Goal: Information Seeking & Learning: Learn about a topic

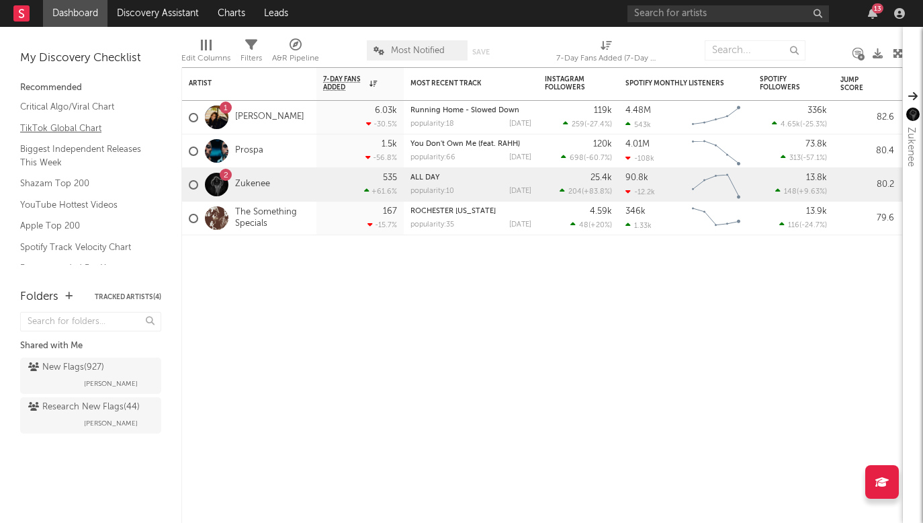
click at [73, 128] on link "TikTok Global Chart" at bounding box center [84, 128] width 128 height 15
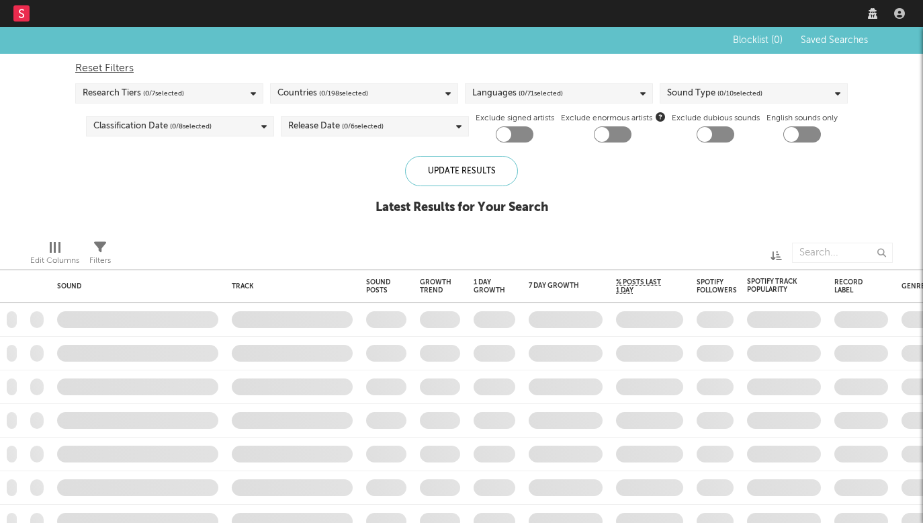
checkbox input "true"
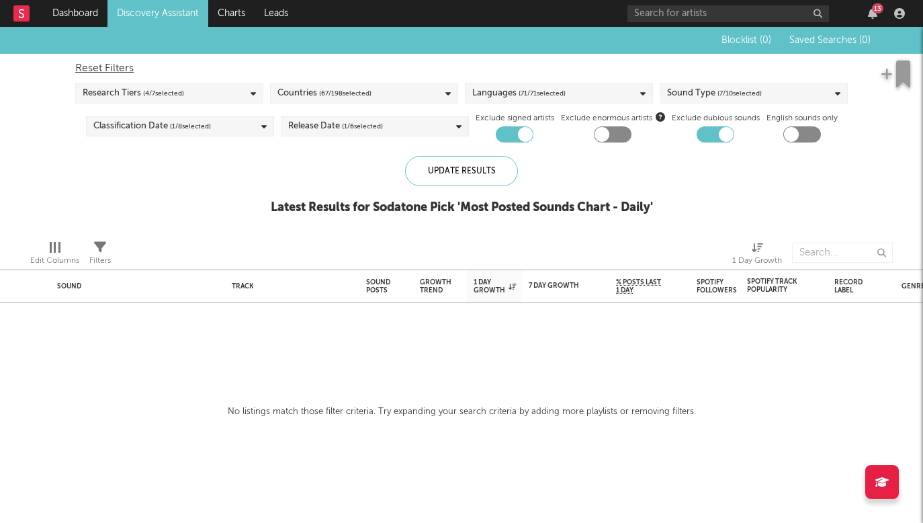
click at [144, 97] on span "( 4 / 7 selected)" at bounding box center [163, 93] width 41 height 16
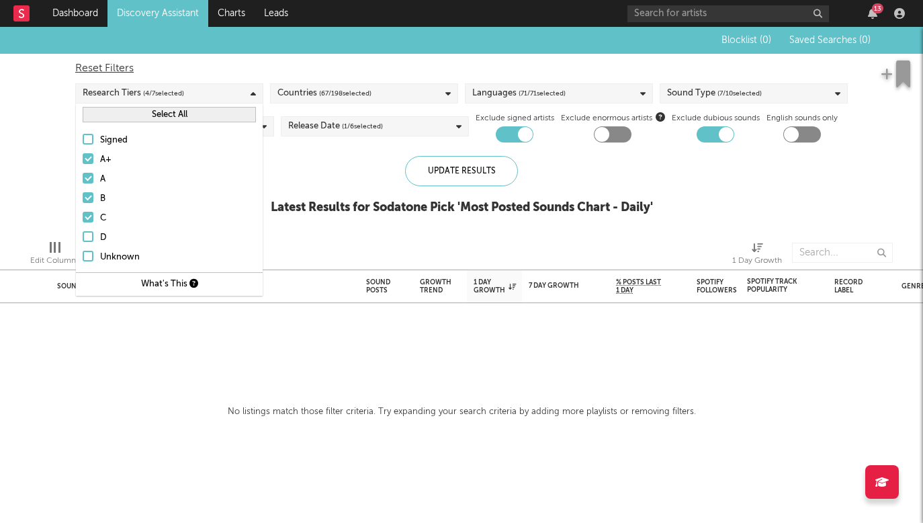
click at [279, 66] on div "Reset Filters" at bounding box center [461, 68] width 773 height 16
checkbox input "false"
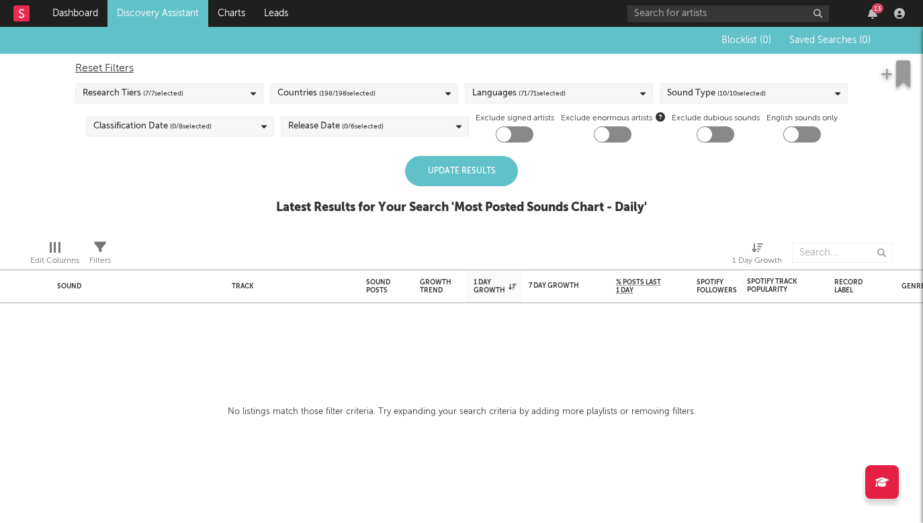
click at [427, 166] on div "Update Results" at bounding box center [461, 171] width 113 height 30
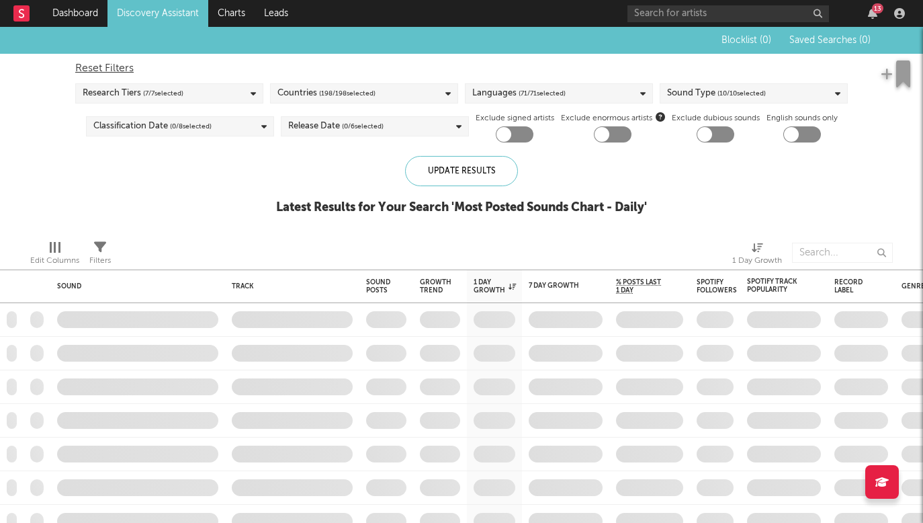
click at [150, 97] on span "( 7 / 7 selected)" at bounding box center [163, 93] width 40 height 16
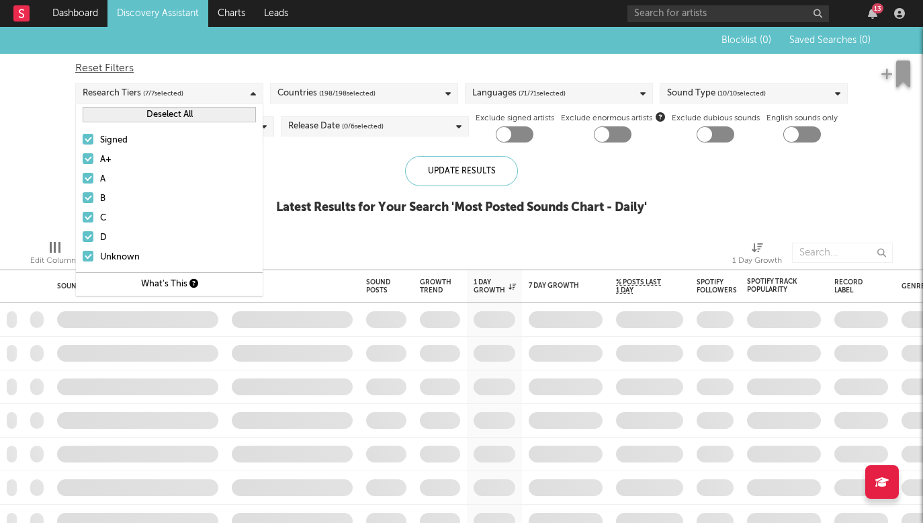
click at [89, 140] on div at bounding box center [88, 139] width 11 height 11
click at [83, 140] on input "Signed" at bounding box center [83, 140] width 0 height 16
click at [458, 181] on div "Update Results" at bounding box center [461, 171] width 113 height 30
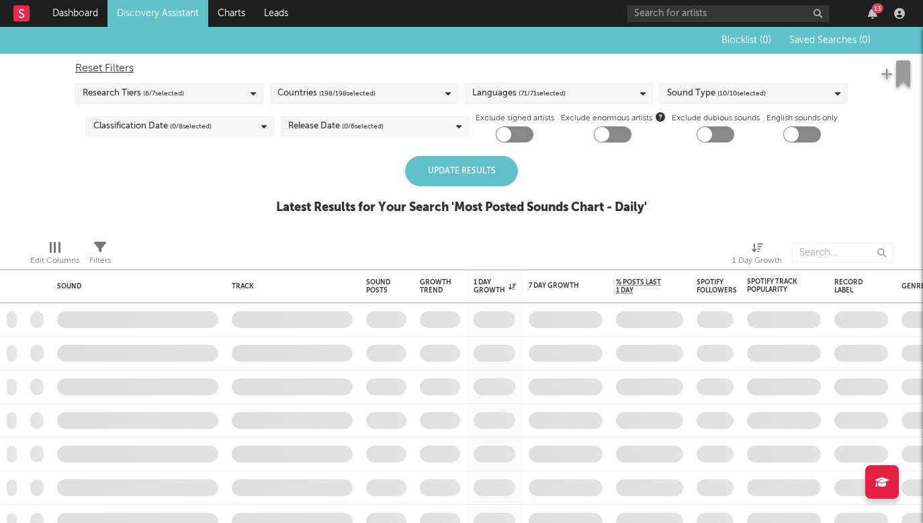
click at [477, 175] on div "Update Results" at bounding box center [461, 171] width 113 height 30
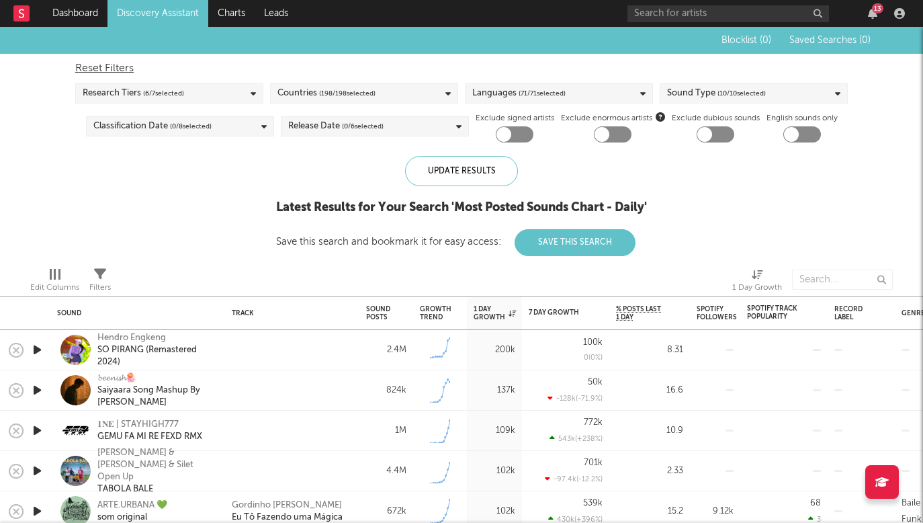
click at [43, 353] on icon "button" at bounding box center [37, 349] width 14 height 17
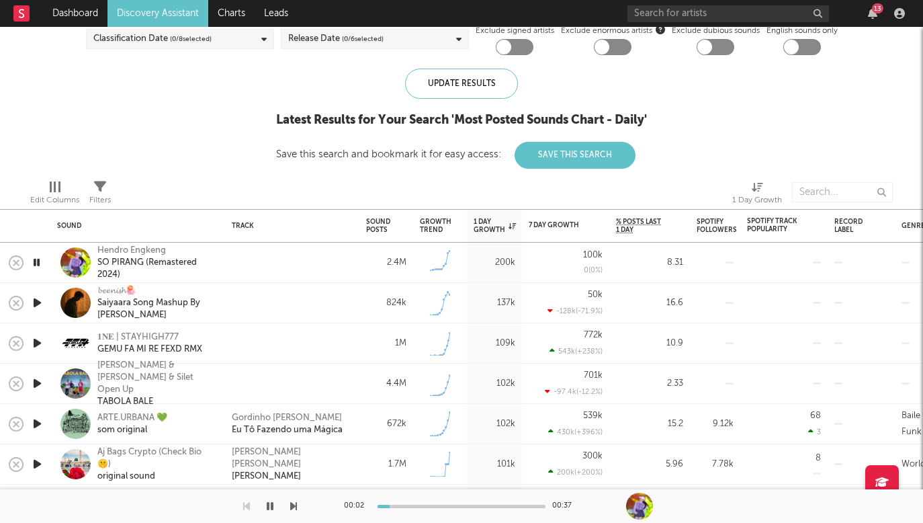
click at [32, 292] on div at bounding box center [37, 303] width 27 height 40
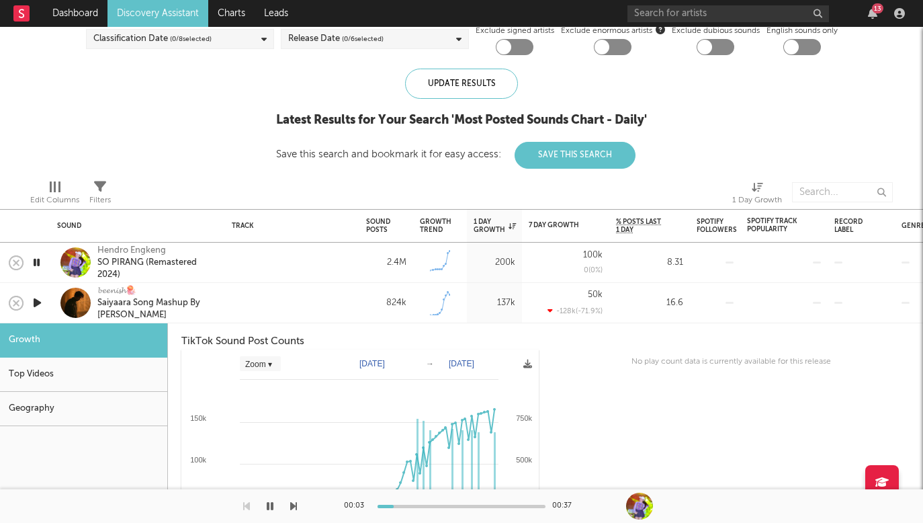
click at [34, 299] on icon "button" at bounding box center [37, 302] width 14 height 17
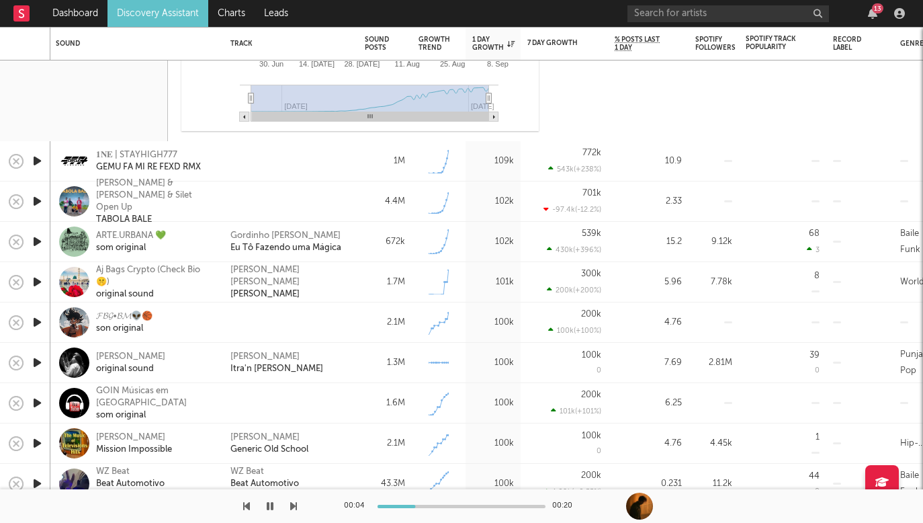
click at [34, 355] on icon "button" at bounding box center [37, 362] width 14 height 17
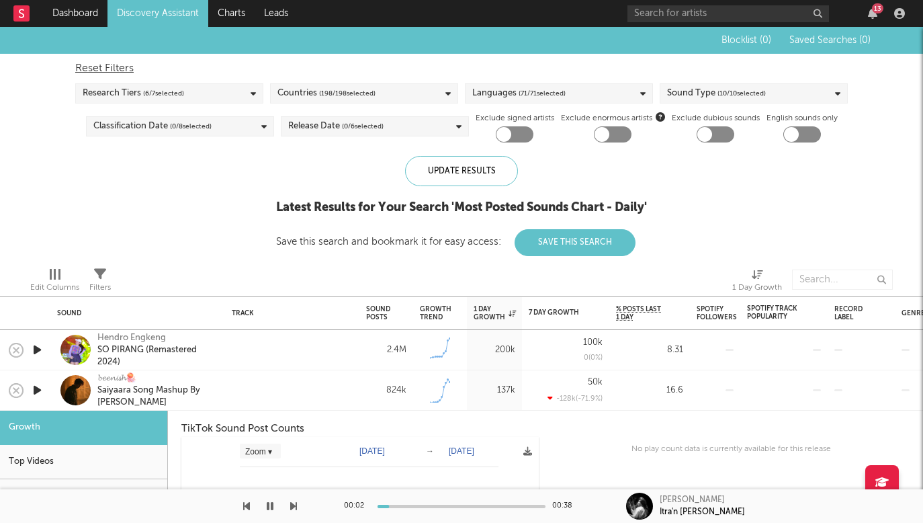
click at [306, 92] on div "Countries ( 198 / 198 selected)" at bounding box center [326, 93] width 98 height 16
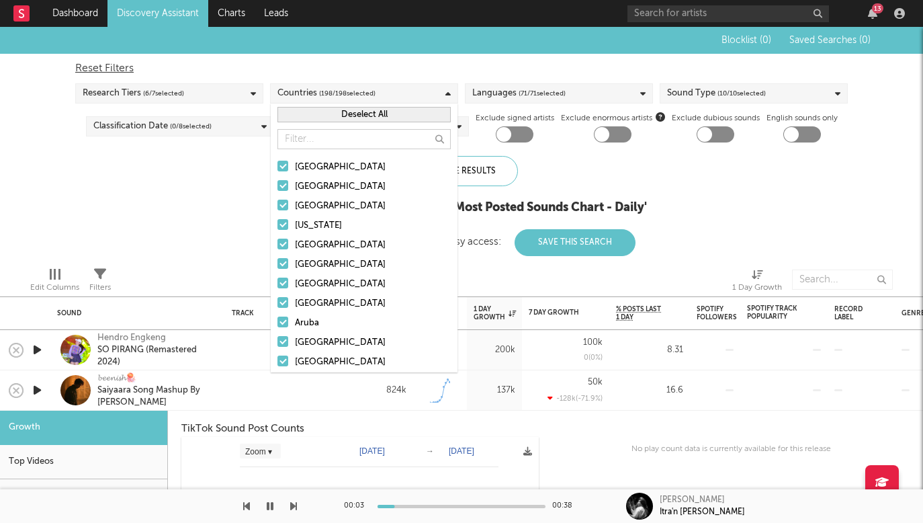
click at [308, 142] on input "text" at bounding box center [363, 139] width 173 height 20
click at [311, 114] on button "Deselect All" at bounding box center [363, 114] width 173 height 15
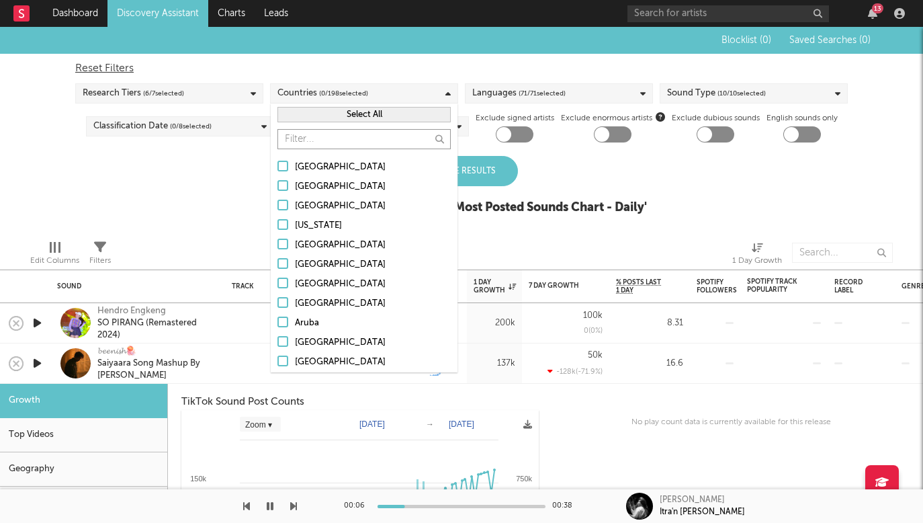
click at [308, 135] on input "text" at bounding box center [363, 139] width 173 height 20
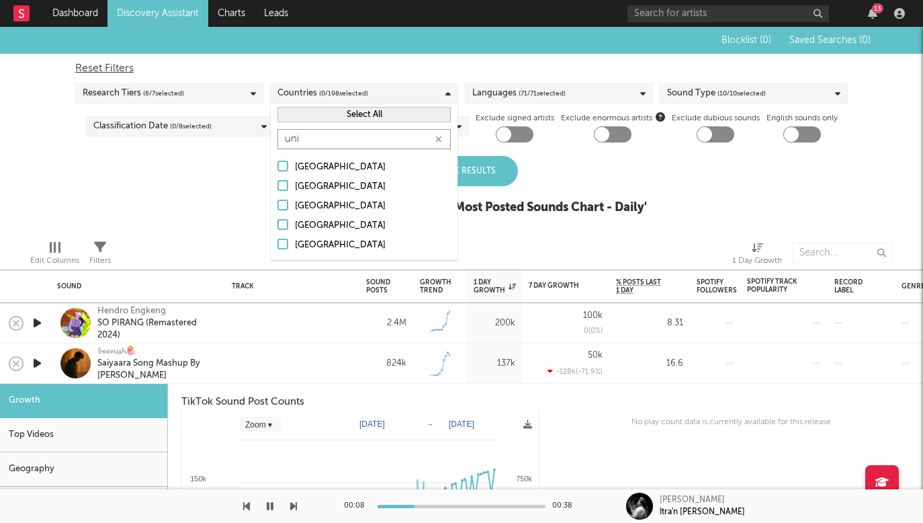
type input "uni"
click at [288, 241] on div at bounding box center [282, 243] width 11 height 11
click at [277, 241] on input "[GEOGRAPHIC_DATA]" at bounding box center [277, 245] width 0 height 16
click at [501, 159] on div "Update Results" at bounding box center [461, 171] width 113 height 30
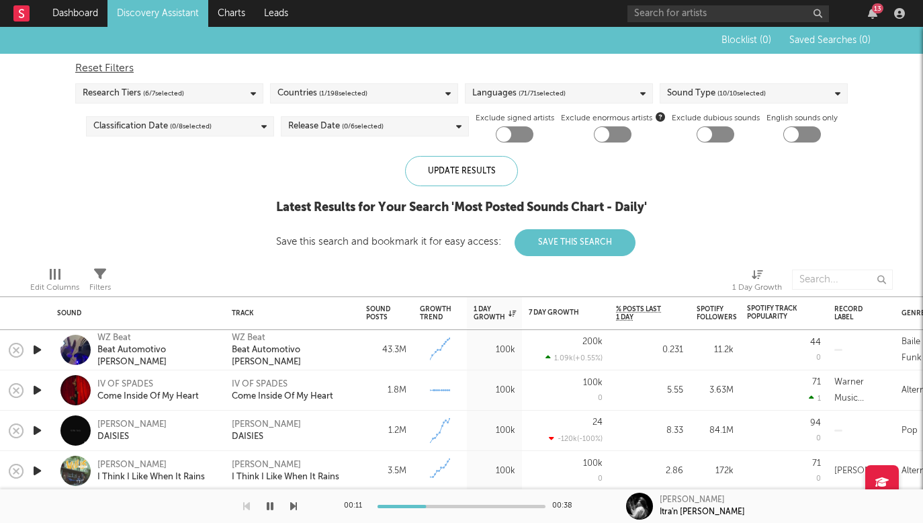
click at [48, 354] on div at bounding box center [37, 350] width 27 height 40
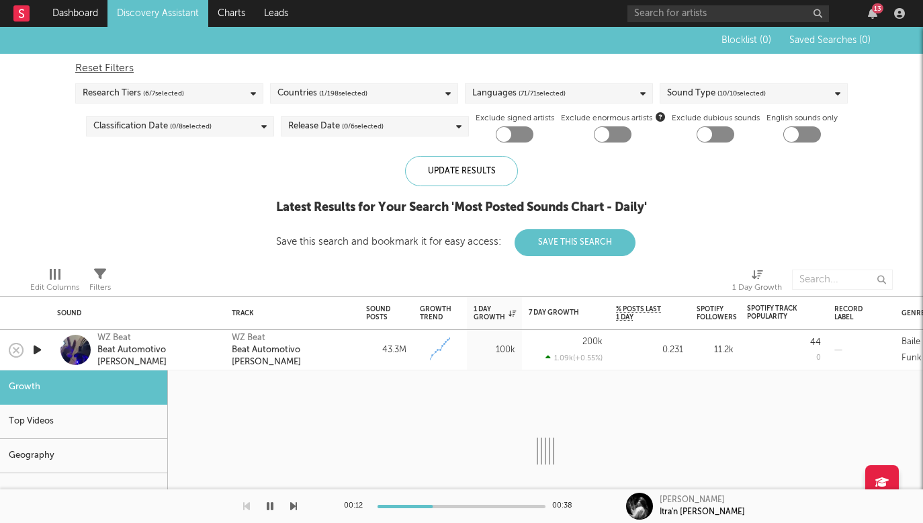
click at [38, 351] on icon "button" at bounding box center [37, 349] width 14 height 17
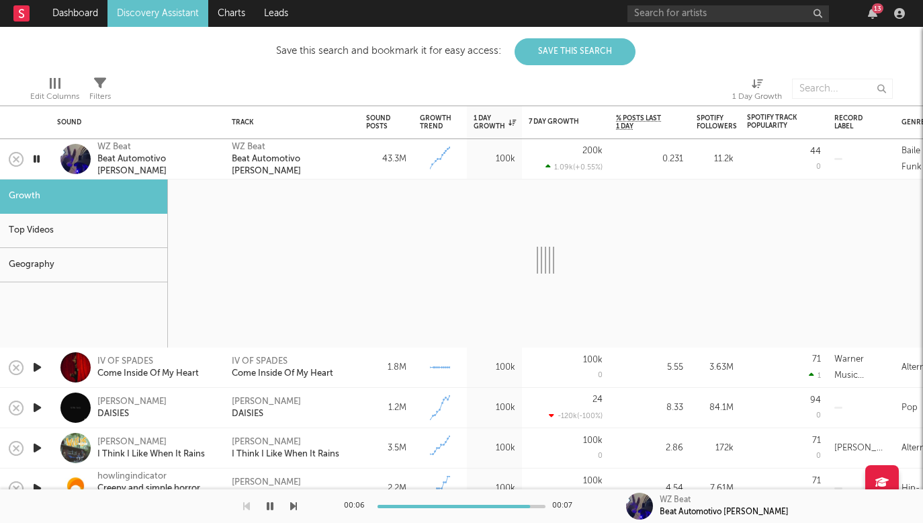
select select "6m"
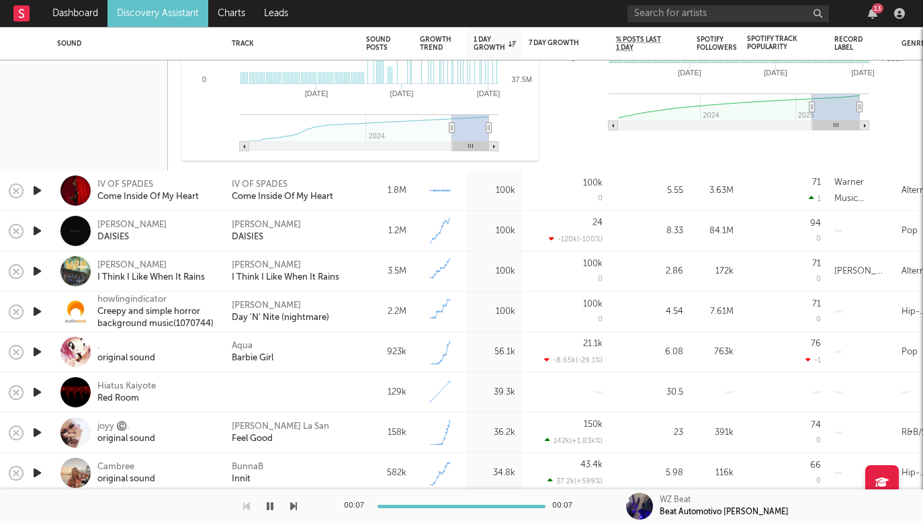
click at [41, 226] on icon "button" at bounding box center [37, 230] width 14 height 17
click at [40, 197] on icon "button" at bounding box center [37, 190] width 14 height 17
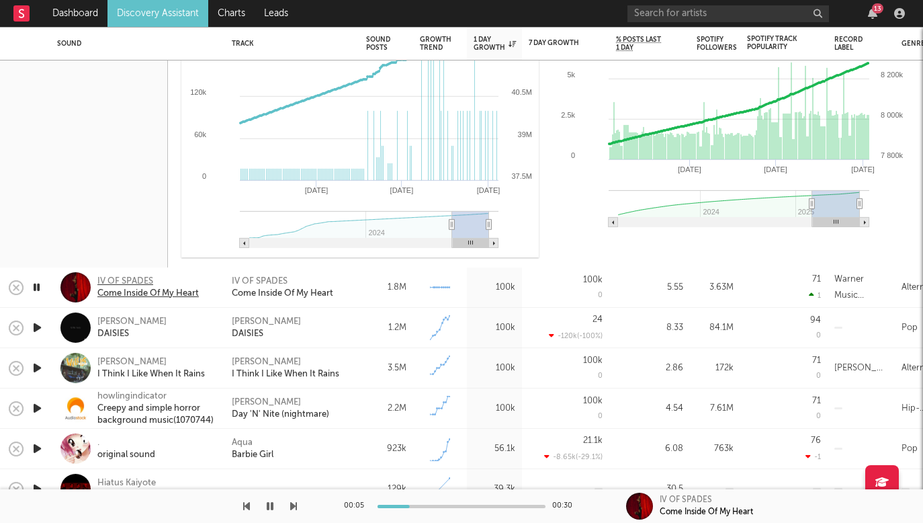
click at [113, 277] on div "IV OF SPADES" at bounding box center [147, 281] width 101 height 12
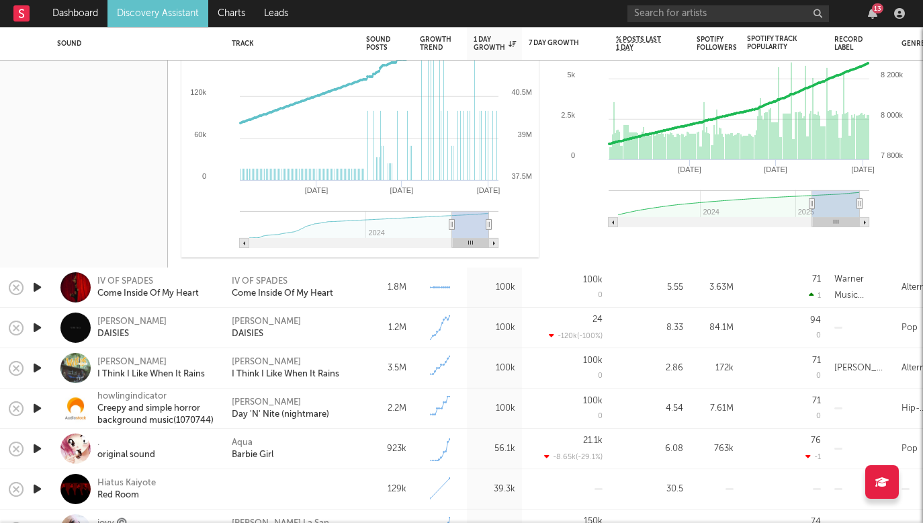
click at [39, 370] on icon "button" at bounding box center [37, 367] width 14 height 17
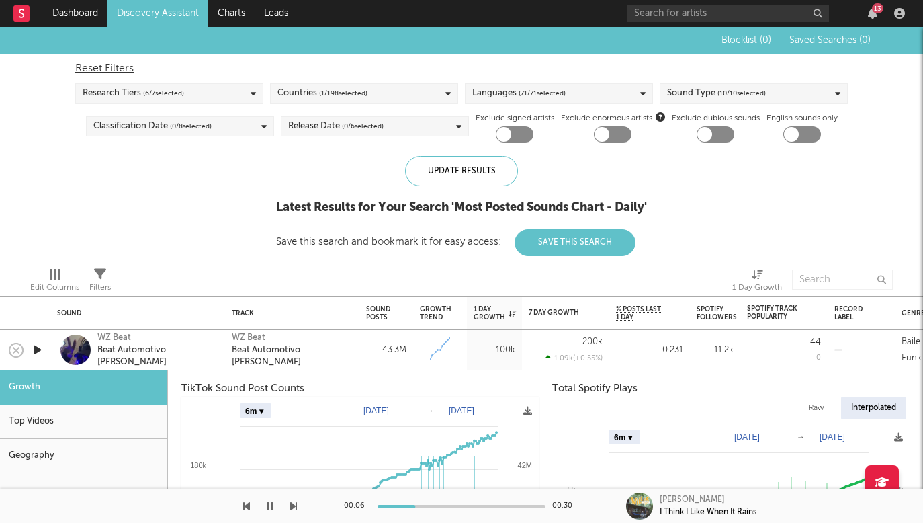
click at [326, 88] on span "( 1 / 198 selected)" at bounding box center [343, 93] width 48 height 16
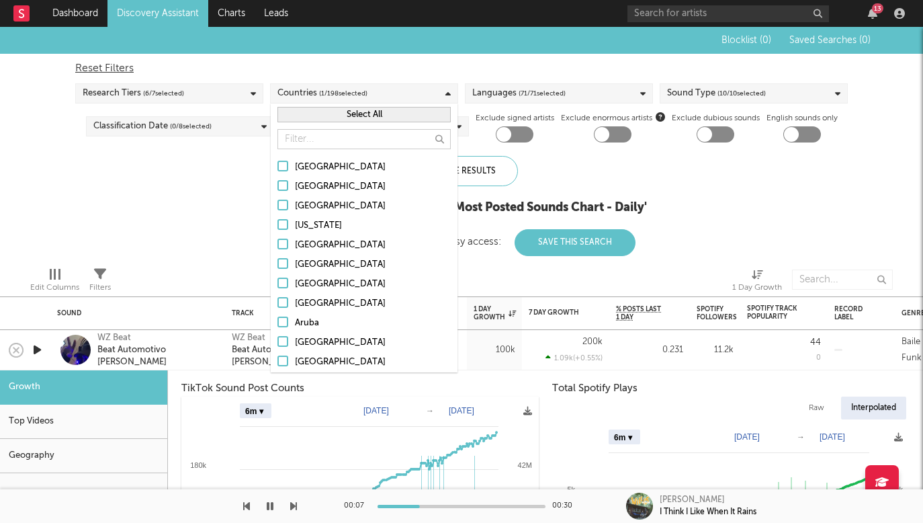
click at [181, 167] on div "Blocklist ( 0 ) Saved Searches ( 0 ) Reset Filters Research Tiers ( 6 / 7 selec…" at bounding box center [461, 141] width 923 height 229
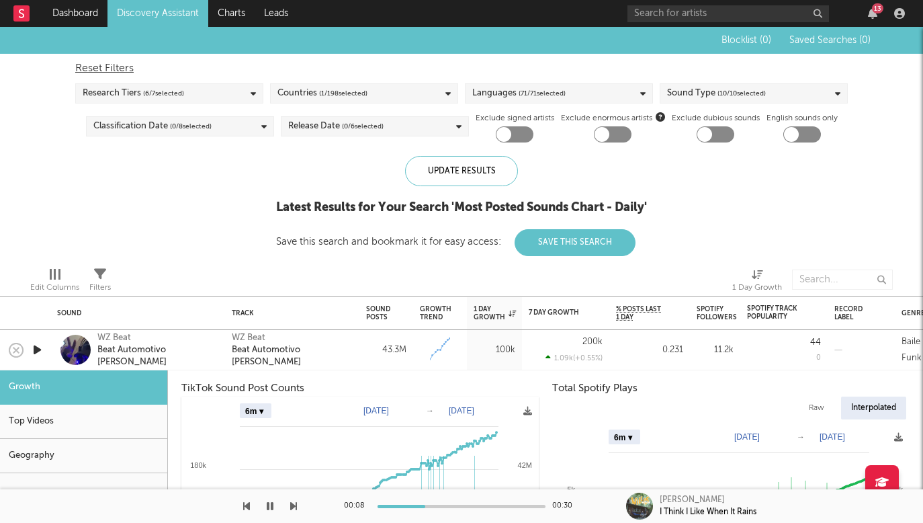
click at [226, 85] on div "Research Tiers ( 6 / 7 selected)" at bounding box center [169, 93] width 188 height 20
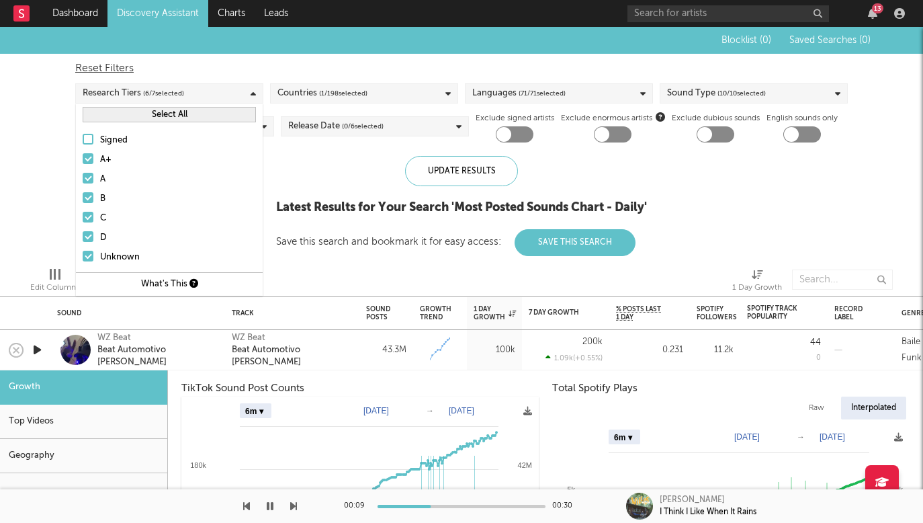
click at [95, 156] on label "A+" at bounding box center [169, 160] width 173 height 16
click at [83, 156] on input "A+" at bounding box center [83, 160] width 0 height 16
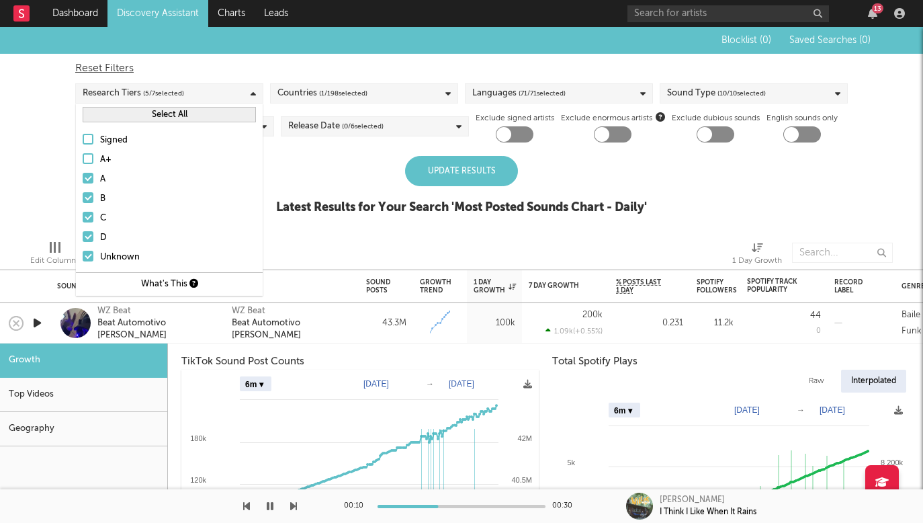
click at [87, 175] on div at bounding box center [88, 178] width 11 height 11
click at [83, 175] on input "A" at bounding box center [83, 179] width 0 height 16
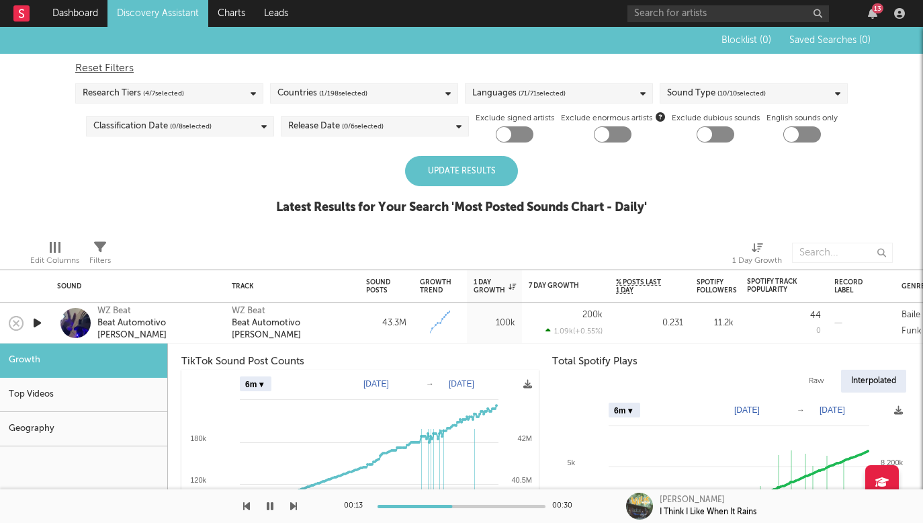
click at [426, 168] on div "Update Results" at bounding box center [461, 171] width 113 height 30
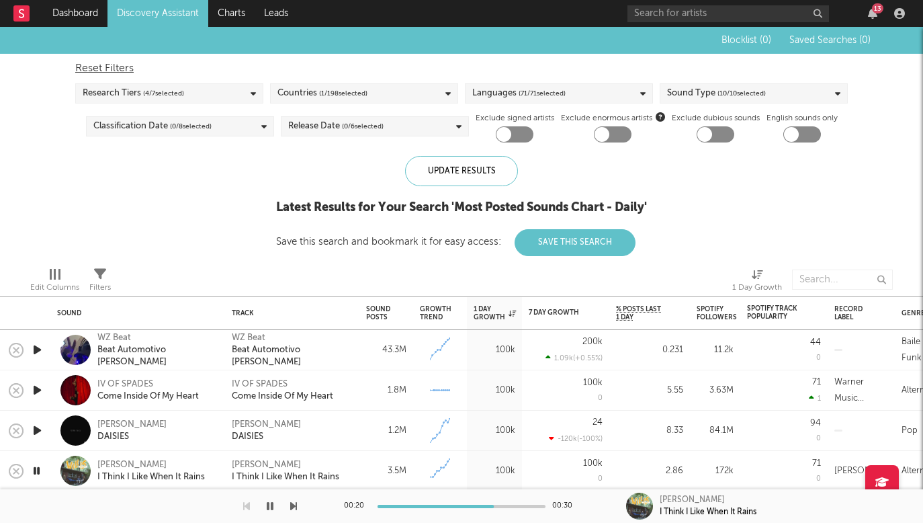
click at [689, 97] on div "Sound Type ( 10 / 10 selected)" at bounding box center [716, 93] width 99 height 16
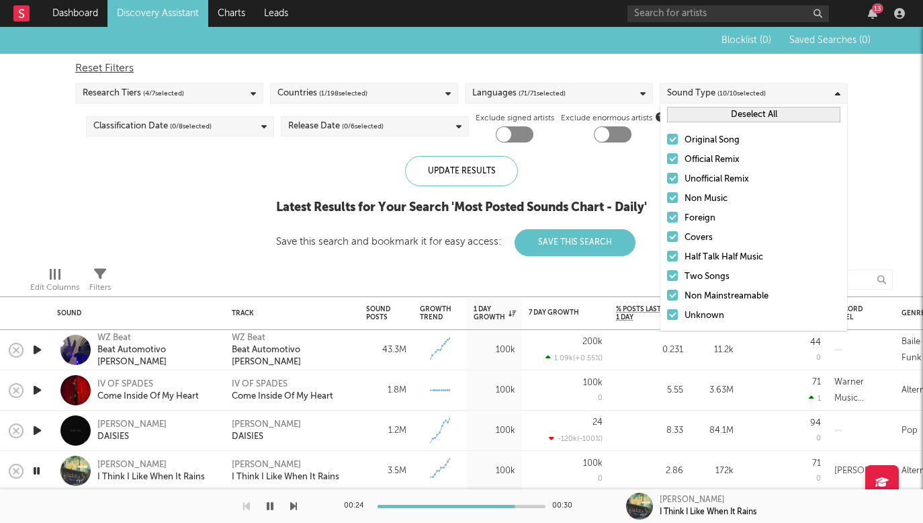
click at [350, 93] on span "( 1 / 198 selected)" at bounding box center [343, 93] width 48 height 16
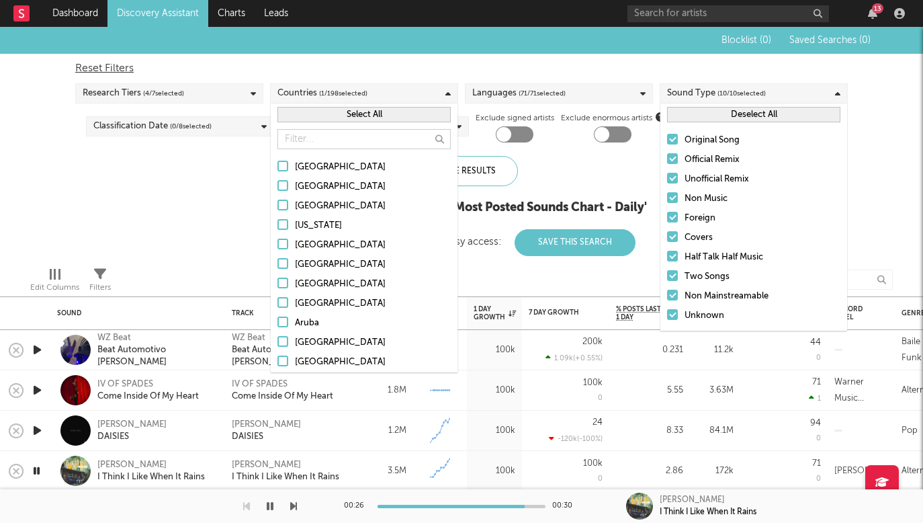
click at [357, 92] on span "( 1 / 198 selected)" at bounding box center [343, 93] width 48 height 16
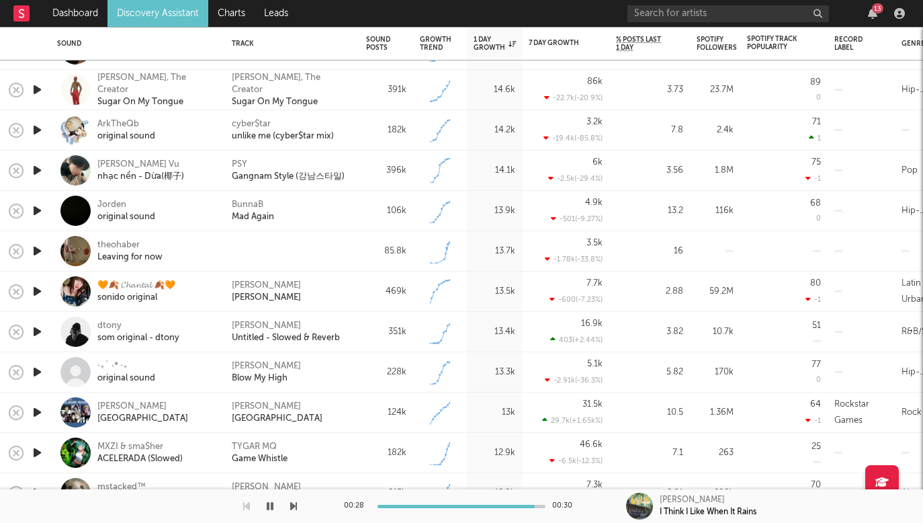
click at [46, 252] on div at bounding box center [37, 251] width 27 height 40
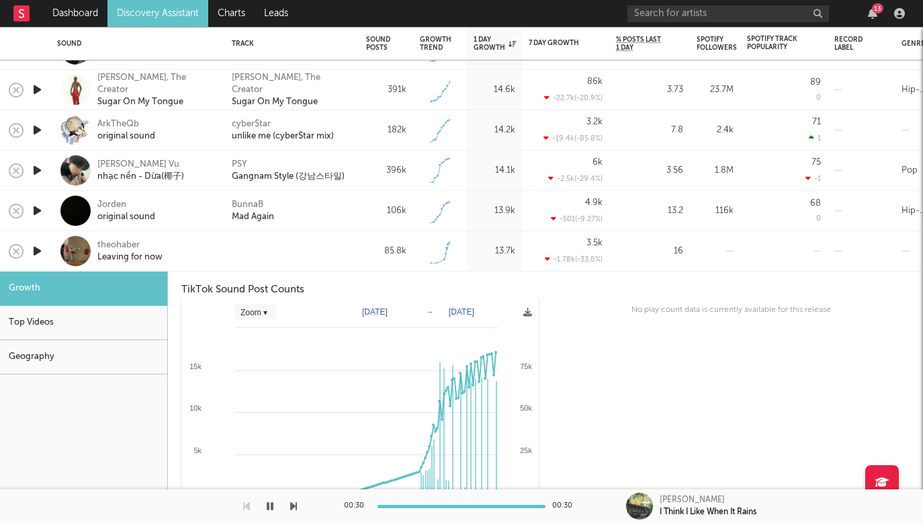
click at [38, 252] on icon "button" at bounding box center [37, 251] width 14 height 17
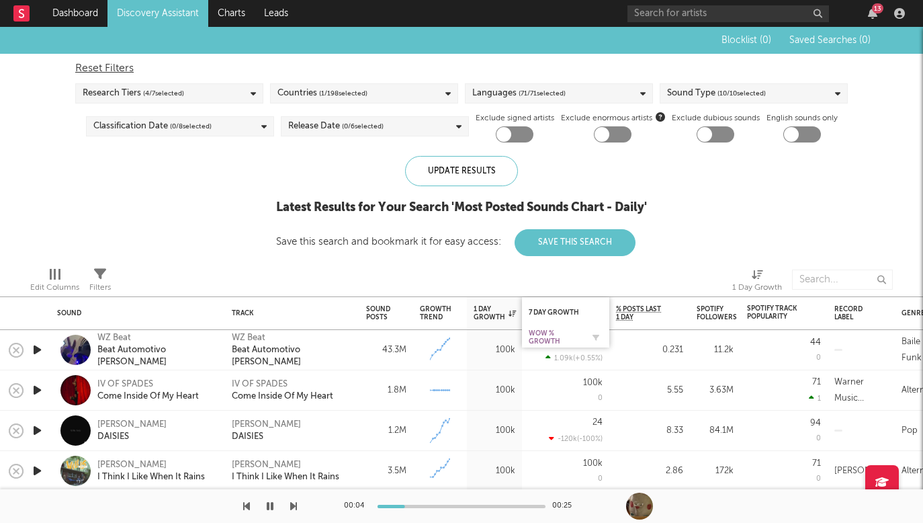
click at [568, 335] on div "WoW % Growth" at bounding box center [556, 337] width 54 height 16
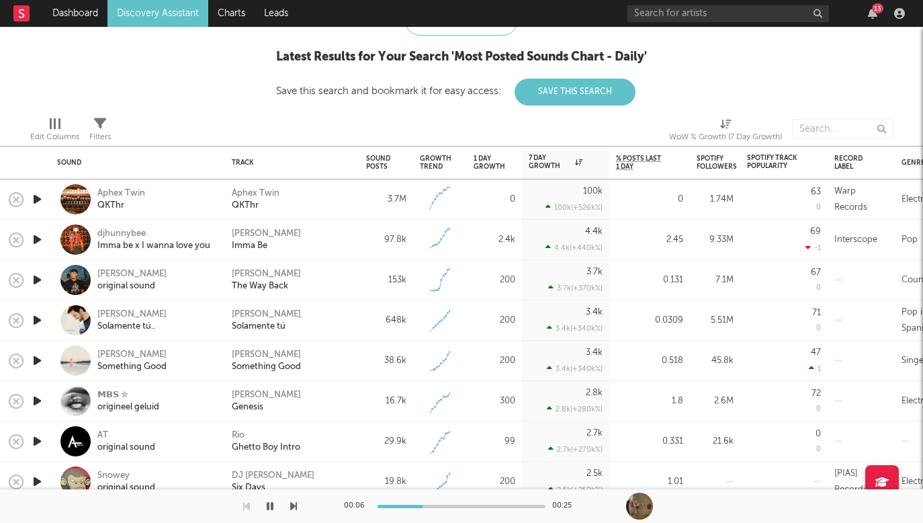
click at [45, 203] on div at bounding box center [37, 199] width 27 height 40
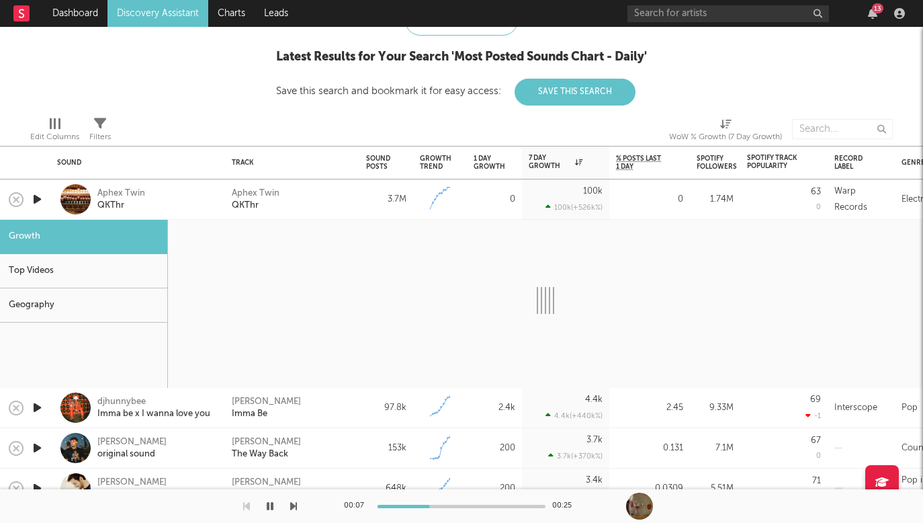
click at [42, 202] on icon "button" at bounding box center [37, 199] width 14 height 17
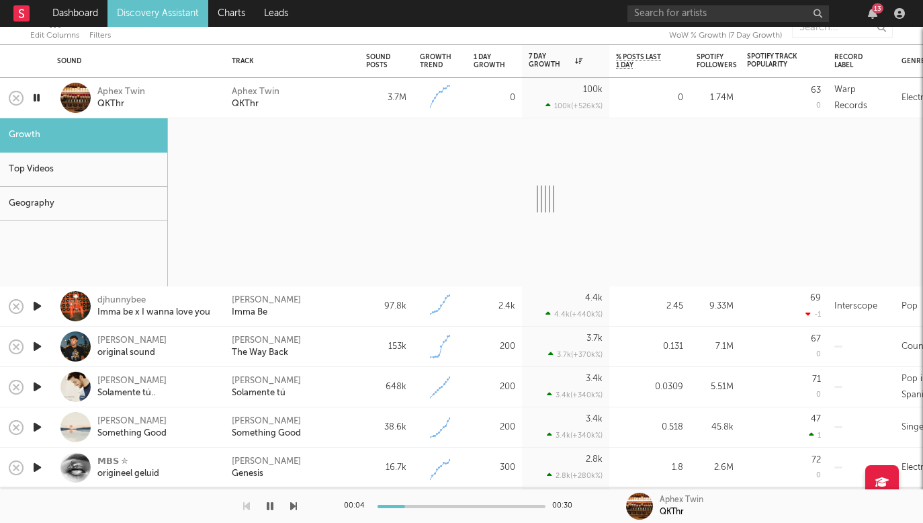
click at [40, 302] on icon "button" at bounding box center [37, 306] width 14 height 17
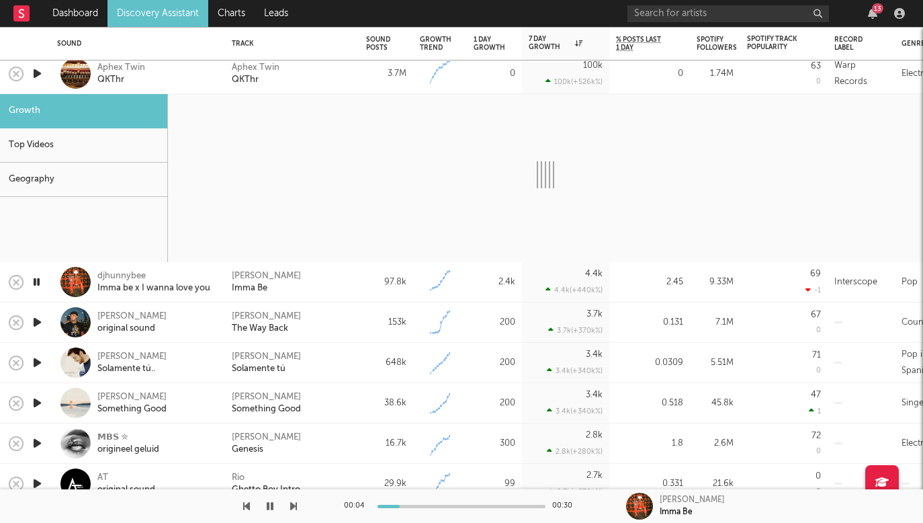
click at [42, 322] on icon "button" at bounding box center [37, 322] width 14 height 17
select select "6m"
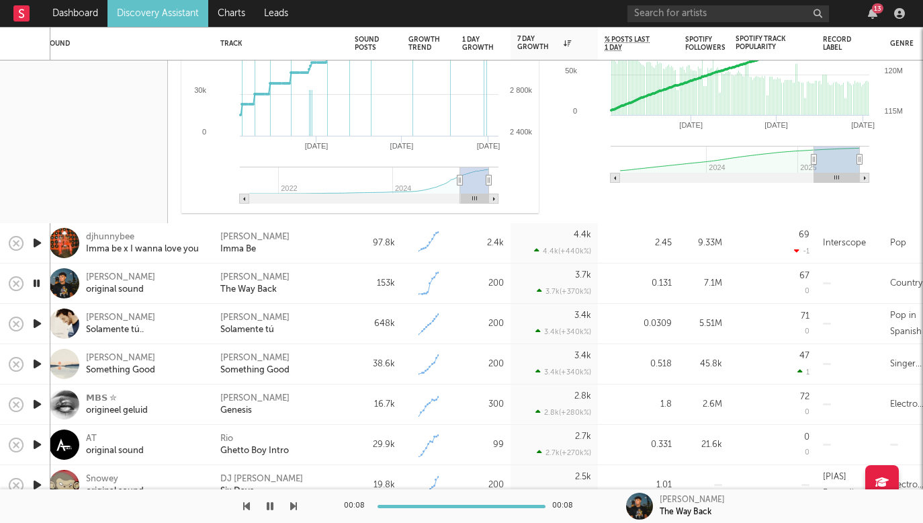
click at [40, 359] on icon "button" at bounding box center [37, 363] width 14 height 17
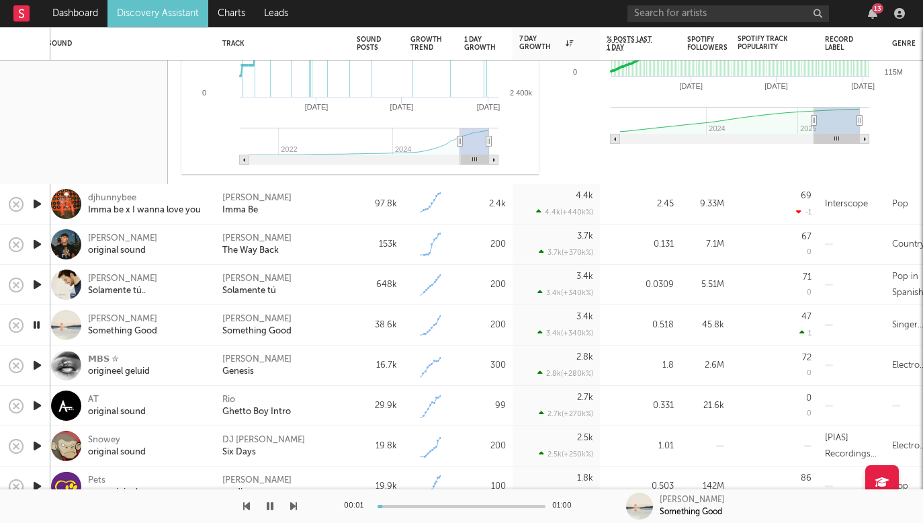
click at [32, 365] on icon "button" at bounding box center [37, 365] width 14 height 17
click at [39, 406] on icon "button" at bounding box center [37, 405] width 14 height 17
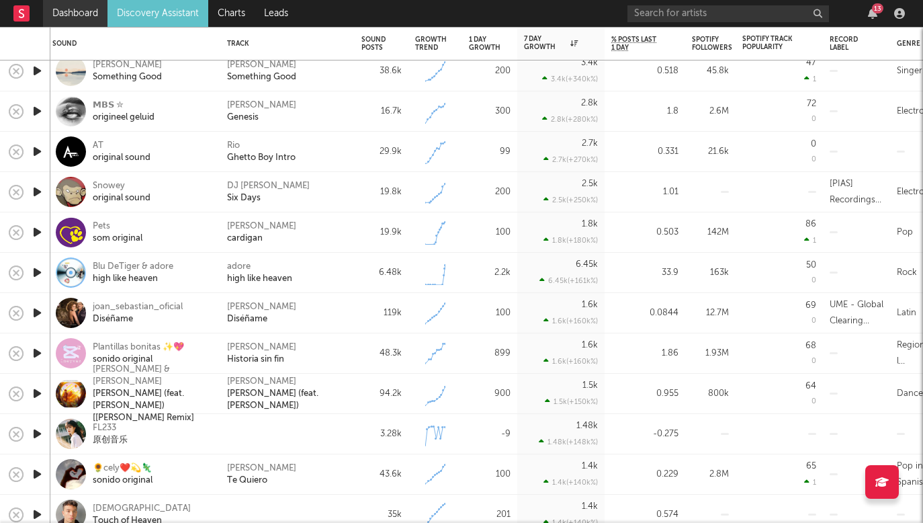
click at [75, 19] on link "Dashboard" at bounding box center [75, 13] width 64 height 27
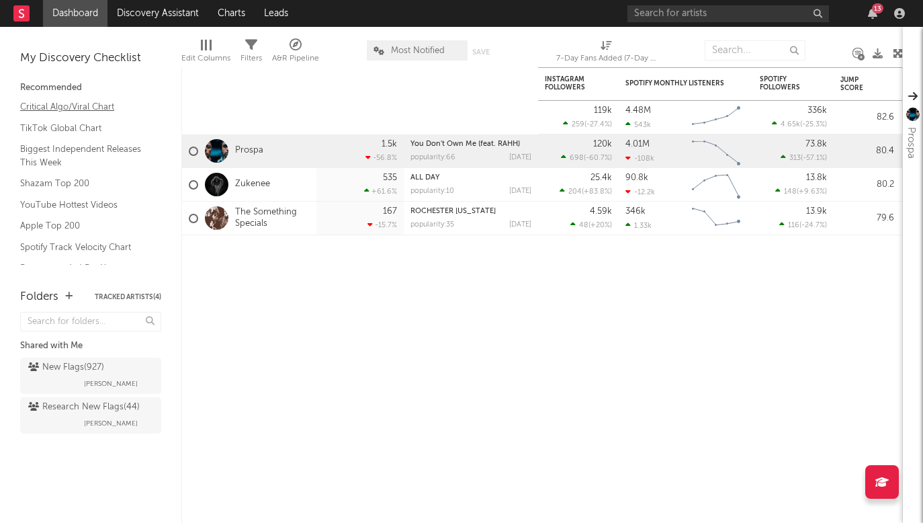
click at [80, 101] on link "Critical Algo/Viral Chart" at bounding box center [84, 106] width 128 height 15
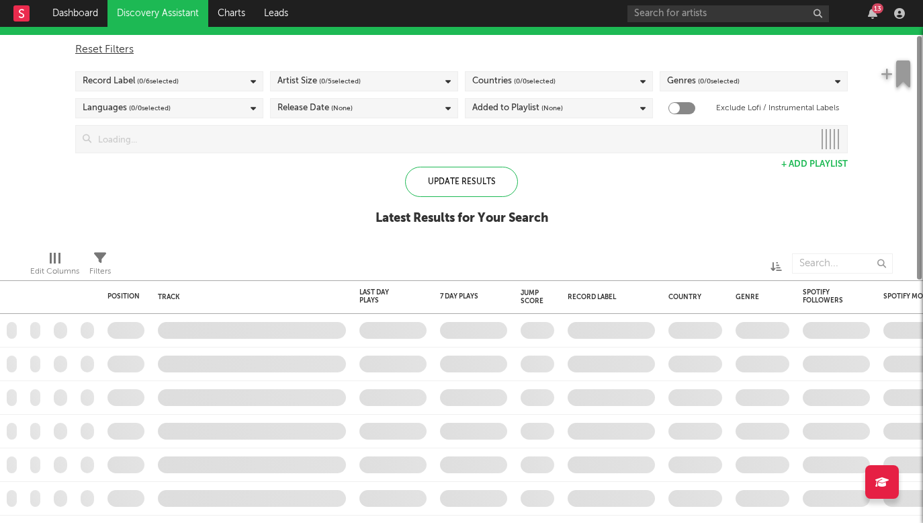
checkbox input "true"
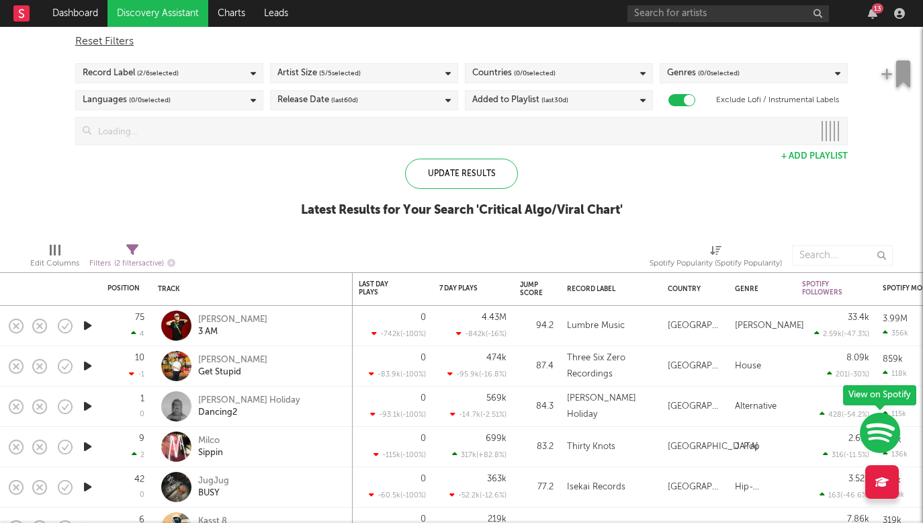
click at [179, 73] on span "( 2 / 6 selected)" at bounding box center [158, 73] width 42 height 16
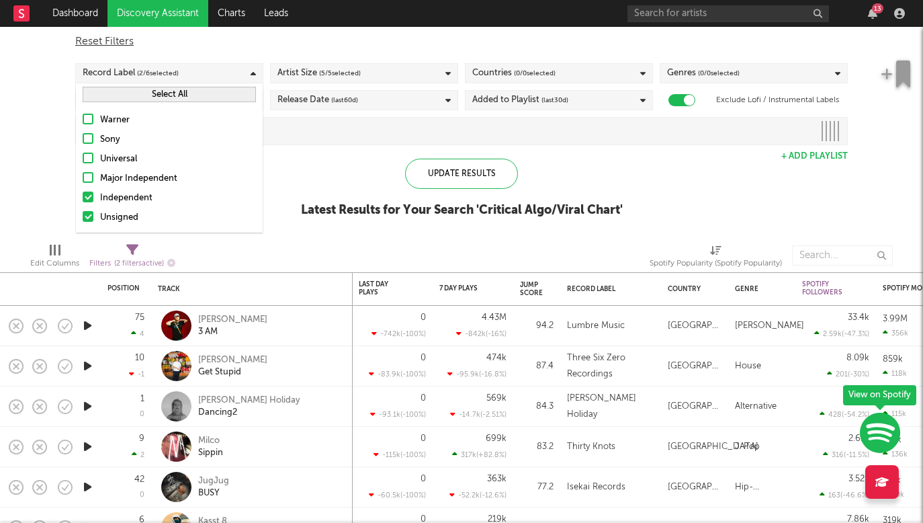
click at [315, 71] on div "Artist Size ( 5 / 5 selected)" at bounding box center [318, 73] width 83 height 16
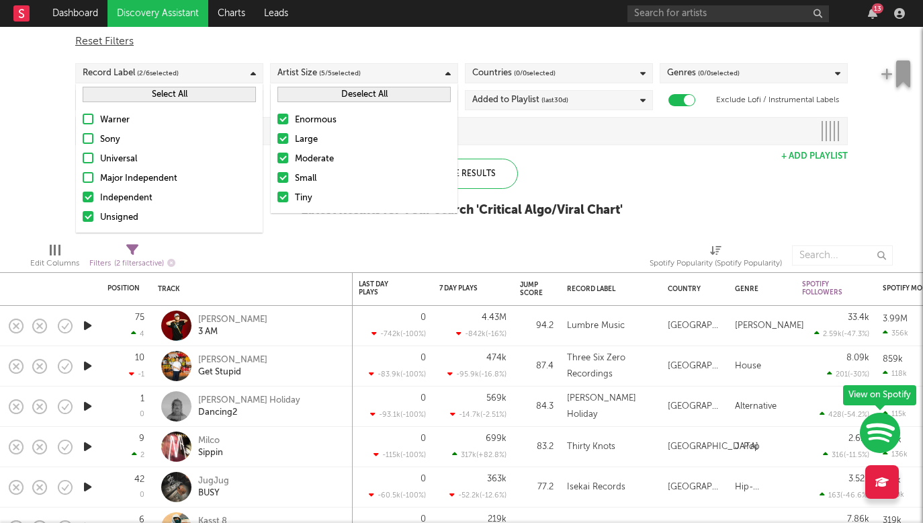
click at [288, 117] on div at bounding box center [282, 119] width 11 height 11
click at [277, 117] on input "Enormous" at bounding box center [277, 120] width 0 height 16
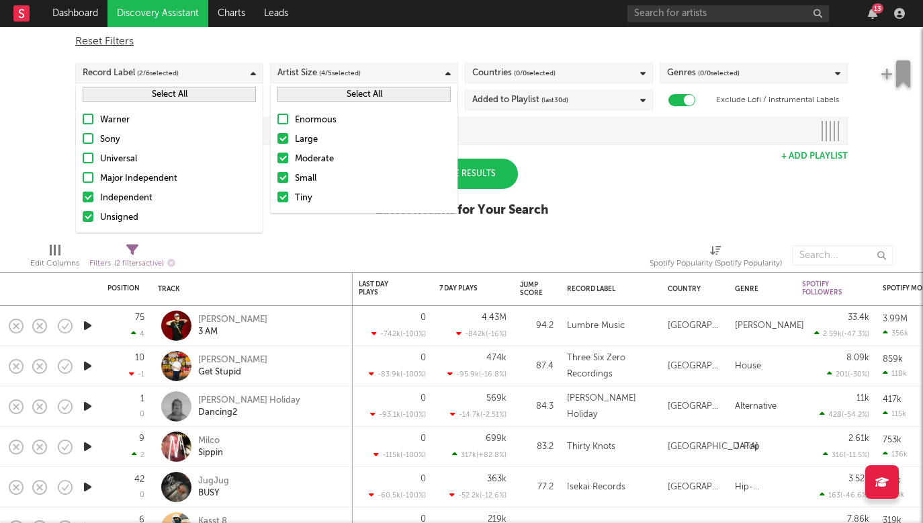
click at [284, 132] on label "Large" at bounding box center [363, 140] width 173 height 16
click at [277, 132] on input "Large" at bounding box center [277, 140] width 0 height 16
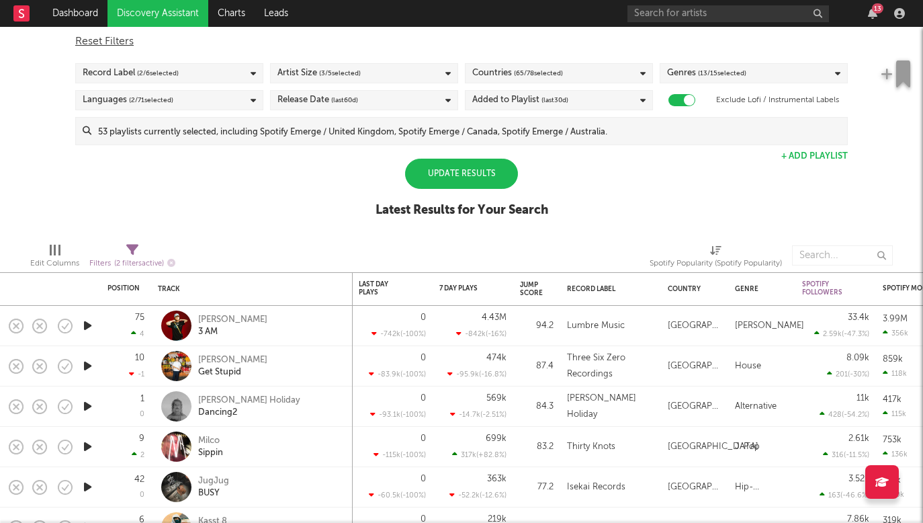
click at [621, 176] on div "Spotify/Apple Discovery Assistant Blocklist ( 0 ) Saved Searches ( 1 ) Reset Fi…" at bounding box center [461, 116] width 923 height 232
click at [580, 64] on div "Countries ( 65 / 78 selected)" at bounding box center [559, 73] width 188 height 20
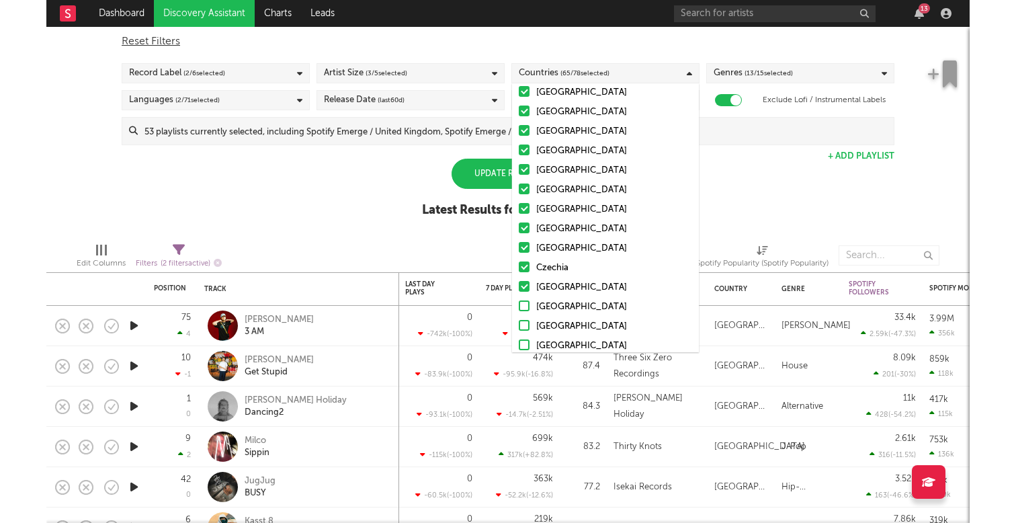
scroll to position [1068, 0]
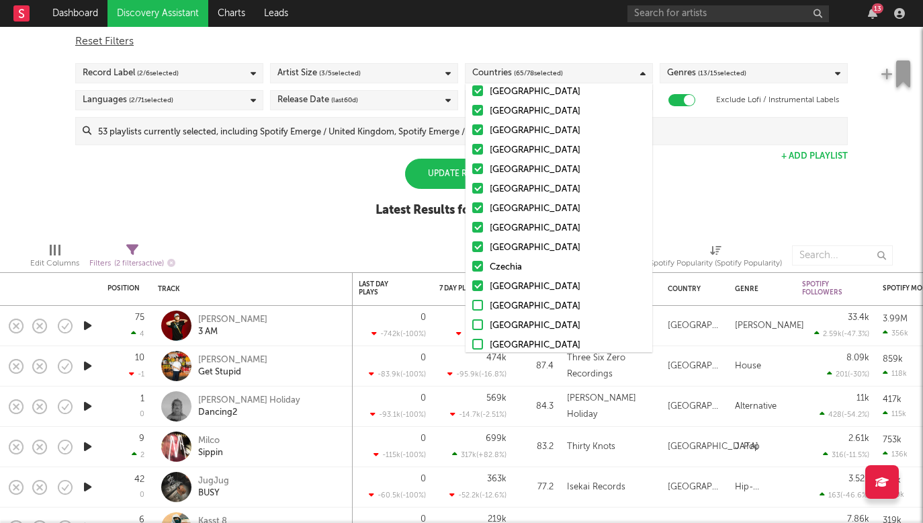
click at [730, 202] on div "Spotify/Apple Discovery Assistant Blocklist ( 0 ) Saved Searches ( 1 ) Reset Fi…" at bounding box center [461, 116] width 923 height 232
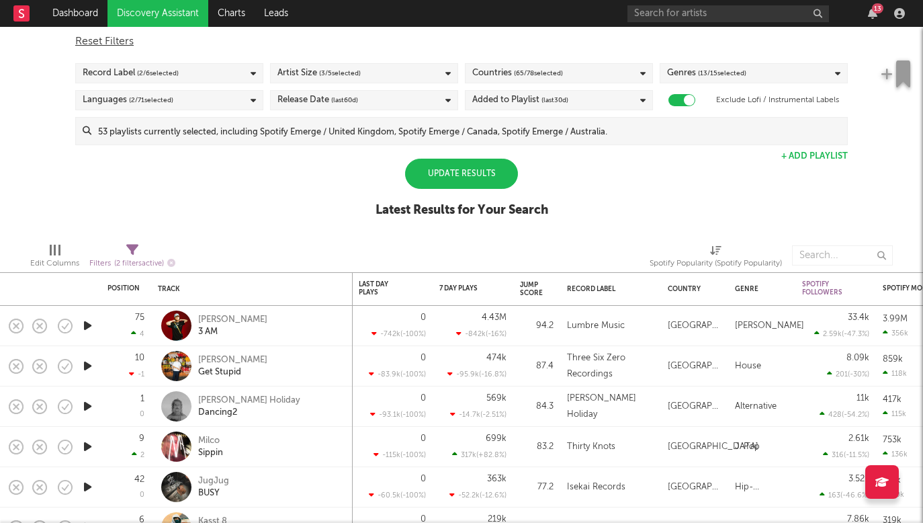
click at [92, 328] on icon "button" at bounding box center [88, 325] width 14 height 17
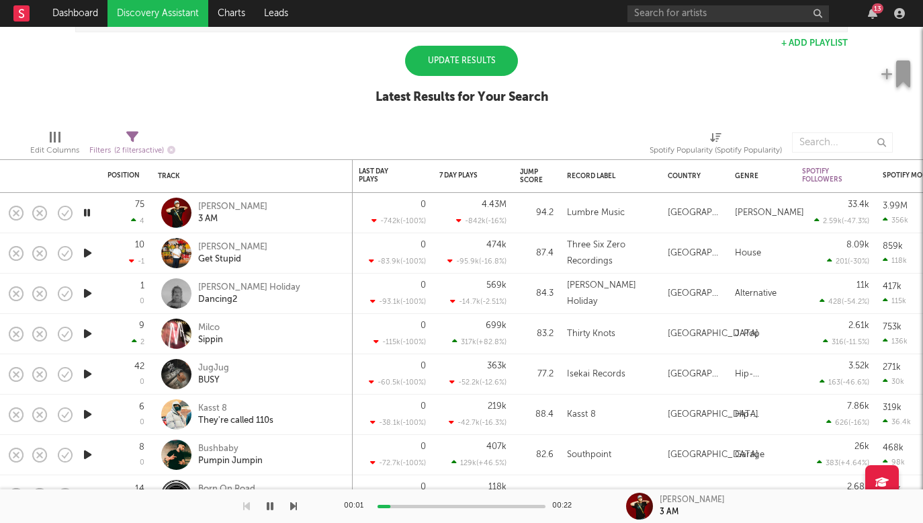
click at [93, 241] on div at bounding box center [87, 253] width 27 height 40
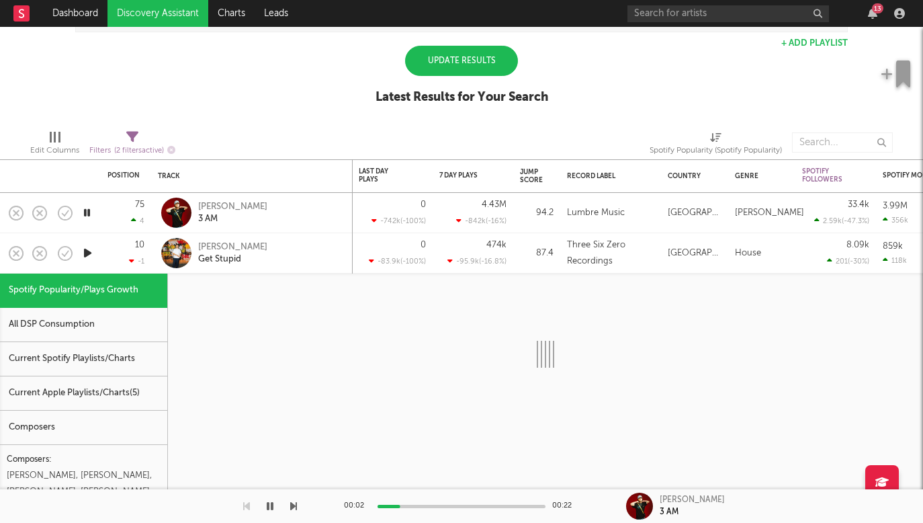
click at [99, 247] on div at bounding box center [87, 253] width 27 height 40
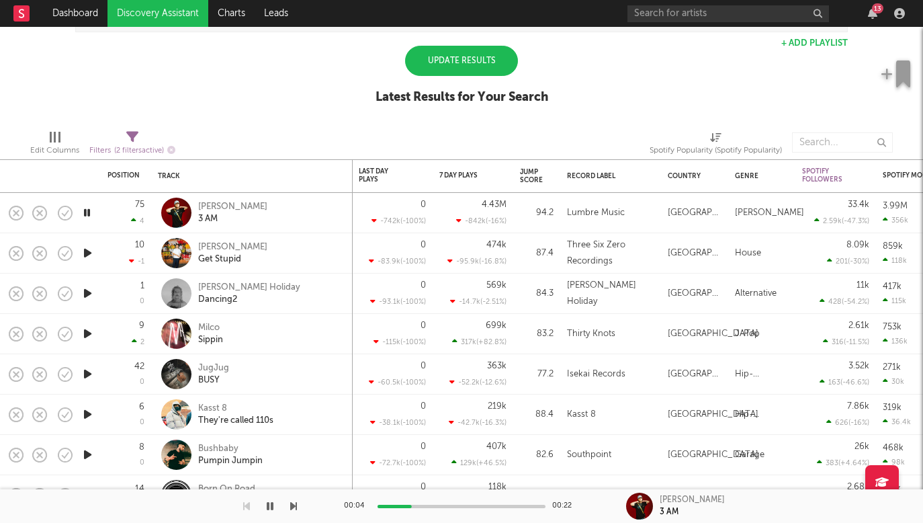
click at [87, 298] on icon "button" at bounding box center [88, 293] width 14 height 17
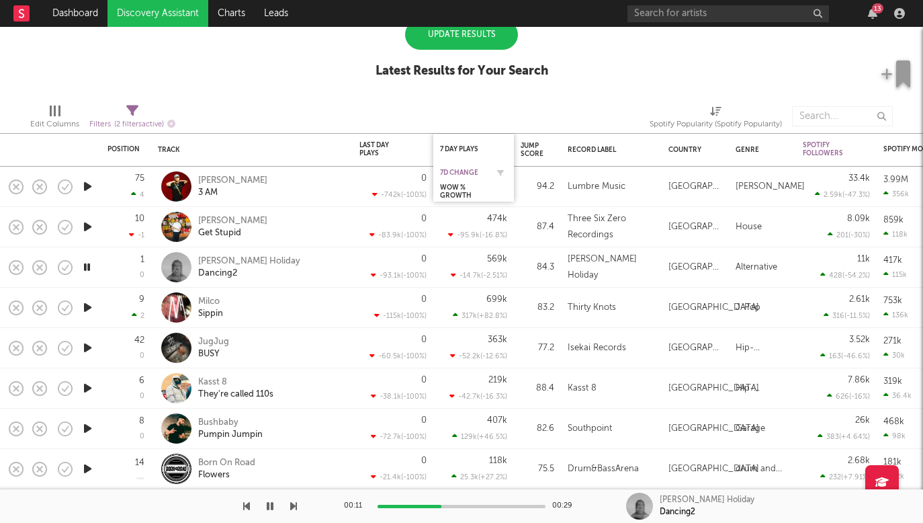
click at [482, 173] on div "7D Change" at bounding box center [463, 173] width 47 height 8
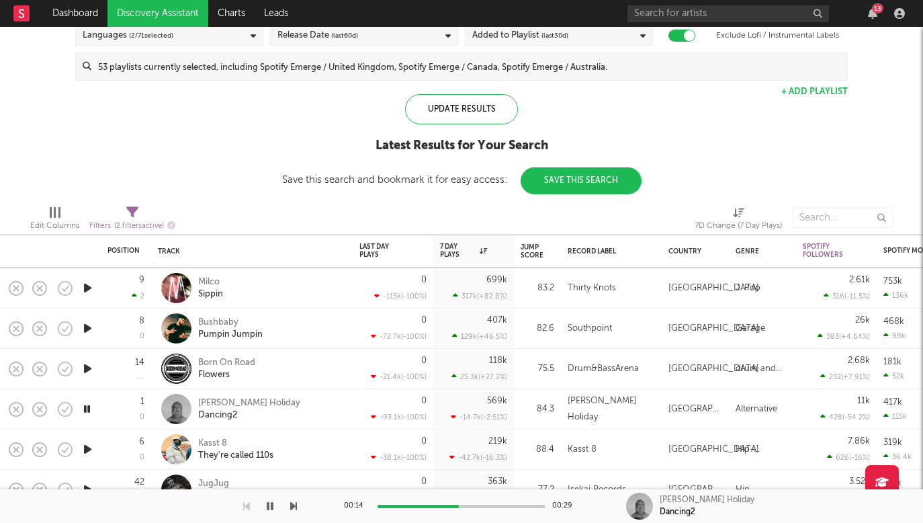
click at [92, 292] on icon "button" at bounding box center [88, 287] width 14 height 17
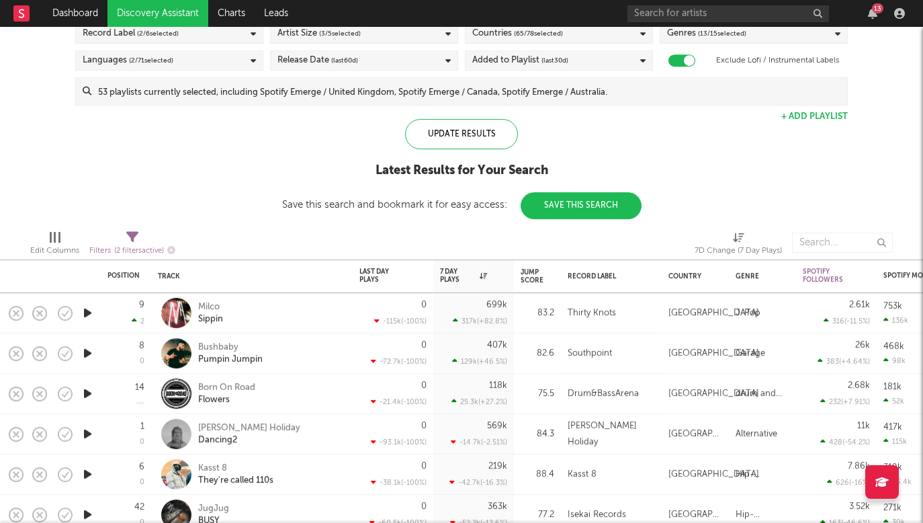
click at [87, 353] on icon "button" at bounding box center [88, 353] width 14 height 17
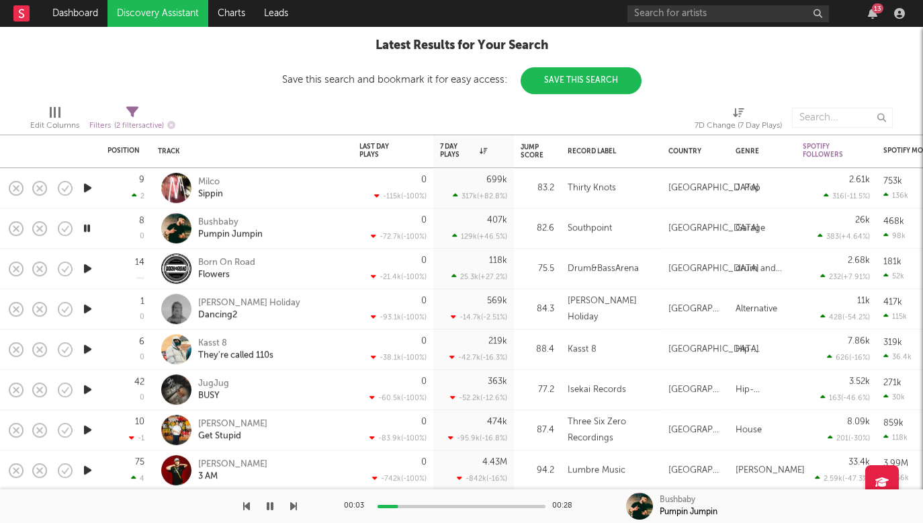
click at [93, 276] on icon "button" at bounding box center [88, 268] width 14 height 17
click at [93, 308] on icon "button" at bounding box center [88, 308] width 14 height 17
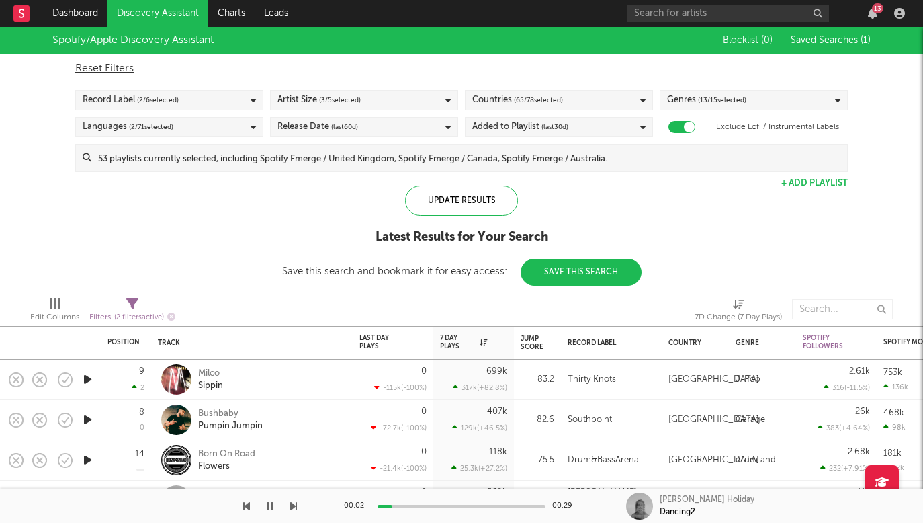
click at [336, 106] on span "( 3 / 5 selected)" at bounding box center [340, 100] width 42 height 16
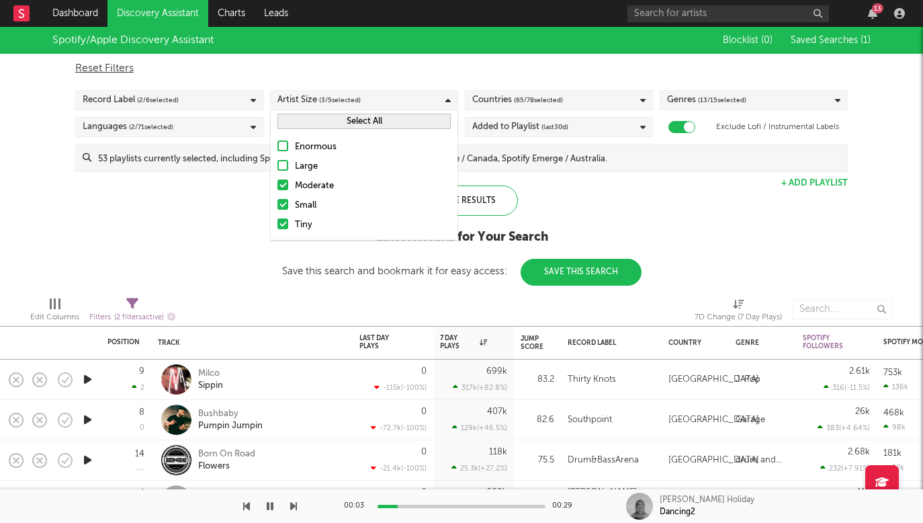
click at [216, 257] on div "Spotify/Apple Discovery Assistant Blocklist ( 0 ) Saved Searches ( 1 ) Reset Fi…" at bounding box center [461, 156] width 923 height 259
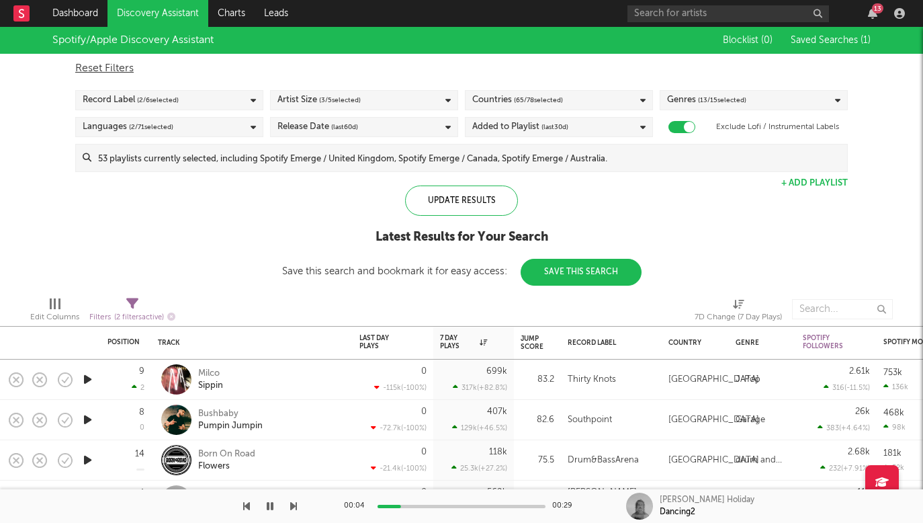
click at [584, 100] on div "Countries ( 65 / 78 selected)" at bounding box center [559, 100] width 188 height 20
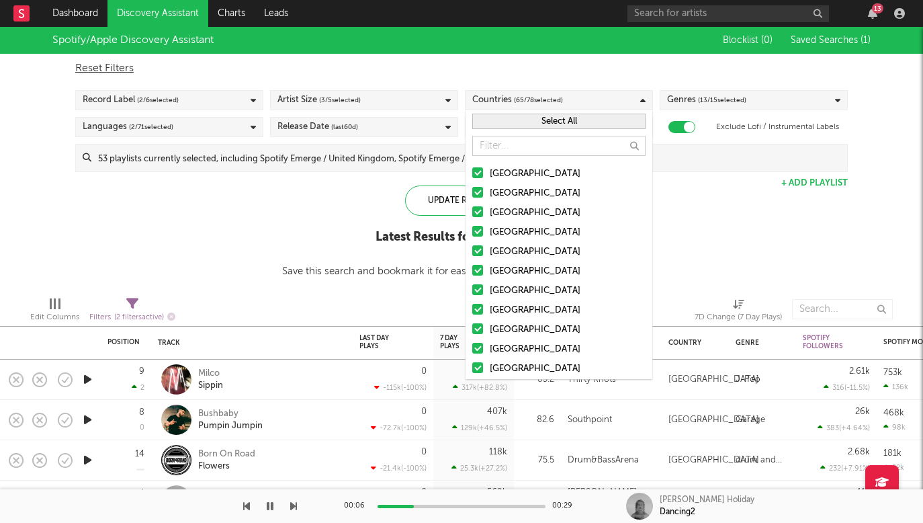
click at [526, 125] on button "Select All" at bounding box center [558, 121] width 173 height 15
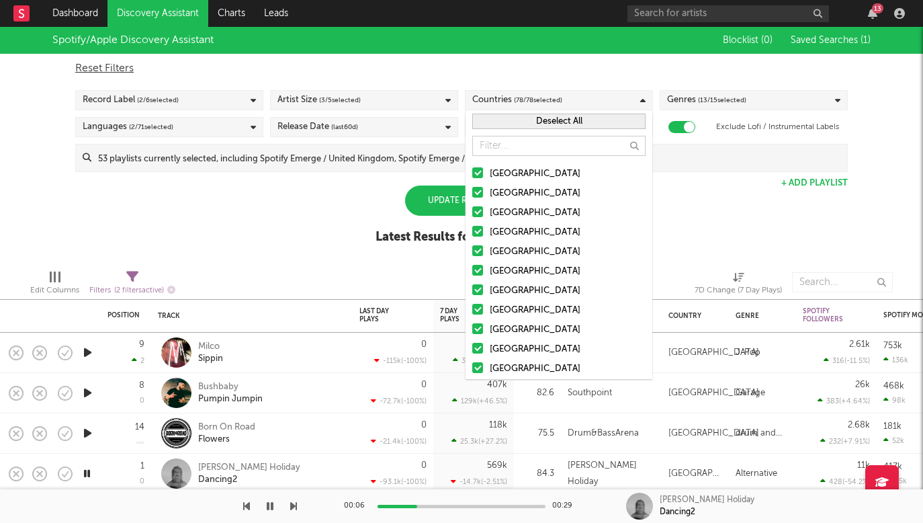
click at [526, 125] on button "Deselect All" at bounding box center [558, 121] width 173 height 15
click at [479, 169] on div at bounding box center [477, 172] width 11 height 11
click at [472, 169] on input "[GEOGRAPHIC_DATA]" at bounding box center [472, 174] width 0 height 16
click at [477, 192] on div at bounding box center [477, 192] width 11 height 11
click at [472, 192] on input "[GEOGRAPHIC_DATA]" at bounding box center [472, 193] width 0 height 16
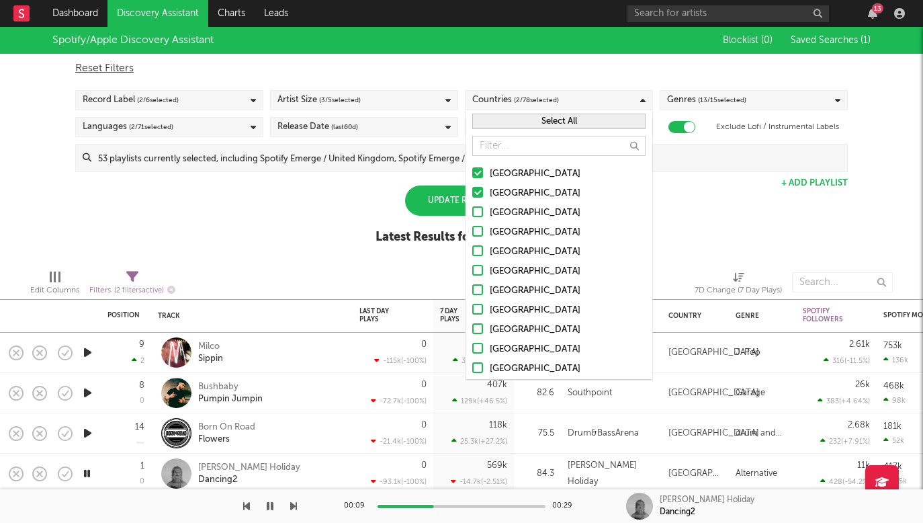
click at [478, 227] on div at bounding box center [477, 231] width 11 height 11
click at [472, 227] on input "[GEOGRAPHIC_DATA]" at bounding box center [472, 232] width 0 height 16
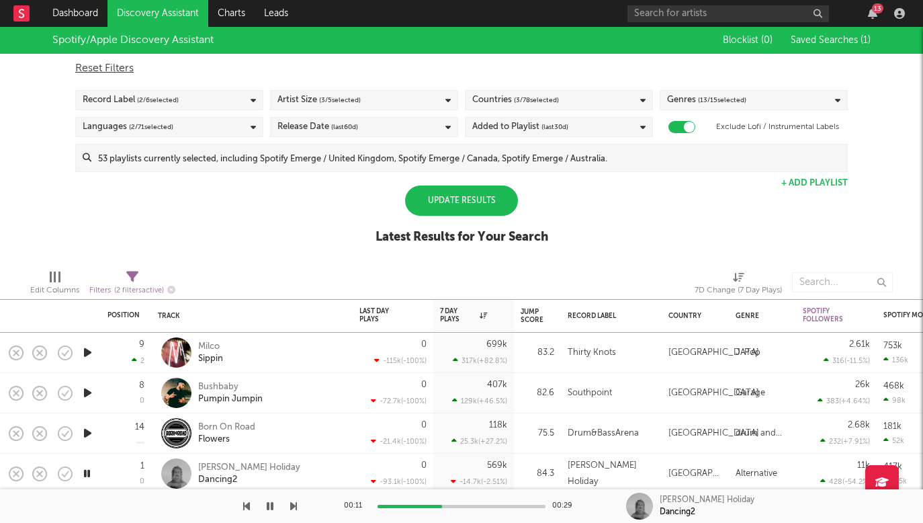
click at [361, 254] on div "Spotify/Apple Discovery Assistant Blocklist ( 0 ) Saved Searches ( 1 ) Reset Fi…" at bounding box center [461, 143] width 923 height 232
click at [432, 196] on div "Update Results" at bounding box center [461, 200] width 113 height 30
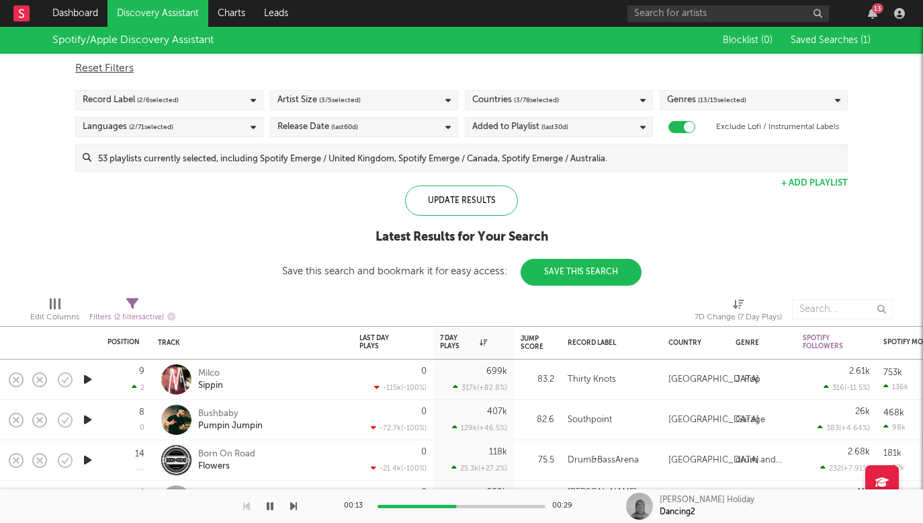
click at [93, 374] on icon "button" at bounding box center [88, 379] width 14 height 17
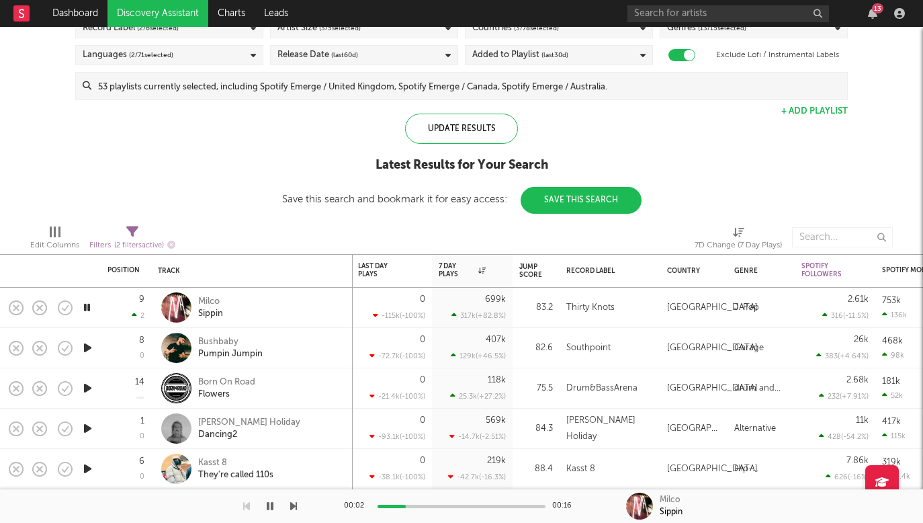
click at [87, 350] on icon "button" at bounding box center [88, 347] width 14 height 17
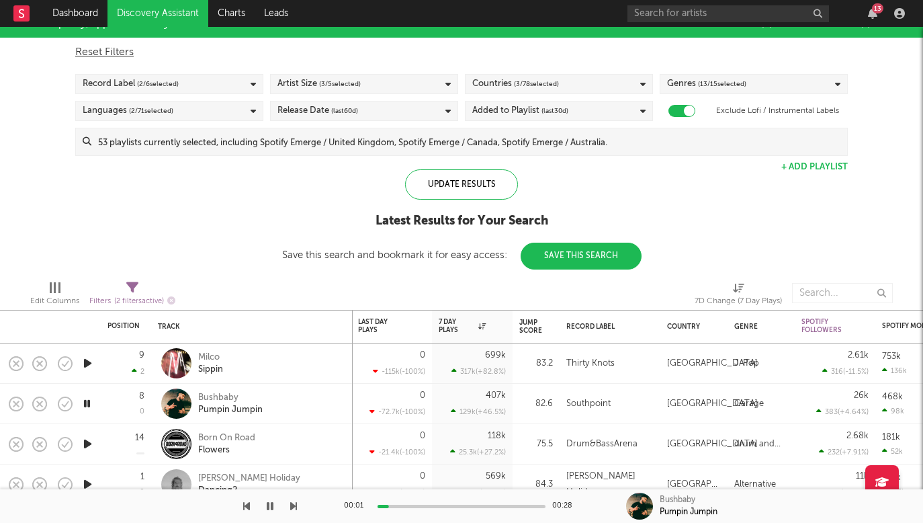
click at [91, 446] on icon "button" at bounding box center [88, 443] width 14 height 17
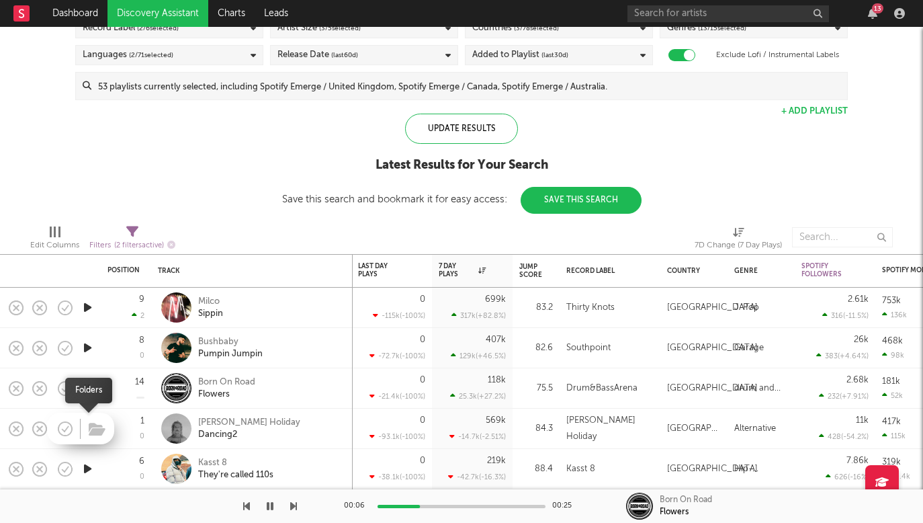
click at [83, 427] on span at bounding box center [95, 429] width 24 height 24
click at [77, 439] on div at bounding box center [87, 428] width 27 height 40
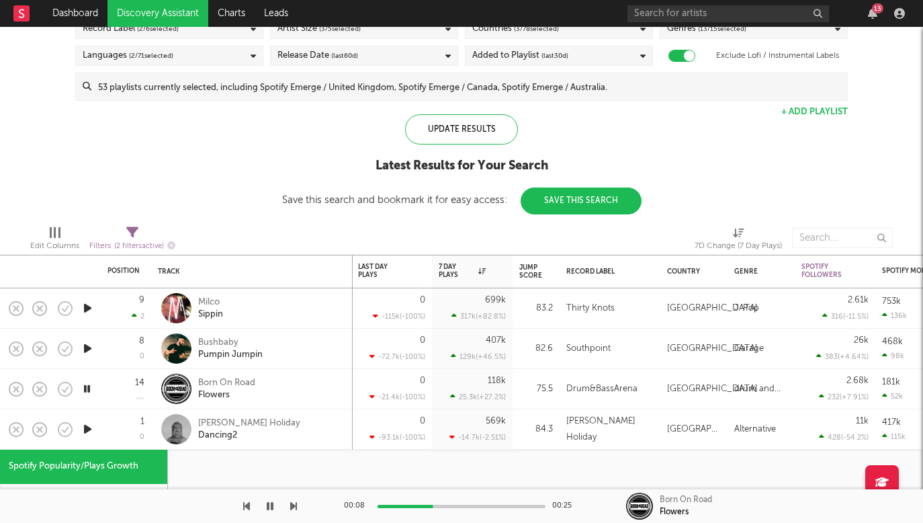
click at [90, 431] on icon "button" at bounding box center [88, 429] width 14 height 17
select select "1w"
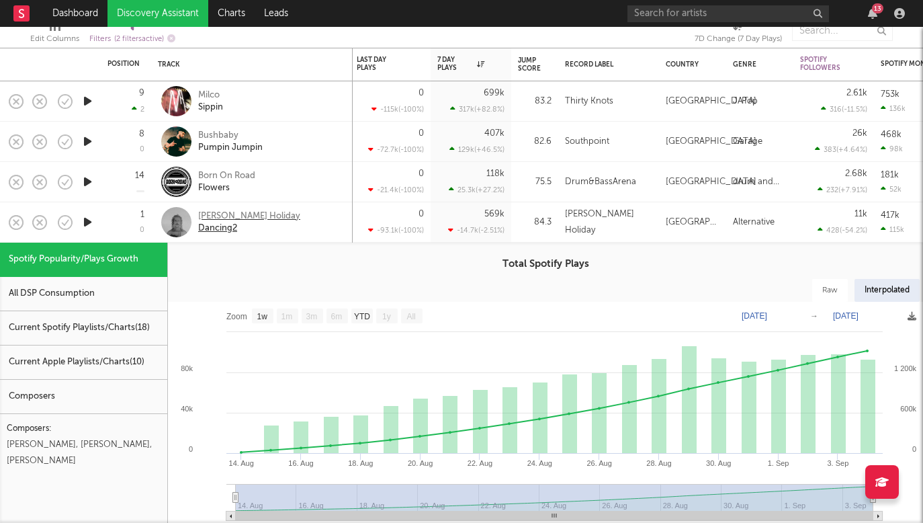
click at [212, 216] on div "[PERSON_NAME] Holiday" at bounding box center [249, 216] width 102 height 12
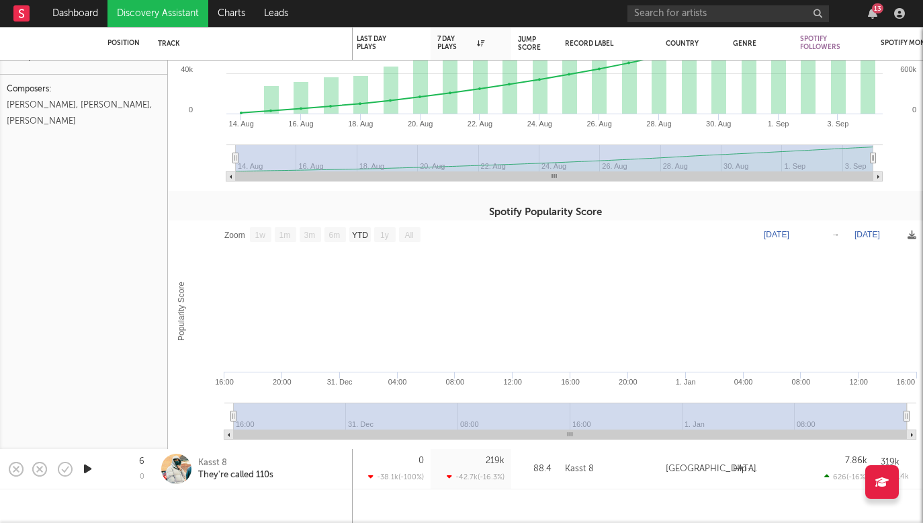
click at [92, 472] on icon "button" at bounding box center [88, 468] width 14 height 17
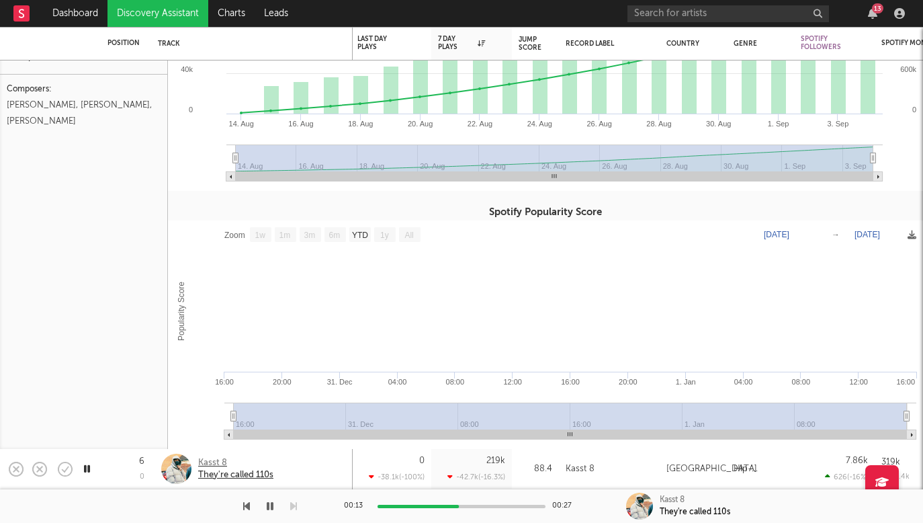
click at [211, 462] on div "Kasst 8" at bounding box center [235, 463] width 75 height 12
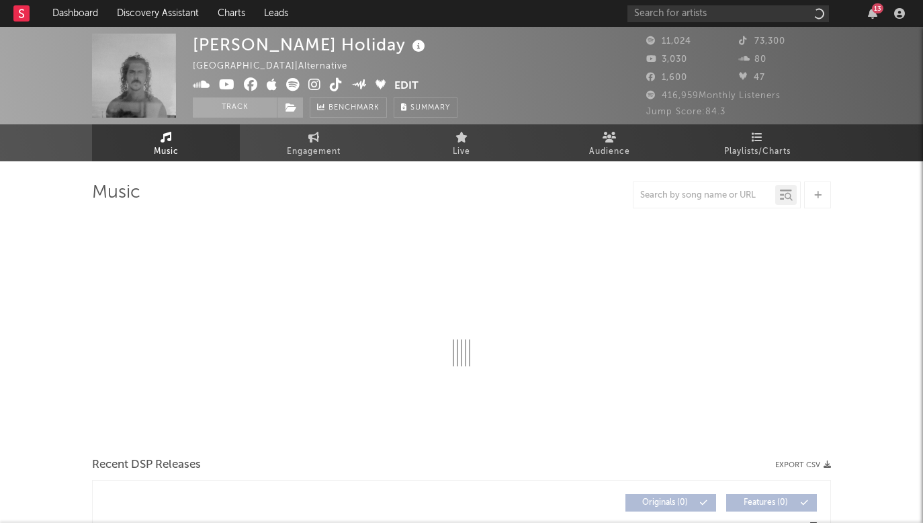
select select "6m"
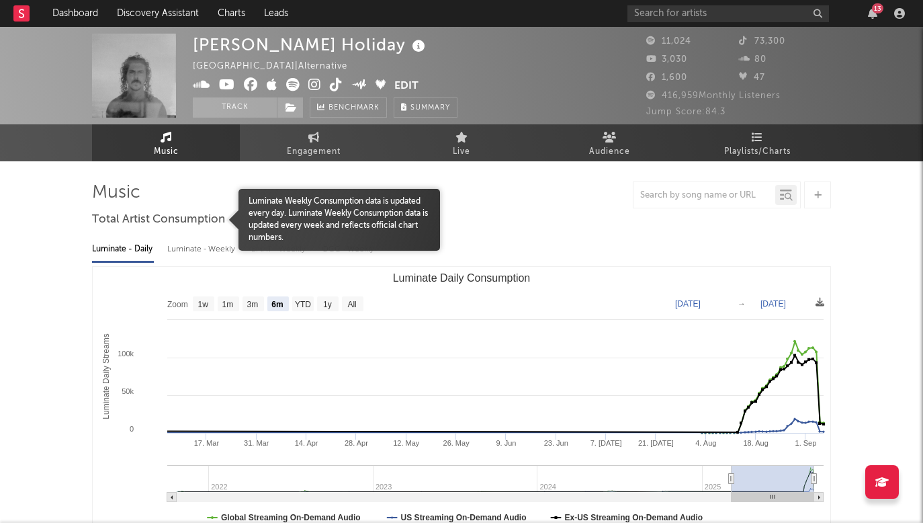
scroll to position [11, 0]
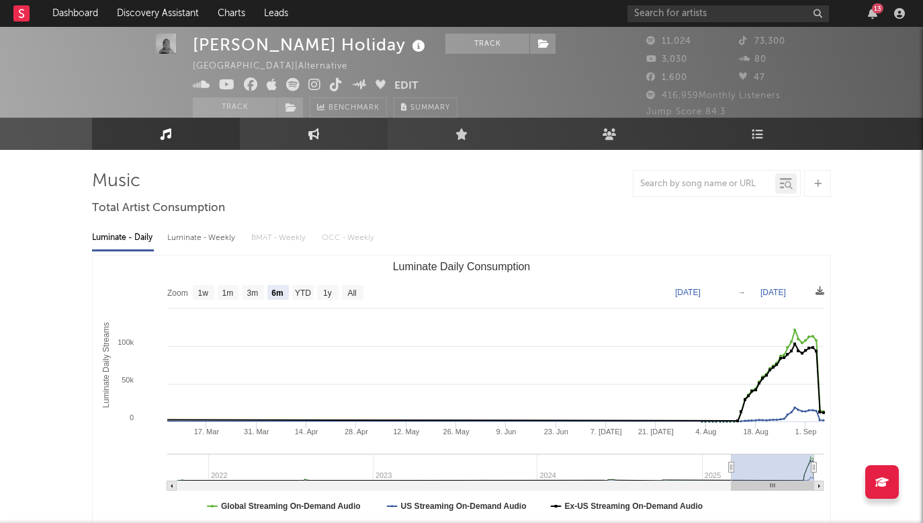
click at [296, 132] on link "Engagement" at bounding box center [314, 134] width 148 height 32
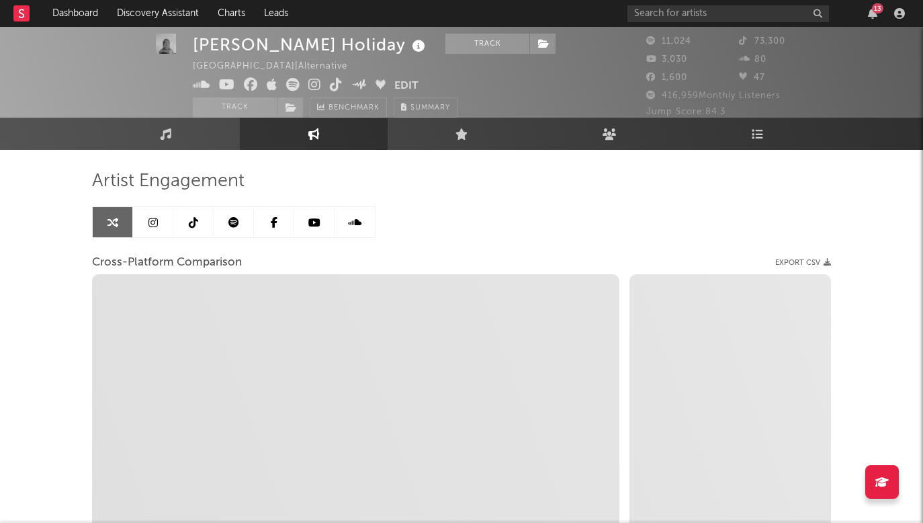
select select "1w"
click at [159, 230] on link at bounding box center [153, 222] width 40 height 30
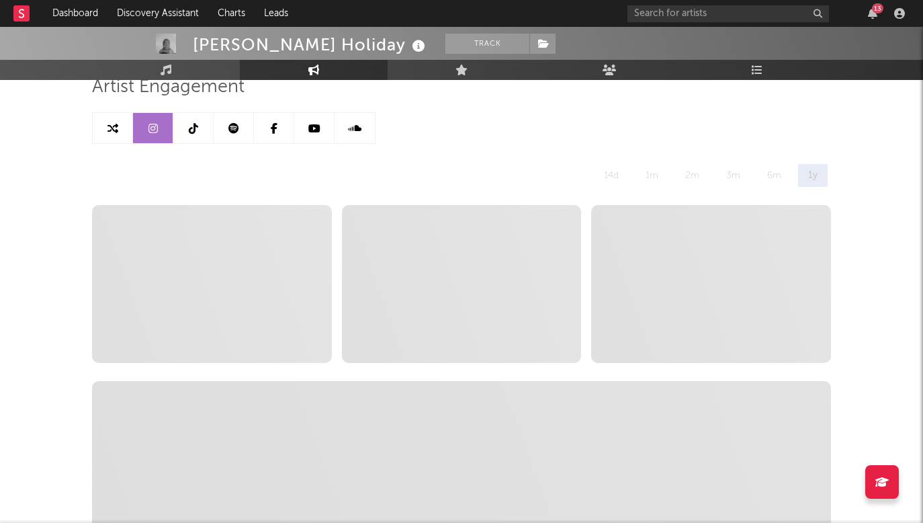
scroll to position [110, 0]
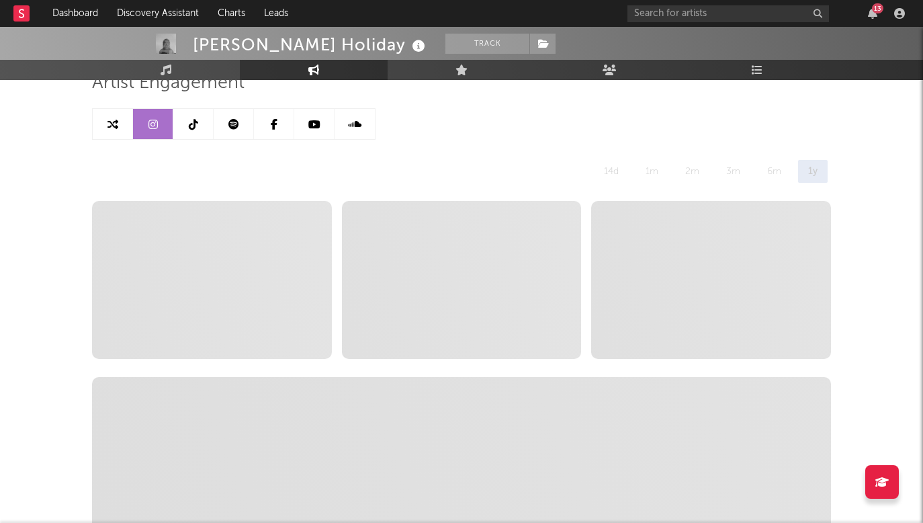
select select "1w"
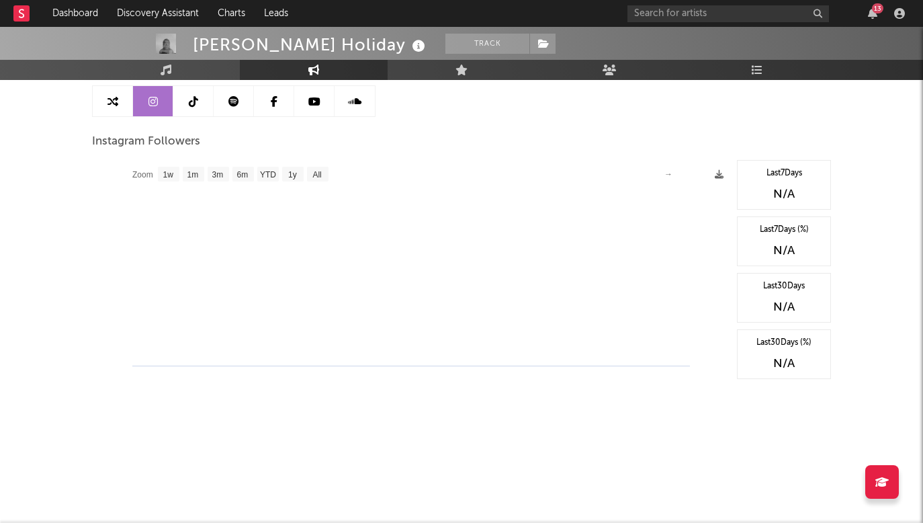
scroll to position [0, 0]
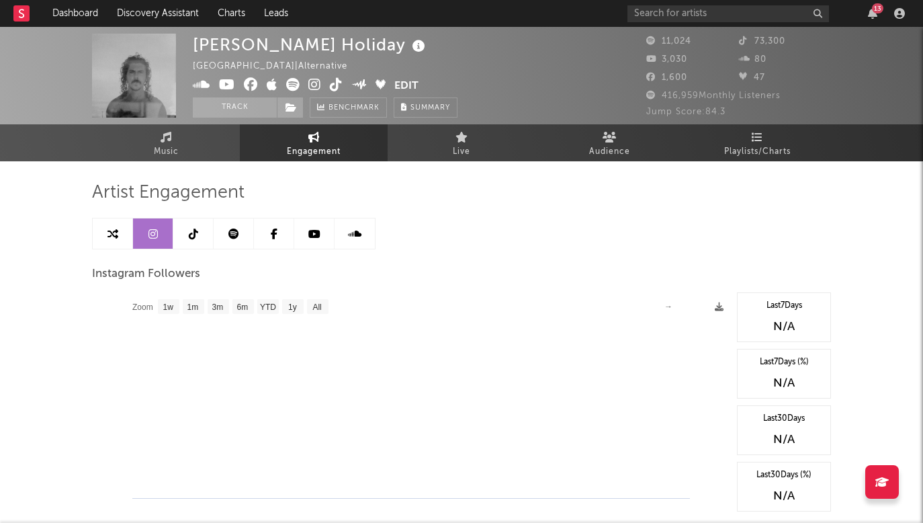
click at [111, 220] on link at bounding box center [113, 233] width 40 height 30
select select "1m"
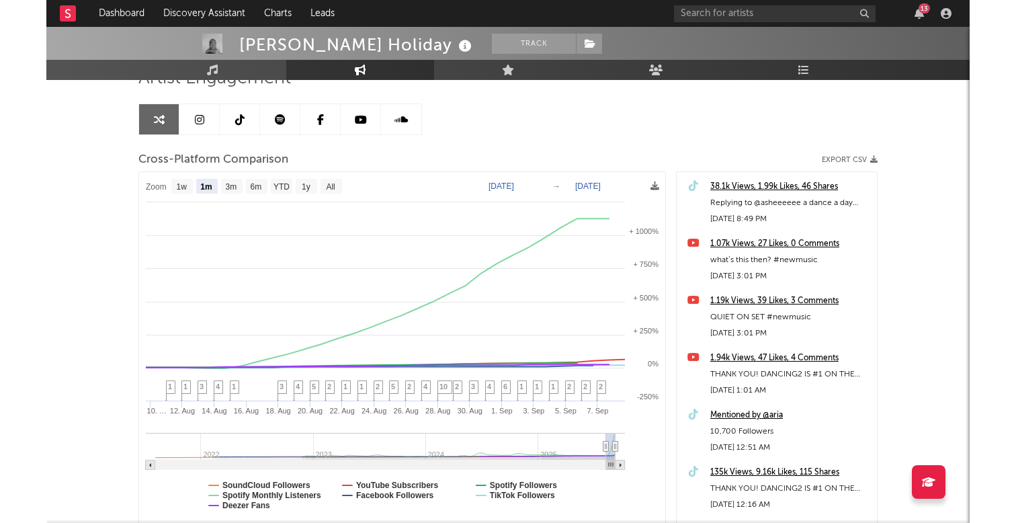
scroll to position [134, 0]
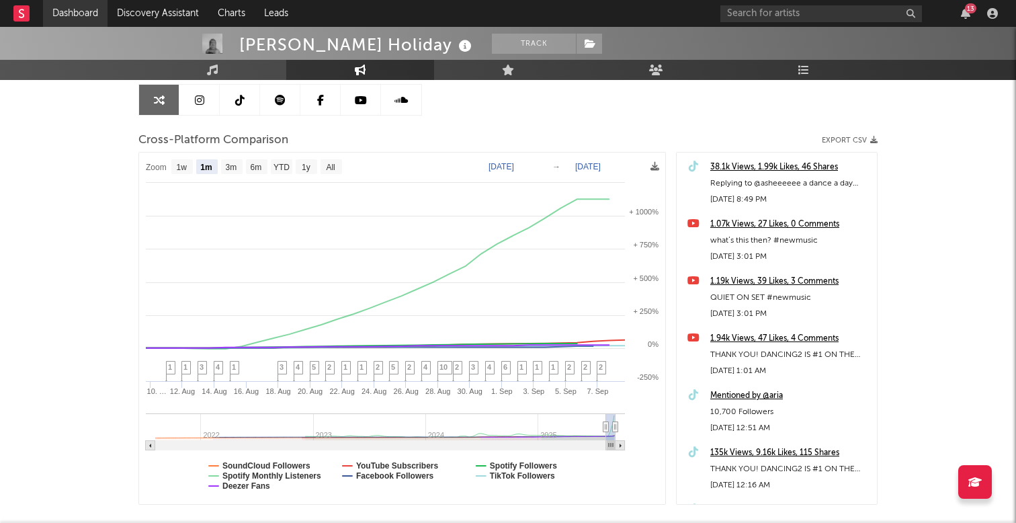
click at [46, 9] on link "Dashboard" at bounding box center [75, 13] width 64 height 27
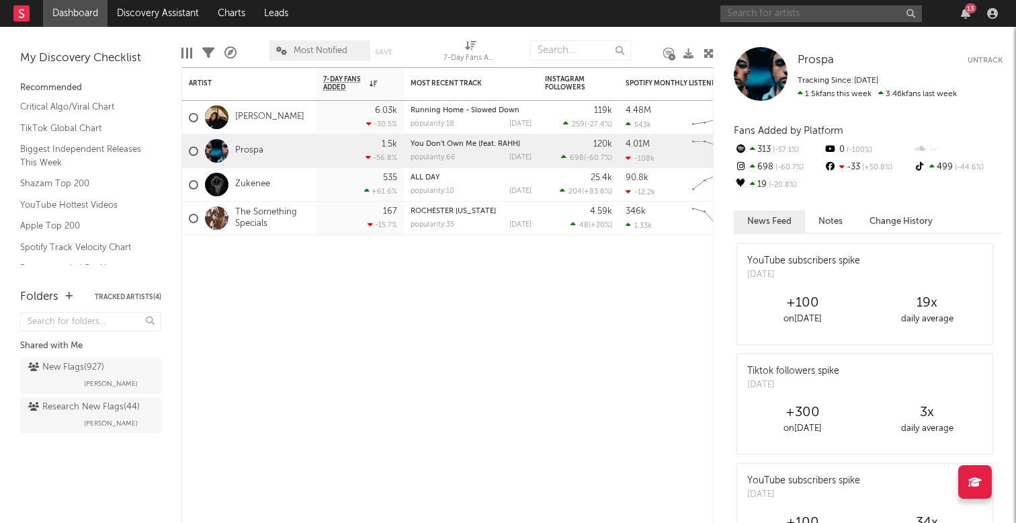
click at [795, 13] on input "text" at bounding box center [821, 13] width 202 height 17
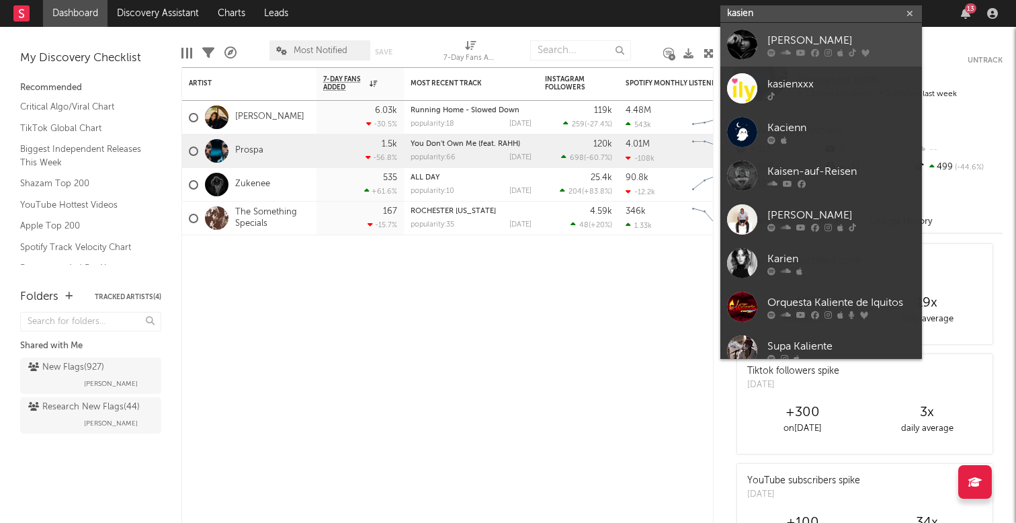
type input "kasien"
click at [820, 46] on div "Kasien" at bounding box center [841, 40] width 148 height 16
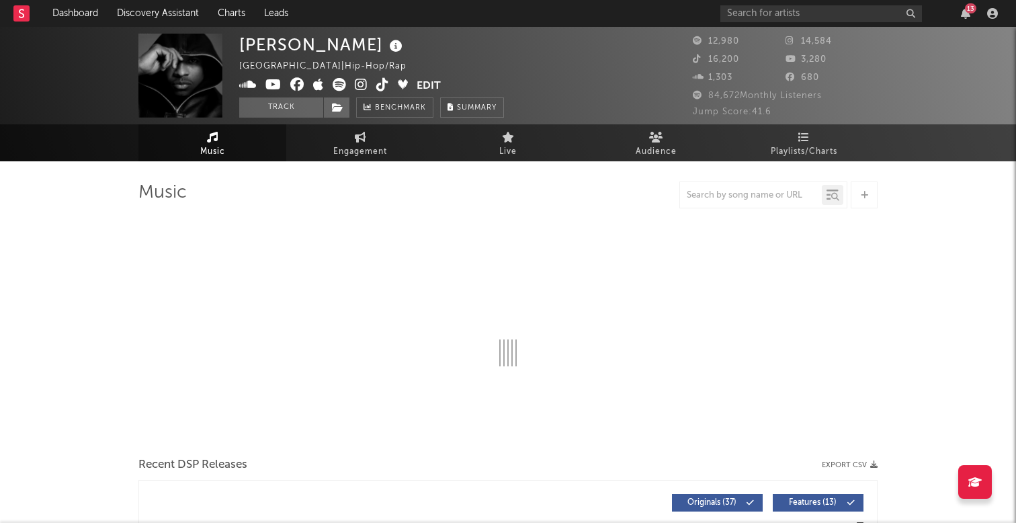
select select "6m"
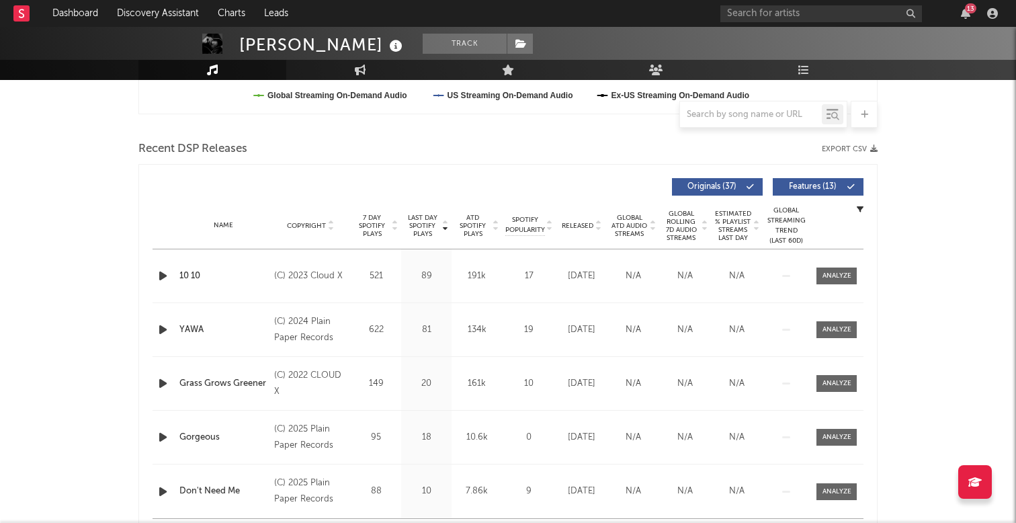
scroll to position [467, 0]
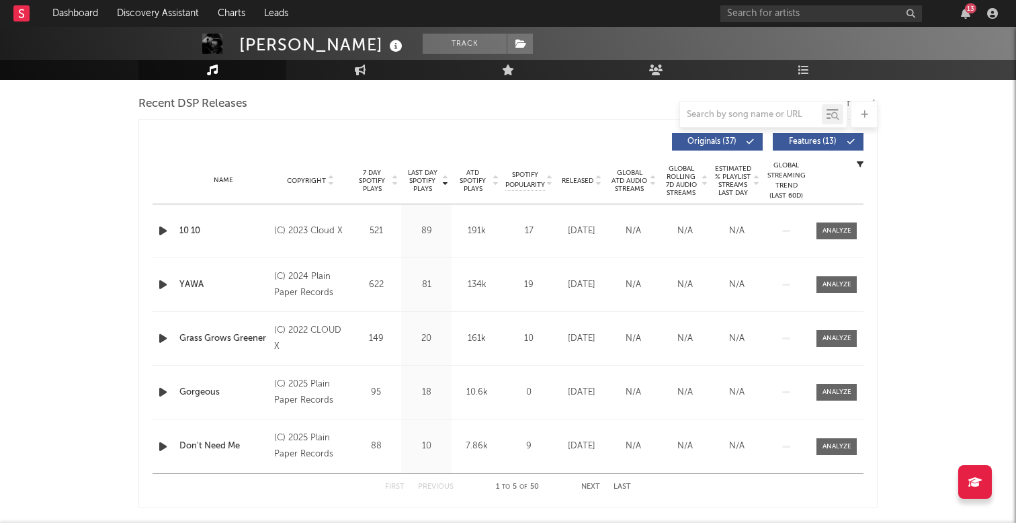
click at [161, 232] on icon "button" at bounding box center [163, 230] width 14 height 17
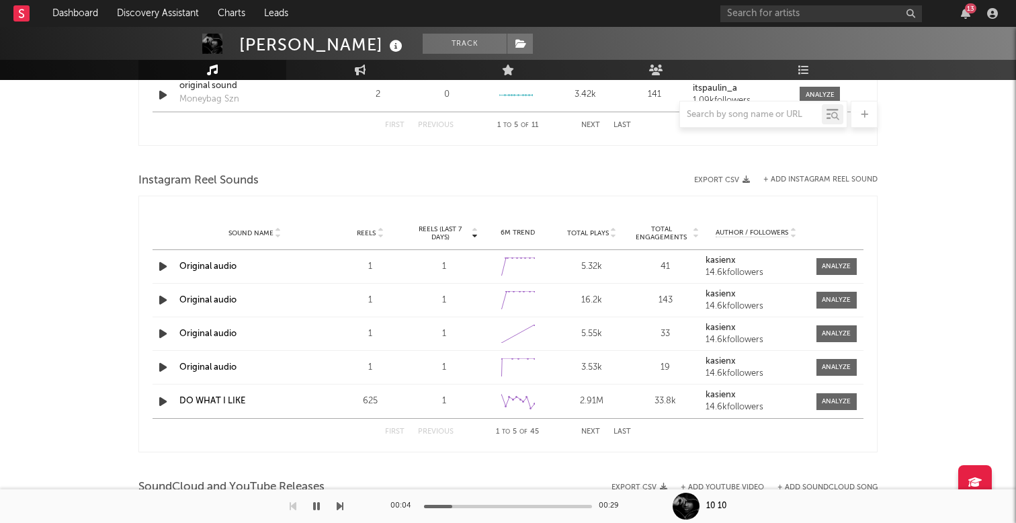
scroll to position [1153, 0]
click at [167, 265] on icon "button" at bounding box center [163, 265] width 14 height 17
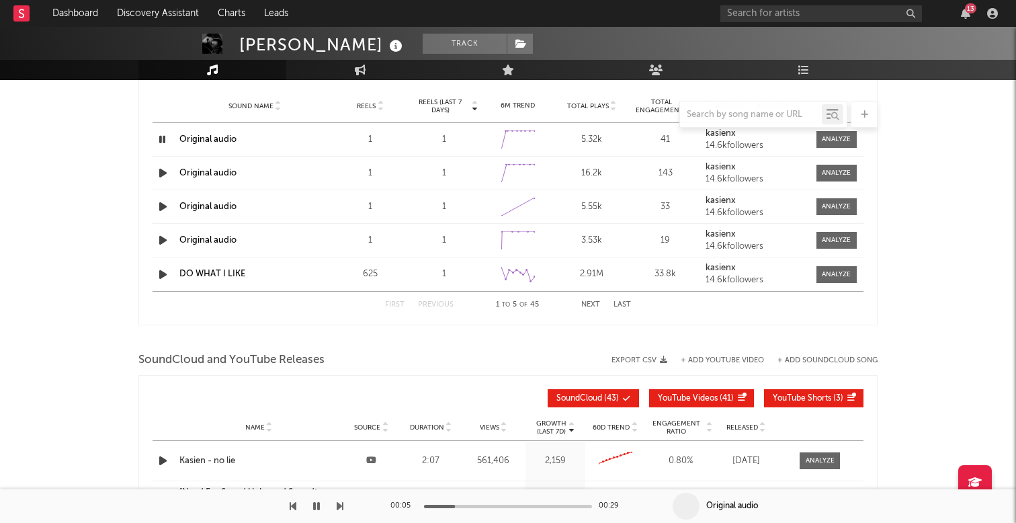
scroll to position [1534, 0]
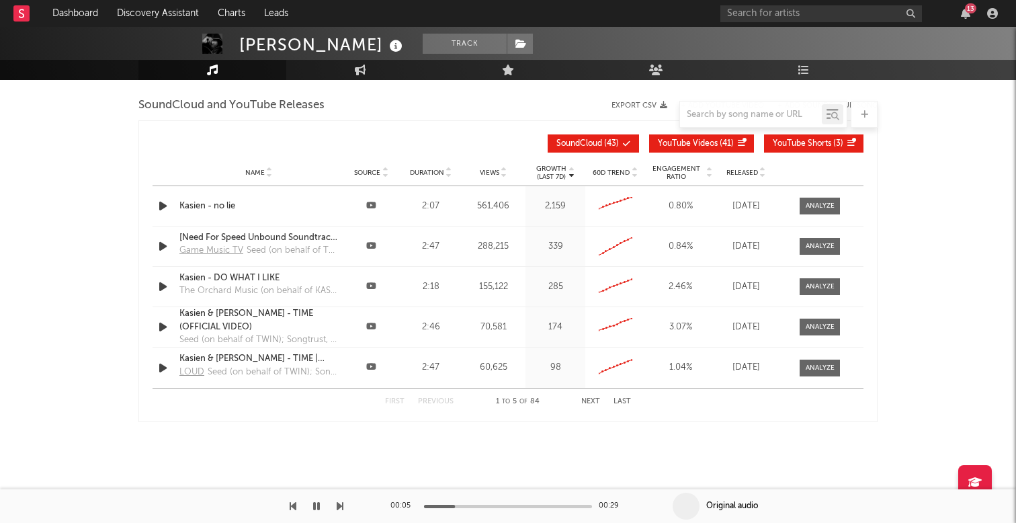
click at [161, 198] on icon "button" at bounding box center [163, 206] width 14 height 17
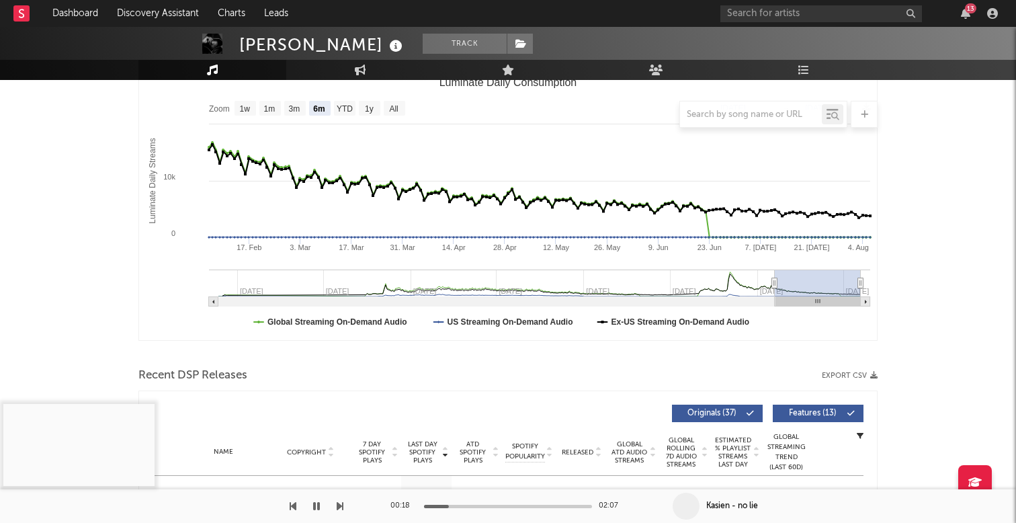
scroll to position [0, 0]
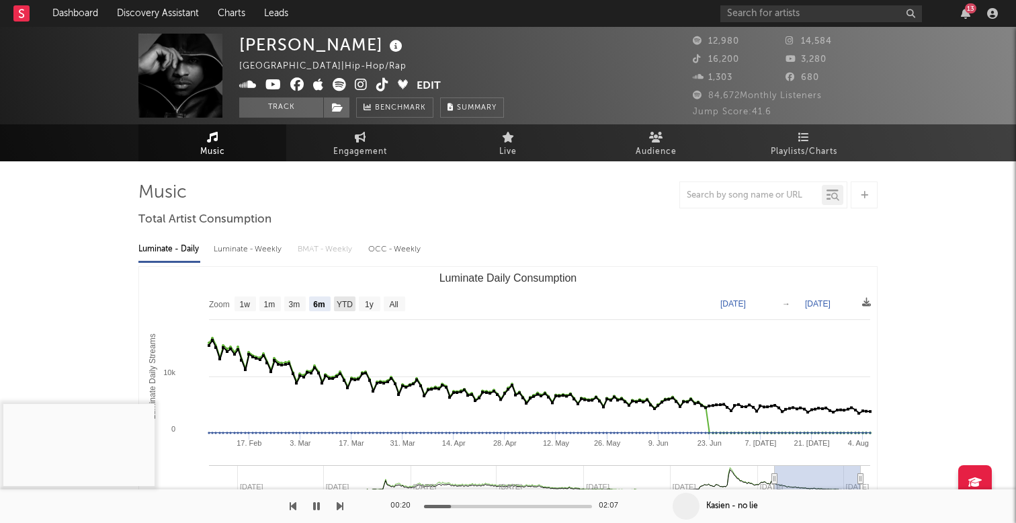
click at [334, 304] on rect "Luminate Daily Consumption" at bounding box center [344, 303] width 21 height 15
select select "YTD"
type input "2025-01-01"
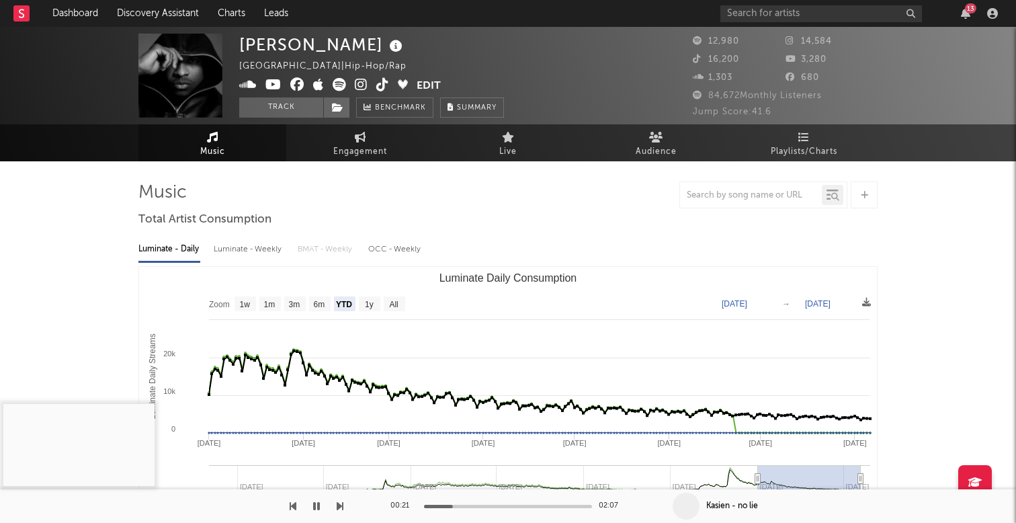
click at [257, 300] on rect "Luminate Daily Consumption" at bounding box center [508, 401] width 738 height 269
click at [248, 300] on text "1w" at bounding box center [245, 304] width 11 height 9
select select "1w"
type input "2025-07-31"
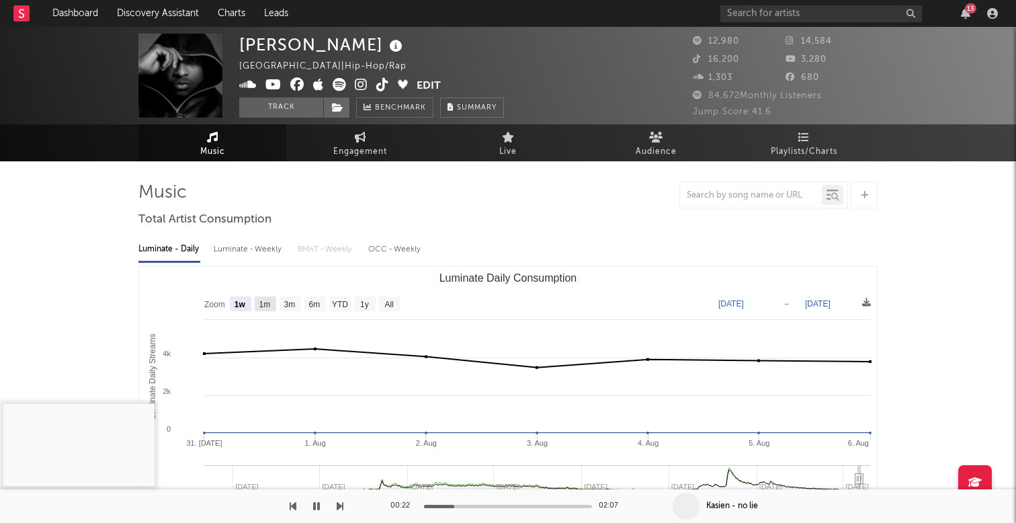
click at [267, 301] on text "1m" at bounding box center [264, 304] width 11 height 9
select select "1m"
type input "2025-07-06"
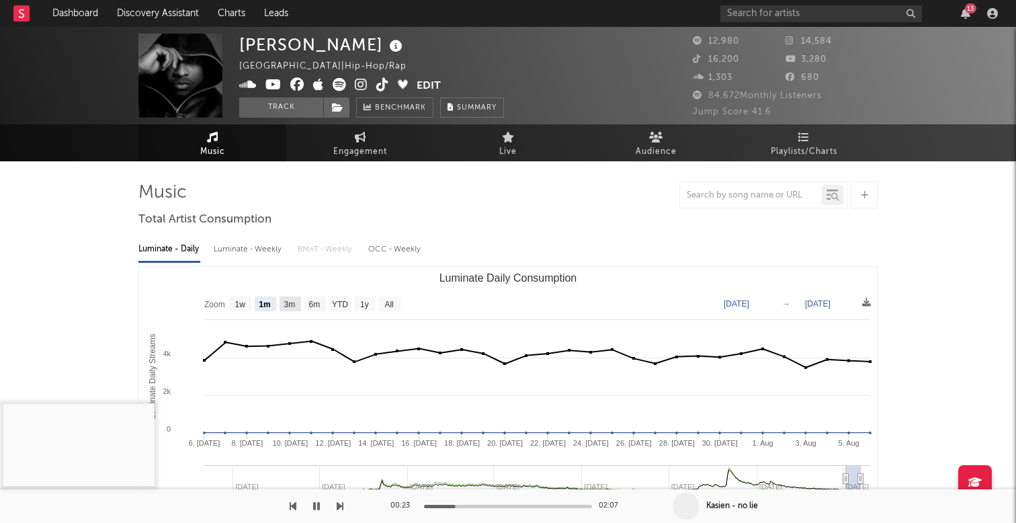
click at [284, 300] on text "3m" at bounding box center [289, 304] width 11 height 9
select select "3m"
type input "2025-05-06"
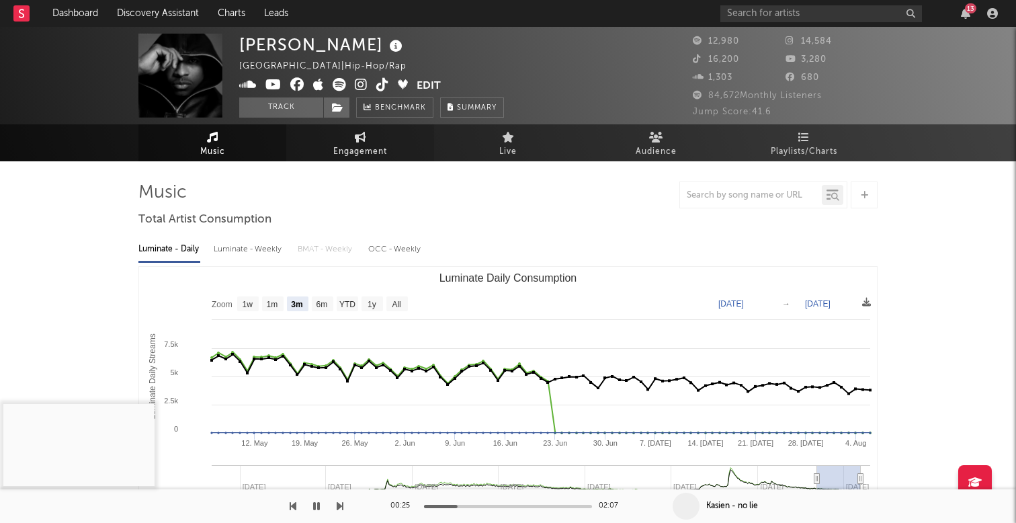
click at [344, 141] on link "Engagement" at bounding box center [360, 142] width 148 height 37
select select "1w"
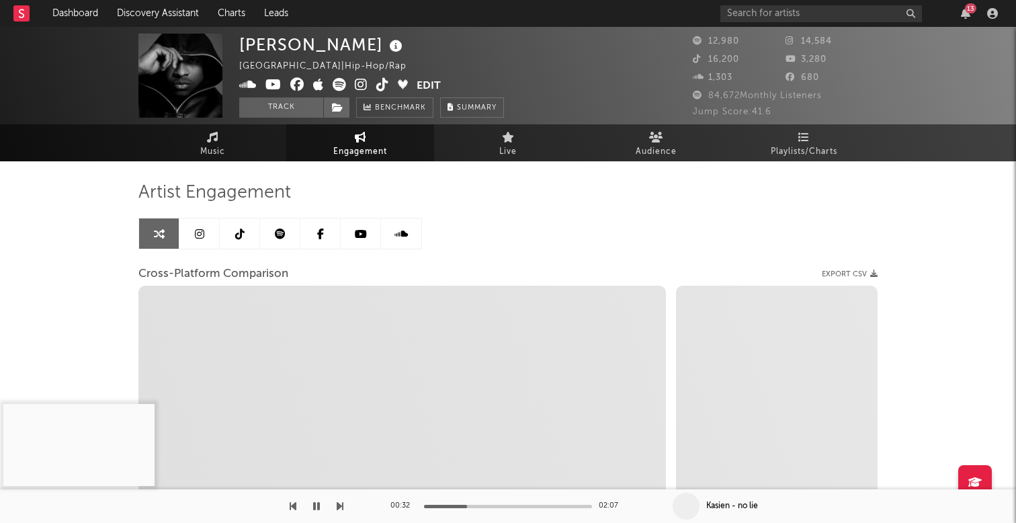
select select "1m"
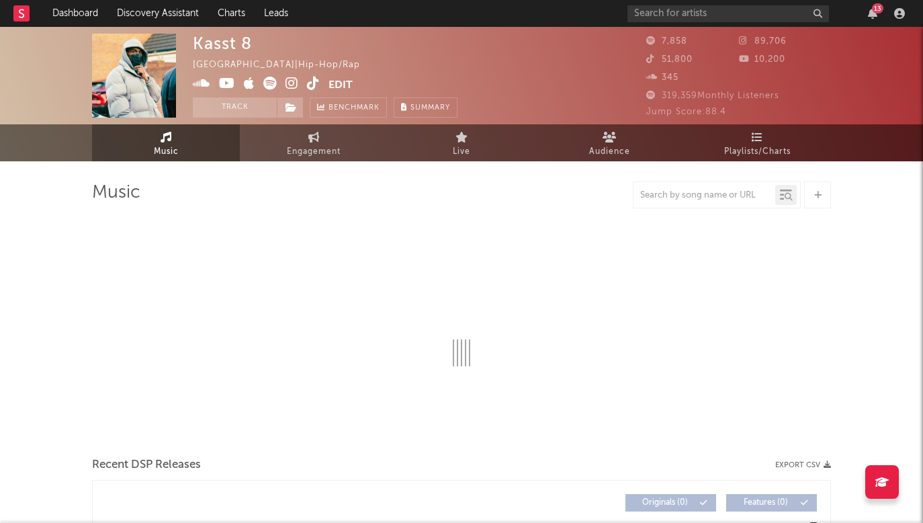
select select "1w"
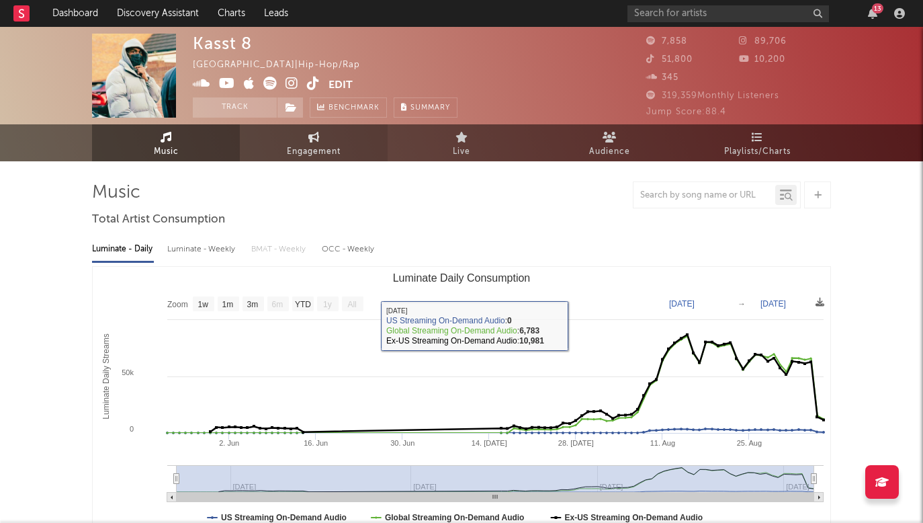
click at [336, 154] on span "Engagement" at bounding box center [314, 152] width 54 height 16
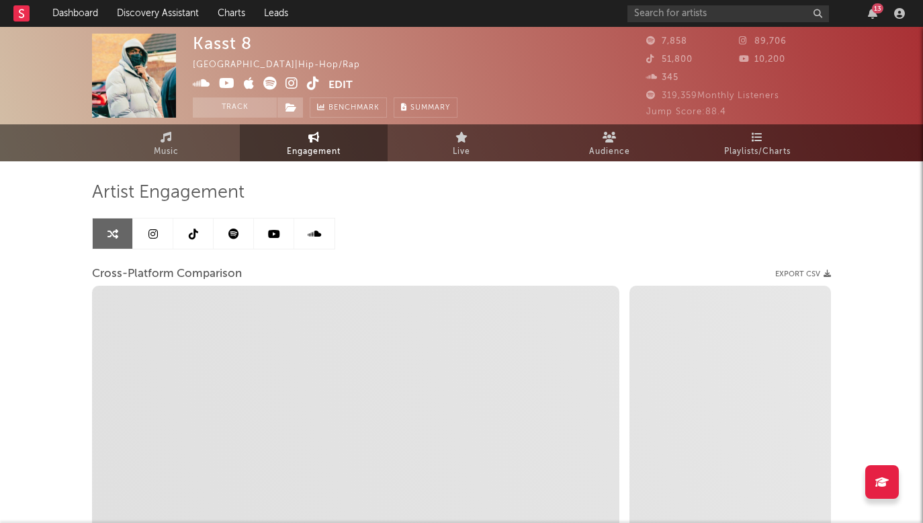
select select "1w"
select select "1m"
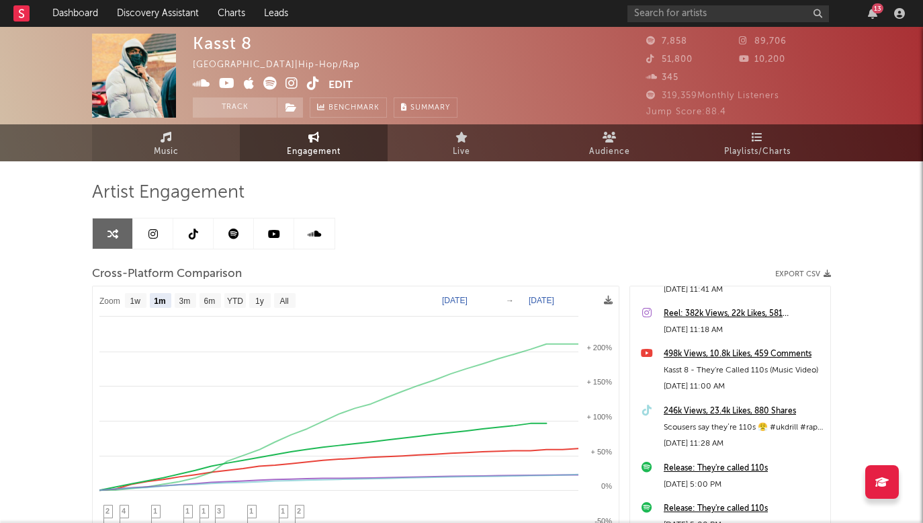
click at [146, 135] on link "Music" at bounding box center [166, 142] width 148 height 37
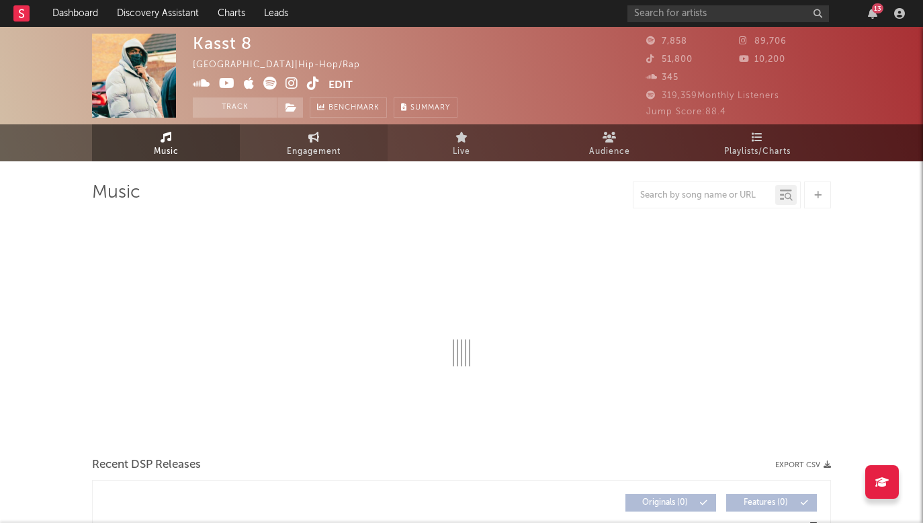
select select "1w"
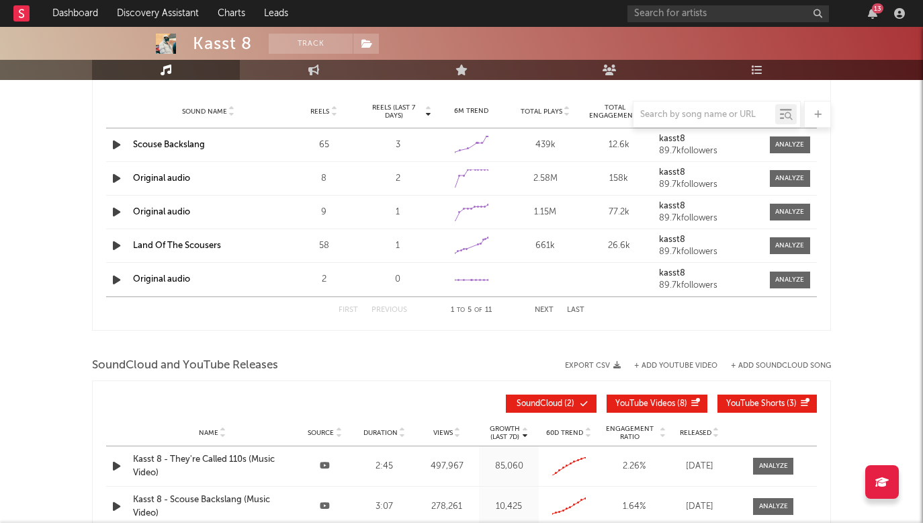
scroll to position [1274, 0]
click at [591, 69] on link "Audience" at bounding box center [609, 70] width 148 height 20
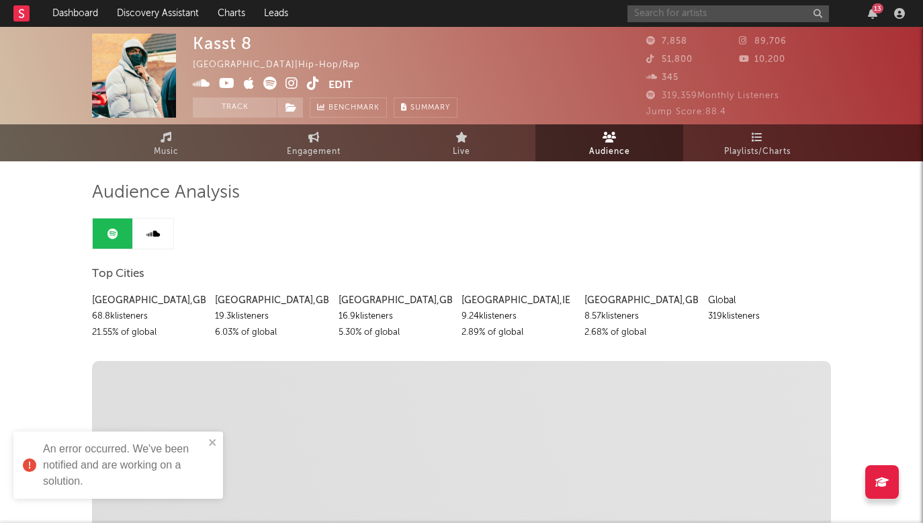
click at [724, 12] on input "text" at bounding box center [728, 13] width 202 height 17
type input "tate"
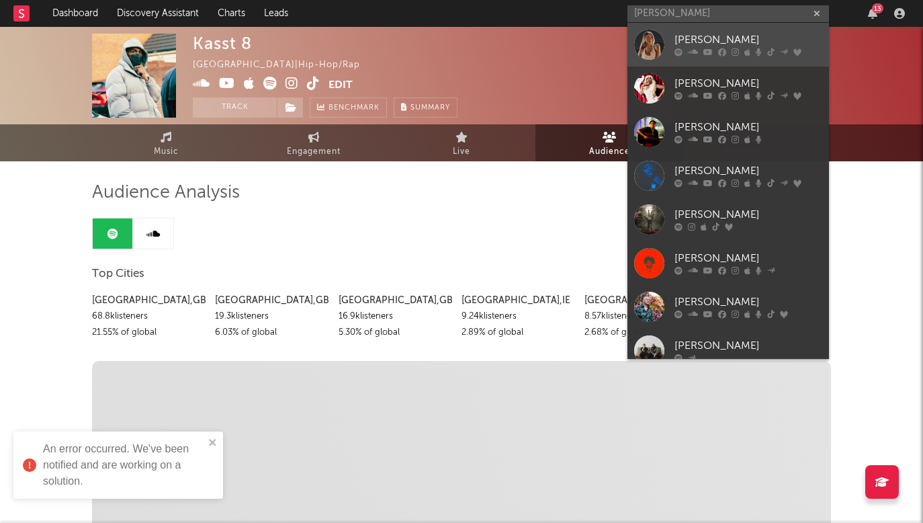
click at [743, 40] on div "Tate McRae" at bounding box center [749, 40] width 148 height 16
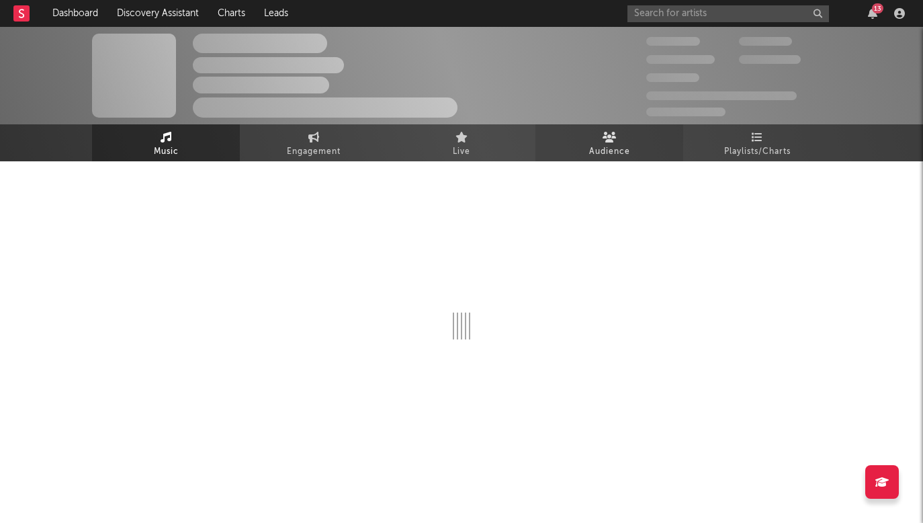
select select "6m"
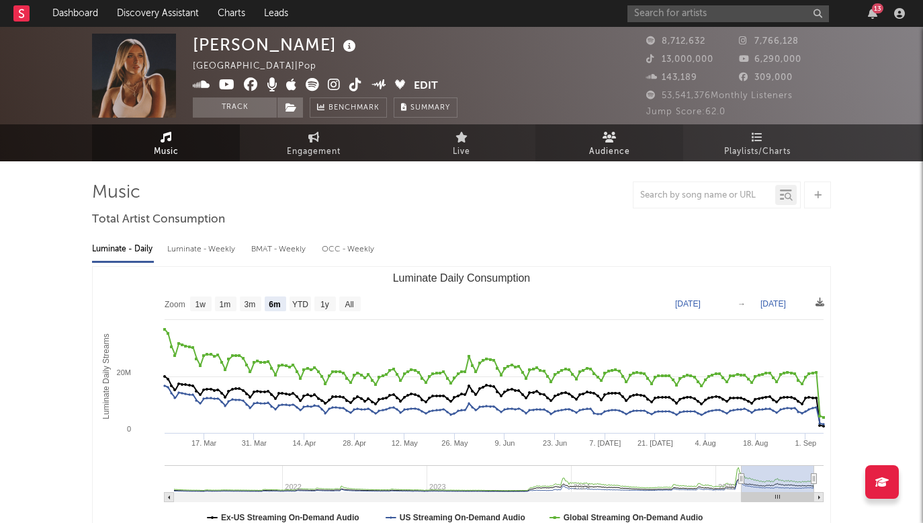
click at [605, 141] on icon at bounding box center [610, 137] width 14 height 11
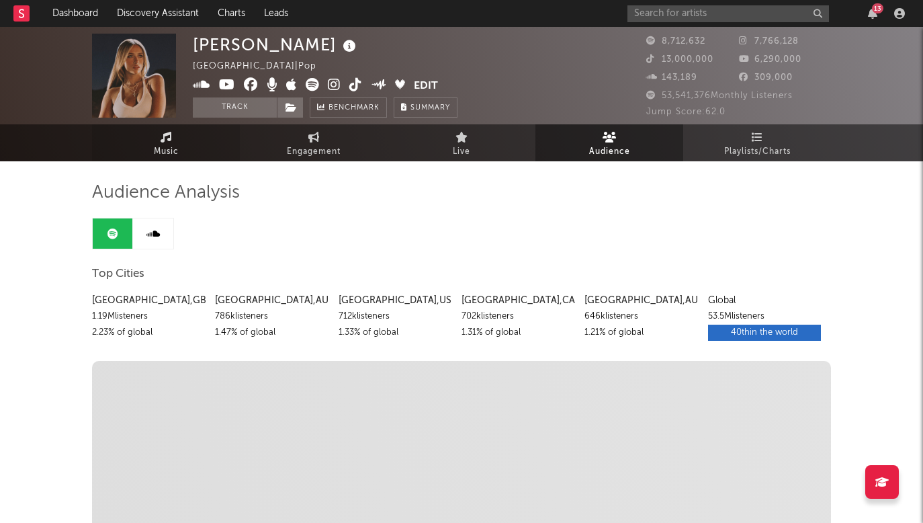
click at [180, 155] on link "Music" at bounding box center [166, 142] width 148 height 37
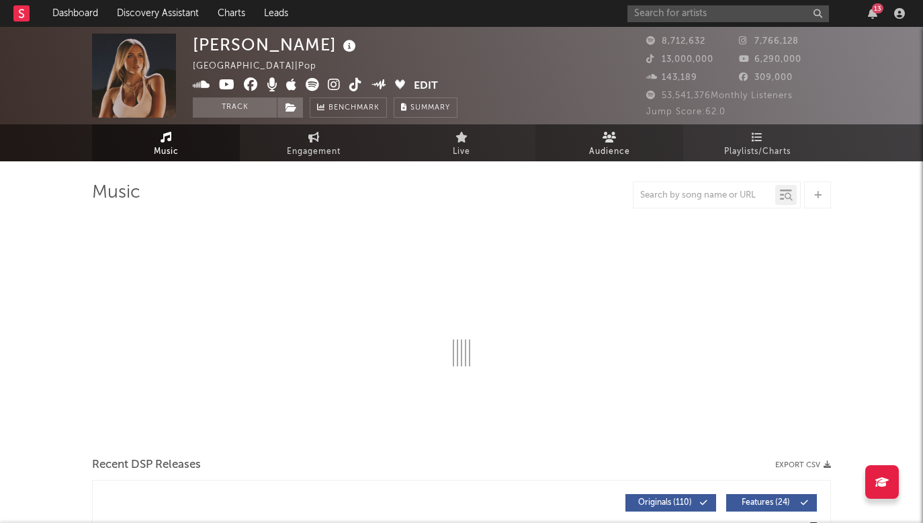
select select "6m"
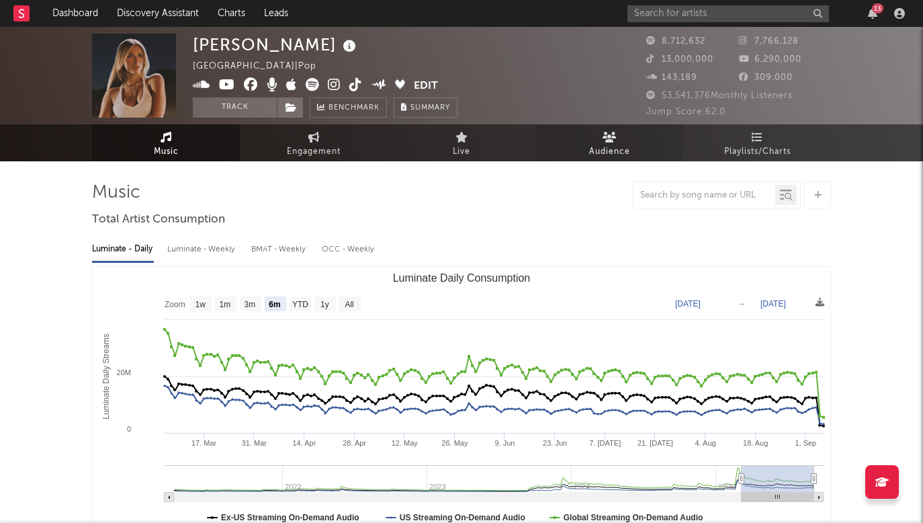
click at [619, 147] on span "Audience" at bounding box center [609, 152] width 41 height 16
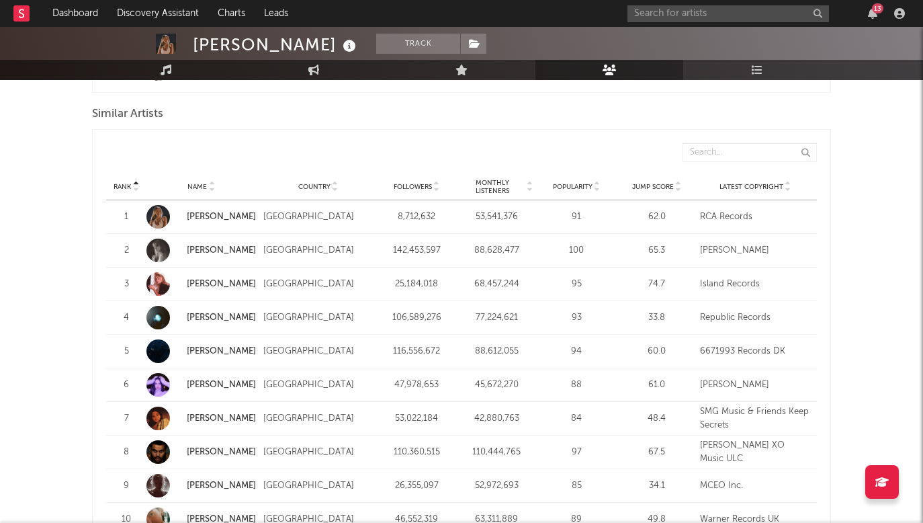
scroll to position [1234, 0]
click at [496, 181] on span "Monthly Listeners" at bounding box center [492, 185] width 65 height 16
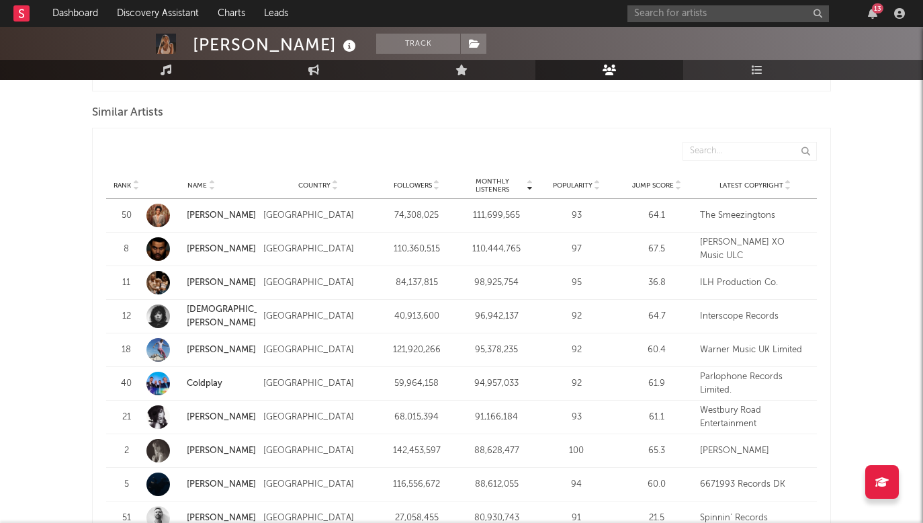
click at [509, 193] on div "Rank Name Country Followers Monthly Listeners Popularity Jump Score Latest Copy…" at bounding box center [461, 185] width 711 height 27
click at [516, 187] on span "Monthly Listeners" at bounding box center [492, 185] width 65 height 16
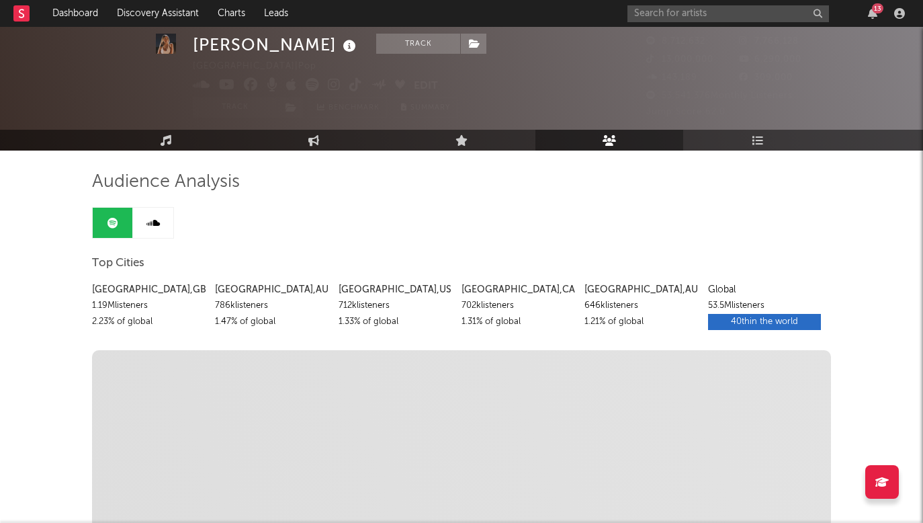
scroll to position [0, 0]
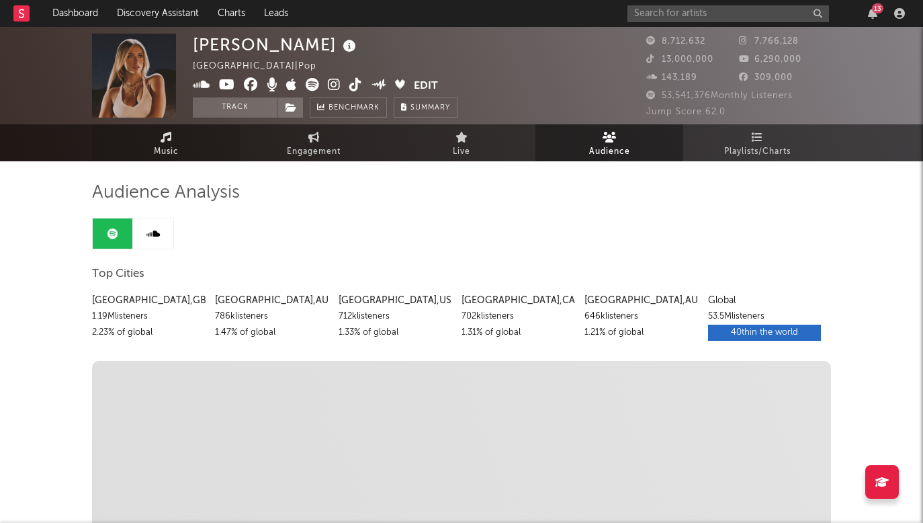
click at [173, 148] on span "Music" at bounding box center [166, 152] width 25 height 16
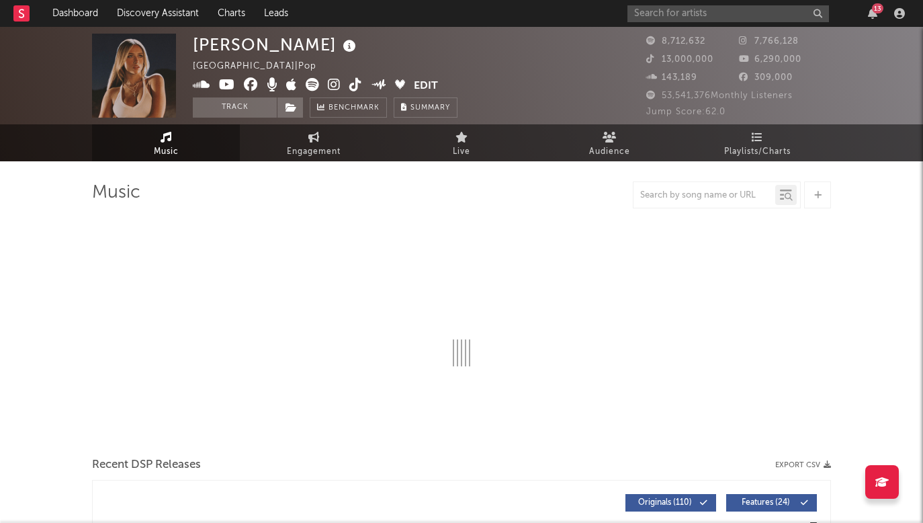
select select "6m"
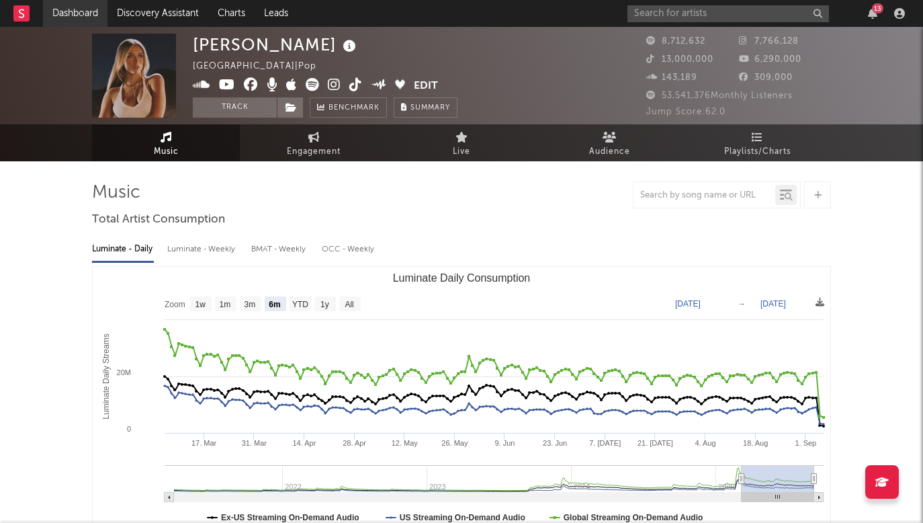
click at [76, 14] on link "Dashboard" at bounding box center [75, 13] width 64 height 27
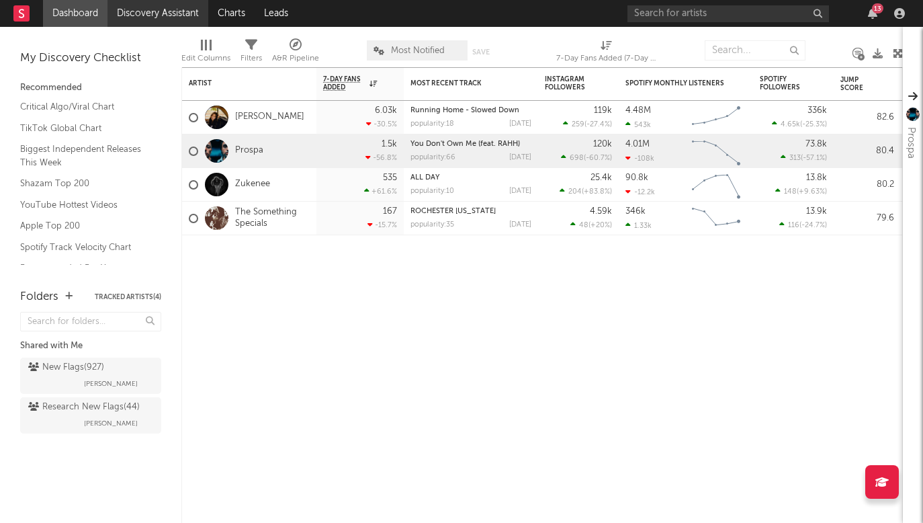
click at [158, 9] on link "Discovery Assistant" at bounding box center [157, 13] width 101 height 27
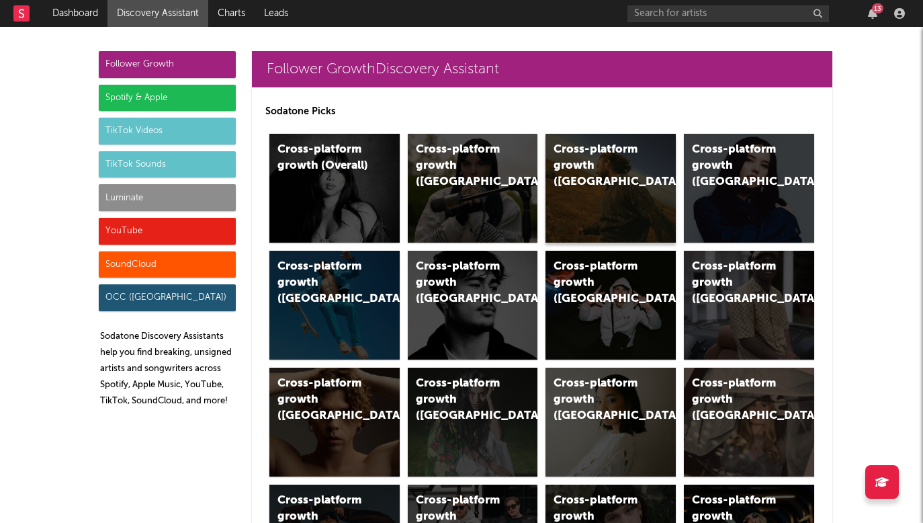
click at [653, 159] on div "Cross-platform growth (US)" at bounding box center [611, 188] width 130 height 109
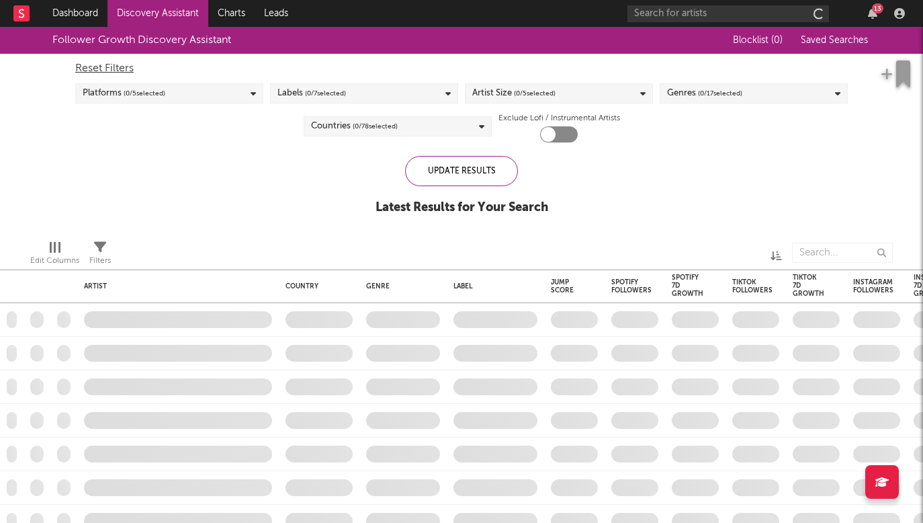
checkbox input "true"
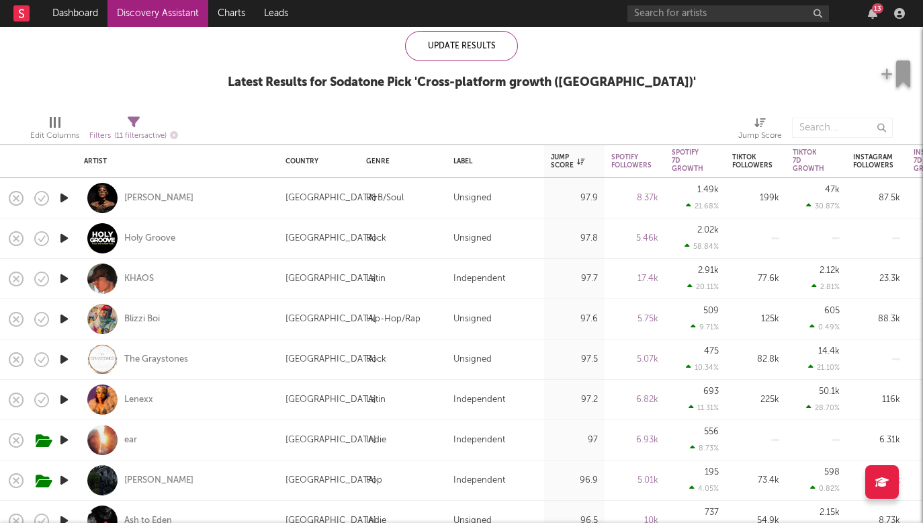
click at [69, 200] on icon "button" at bounding box center [64, 197] width 14 height 17
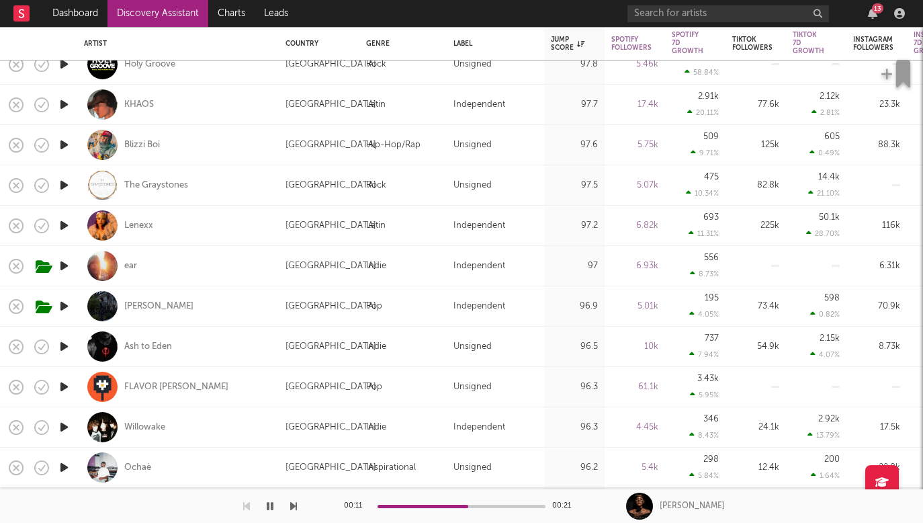
click at [67, 267] on icon "button" at bounding box center [64, 265] width 14 height 17
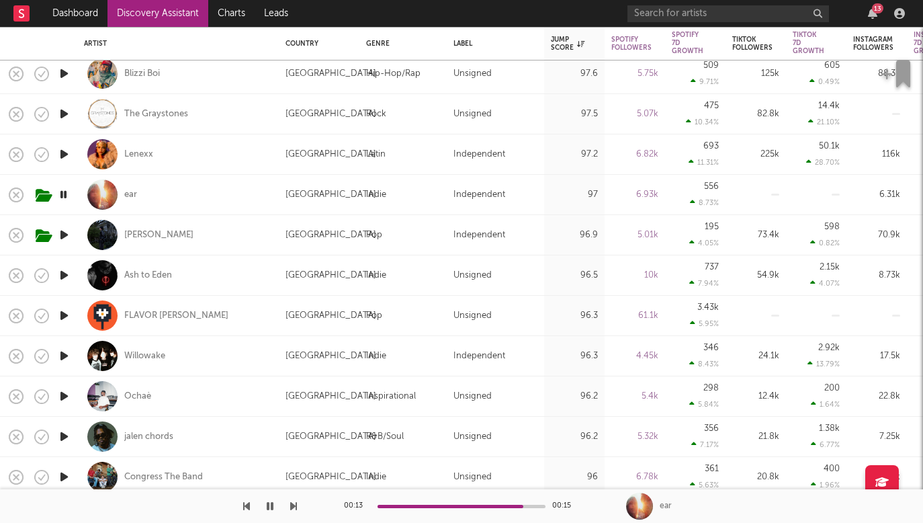
click at [65, 234] on icon "button" at bounding box center [64, 234] width 14 height 17
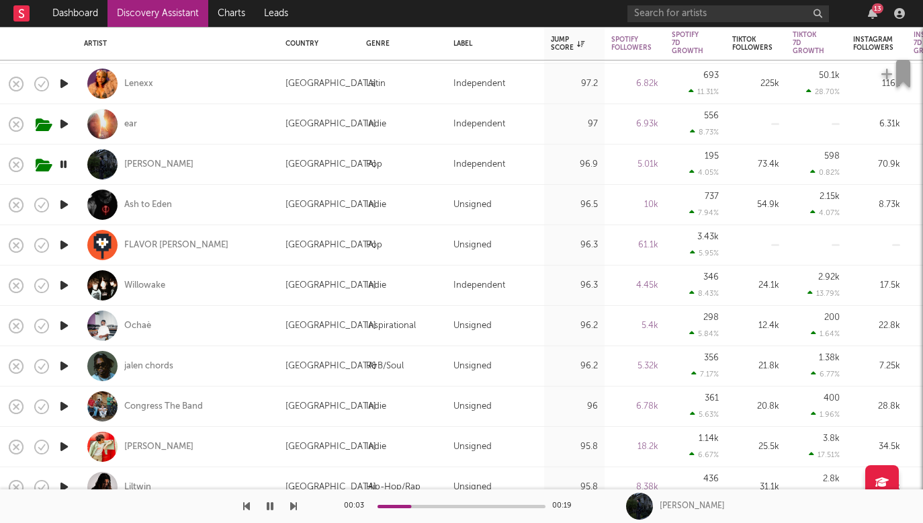
click at [64, 206] on icon "button" at bounding box center [64, 204] width 14 height 17
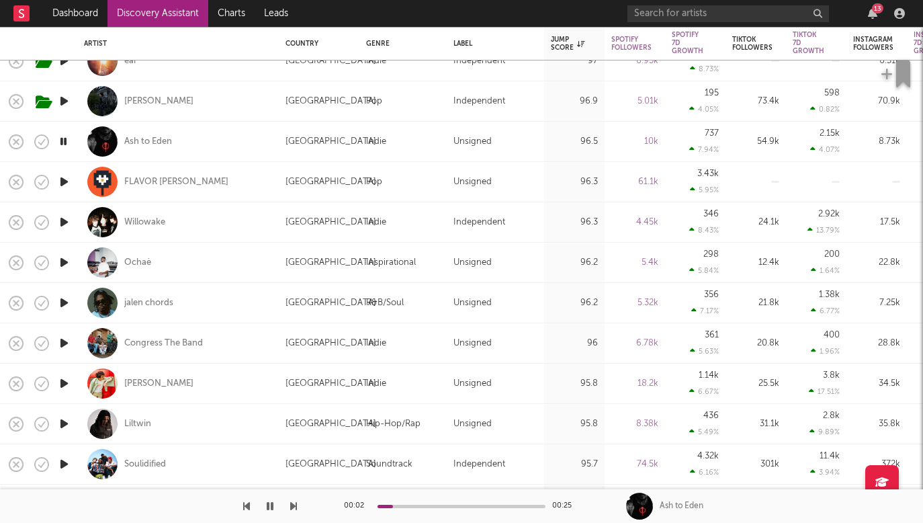
click at [63, 220] on icon "button" at bounding box center [64, 222] width 14 height 17
click at [148, 220] on div "Willowake" at bounding box center [144, 222] width 41 height 12
click at [60, 224] on icon "button" at bounding box center [63, 222] width 13 height 17
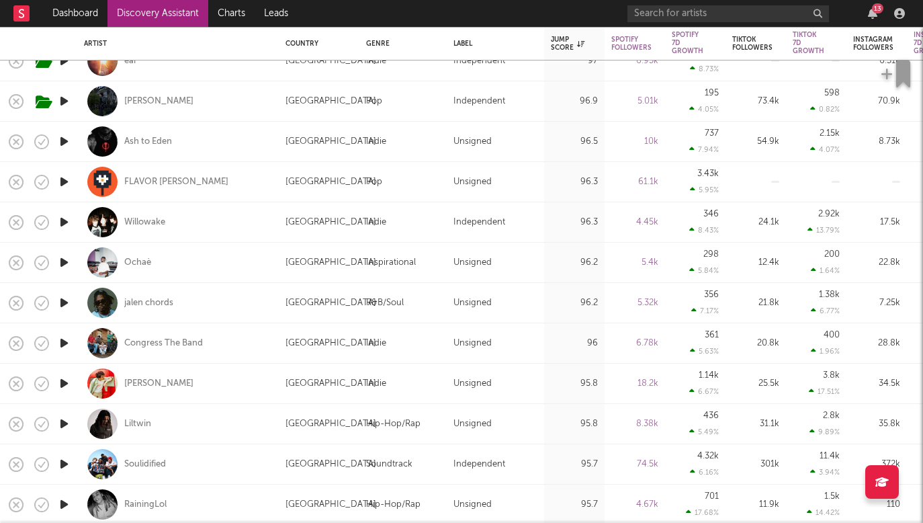
click at [67, 181] on icon "button" at bounding box center [64, 181] width 14 height 17
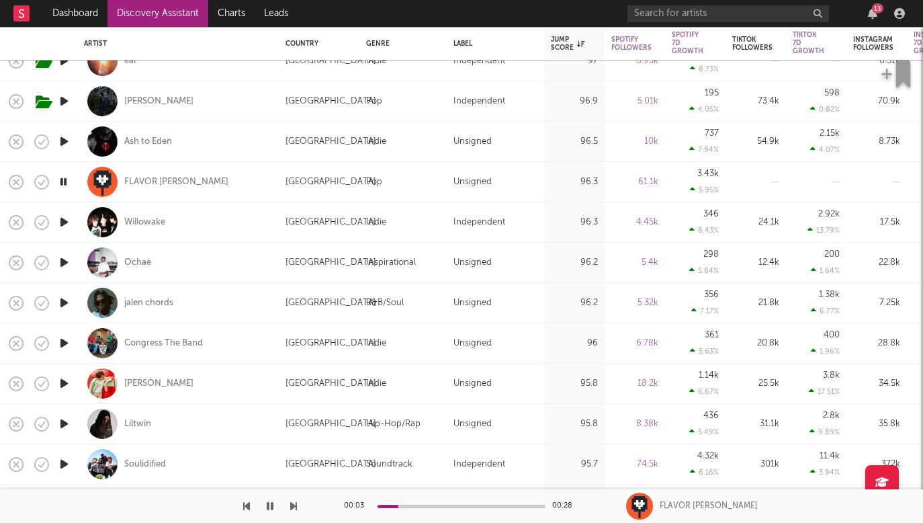
click at [63, 221] on icon "button" at bounding box center [64, 222] width 14 height 17
click at [64, 261] on icon "button" at bounding box center [64, 262] width 14 height 17
click at [64, 261] on icon "button" at bounding box center [63, 262] width 13 height 17
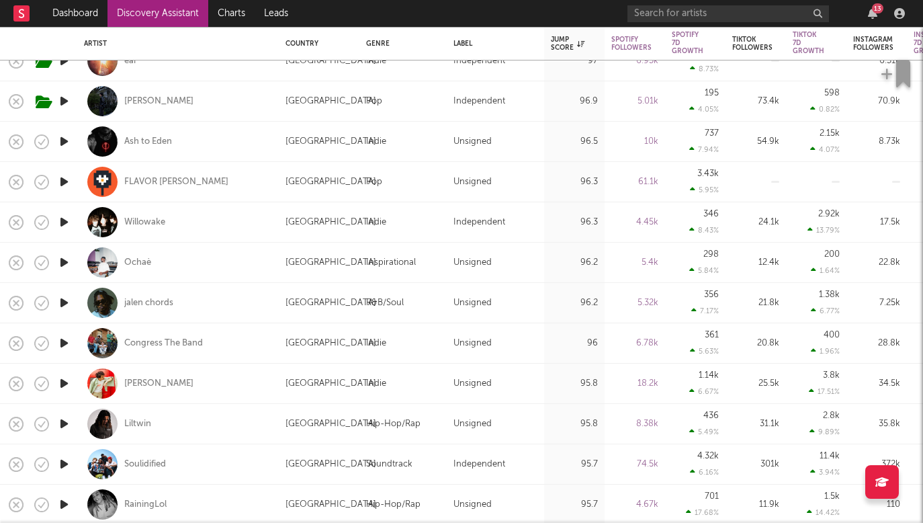
click at [64, 261] on icon "button" at bounding box center [64, 262] width 14 height 17
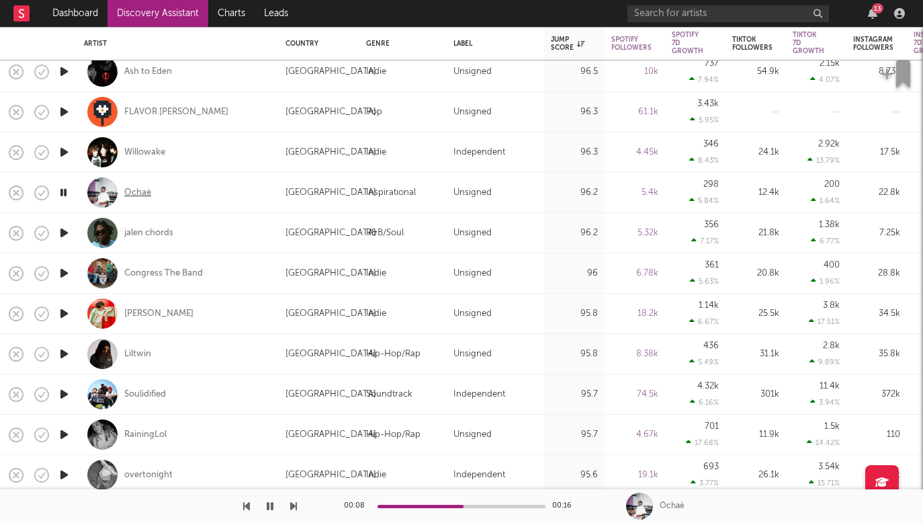
click at [137, 191] on div "Ochaè" at bounding box center [137, 193] width 27 height 12
click at [73, 228] on div at bounding box center [63, 233] width 27 height 40
select select "1w"
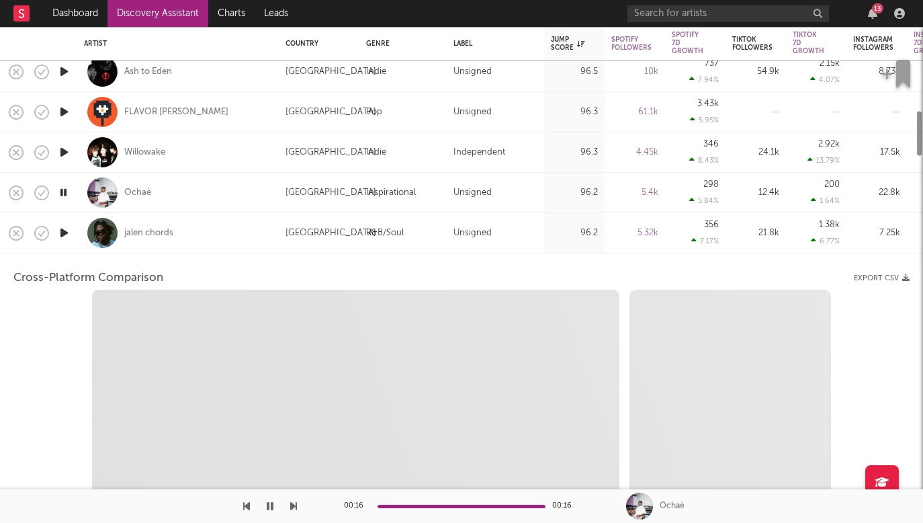
select select "1w"
select select "1m"
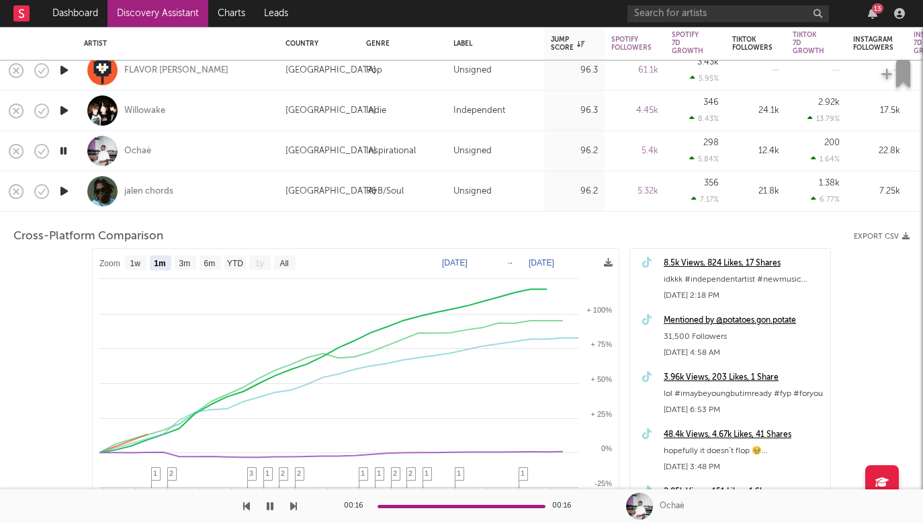
click at [65, 188] on icon "button" at bounding box center [64, 191] width 14 height 17
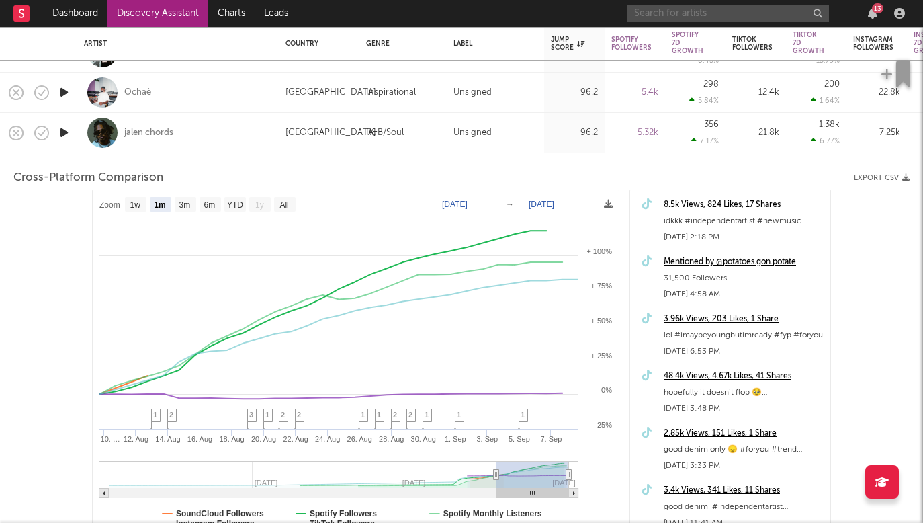
click at [703, 18] on input "text" at bounding box center [728, 13] width 202 height 17
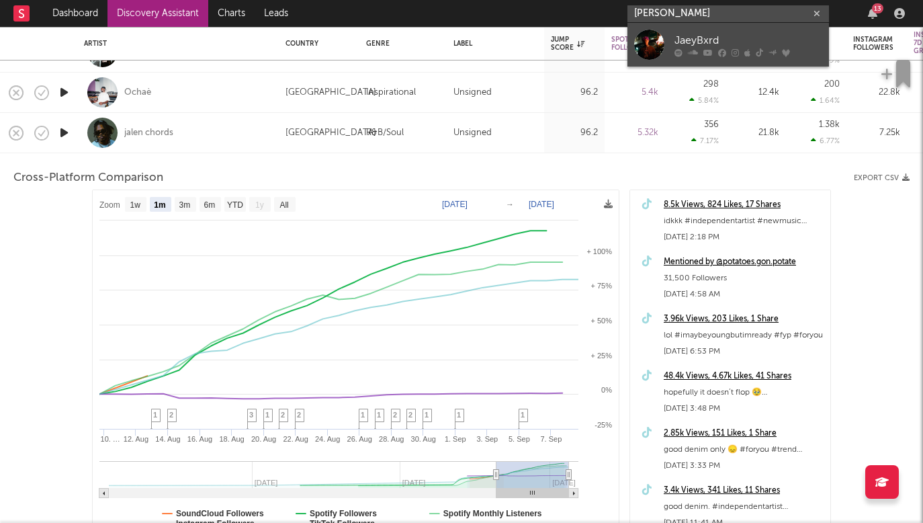
type input "jaey bxrd"
click at [719, 38] on div "JaeyBxrd" at bounding box center [749, 40] width 148 height 16
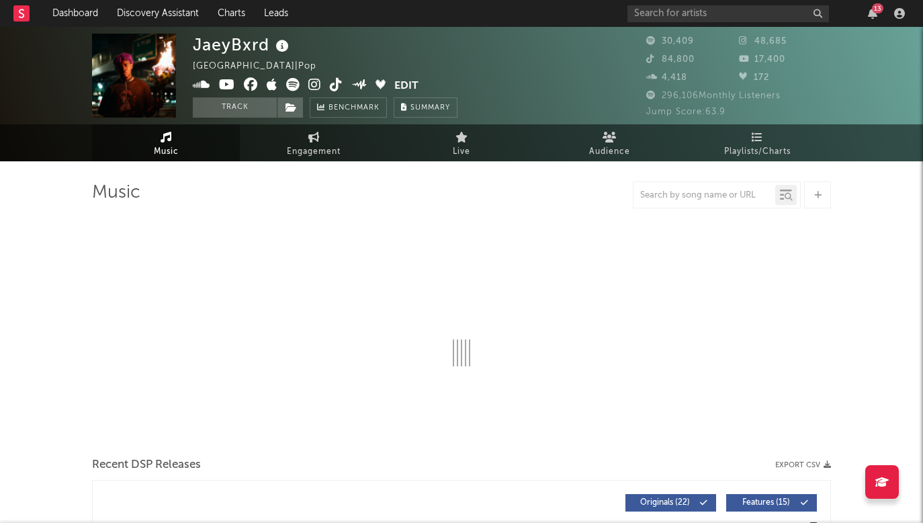
select select "6m"
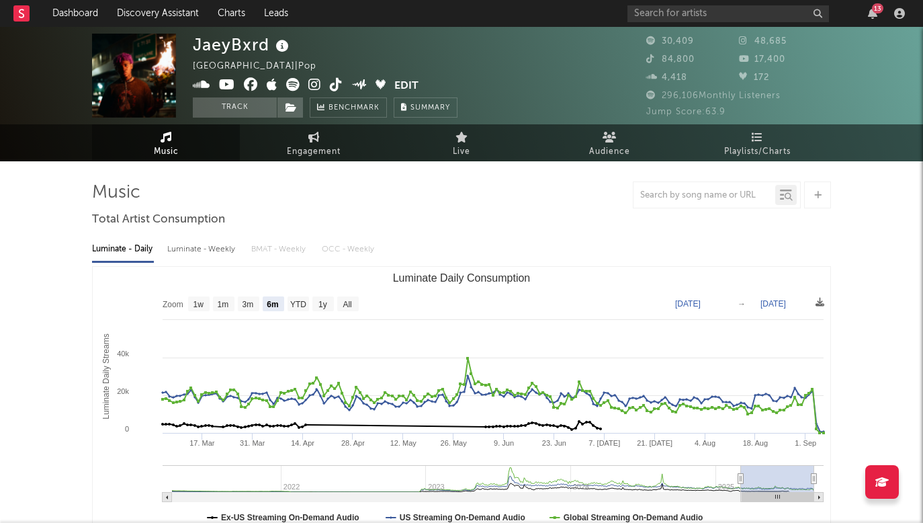
select select "6m"
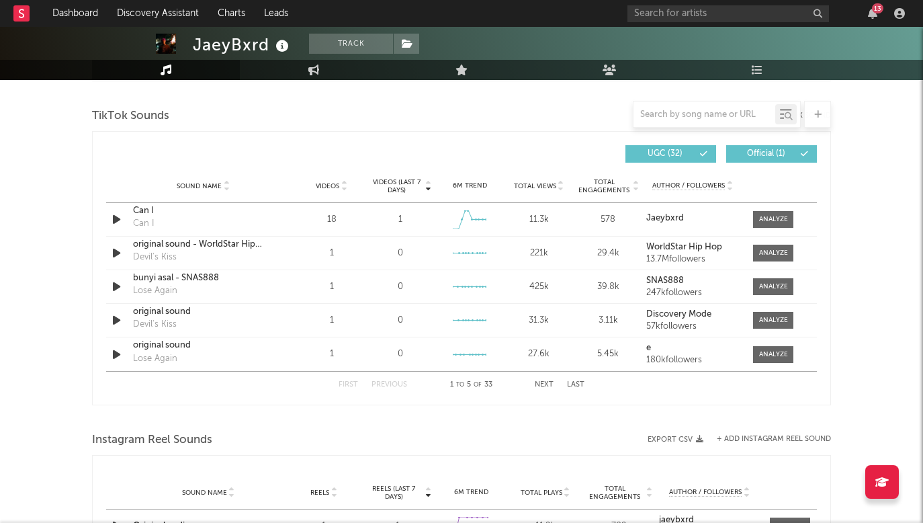
scroll to position [897, 0]
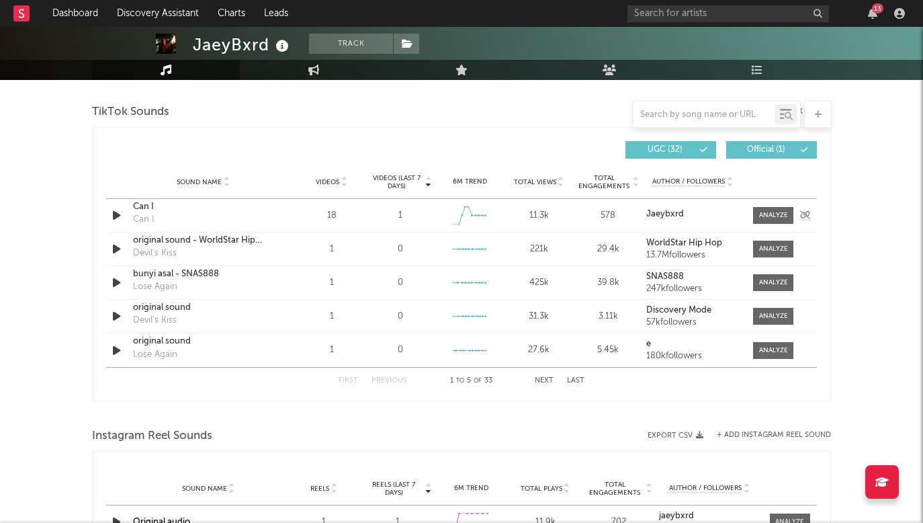
click at [126, 226] on div "Sound Name Can I Can I Videos 18 Videos (last 7 days) 1 Weekly Growth % + 0.0 %…" at bounding box center [461, 215] width 711 height 33
click at [123, 220] on icon "button" at bounding box center [117, 215] width 14 height 17
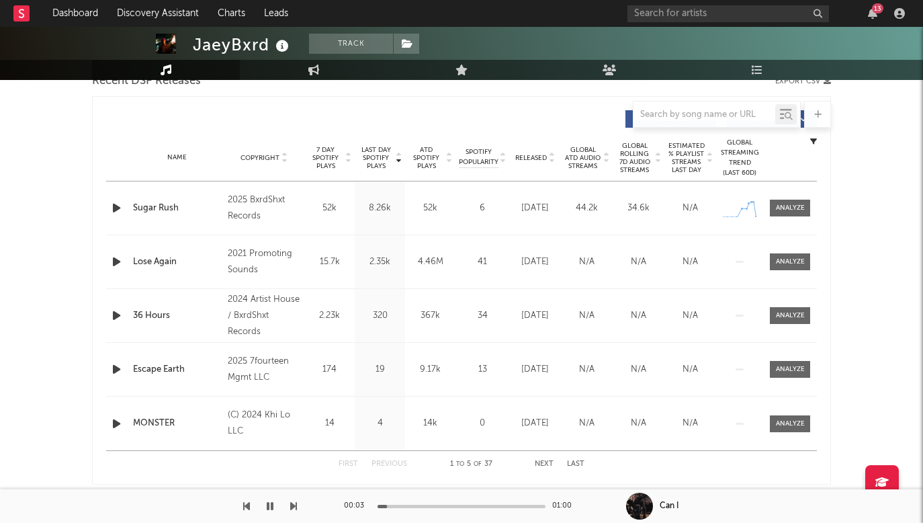
scroll to position [489, 0]
click at [116, 207] on icon "button" at bounding box center [117, 208] width 14 height 17
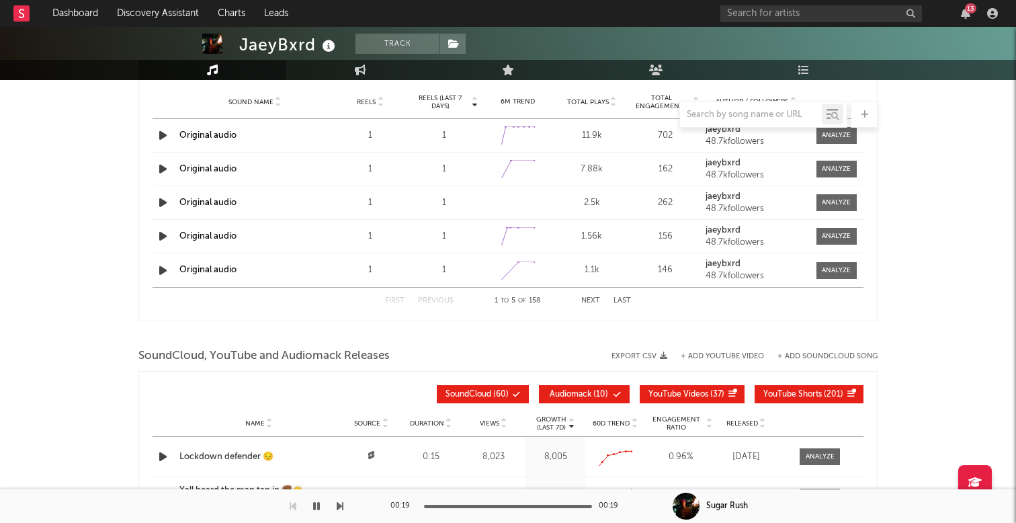
scroll to position [1287, 0]
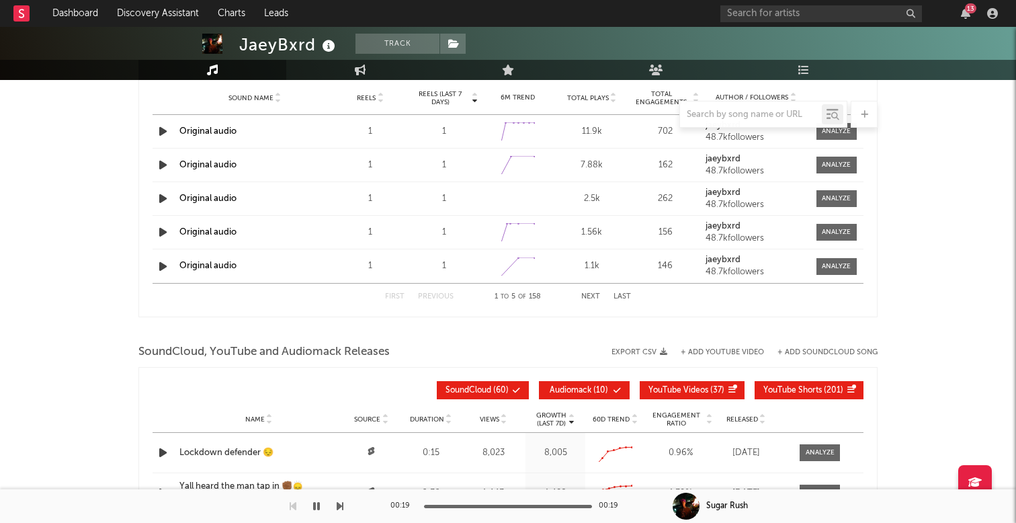
click at [161, 168] on icon "button" at bounding box center [163, 165] width 14 height 17
click at [164, 163] on icon "button" at bounding box center [162, 165] width 13 height 17
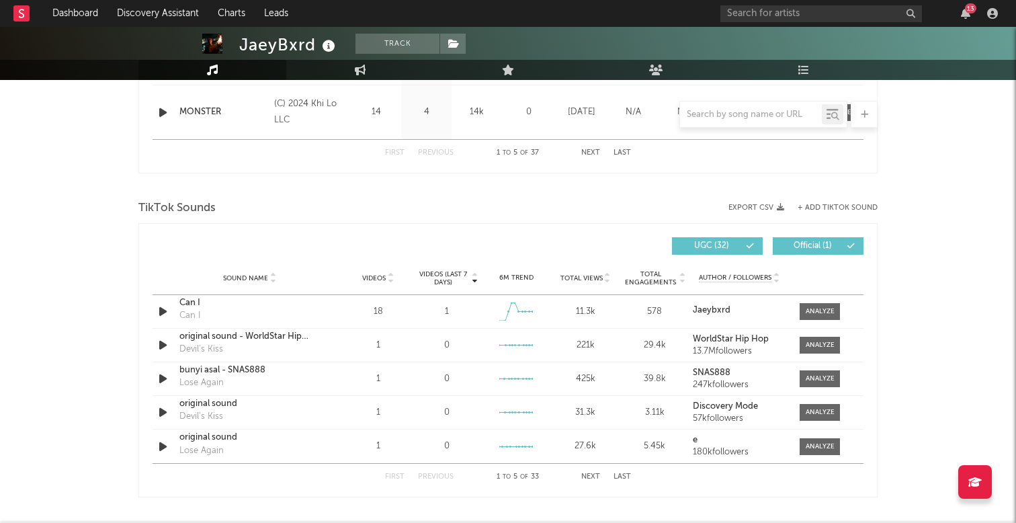
scroll to position [812, 0]
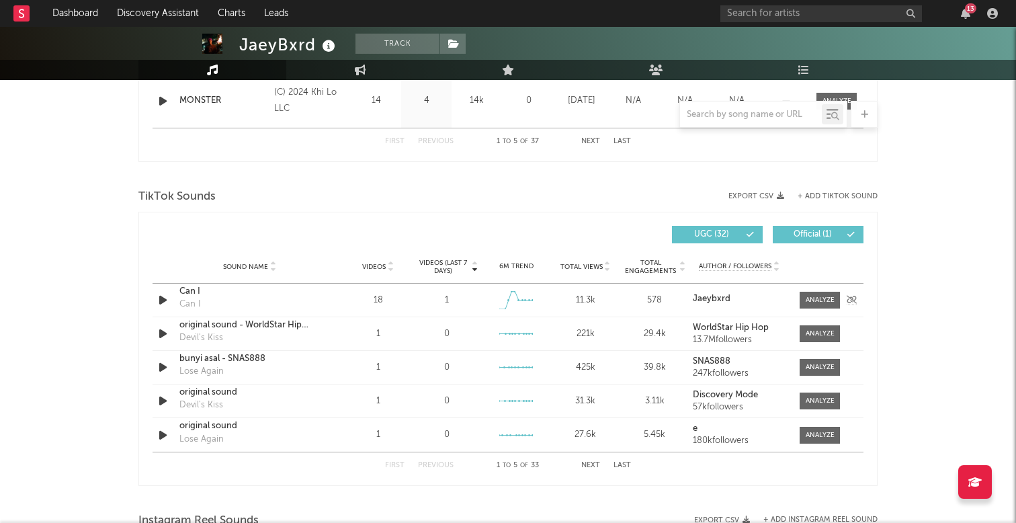
click at [162, 296] on icon "button" at bounding box center [163, 300] width 14 height 17
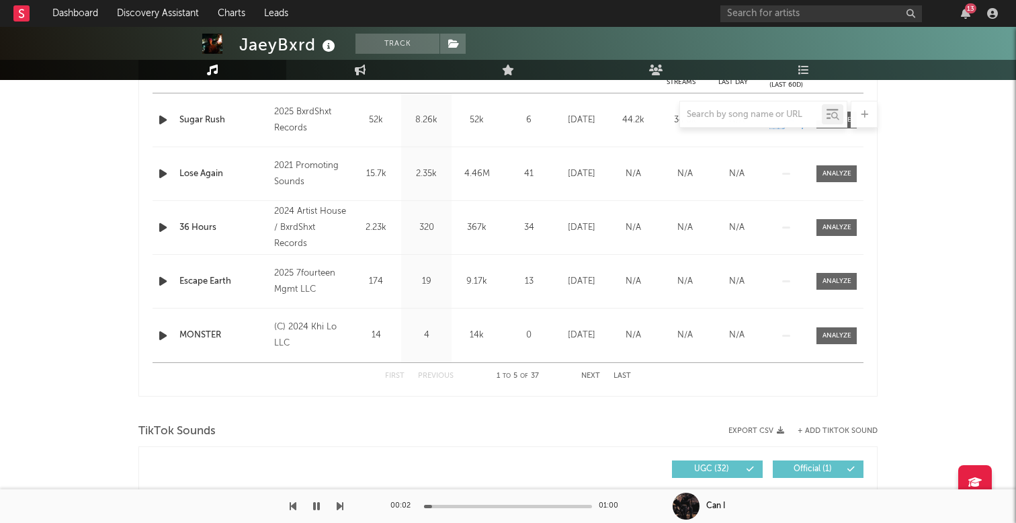
click at [160, 286] on icon "button" at bounding box center [163, 281] width 14 height 17
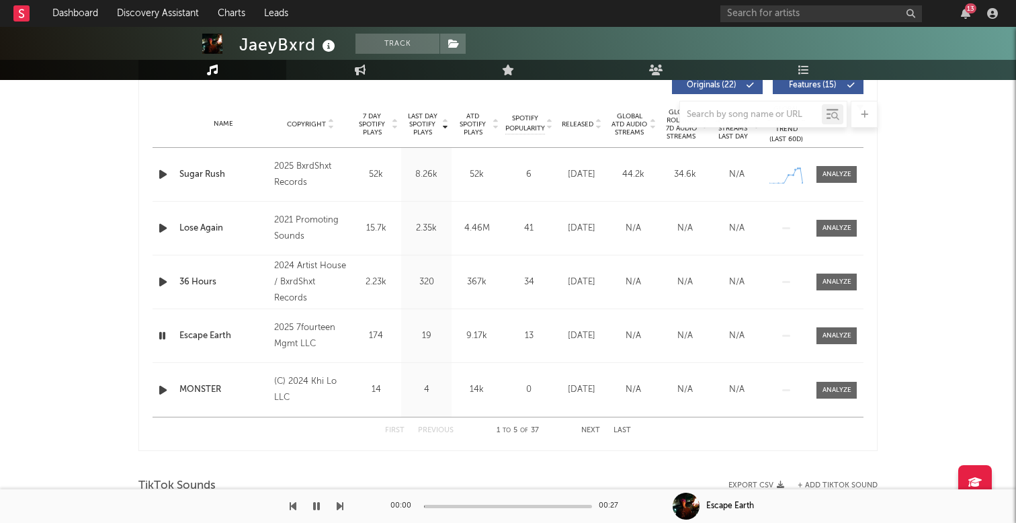
scroll to position [519, 0]
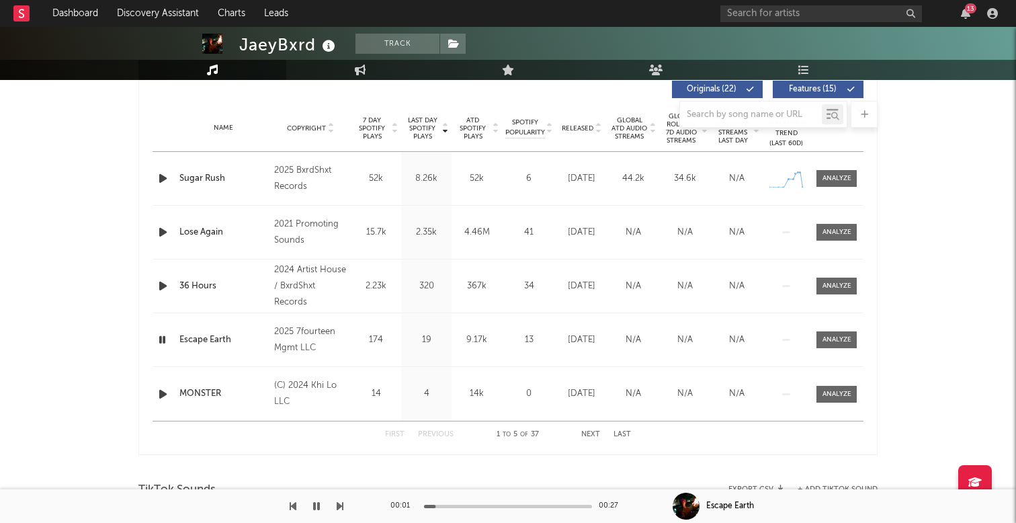
click at [161, 280] on icon "button" at bounding box center [163, 285] width 14 height 17
click at [163, 179] on icon "button" at bounding box center [163, 177] width 14 height 17
click at [378, 134] on span "7 Day Spotify Plays" at bounding box center [372, 128] width 36 height 24
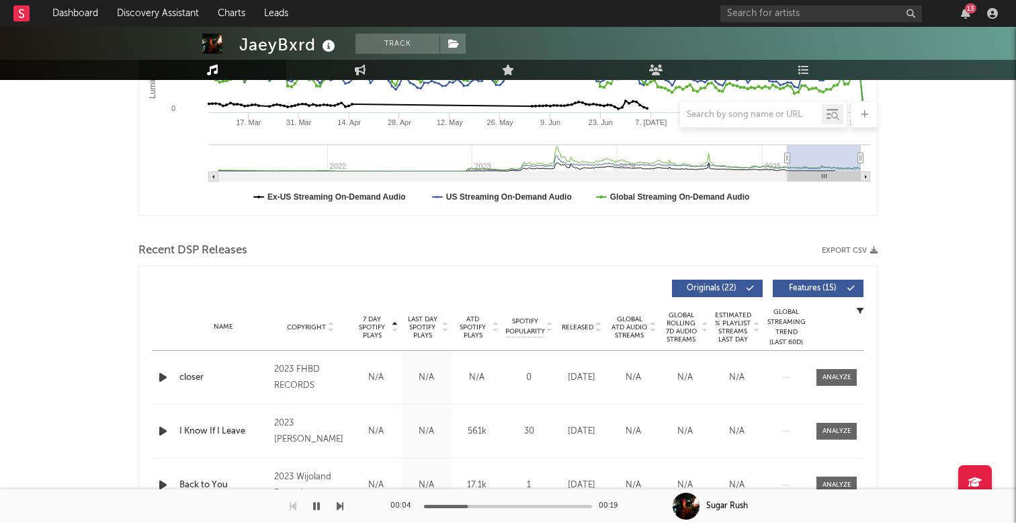
scroll to position [79, 0]
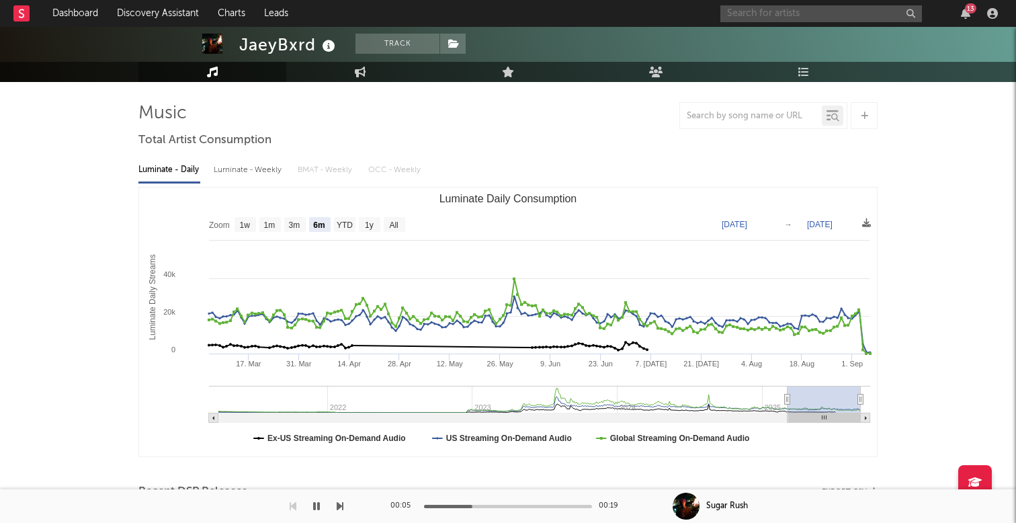
click at [744, 17] on input "text" at bounding box center [821, 13] width 202 height 17
type input "no digital jaey"
click at [348, 69] on link "Engagement" at bounding box center [360, 72] width 148 height 20
select select "1w"
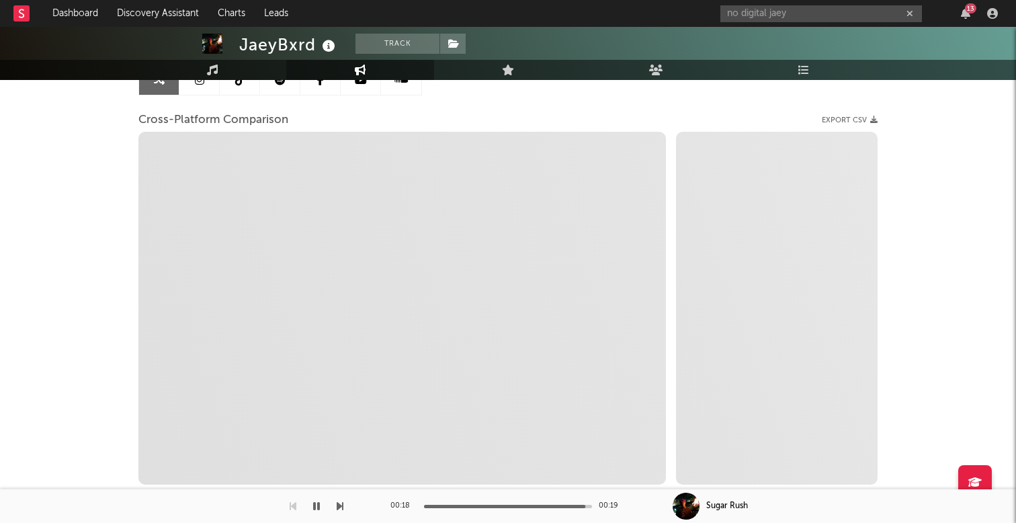
scroll to position [157, 0]
select select "1m"
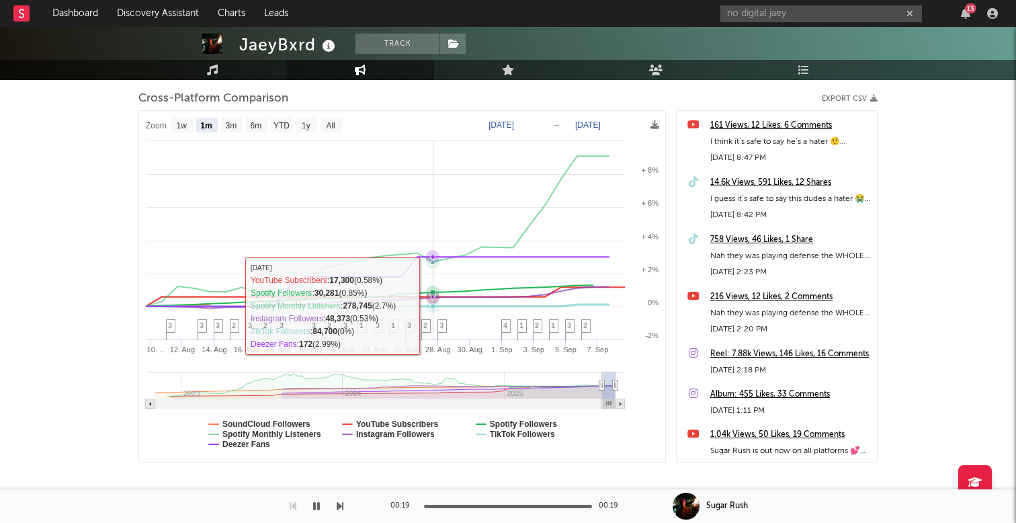
scroll to position [210, 0]
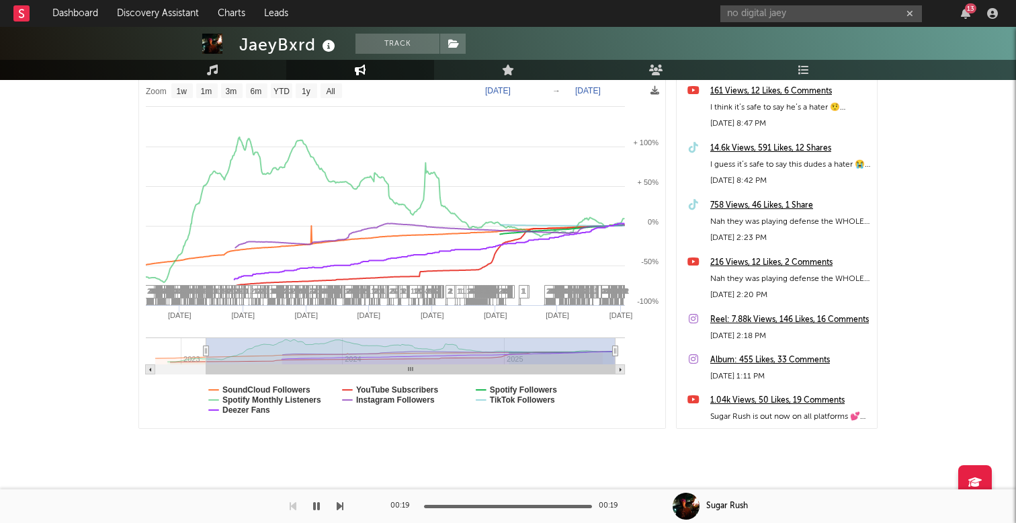
type input "2023-02-26"
select select "1w"
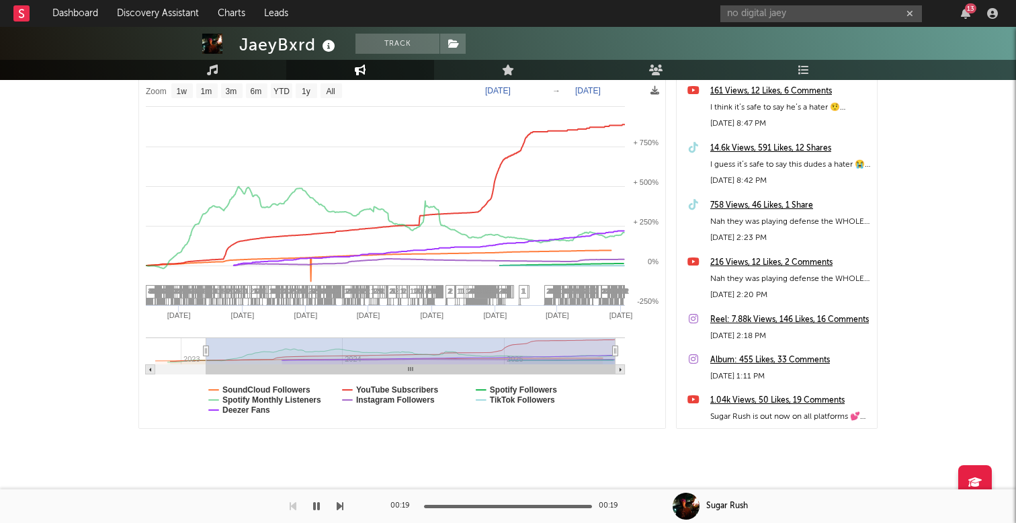
drag, startPoint x: 600, startPoint y: 349, endPoint x: 206, endPoint y: 363, distance: 393.9
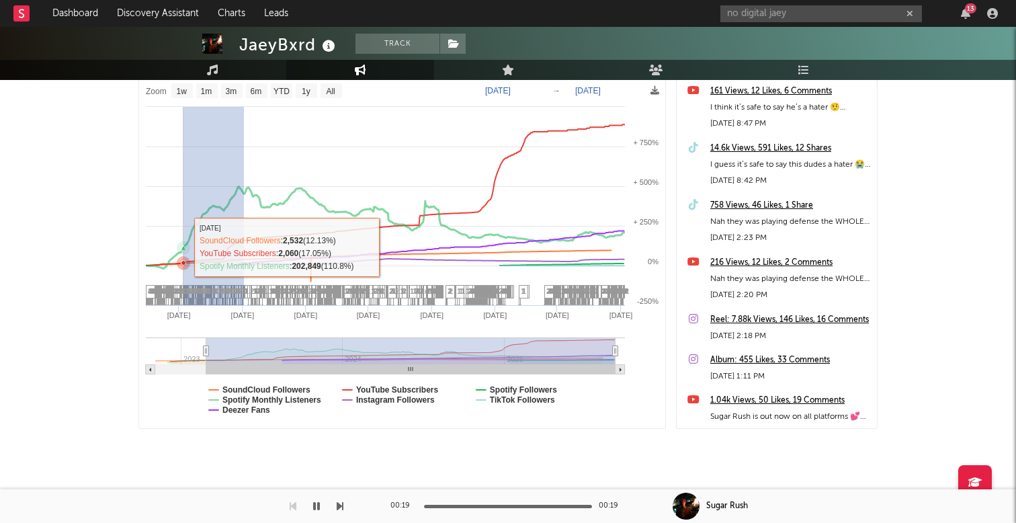
drag, startPoint x: 244, startPoint y: 236, endPoint x: 183, endPoint y: 247, distance: 61.3
type input "2023-05-09"
type input "2023-09-03"
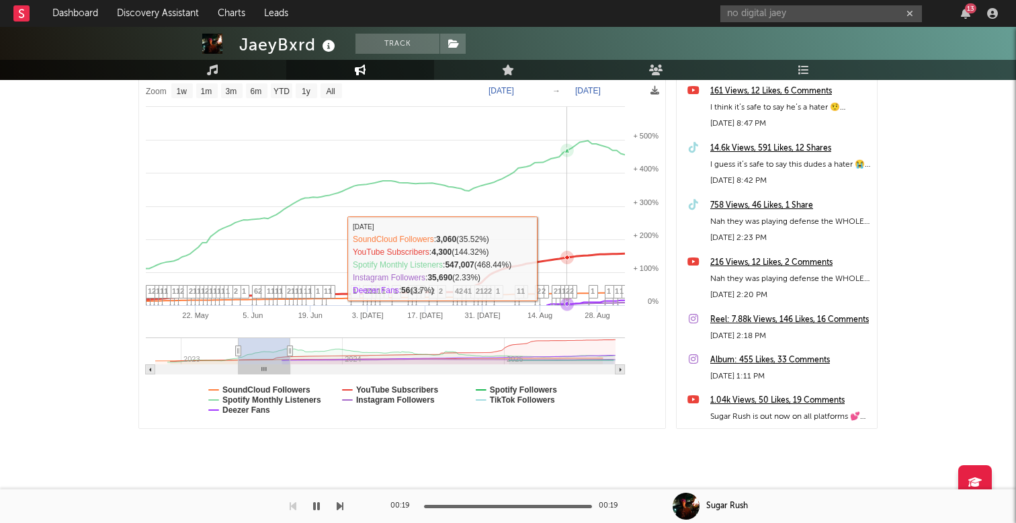
select select "1w"
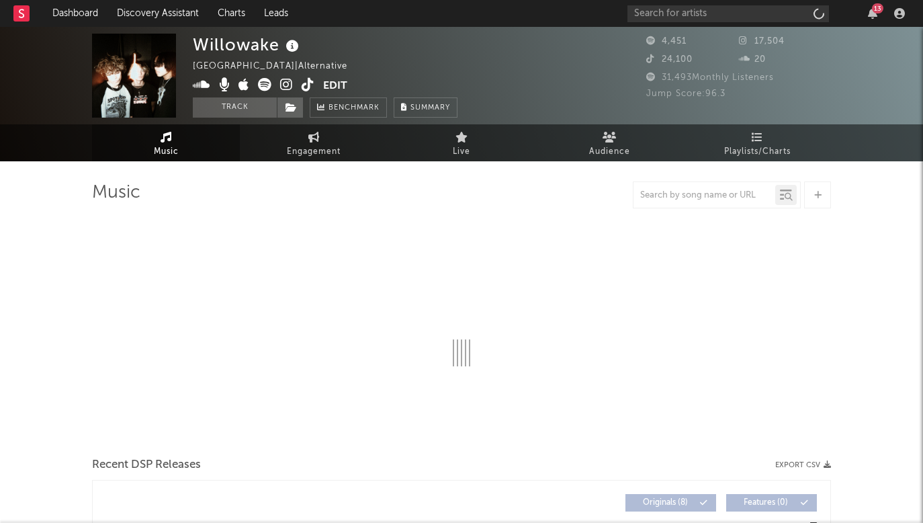
select select "1w"
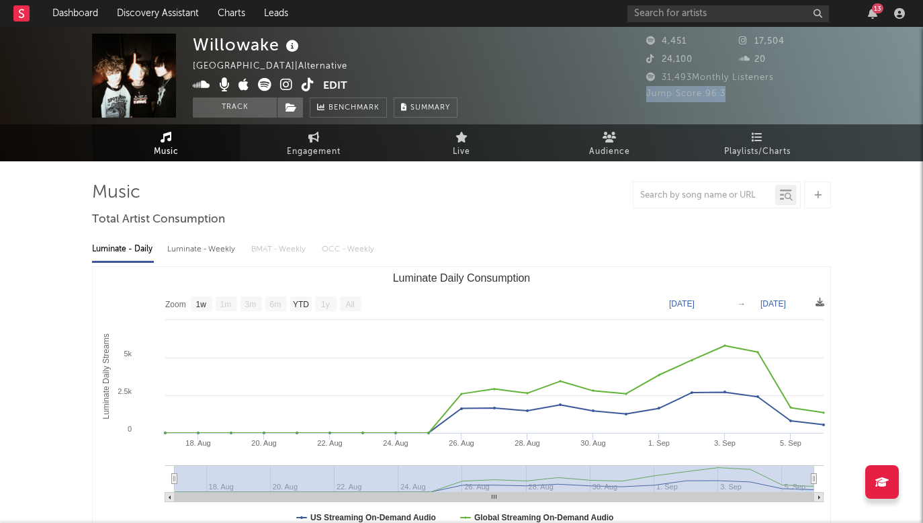
drag, startPoint x: 714, startPoint y: 93, endPoint x: 648, endPoint y: 93, distance: 65.8
click at [648, 93] on span "Jump Score: 96.3" at bounding box center [685, 93] width 79 height 9
copy span "Jump Score: 96.3"
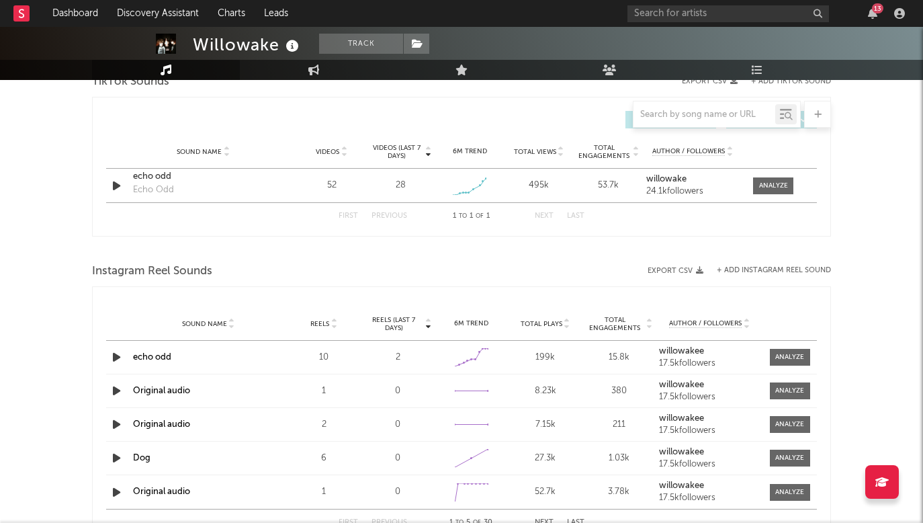
scroll to position [931, 0]
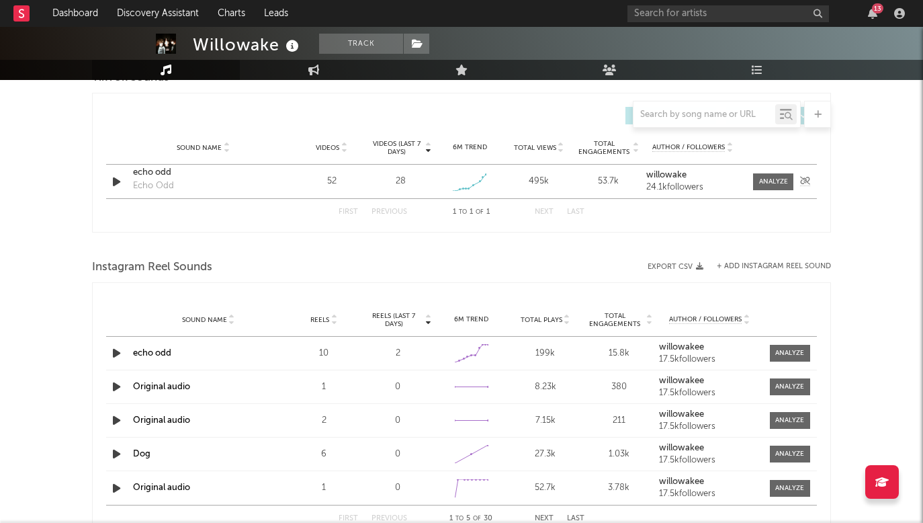
click at [118, 175] on icon "button" at bounding box center [117, 181] width 14 height 17
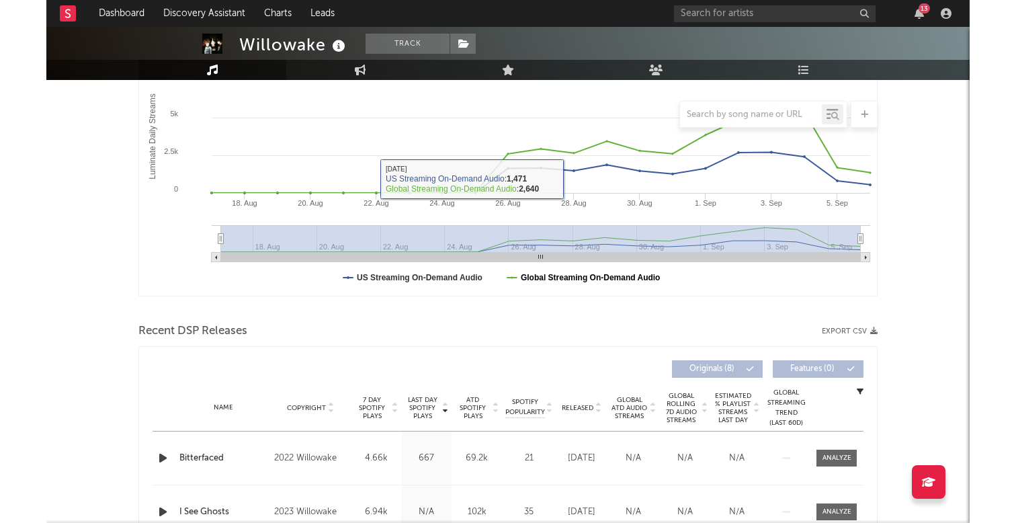
scroll to position [313, 0]
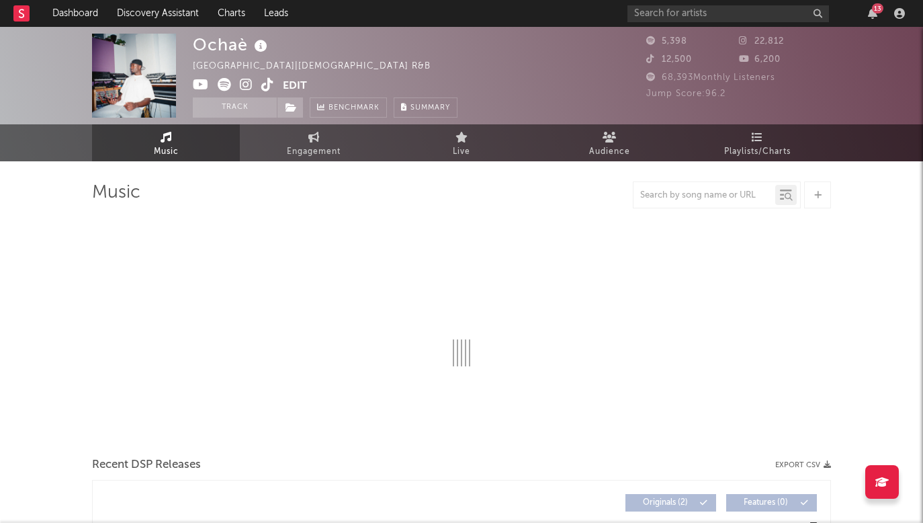
select select "1w"
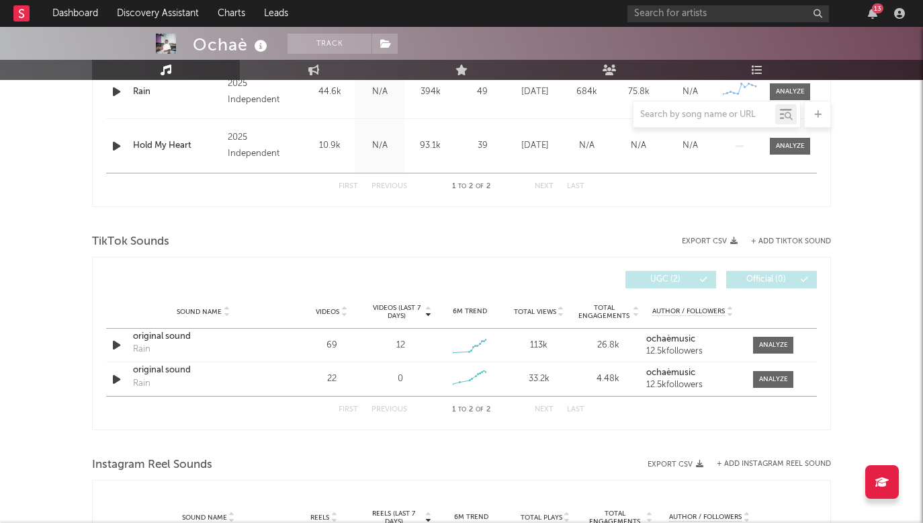
scroll to position [613, 0]
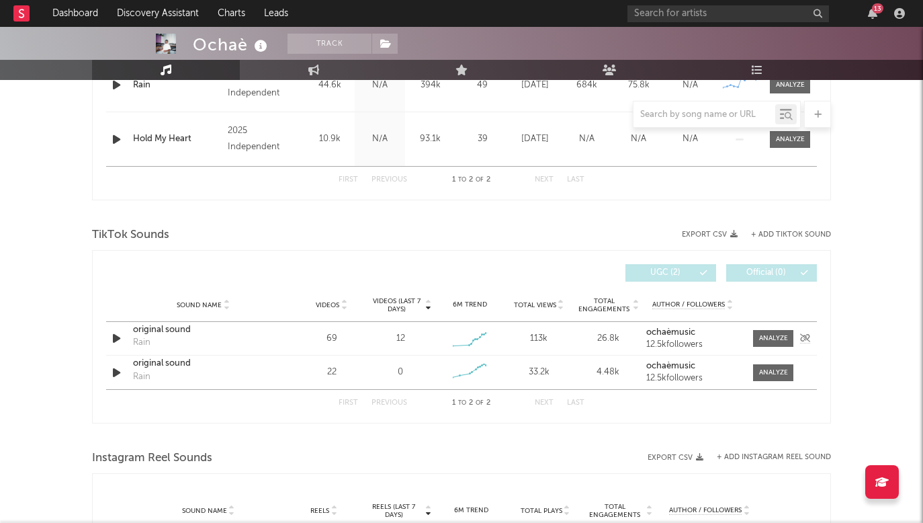
click at [120, 340] on icon "button" at bounding box center [117, 338] width 14 height 17
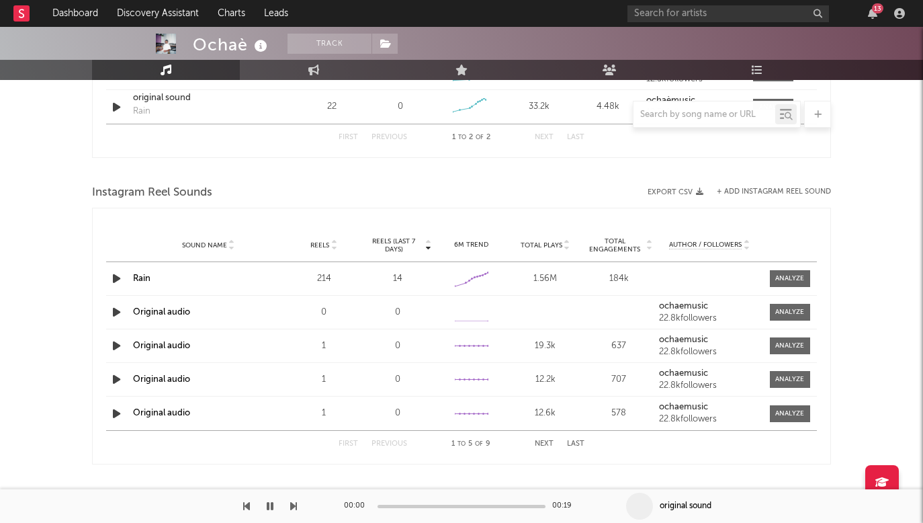
scroll to position [879, 0]
click at [118, 286] on div "Sound Name Rain Reels 214 Reels (last 7 days) 14 6M Trend Created with Highchar…" at bounding box center [461, 277] width 711 height 33
click at [112, 275] on icon "button" at bounding box center [117, 277] width 14 height 17
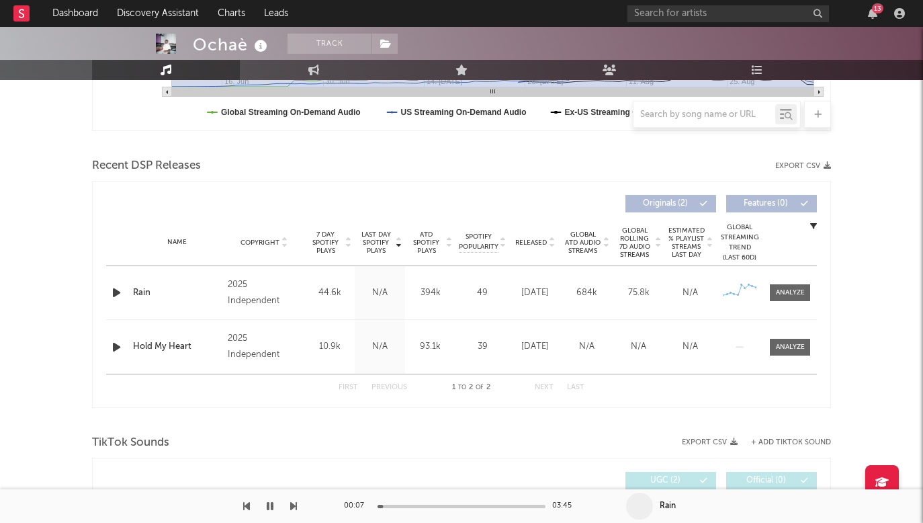
scroll to position [398, 0]
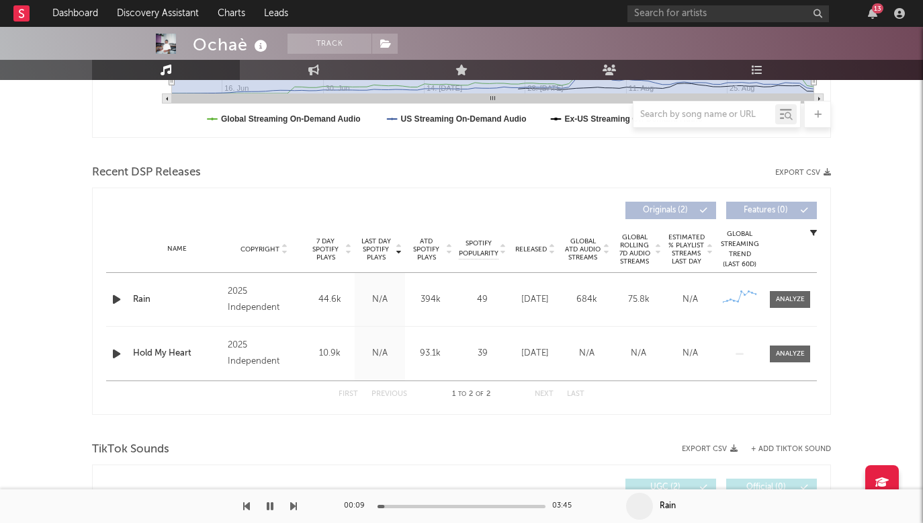
click at [113, 295] on icon "button" at bounding box center [117, 299] width 14 height 17
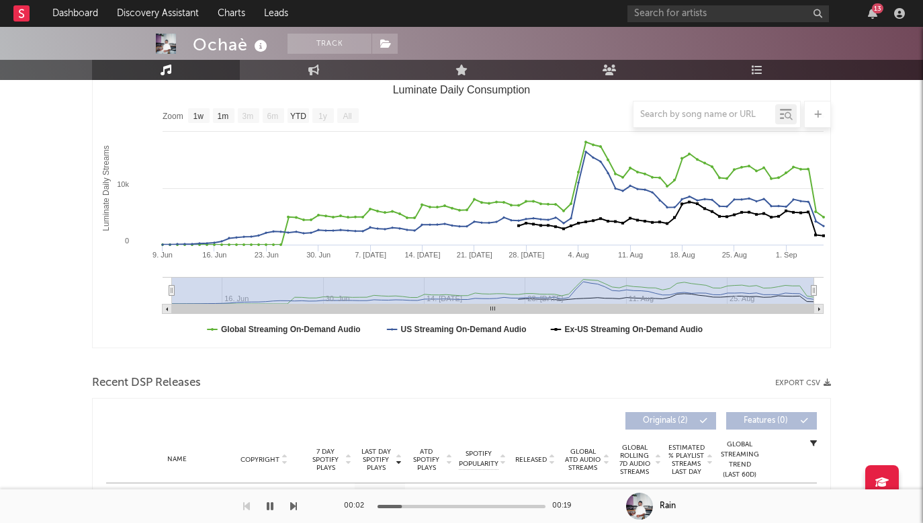
scroll to position [0, 0]
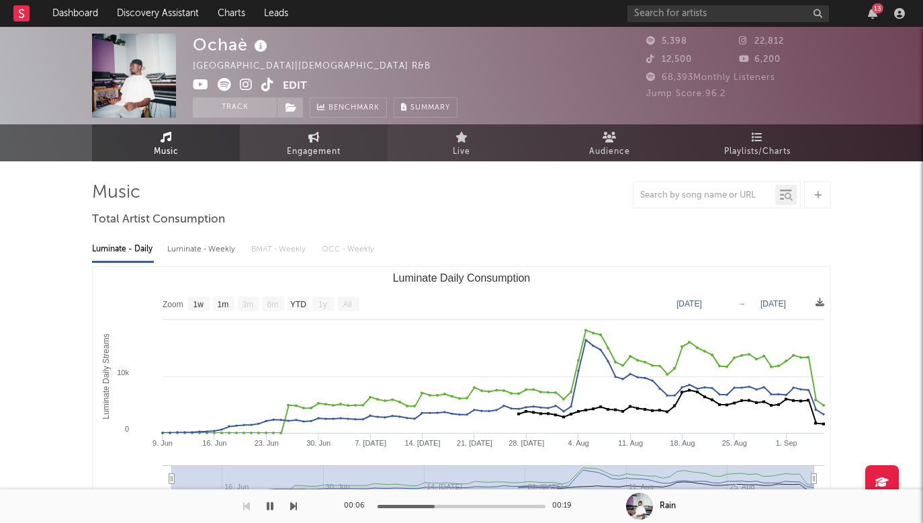
click at [284, 137] on link "Engagement" at bounding box center [314, 142] width 148 height 37
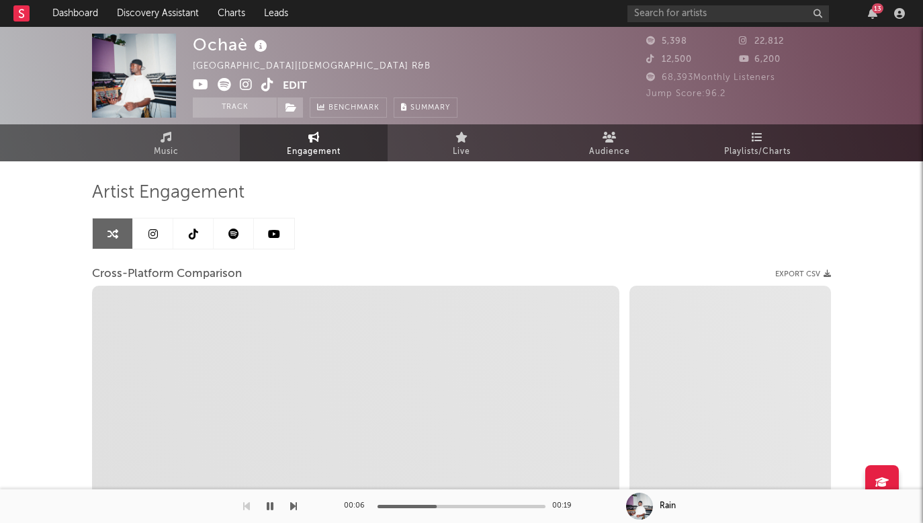
select select "1w"
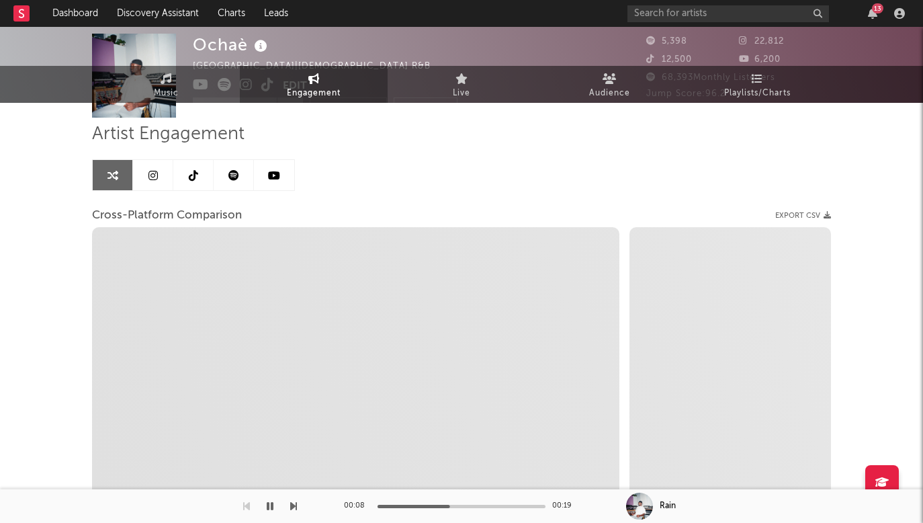
select select "1m"
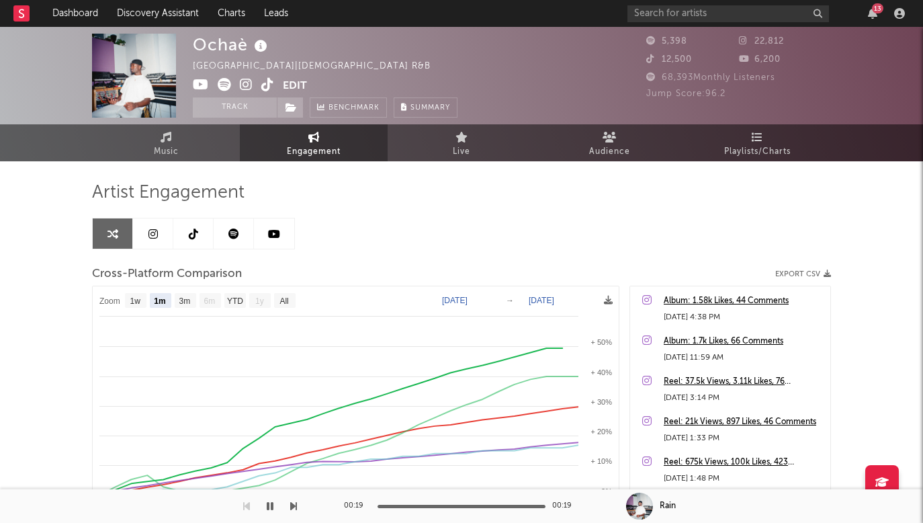
click at [181, 221] on link at bounding box center [193, 233] width 40 height 30
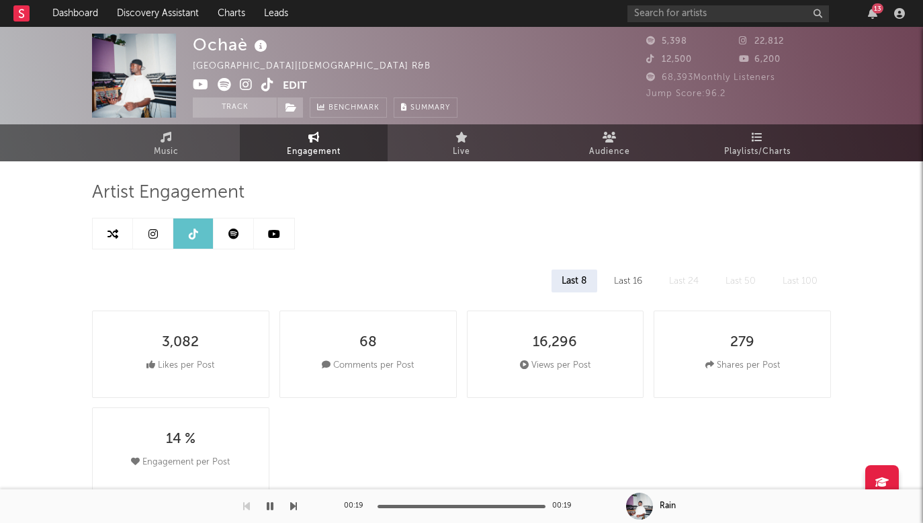
select select "1w"
click at [205, 144] on link "Music" at bounding box center [166, 142] width 148 height 37
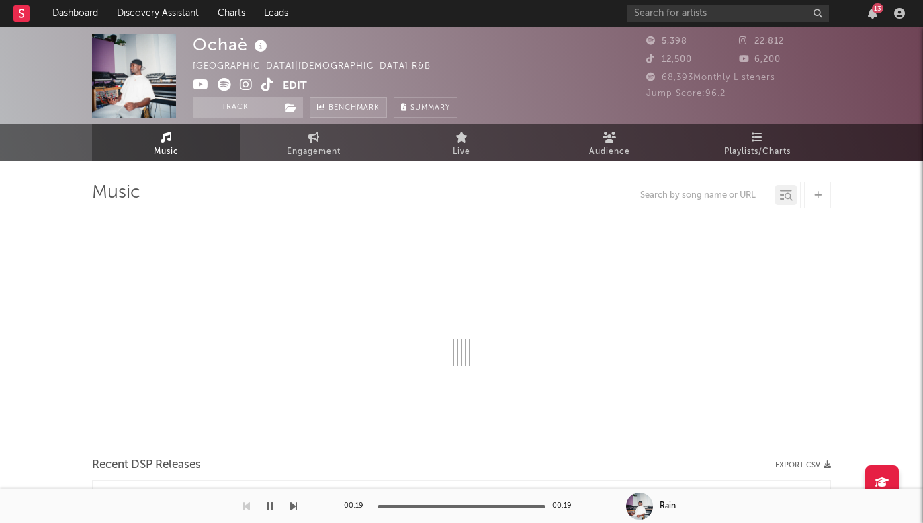
select select "1w"
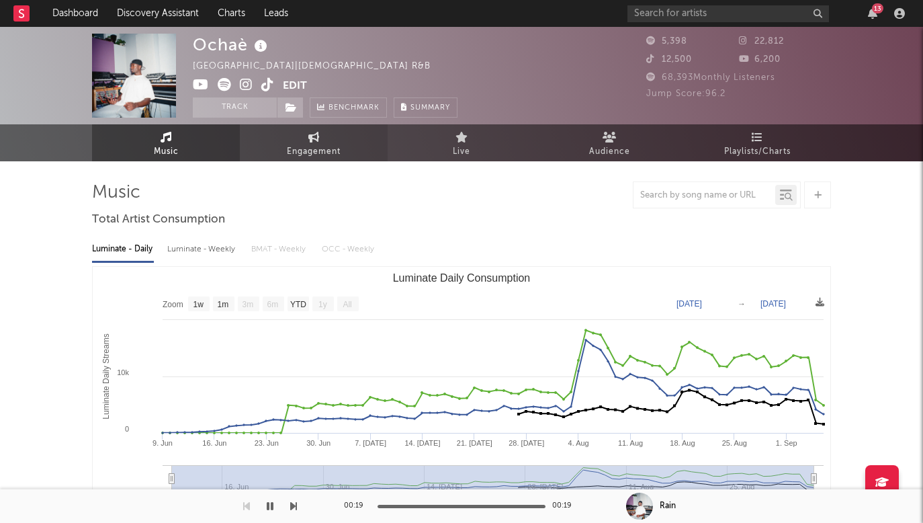
click at [338, 146] on span "Engagement" at bounding box center [314, 152] width 54 height 16
select select "1w"
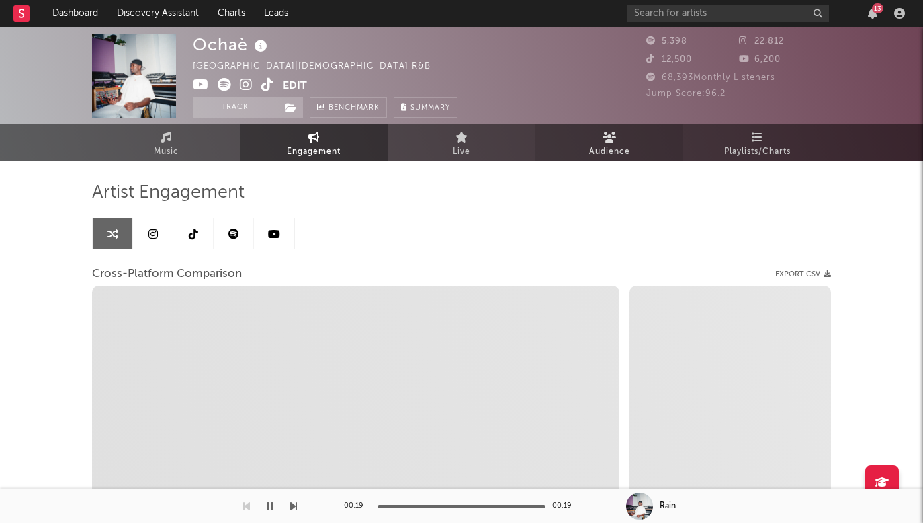
select select "1m"
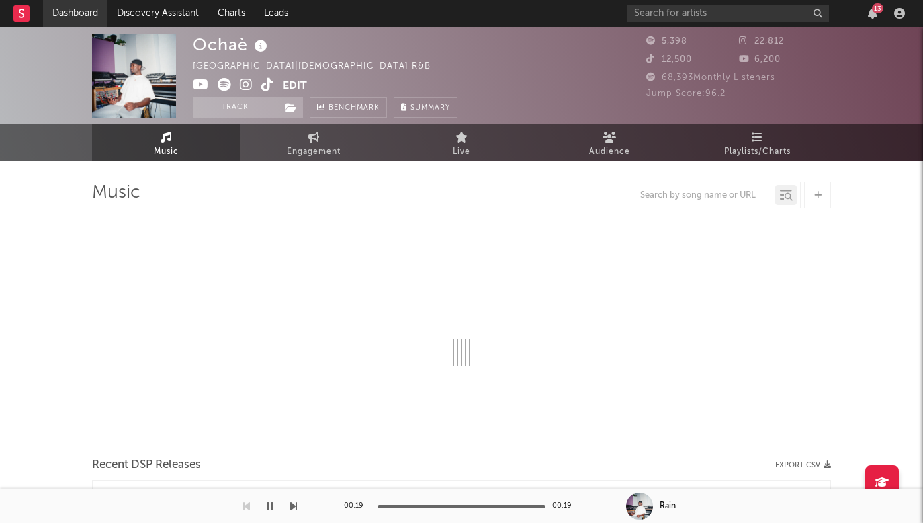
select select "1w"
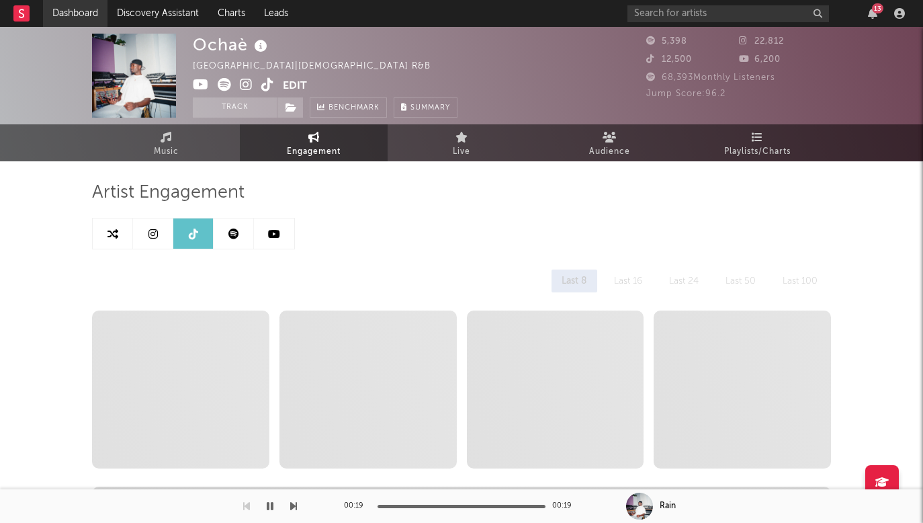
select select "1w"
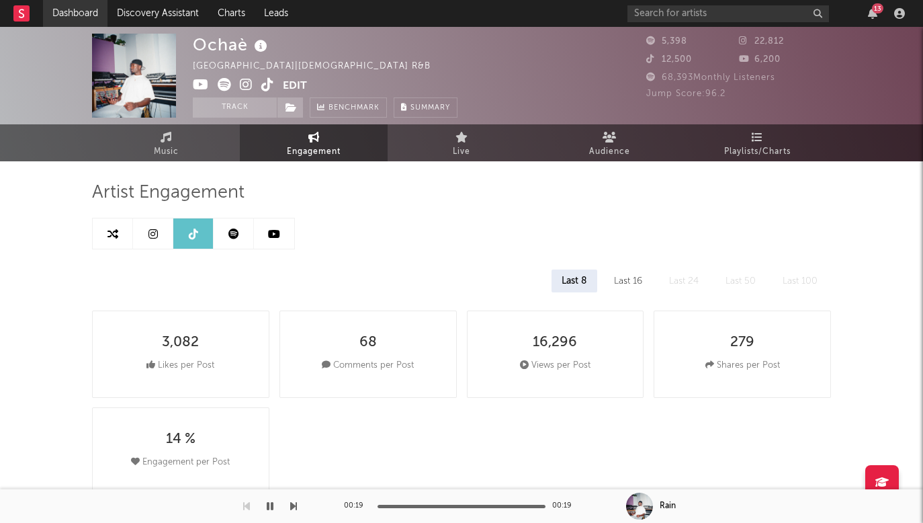
select select "1m"
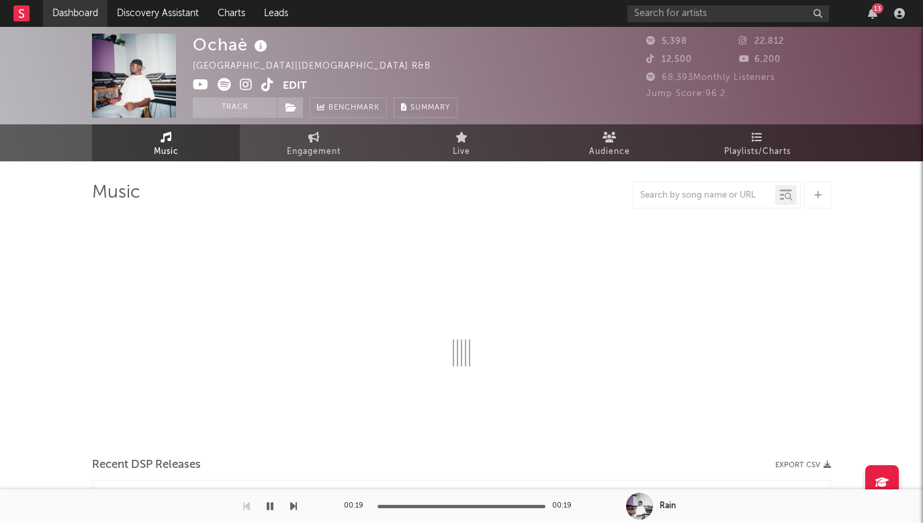
select select "1w"
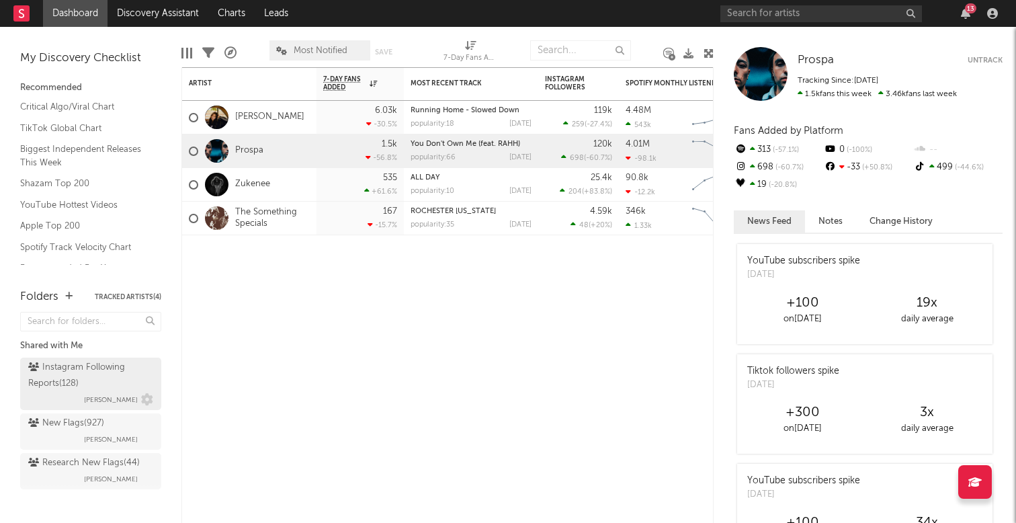
click at [106, 387] on div "Instagram Following Reports ( 128 )" at bounding box center [89, 375] width 122 height 32
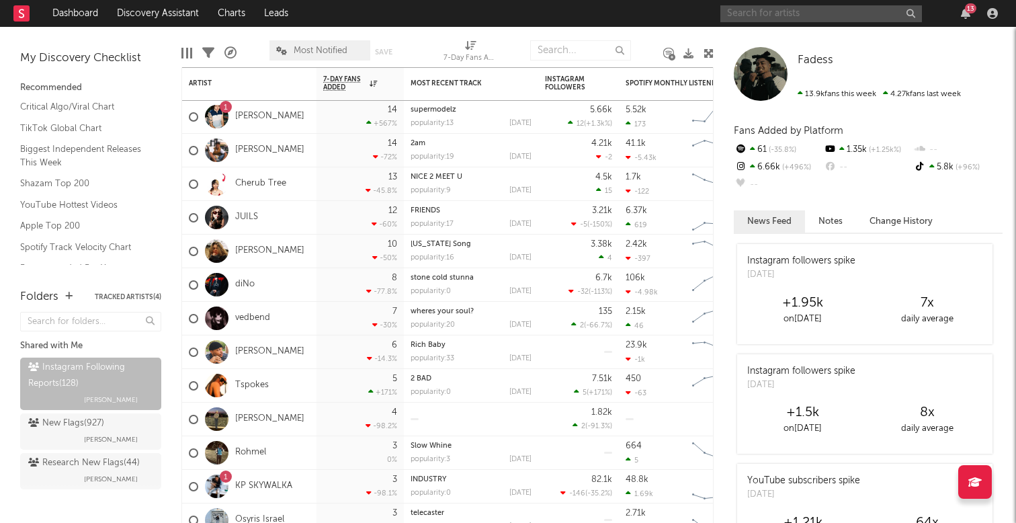
click at [854, 16] on input "text" at bounding box center [821, 13] width 202 height 17
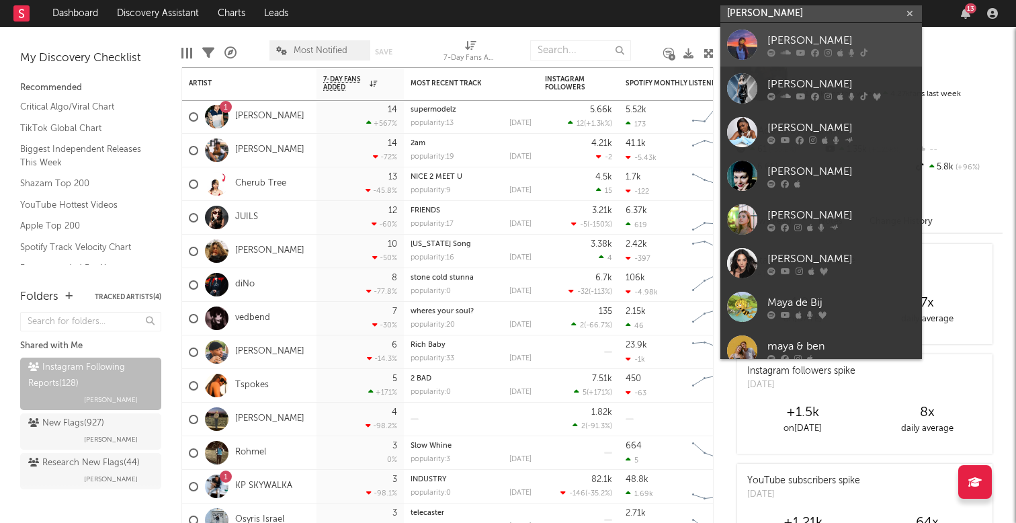
type input "maya b"
click at [825, 39] on div "[PERSON_NAME]" at bounding box center [841, 40] width 148 height 16
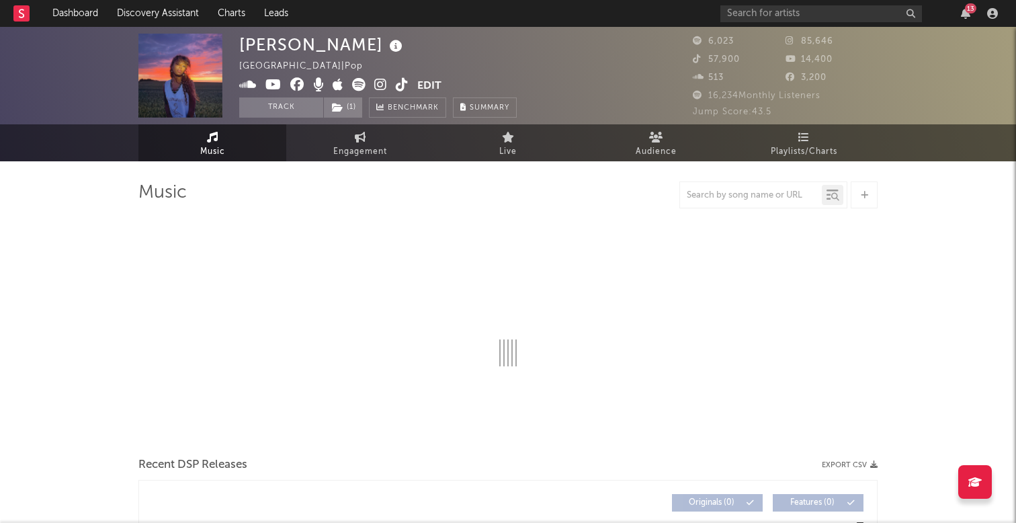
select select "6m"
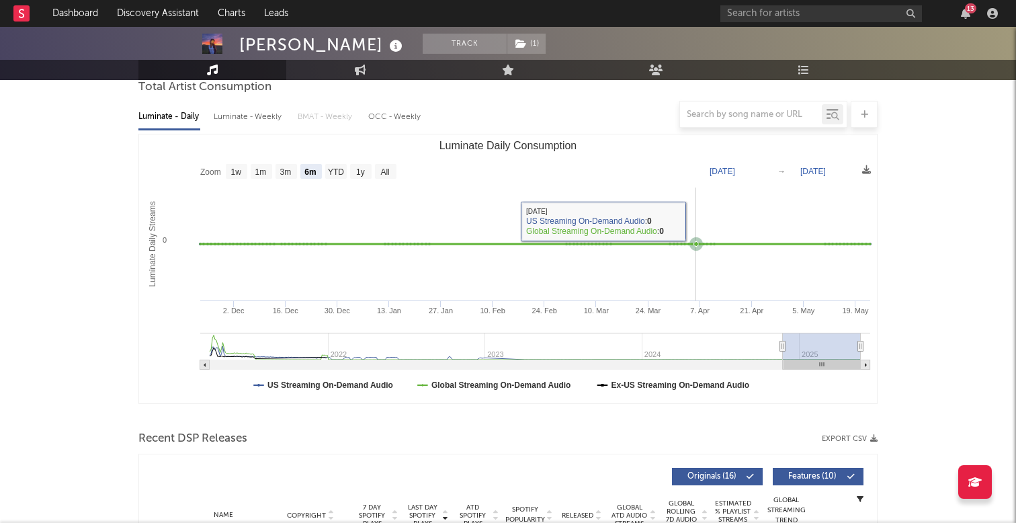
scroll to position [174, 0]
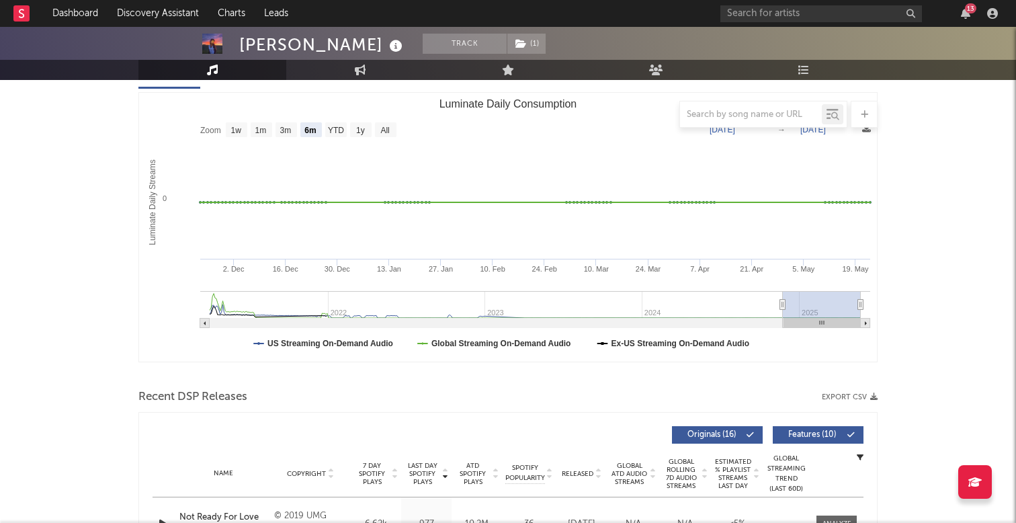
type input "2022-08-19"
select select "All"
type input "2021-03-31"
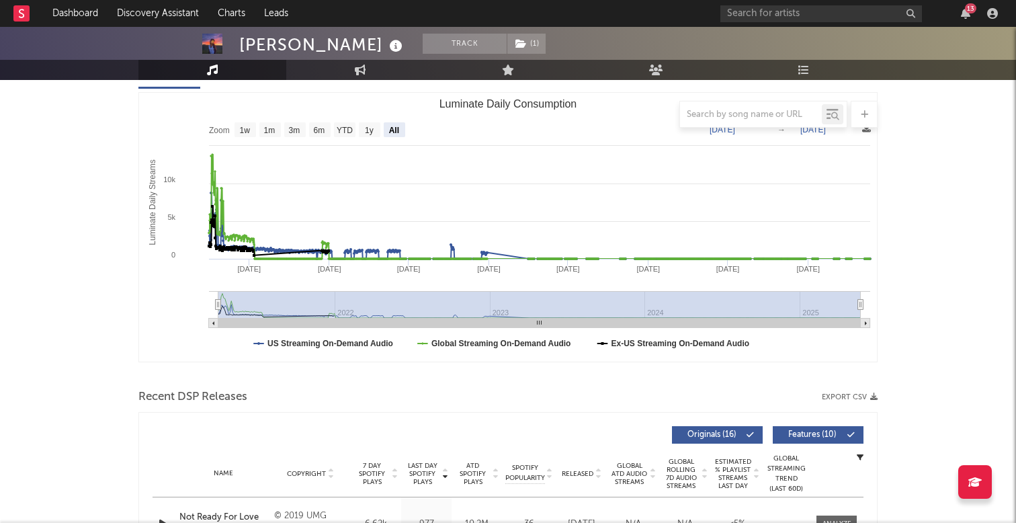
drag, startPoint x: 781, startPoint y: 306, endPoint x: 194, endPoint y: 338, distance: 588.1
click at [194, 338] on icon "Created with Highcharts 10.3.3 Luminate Daily Streams Luminate Daily Consumptio…" at bounding box center [508, 227] width 738 height 269
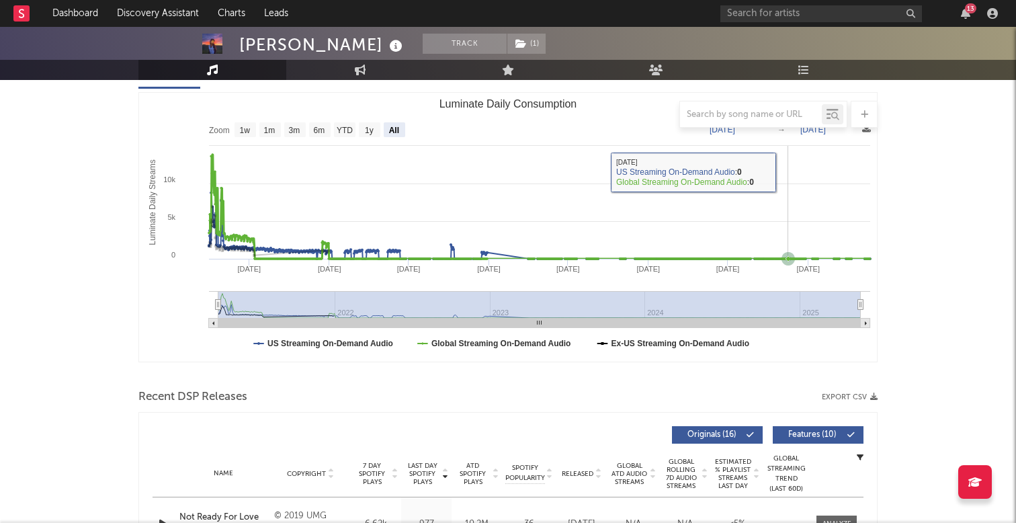
scroll to position [0, 0]
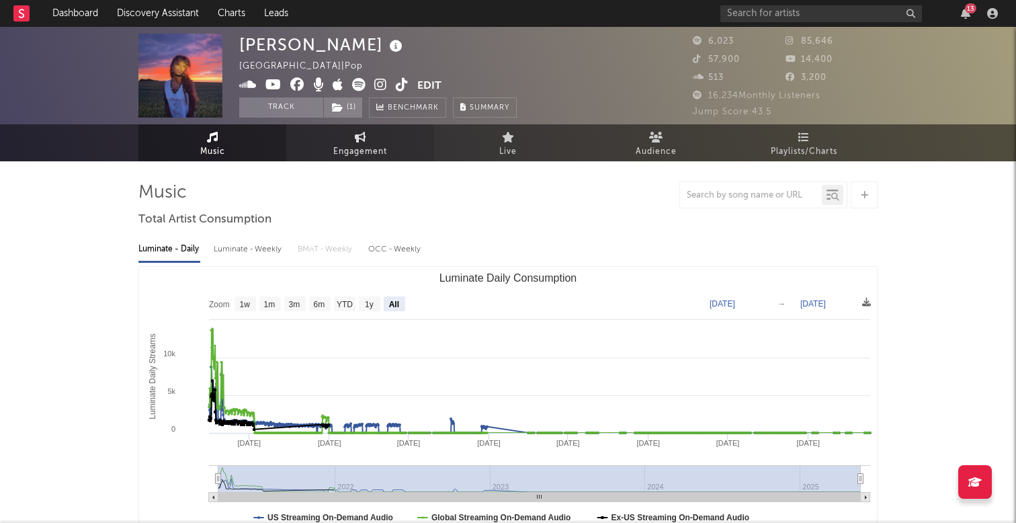
click at [380, 144] on span "Engagement" at bounding box center [360, 152] width 54 height 16
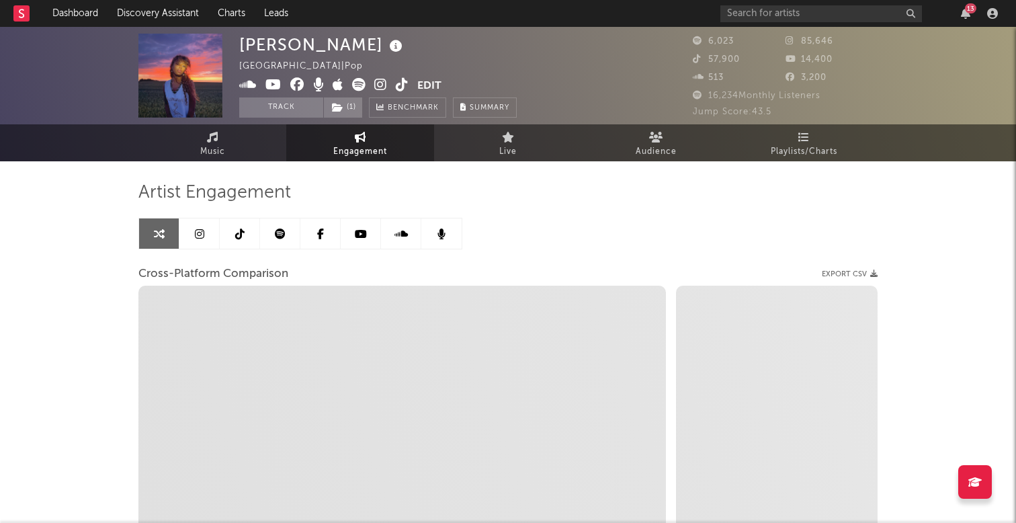
select select "1w"
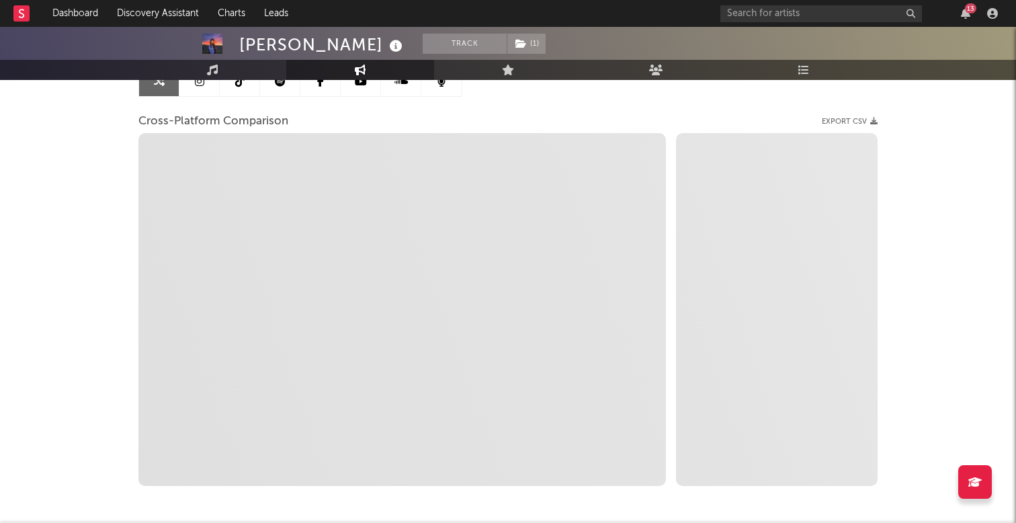
scroll to position [131, 0]
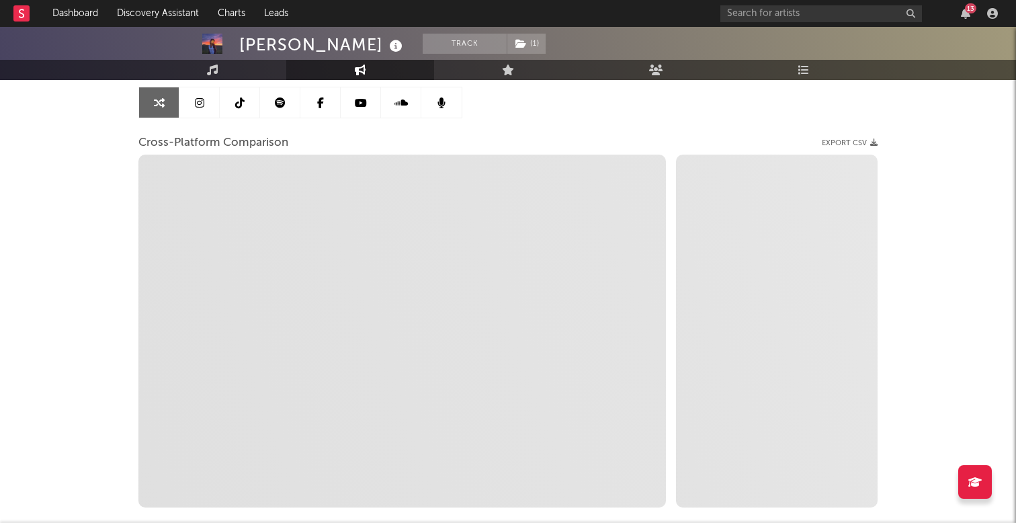
click at [179, 91] on link at bounding box center [199, 102] width 40 height 30
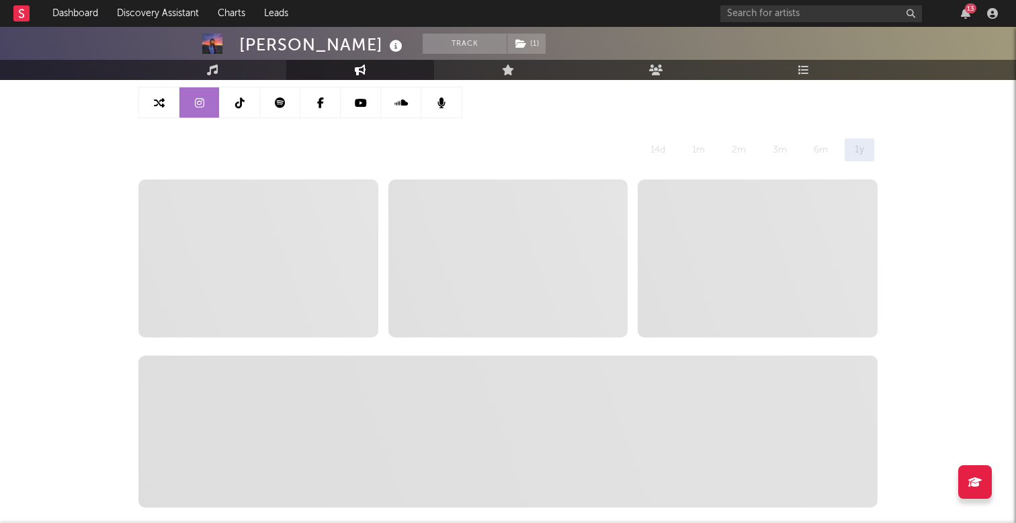
select select "6m"
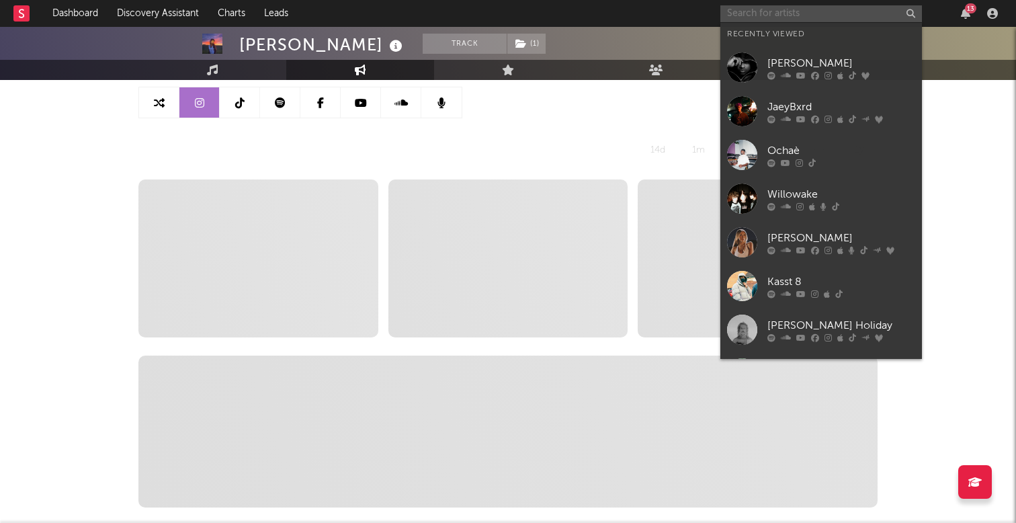
click at [790, 14] on input "text" at bounding box center [821, 13] width 202 height 17
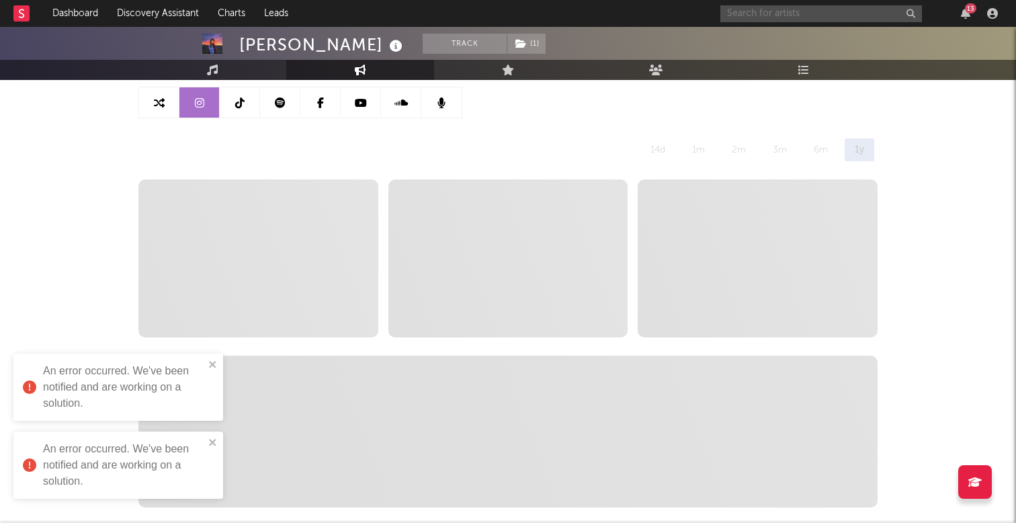
click at [776, 11] on input "text" at bounding box center [821, 13] width 202 height 17
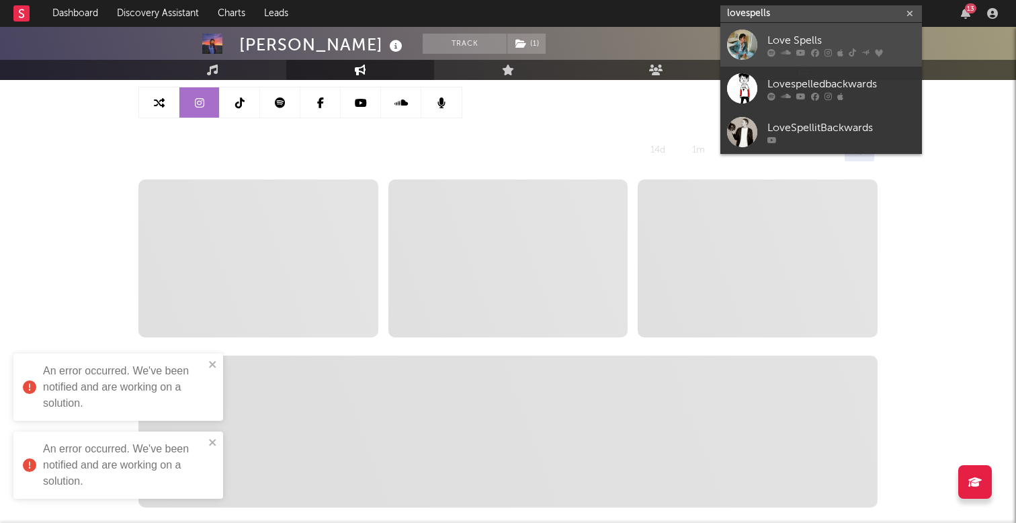
type input "lovespells"
click at [789, 38] on div "Love Spells" at bounding box center [841, 40] width 148 height 16
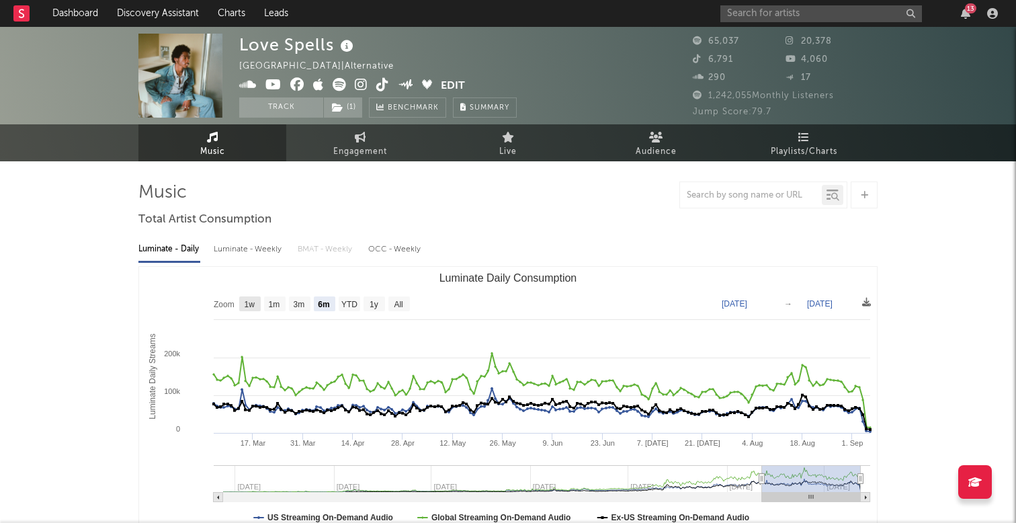
click at [250, 306] on text "1w" at bounding box center [250, 304] width 11 height 9
select select "1w"
type input "2025-08-31"
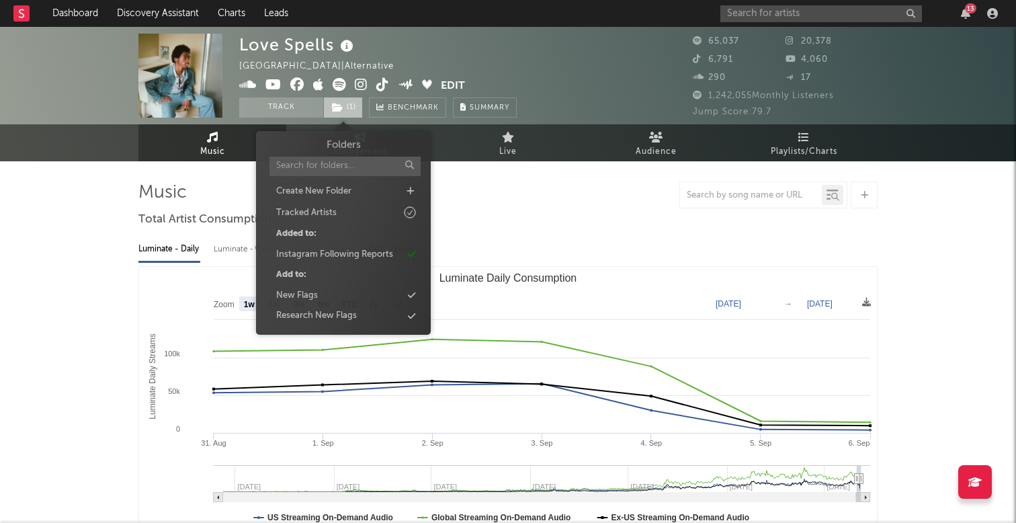
click at [337, 105] on icon at bounding box center [337, 107] width 11 height 9
click at [329, 252] on div "Instagram Following Reports" at bounding box center [334, 254] width 117 height 13
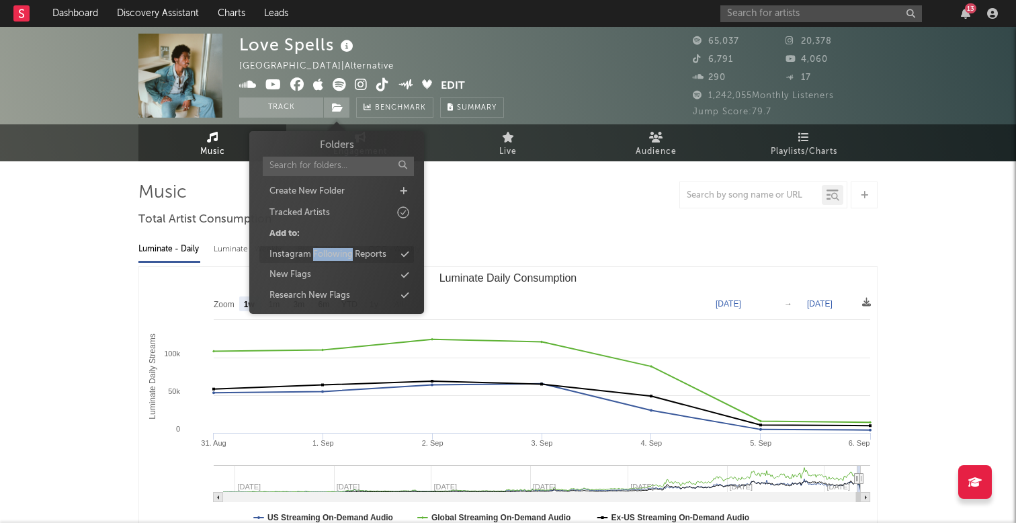
click at [329, 253] on div "Instagram Following Reports" at bounding box center [327, 254] width 117 height 13
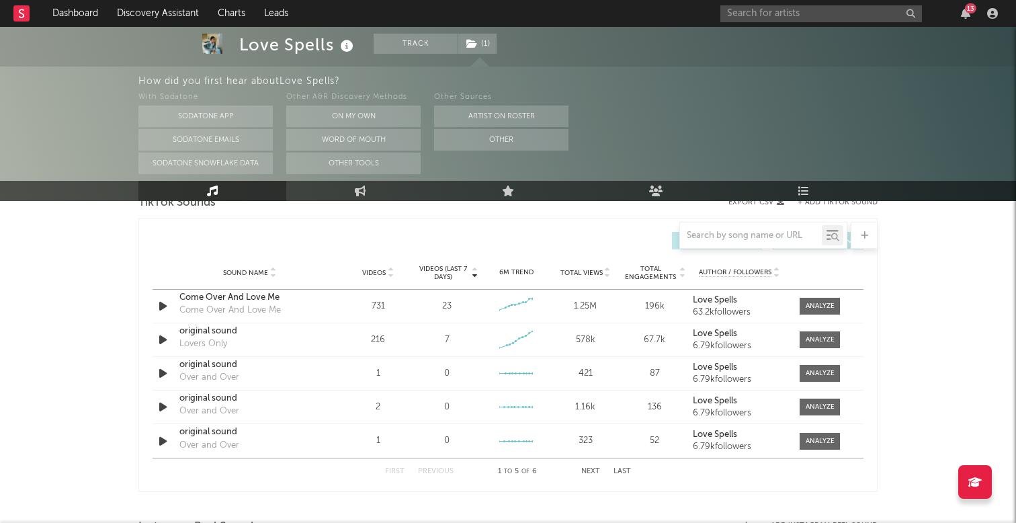
scroll to position [959, 0]
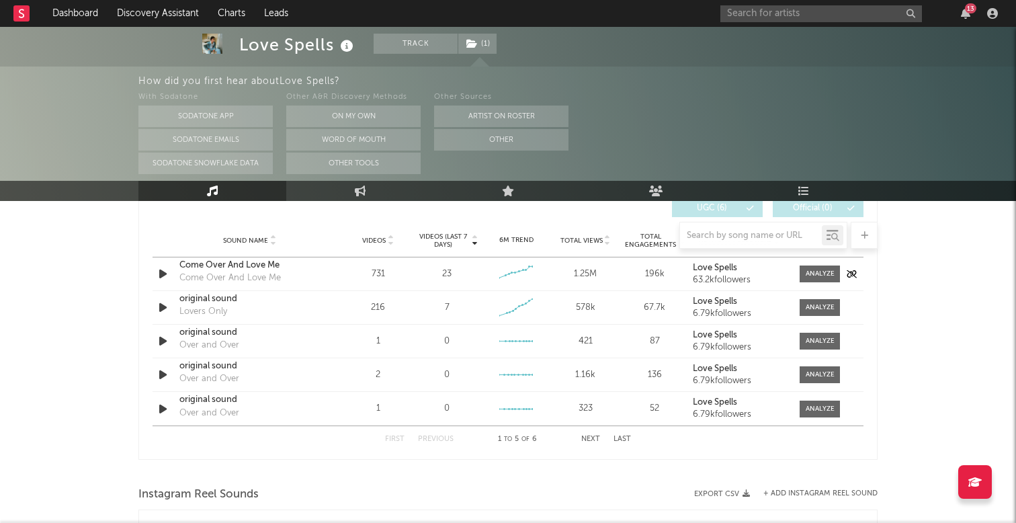
click at [167, 278] on icon "button" at bounding box center [163, 273] width 14 height 17
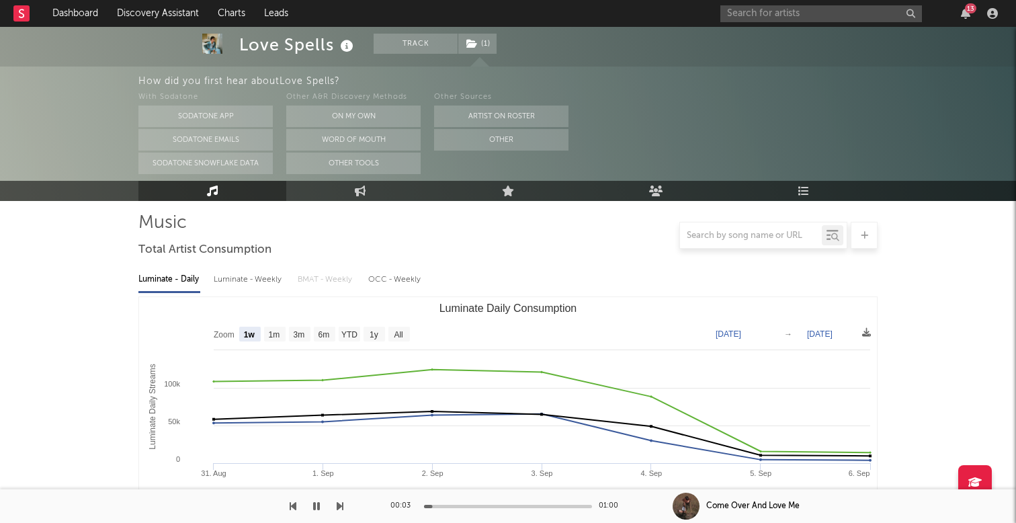
scroll to position [0, 0]
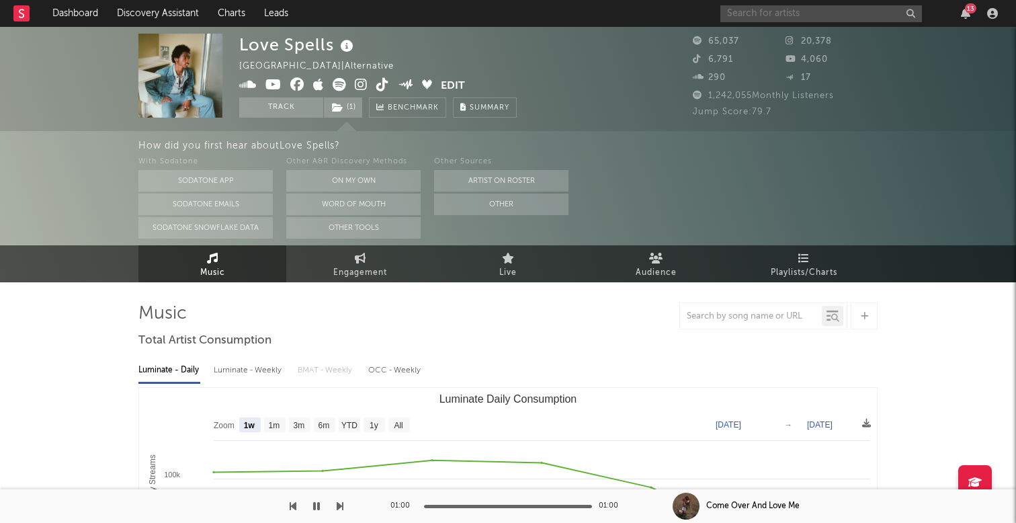
click at [808, 11] on input "text" at bounding box center [821, 13] width 202 height 17
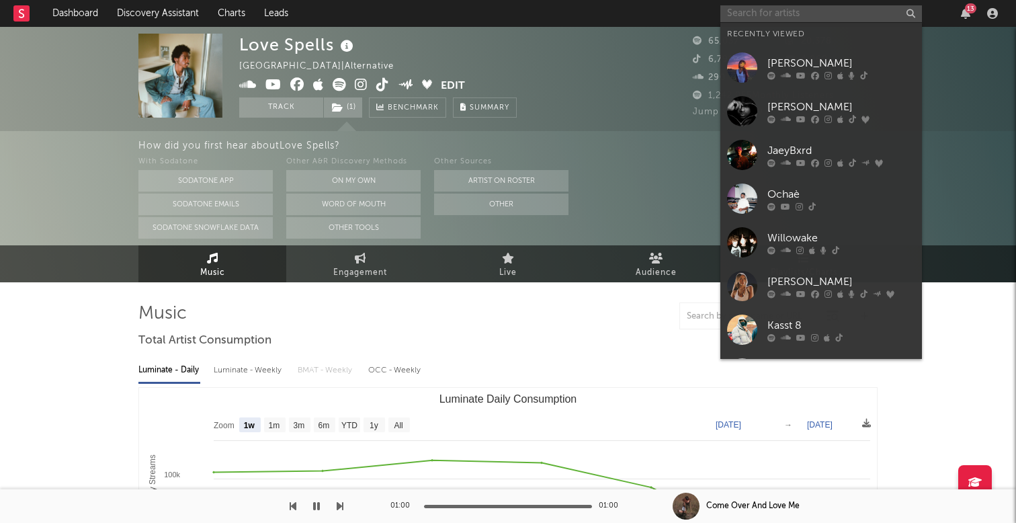
paste input "https://www.instagram.com/uhjex"
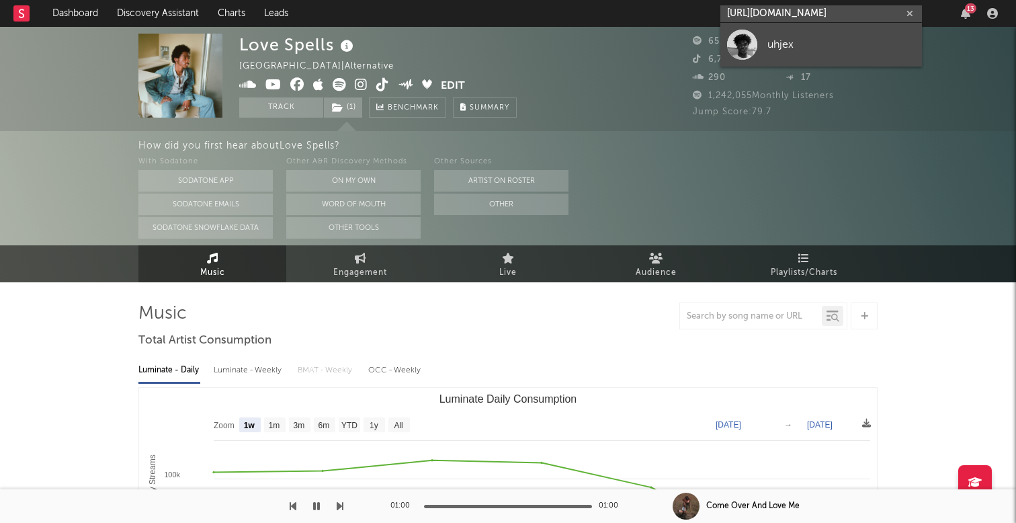
type input "https://www.instagram.com/uhjex"
click at [785, 49] on div "uhjex" at bounding box center [841, 44] width 148 height 16
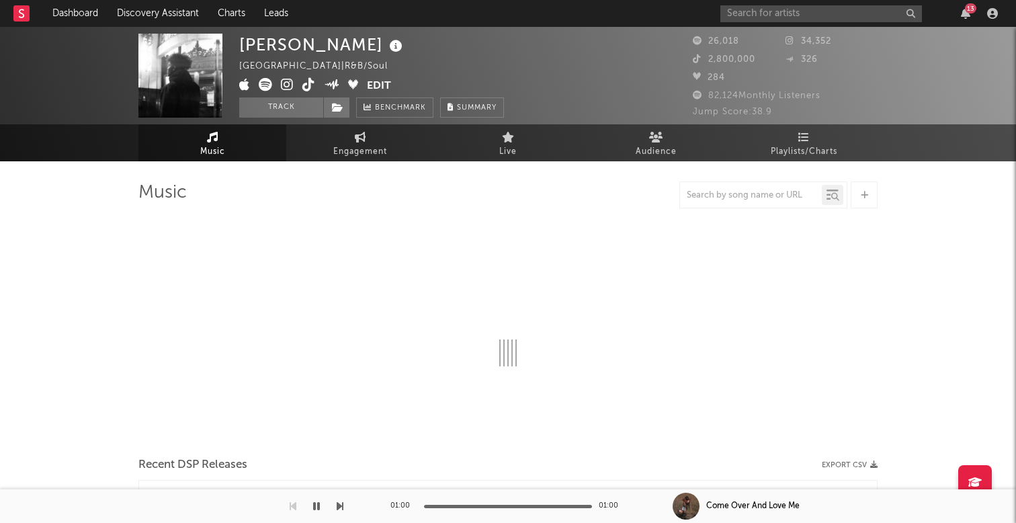
select select "6m"
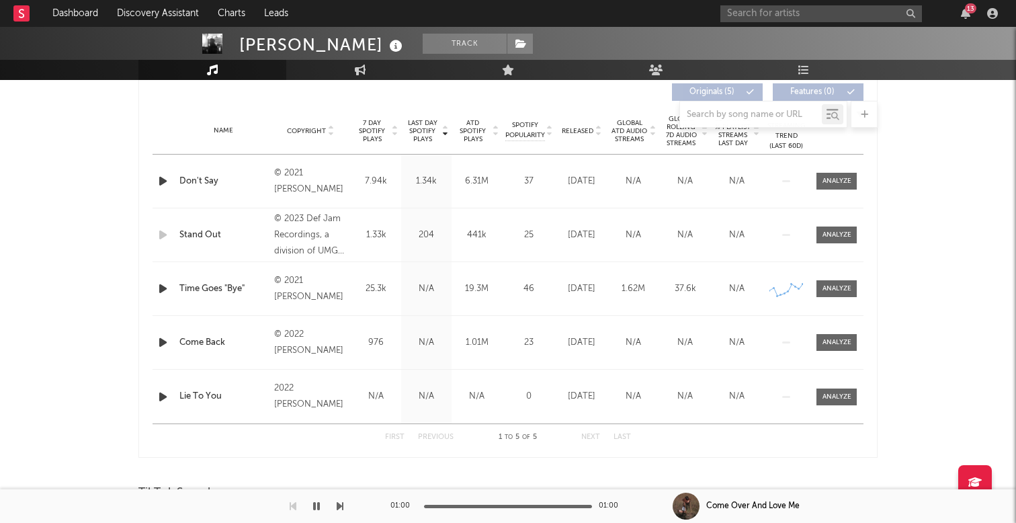
scroll to position [595, 0]
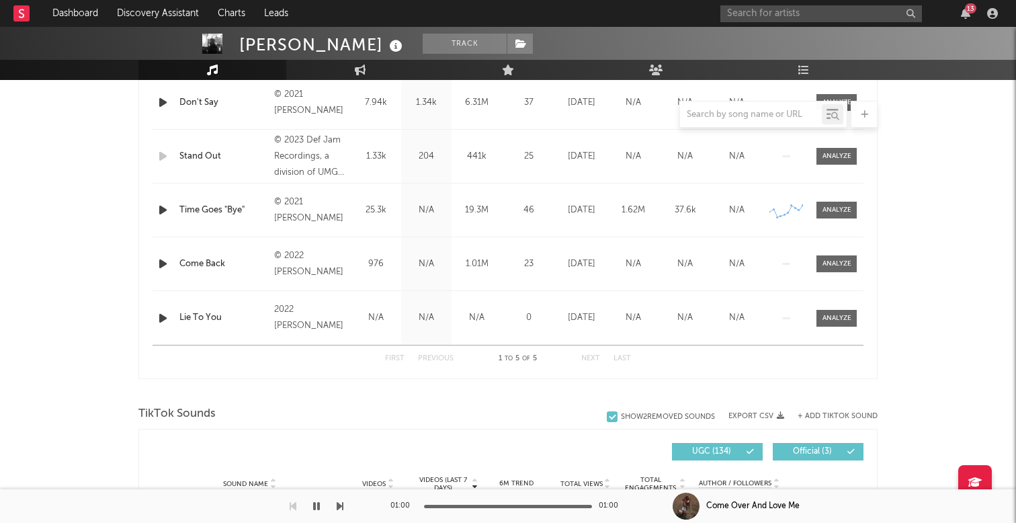
click at [164, 103] on div at bounding box center [507, 114] width 739 height 27
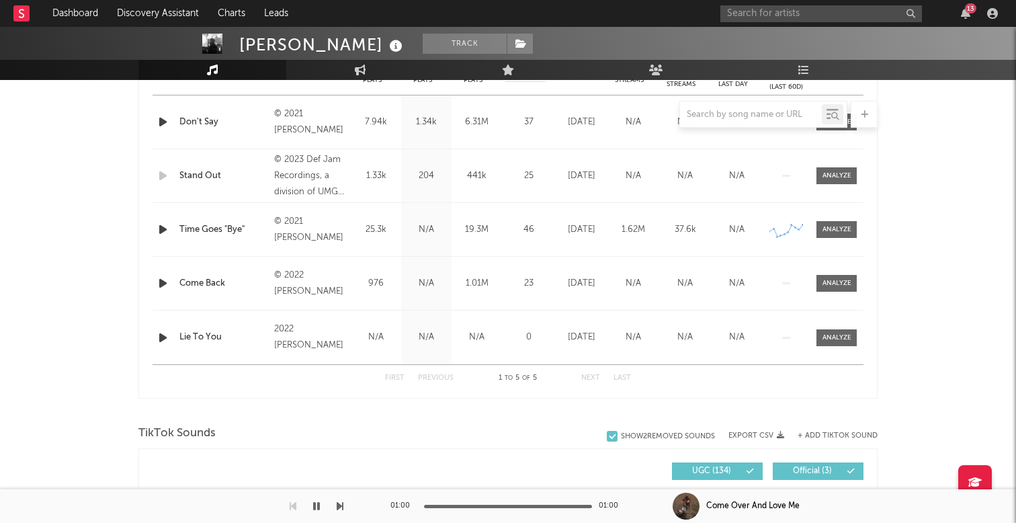
scroll to position [575, 0]
click at [161, 122] on div at bounding box center [507, 114] width 739 height 27
click at [159, 124] on div at bounding box center [507, 114] width 739 height 27
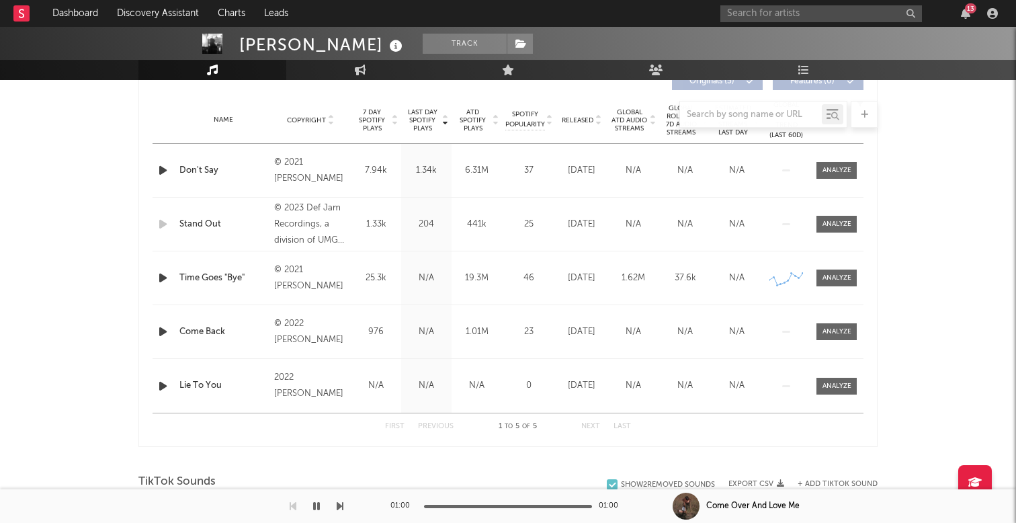
click at [161, 172] on icon "button" at bounding box center [163, 170] width 14 height 17
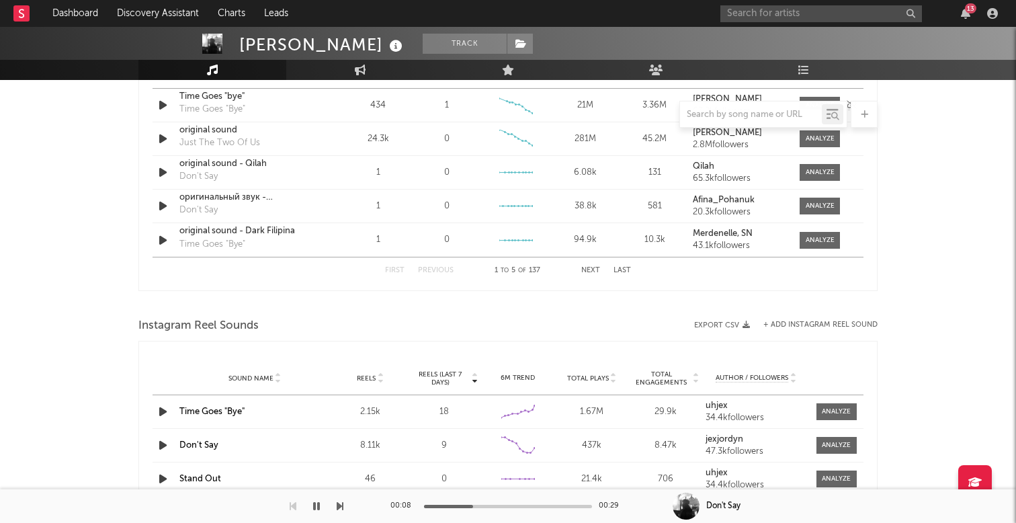
scroll to position [1068, 0]
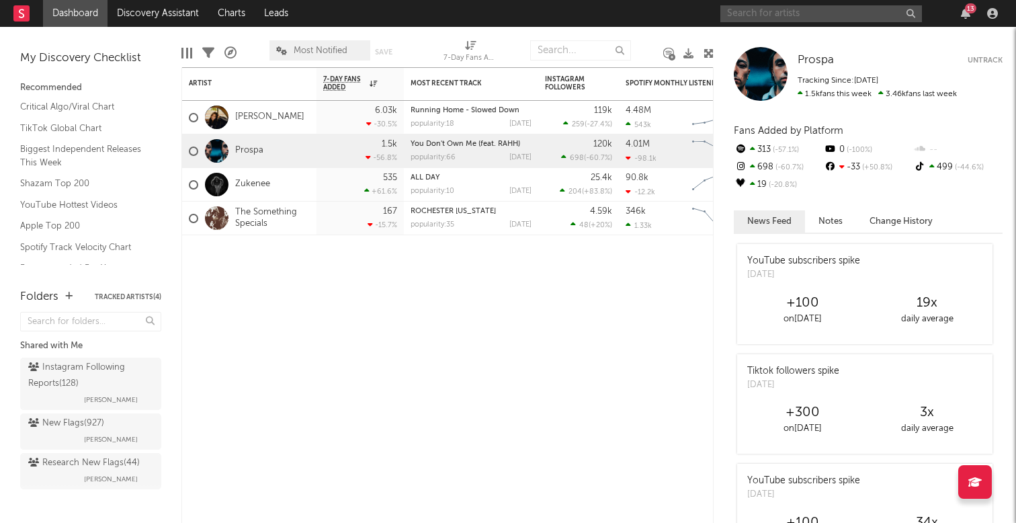
click at [777, 11] on input "text" at bounding box center [821, 13] width 202 height 17
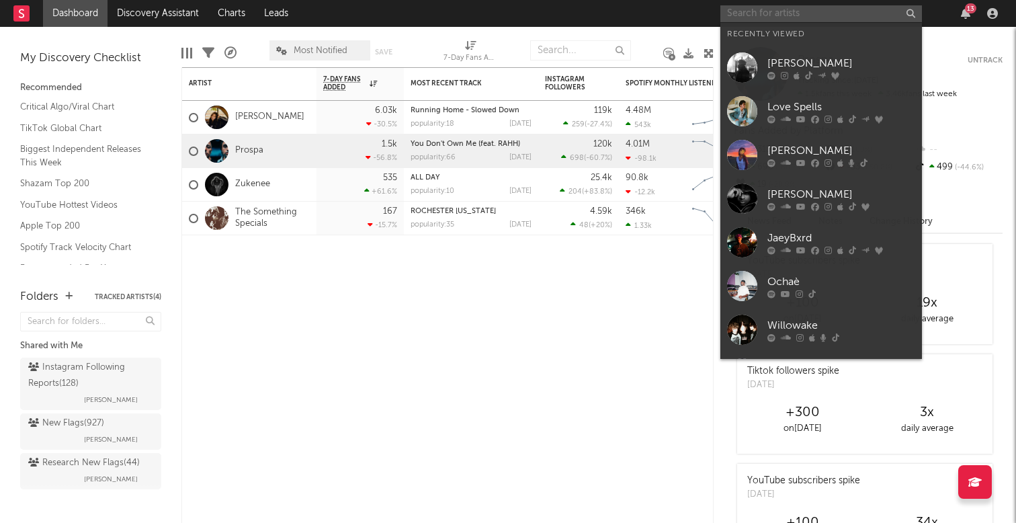
paste input "[URL][DOMAIN_NAME]"
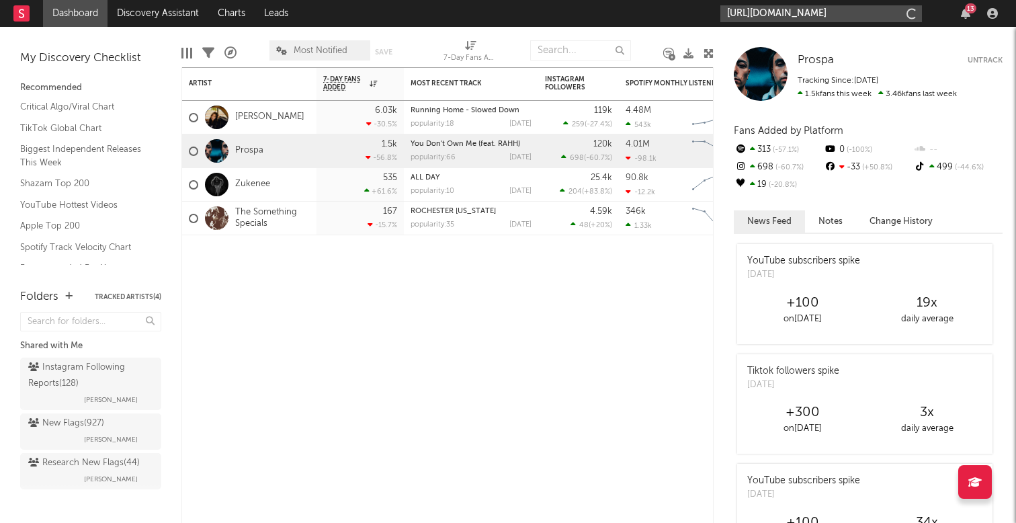
type input "[URL][DOMAIN_NAME]"
click at [858, 16] on input "[URL][DOMAIN_NAME]" at bounding box center [821, 13] width 202 height 17
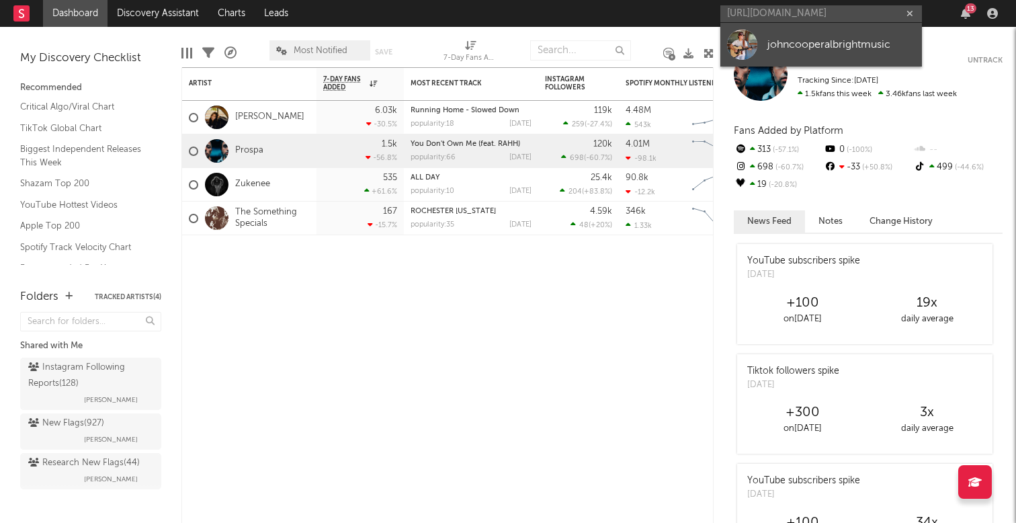
click at [857, 55] on link "johncooperalbrightmusic" at bounding box center [821, 45] width 202 height 44
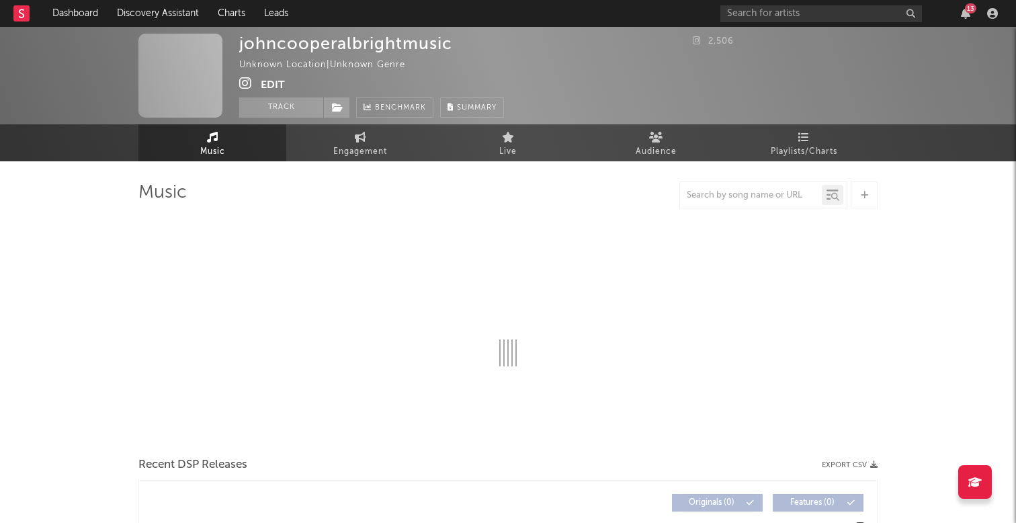
select select "1w"
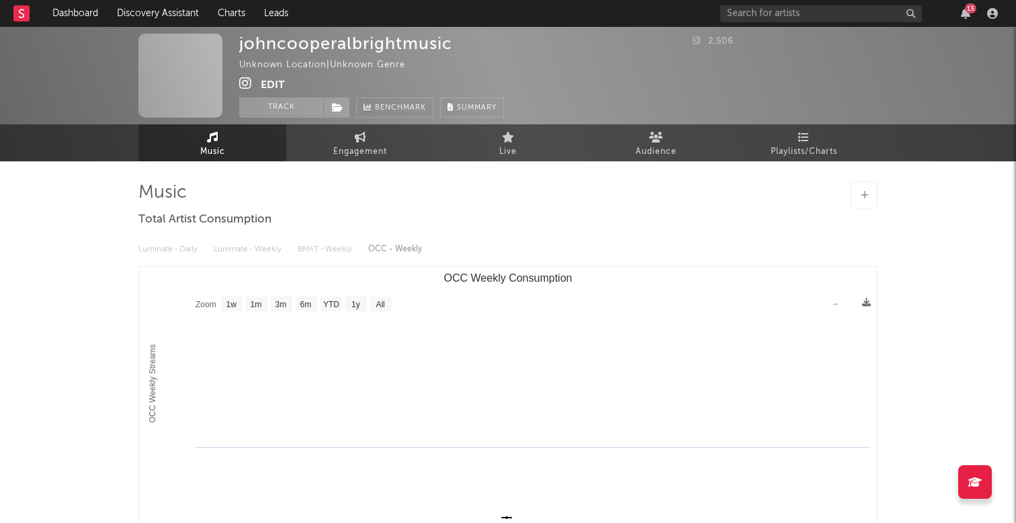
click at [269, 88] on button "Edit" at bounding box center [273, 85] width 24 height 17
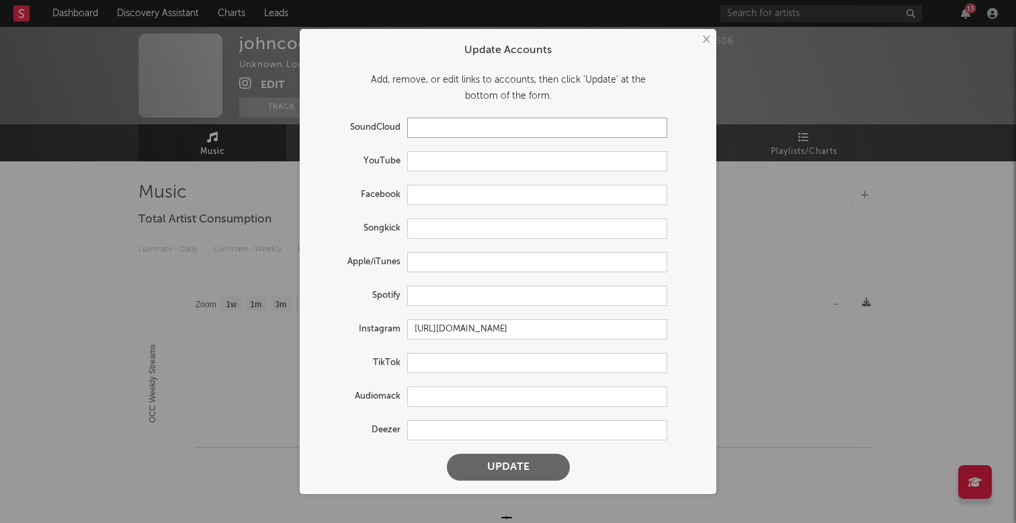
click at [442, 134] on input "text" at bounding box center [537, 128] width 260 height 20
click at [438, 370] on input "text" at bounding box center [537, 363] width 260 height 20
paste input "https://www.tiktok.com/@johncooperalbrightmusic/video/7509636524657495326?_r=1&…"
type input "https://www.tiktok.com/@johncooperalbrightmusic/video/7509636524657495326?_r=1&…"
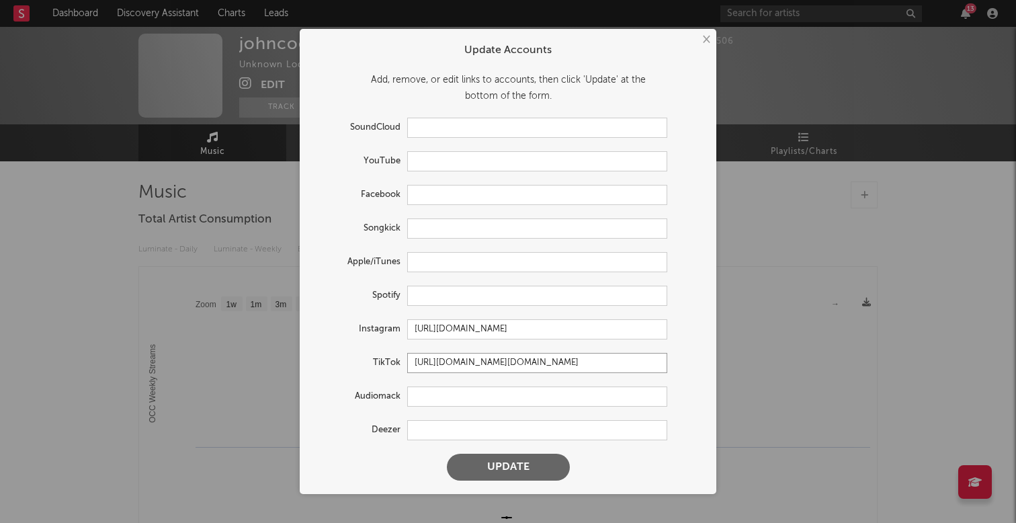
scroll to position [0, 0]
click at [450, 325] on input "[URL][DOMAIN_NAME]" at bounding box center [537, 329] width 260 height 20
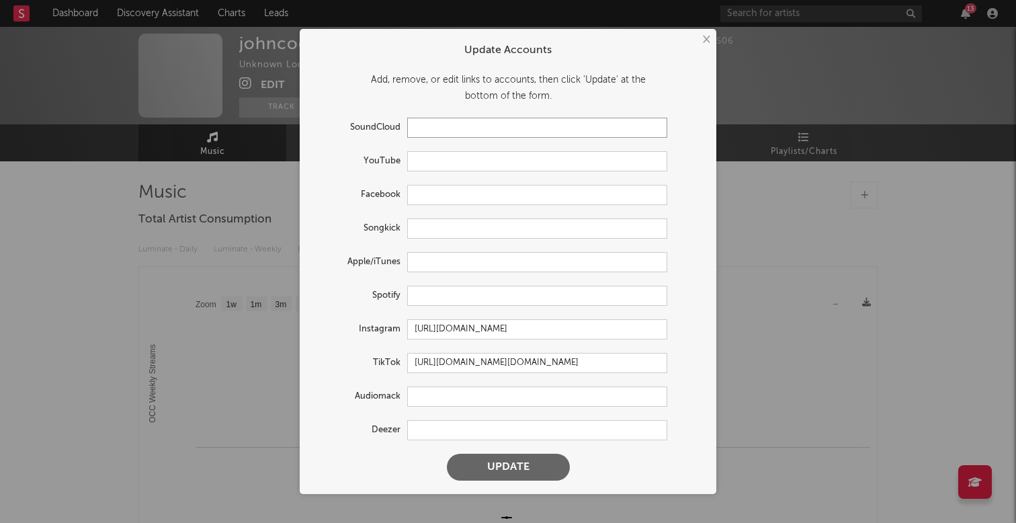
click at [466, 128] on input "text" at bounding box center [537, 128] width 260 height 20
click at [486, 149] on form "Update Accounts Add, remove, or edit links to accounts, then click 'Update' at …" at bounding box center [507, 261] width 403 height 451
click at [446, 157] on input "text" at bounding box center [537, 161] width 260 height 20
paste input "https://www.youtube.com/@johncooperalbrightmusic"
type input "https://www.youtube.com/@johncooperalbrightmusic"
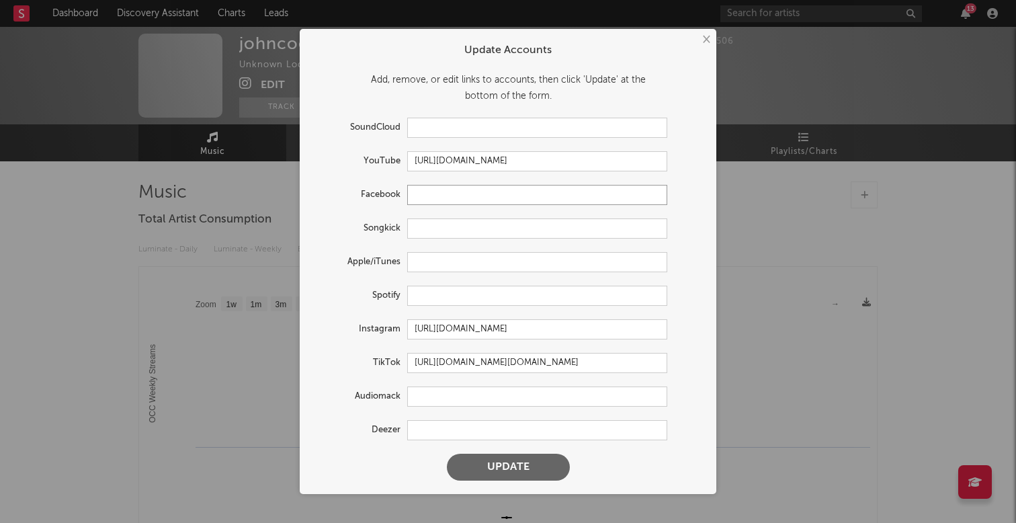
click at [437, 196] on input "text" at bounding box center [537, 195] width 260 height 20
paste input "[URL][DOMAIN_NAME][PERSON_NAME][PERSON_NAME]"
type input "[URL][DOMAIN_NAME][PERSON_NAME][PERSON_NAME]"
click at [493, 478] on button "Update" at bounding box center [508, 466] width 123 height 27
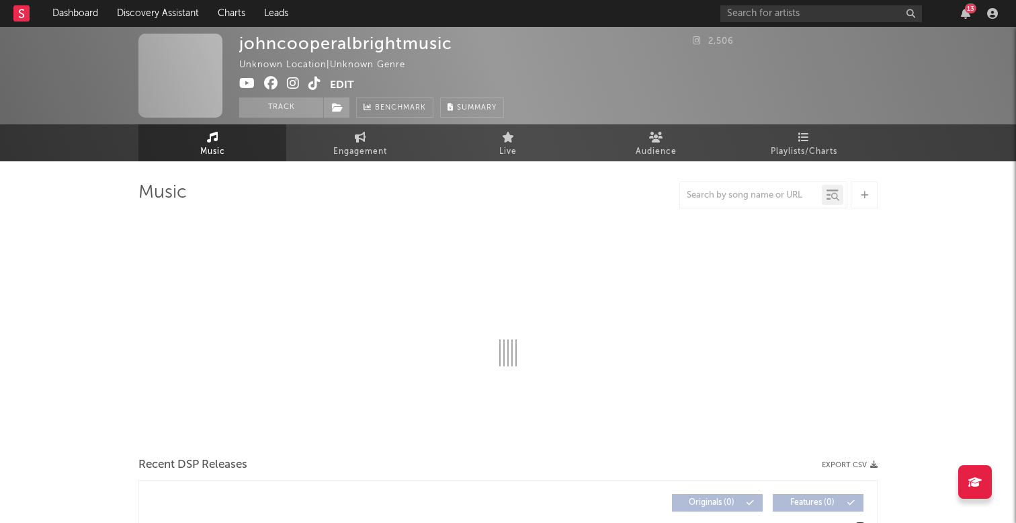
type input "[URL][DOMAIN_NAME]"
type input "https://www.facebook.com/cooper.albright.794198/"
type input "https://www.tiktok.com/share/user/7283261347038397483"
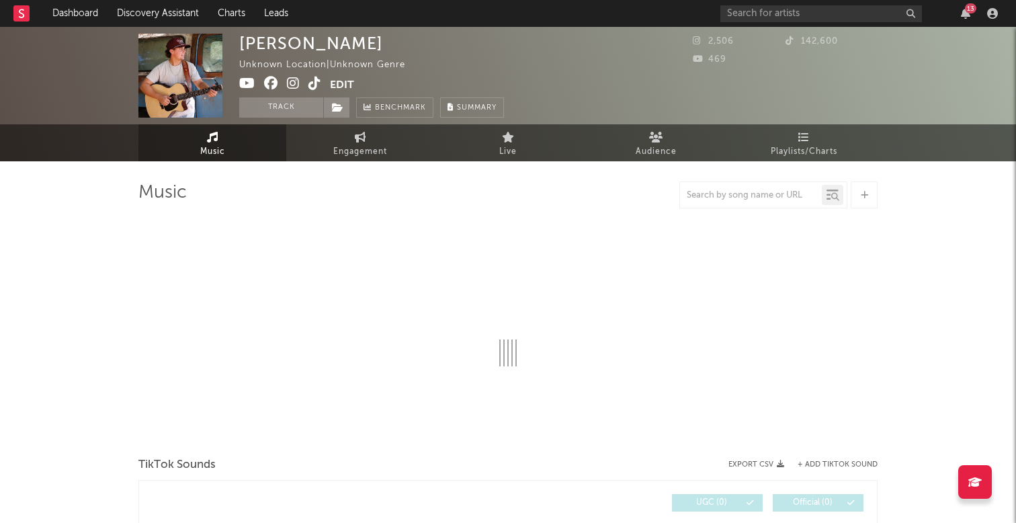
select select "1w"
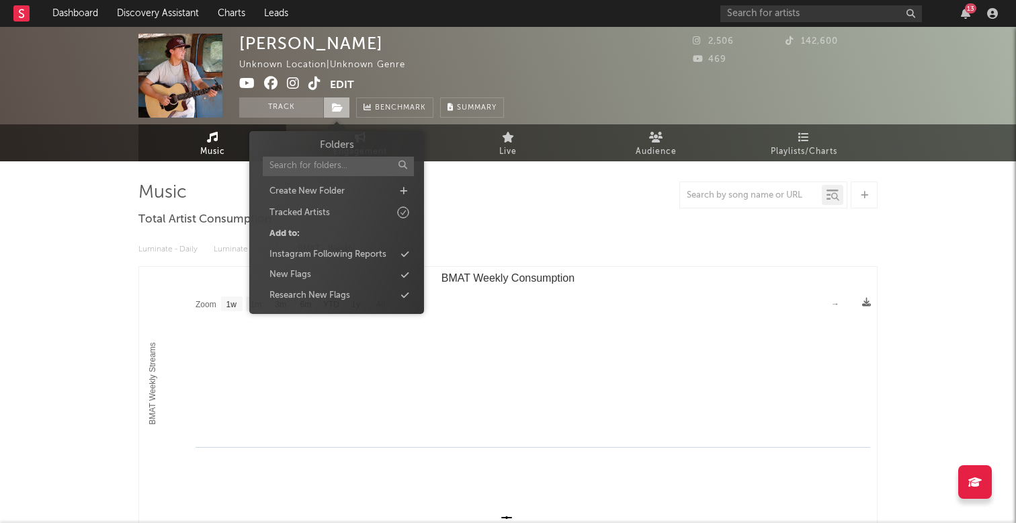
click at [333, 102] on span at bounding box center [336, 107] width 27 height 20
click at [345, 252] on div "Instagram Following Reports" at bounding box center [327, 254] width 117 height 13
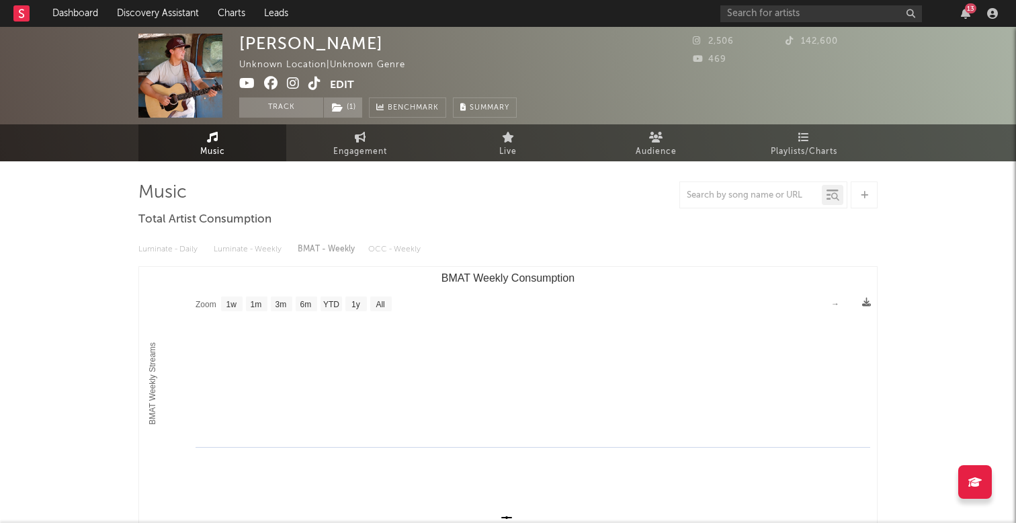
click at [621, 210] on div "Music Total Artist Consumption Luminate - Daily Luminate - Weekly BMAT - Weekly…" at bounding box center [507, 470] width 739 height 578
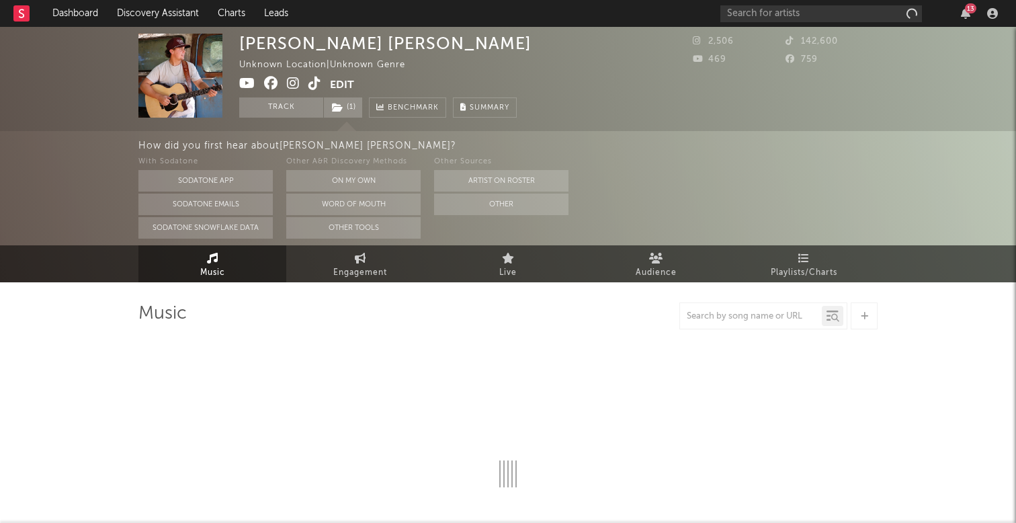
select select "1w"
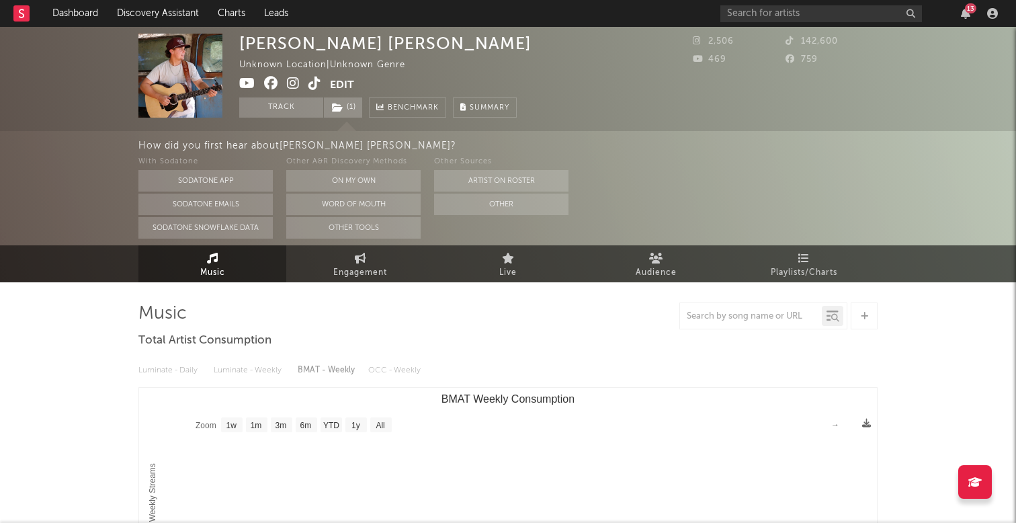
click at [343, 85] on button "Edit" at bounding box center [342, 85] width 24 height 17
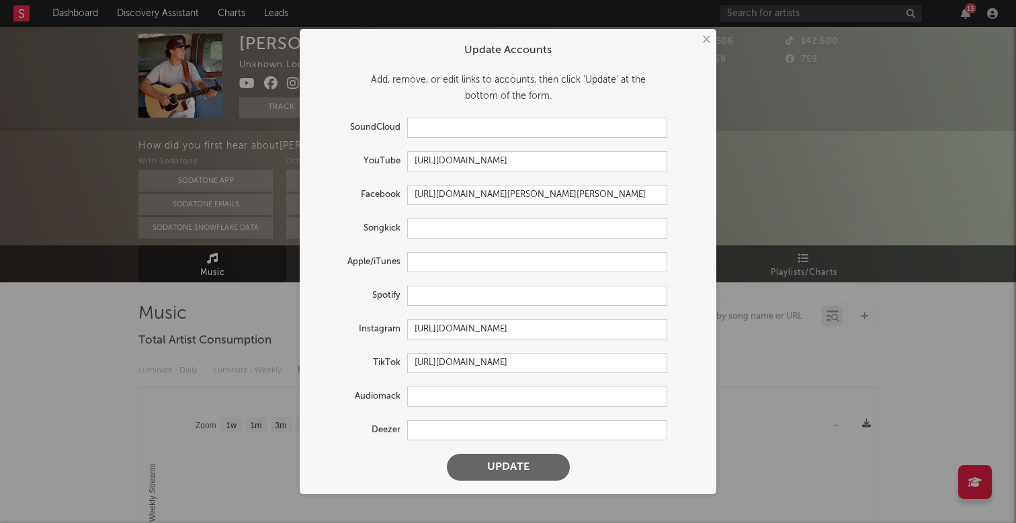
click at [713, 42] on div "× Update Accounts Add, remove, or edit links to accounts, then click 'Update' a…" at bounding box center [508, 261] width 417 height 465
click at [707, 42] on button "×" at bounding box center [705, 39] width 15 height 15
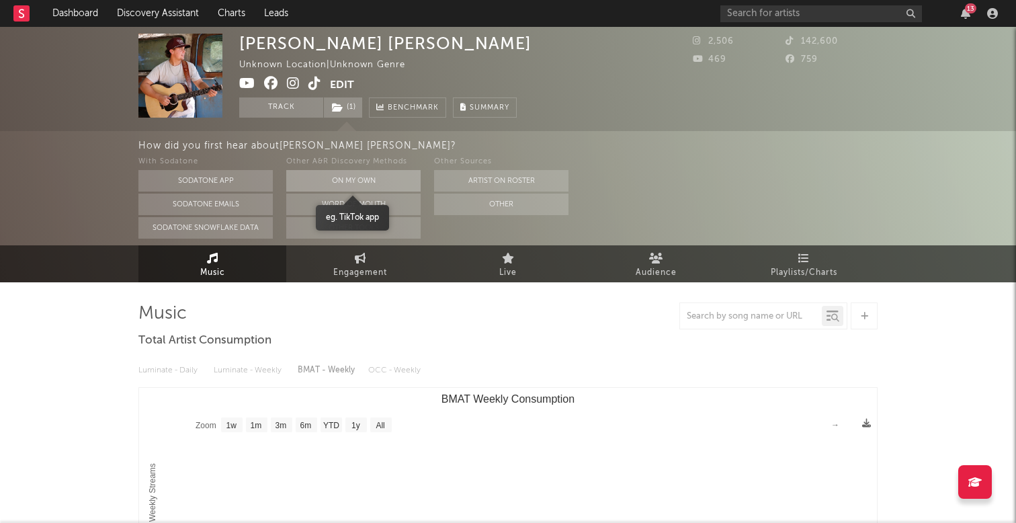
click at [358, 177] on button "On My Own" at bounding box center [353, 180] width 134 height 21
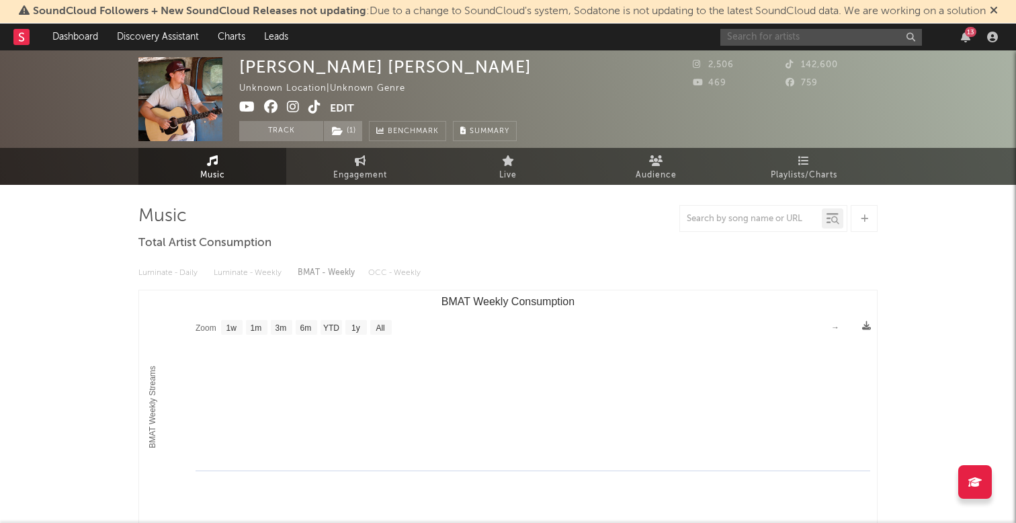
click at [796, 42] on input "text" at bounding box center [821, 37] width 202 height 17
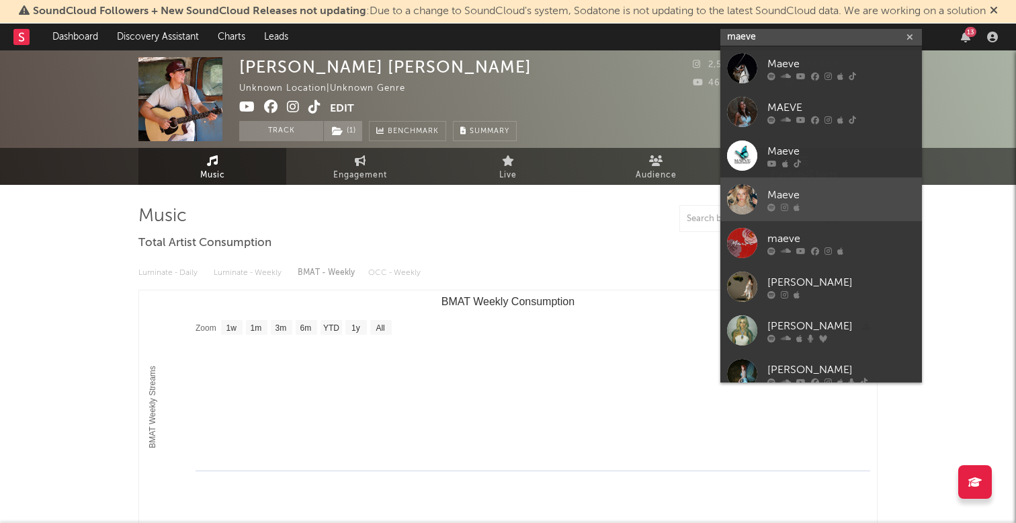
type input "maeve"
click at [818, 209] on div at bounding box center [841, 207] width 148 height 8
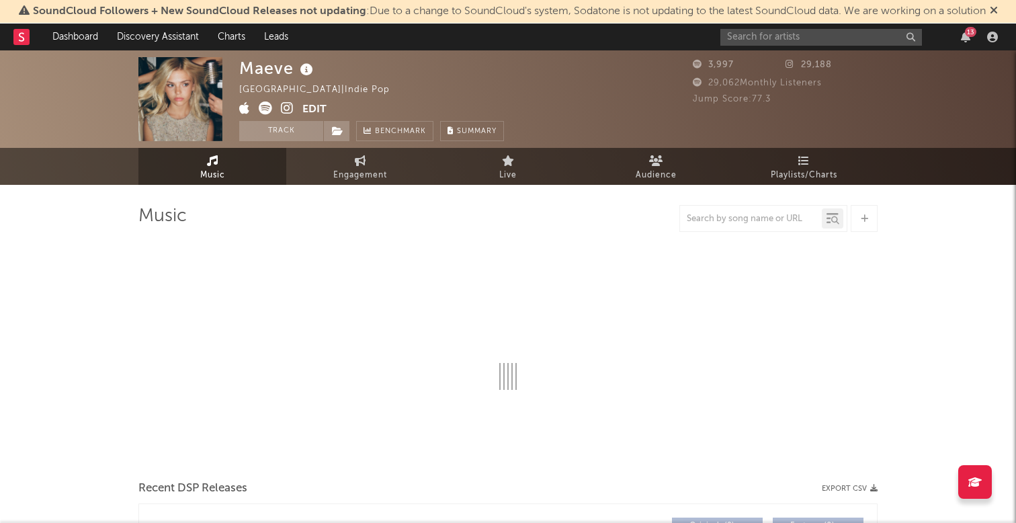
select select "1w"
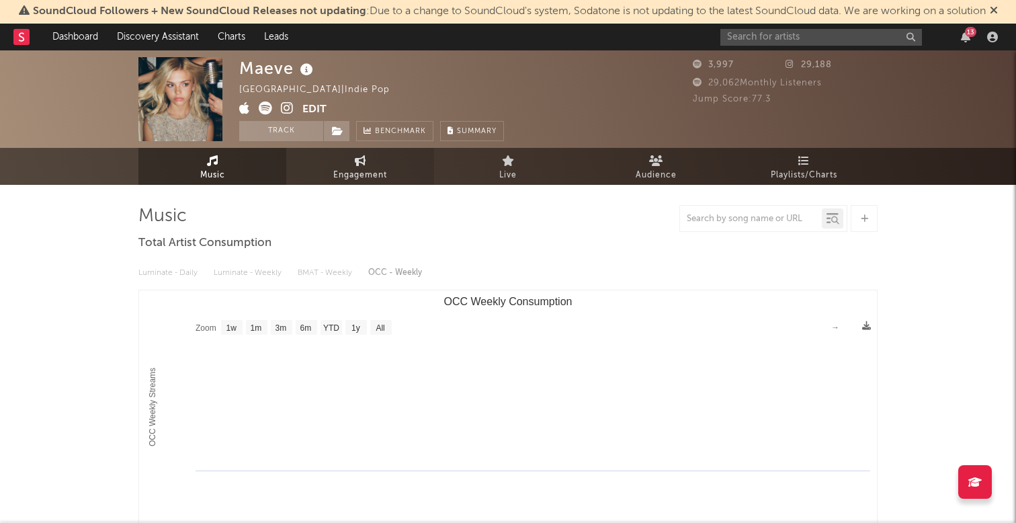
click at [339, 165] on link "Engagement" at bounding box center [360, 166] width 148 height 37
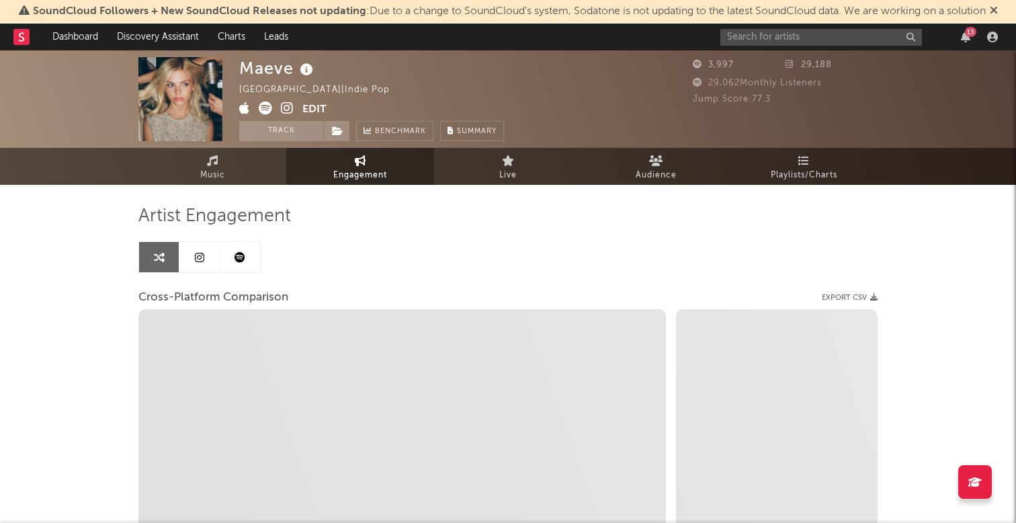
select select "1w"
select select "1m"
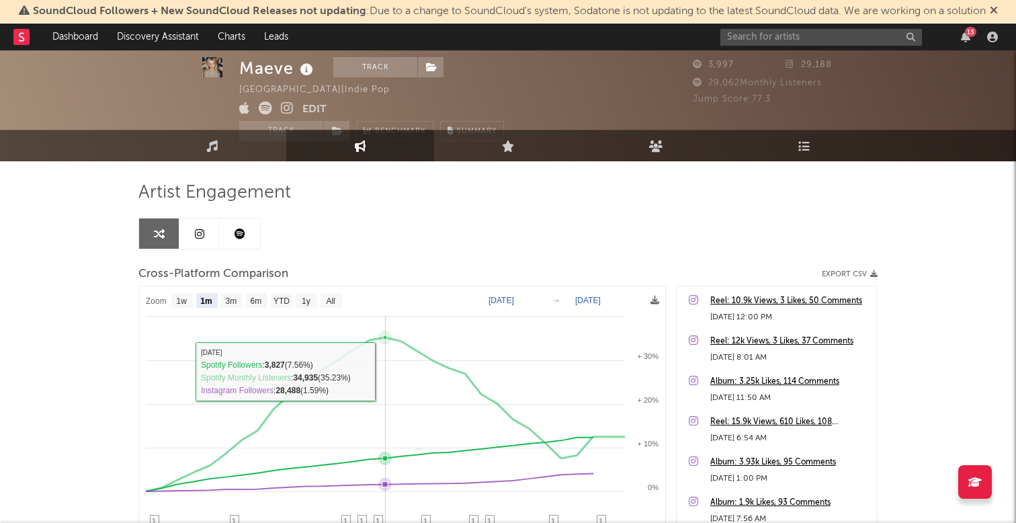
scroll to position [27, 0]
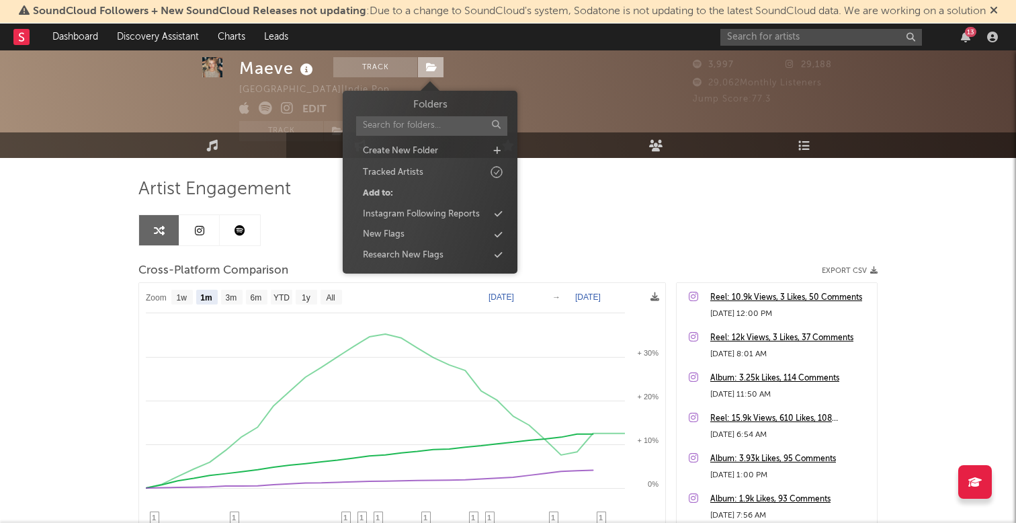
click at [431, 64] on icon at bounding box center [431, 66] width 11 height 9
click at [399, 205] on div "Folders Create New Folder Tracked Artists Add to: Instagram Following Reports N…" at bounding box center [430, 180] width 155 height 166
click at [399, 214] on div "Instagram Following Reports" at bounding box center [421, 214] width 117 height 13
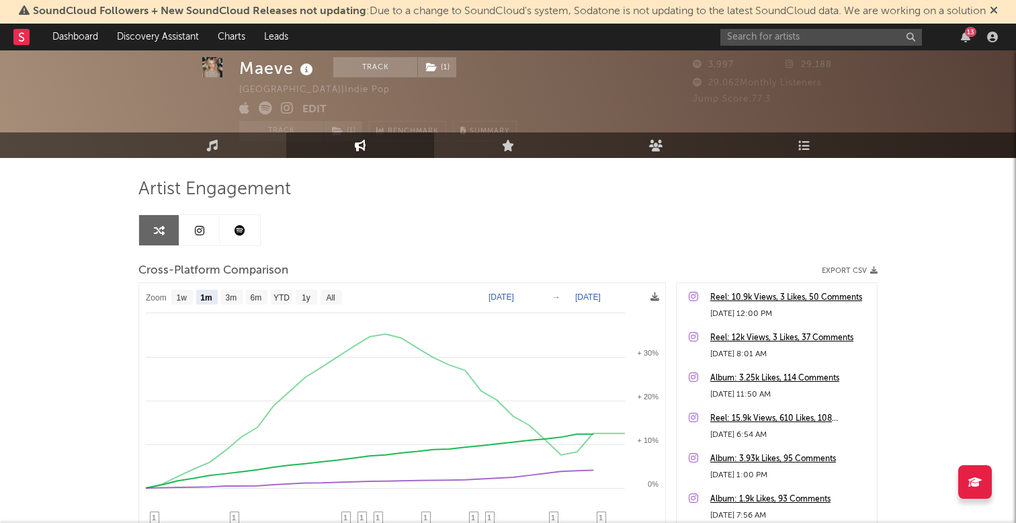
click at [267, 196] on span "Artist Engagement" at bounding box center [214, 189] width 153 height 16
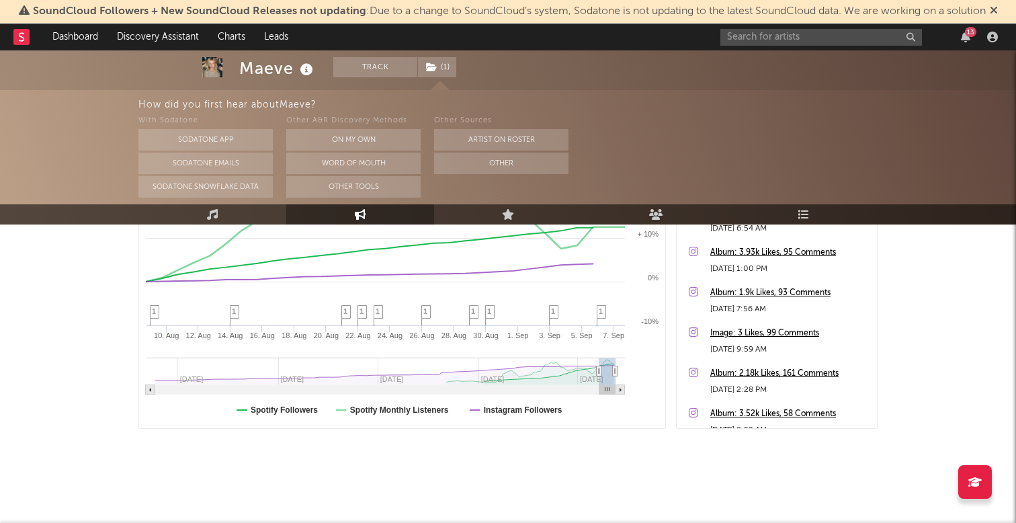
scroll to position [0, 0]
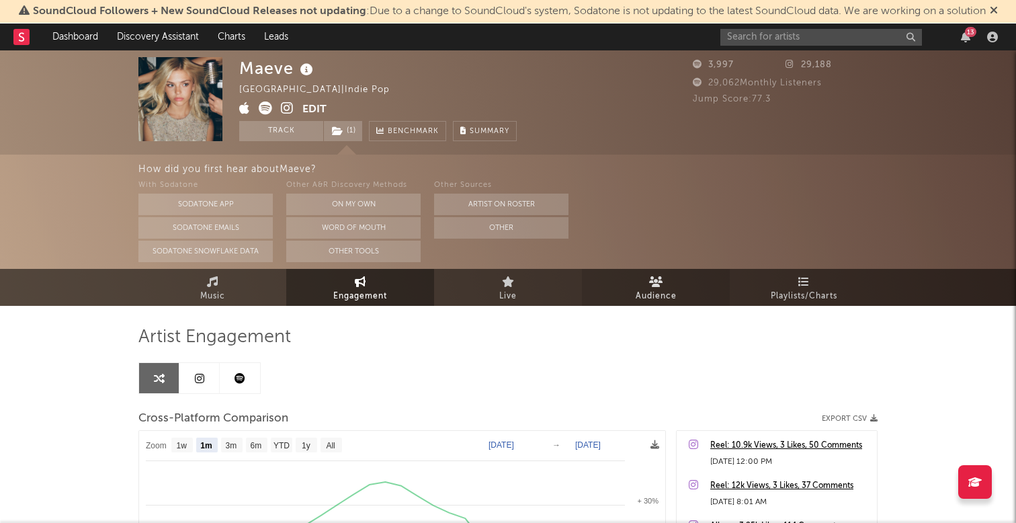
click at [617, 281] on link "Audience" at bounding box center [656, 287] width 148 height 37
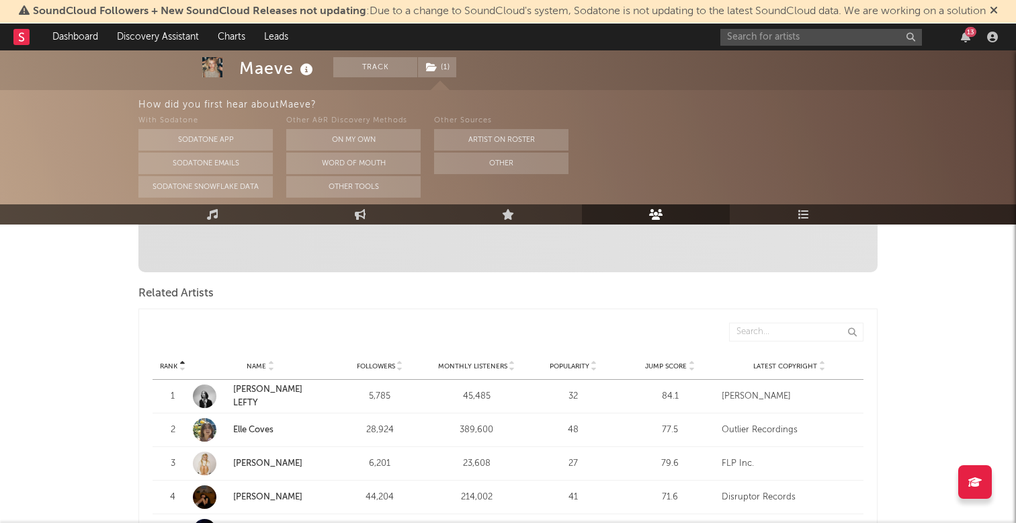
scroll to position [432, 0]
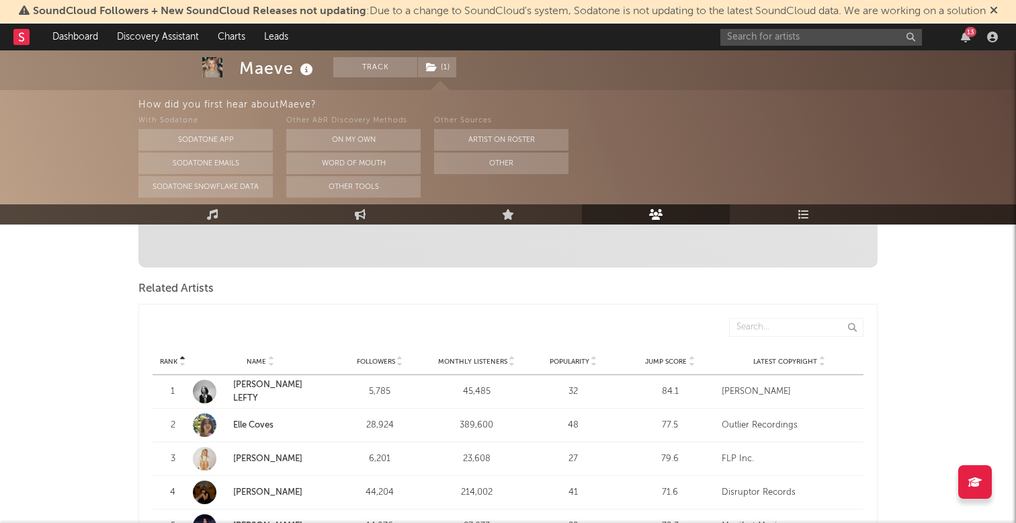
click at [187, 385] on div "Rank 1" at bounding box center [171, 391] width 37 height 13
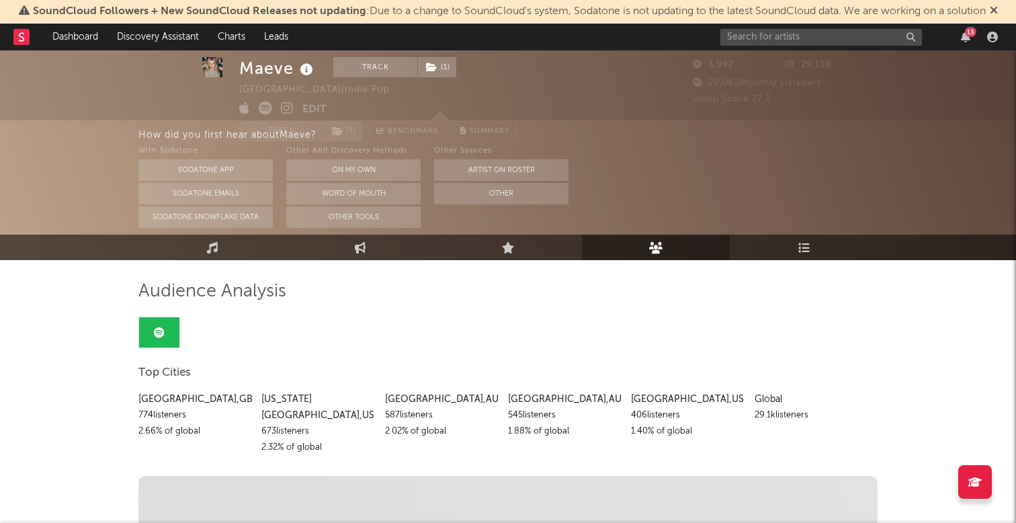
scroll to position [0, 0]
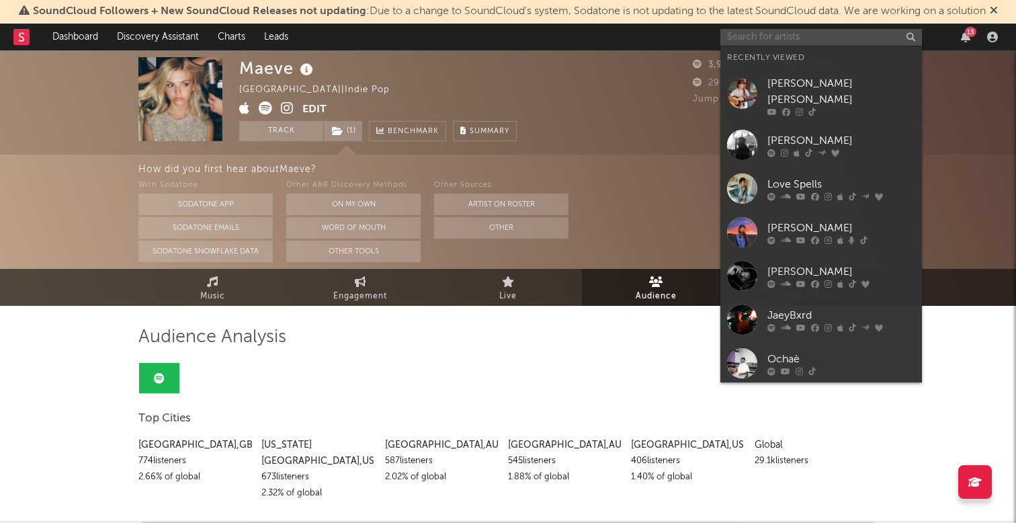
click at [781, 44] on input "text" at bounding box center [821, 37] width 202 height 17
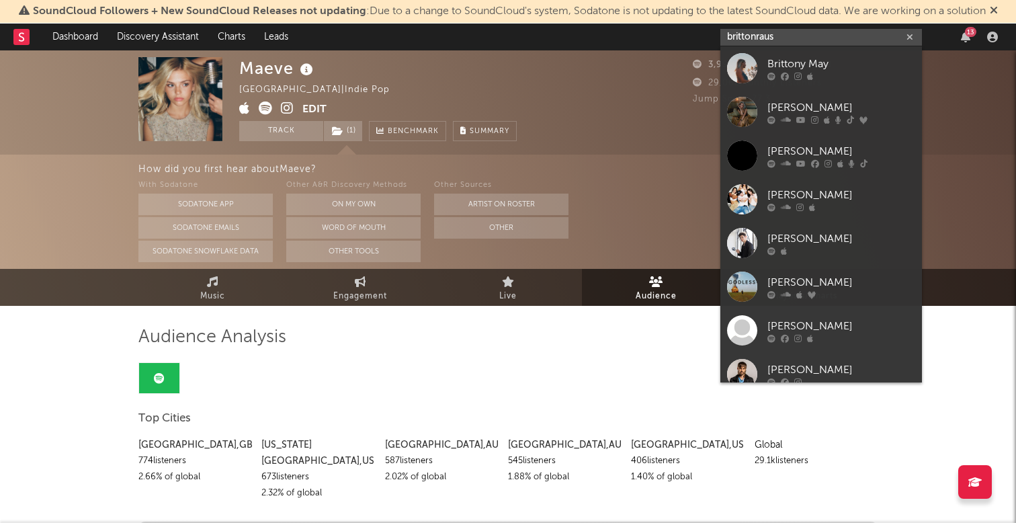
click at [757, 38] on input "brittonraus" at bounding box center [821, 37] width 202 height 17
click at [802, 38] on input "[PERSON_NAME]" at bounding box center [821, 37] width 202 height 17
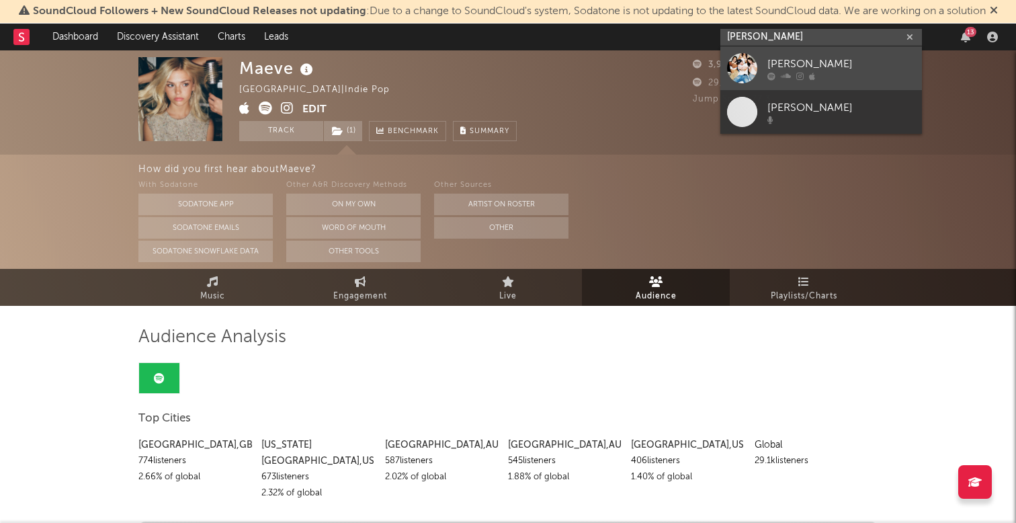
type input "[PERSON_NAME]"
click at [819, 62] on div "[PERSON_NAME]" at bounding box center [841, 64] width 148 height 16
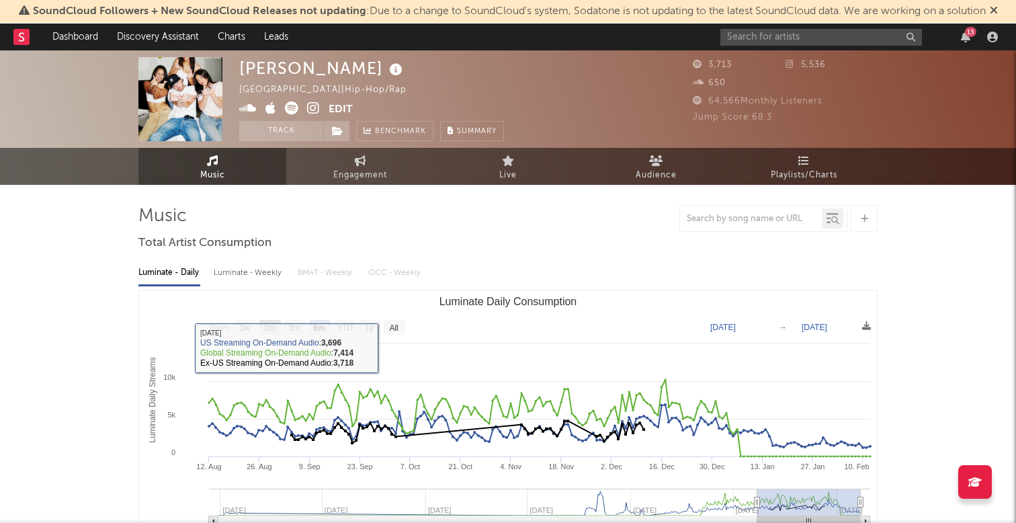
click at [264, 327] on text "1m" at bounding box center [269, 327] width 11 height 9
select select "1m"
type input "[DATE]"
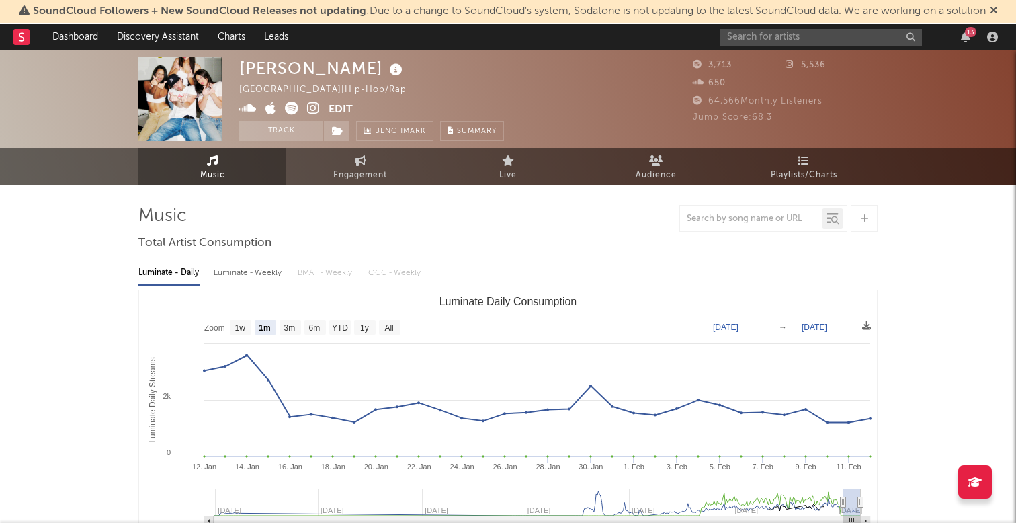
click at [251, 327] on rect "Luminate Daily Consumption" at bounding box center [508, 424] width 738 height 269
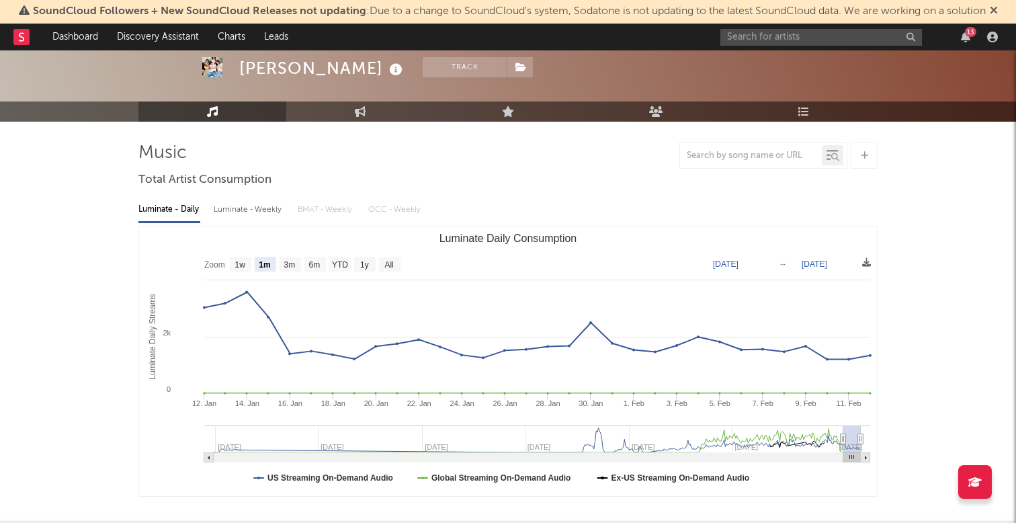
scroll to position [72, 0]
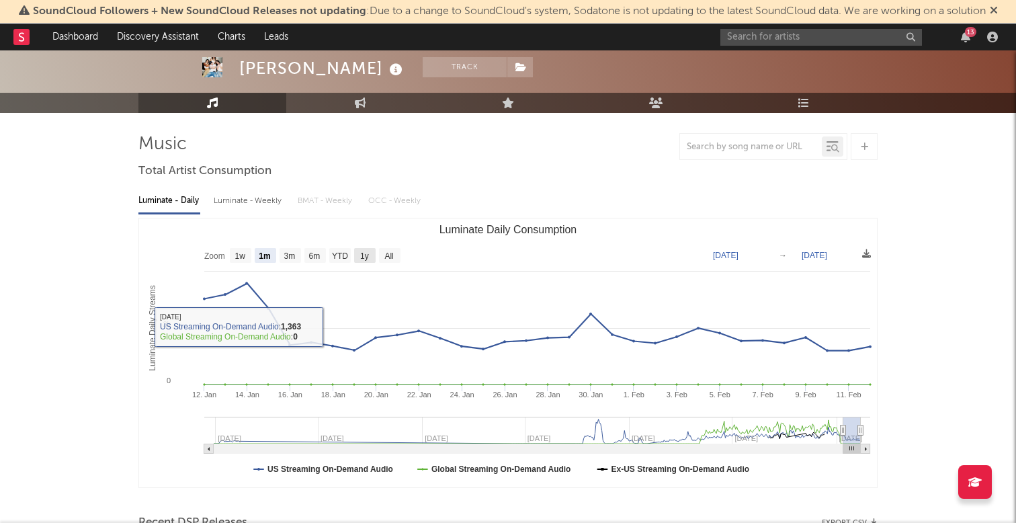
click at [363, 251] on text "1y" at bounding box center [364, 255] width 9 height 9
select select "1y"
type input "2024-02-12"
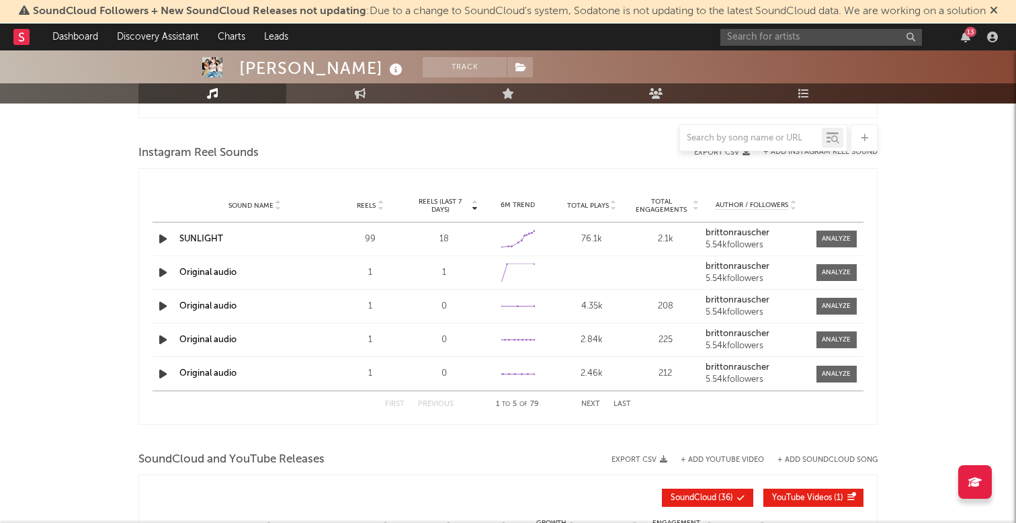
scroll to position [858, 0]
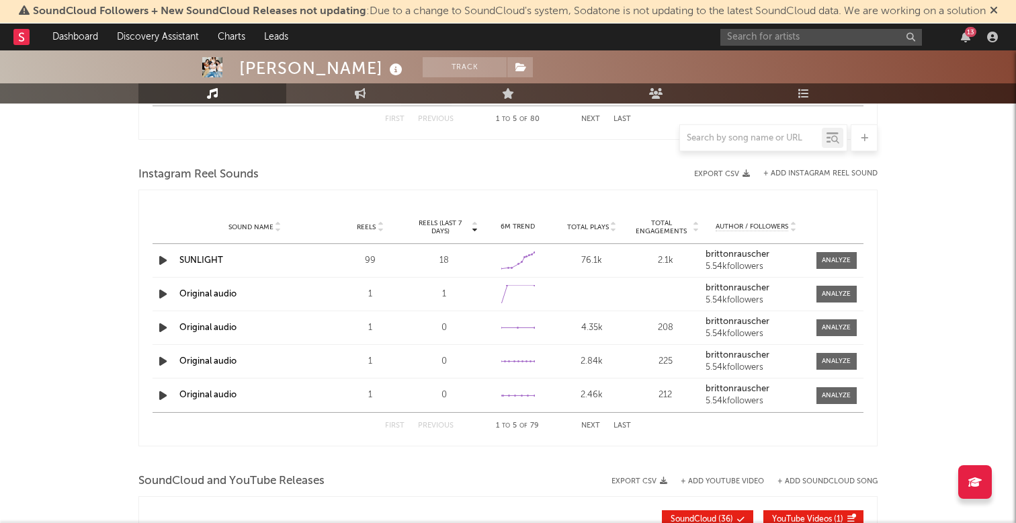
click at [165, 259] on icon "button" at bounding box center [163, 260] width 14 height 17
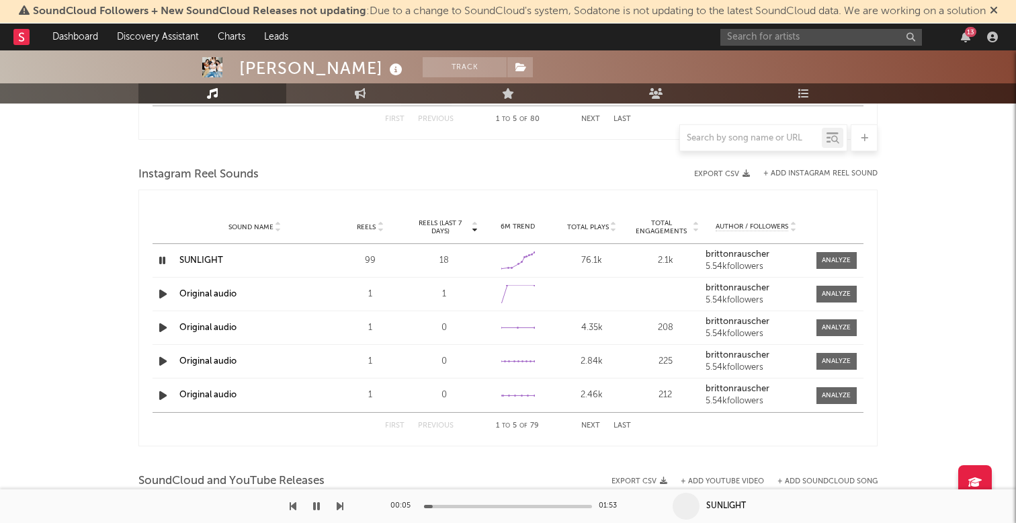
click at [458, 505] on div at bounding box center [508, 506] width 168 height 3
click at [165, 265] on icon "button" at bounding box center [162, 260] width 13 height 17
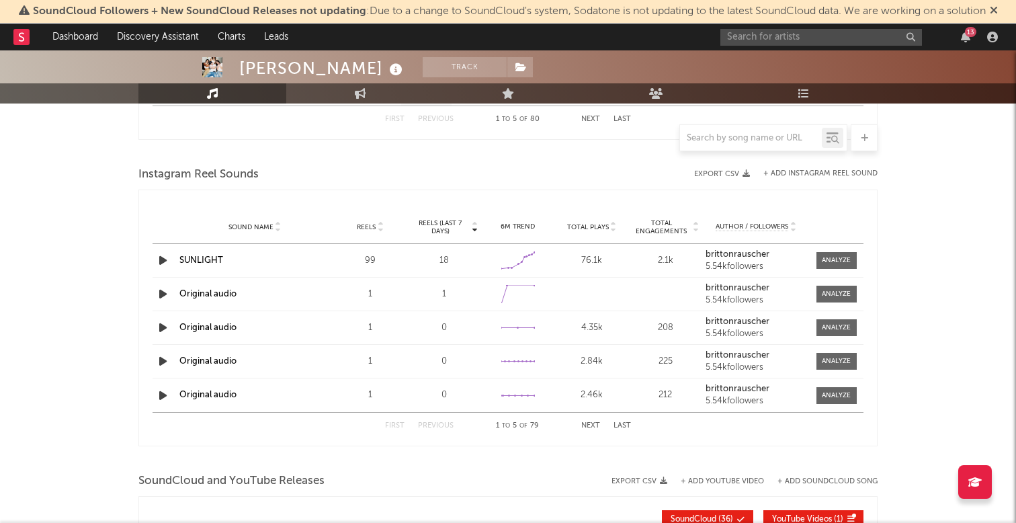
scroll to position [0, 0]
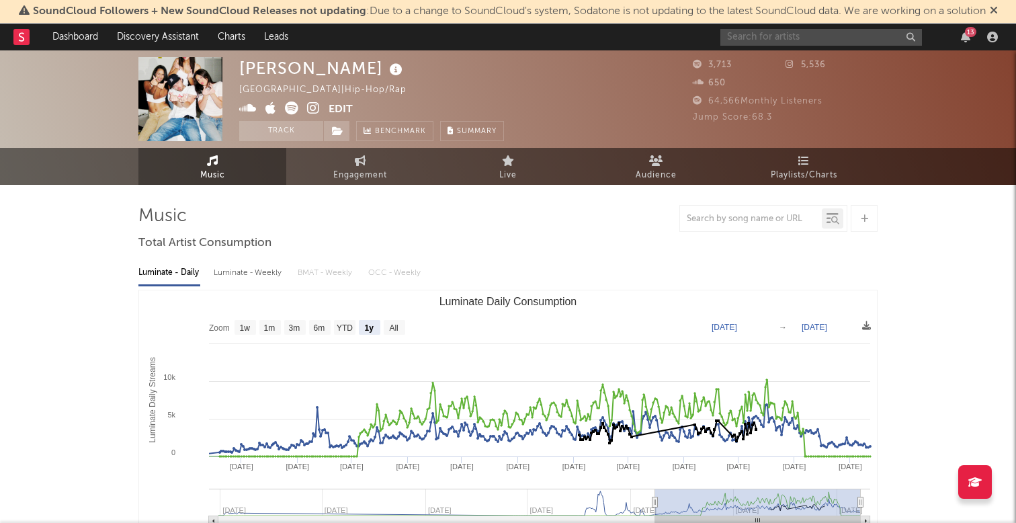
click at [798, 37] on input "text" at bounding box center [821, 37] width 202 height 17
drag, startPoint x: 816, startPoint y: 34, endPoint x: 566, endPoint y: 16, distance: 250.6
paste input "https://www.instagram.com/jameson"
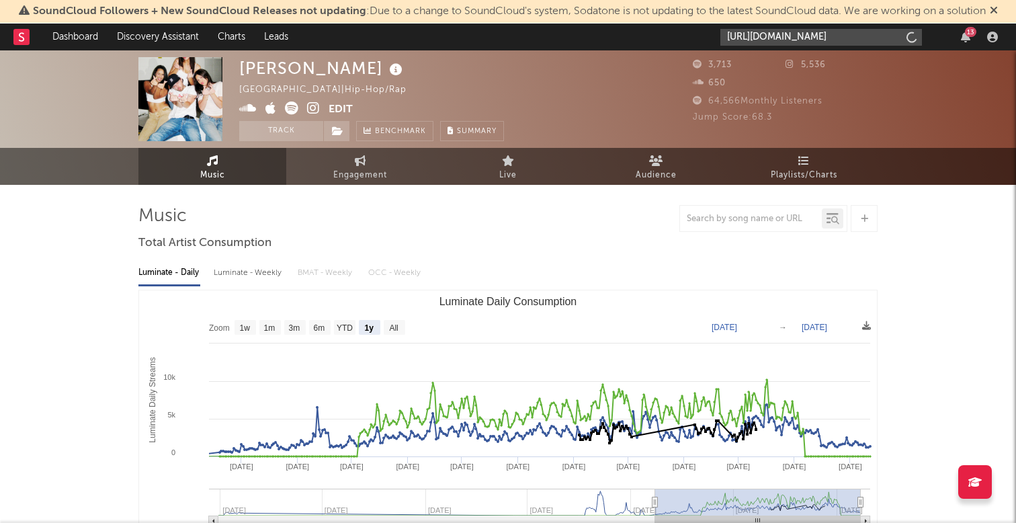
type input "https://www.instagram.com/jamesonbaldwin"
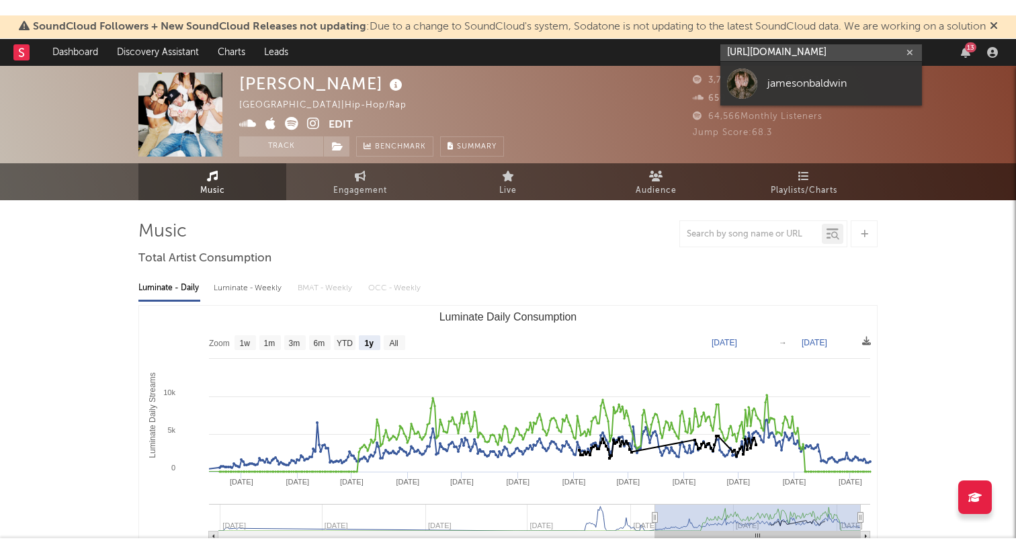
scroll to position [0, 0]
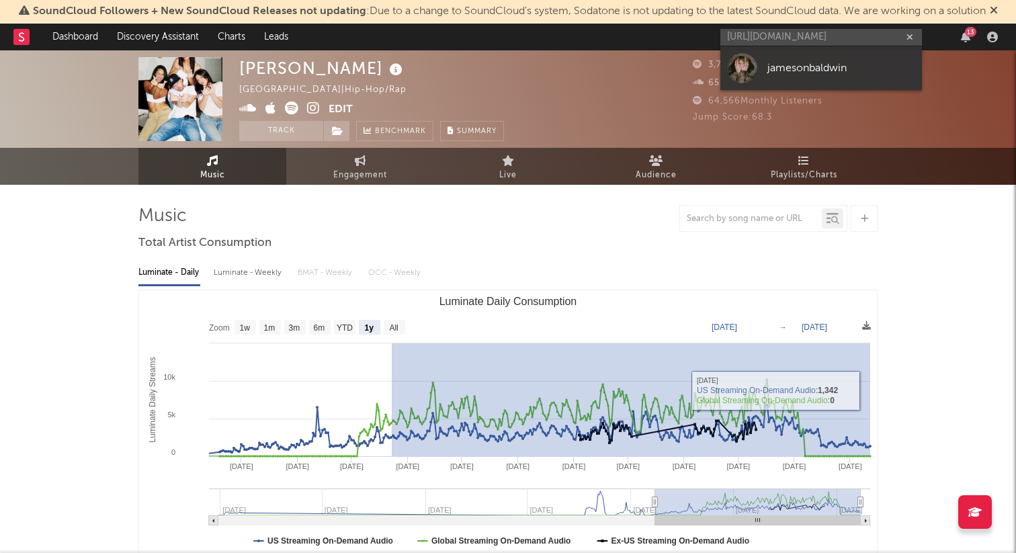
drag, startPoint x: 392, startPoint y: 430, endPoint x: 932, endPoint y: 390, distance: 541.7
type input "2024-05-23"
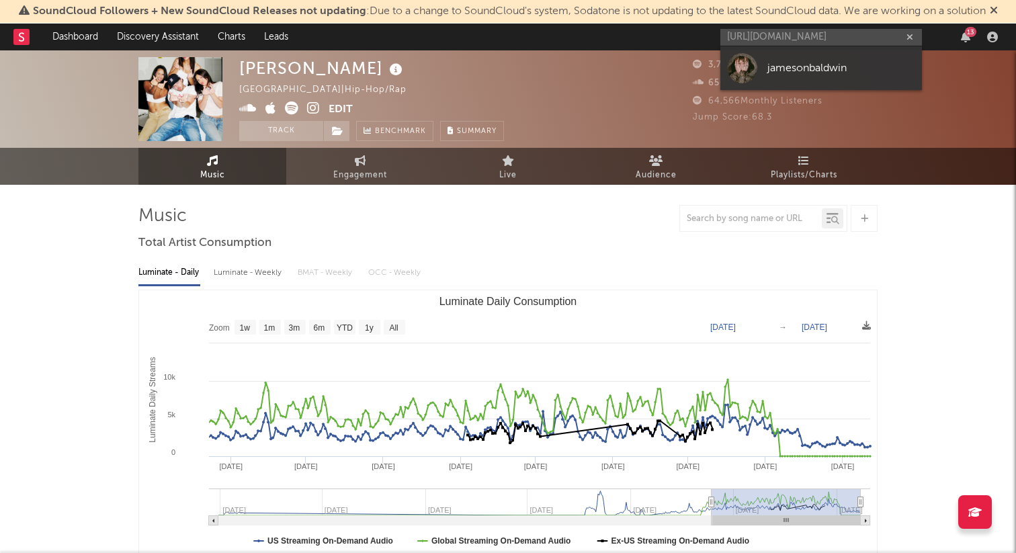
click at [26, 39] on rect at bounding box center [21, 37] width 16 height 16
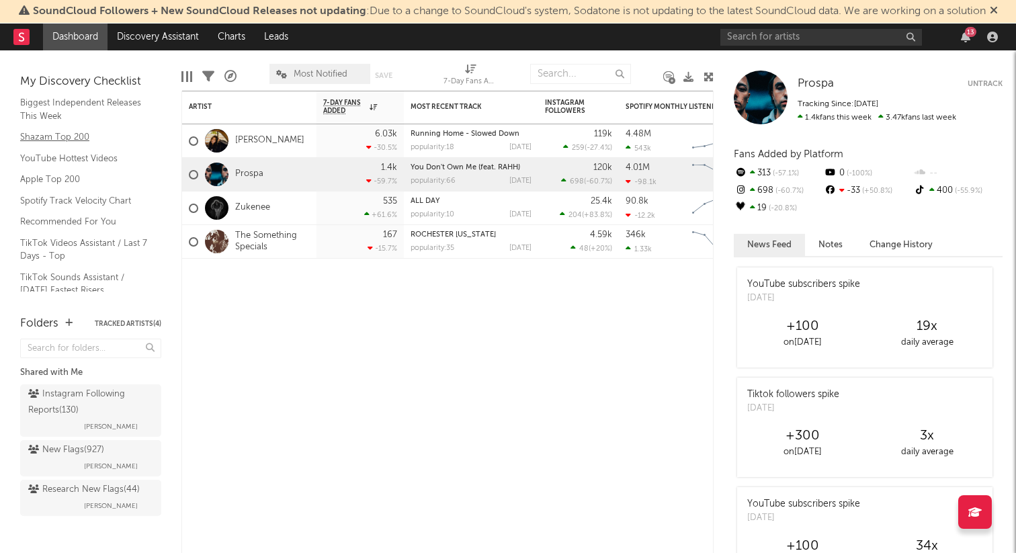
scroll to position [82, 0]
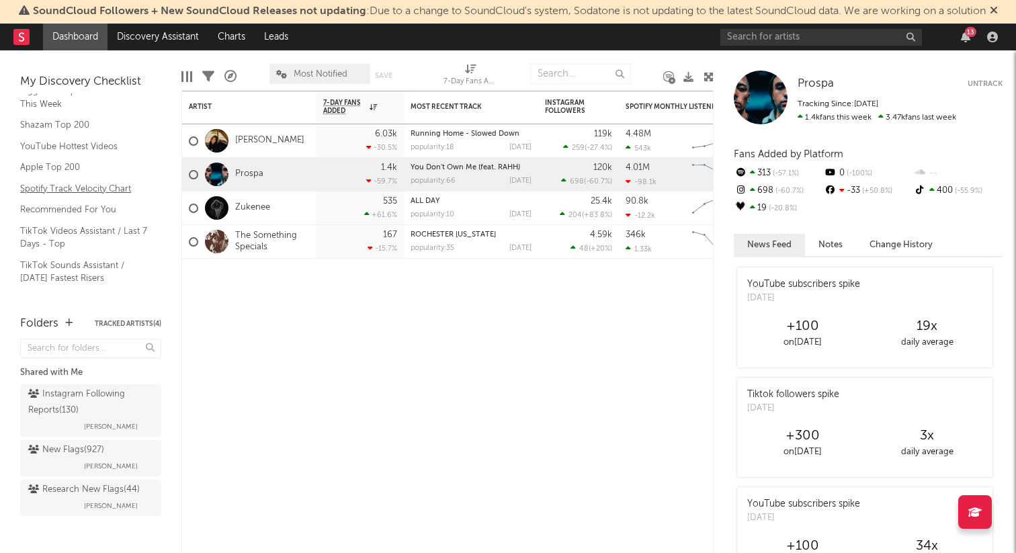
click at [87, 187] on link "Spotify Track Velocity Chart" at bounding box center [84, 188] width 128 height 15
click at [116, 275] on link "TikTok Sounds Assistant / [DATE] Fastest Risers" at bounding box center [84, 272] width 128 height 28
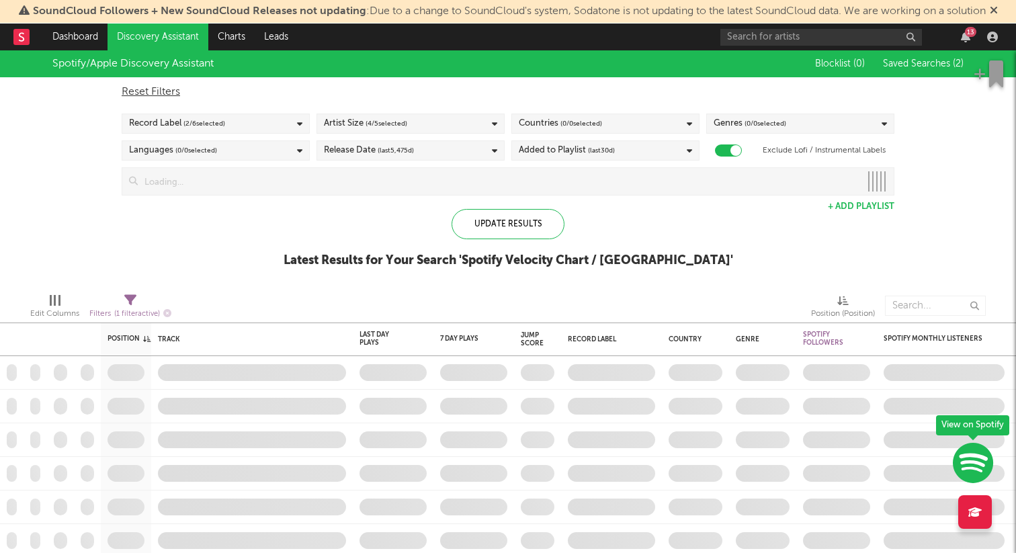
checkbox input "true"
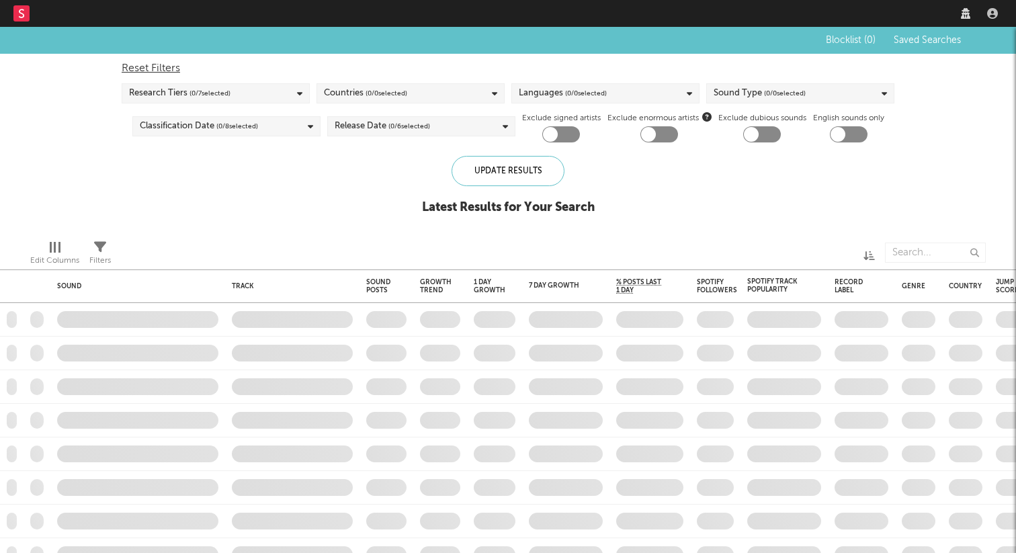
checkbox input "true"
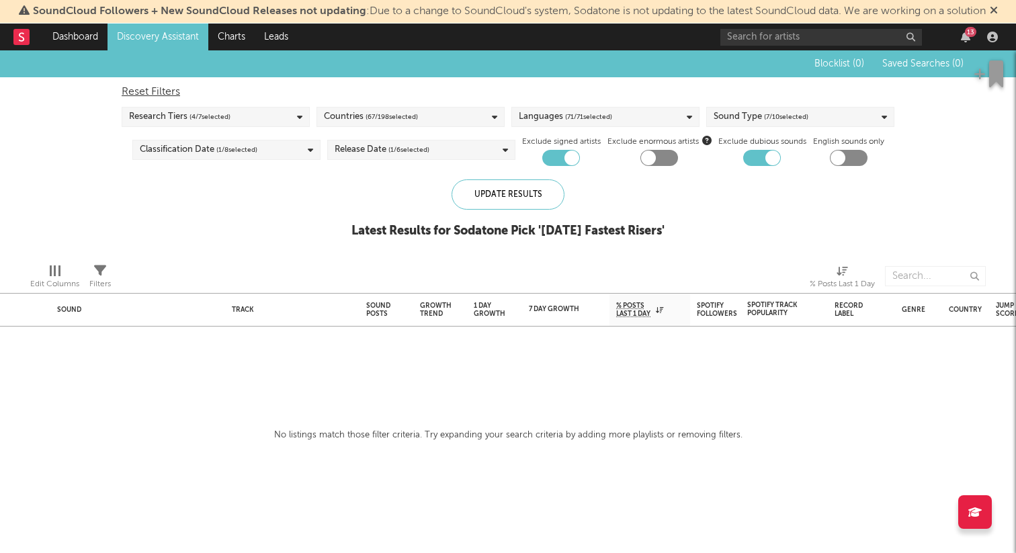
click at [559, 159] on div at bounding box center [561, 158] width 38 height 16
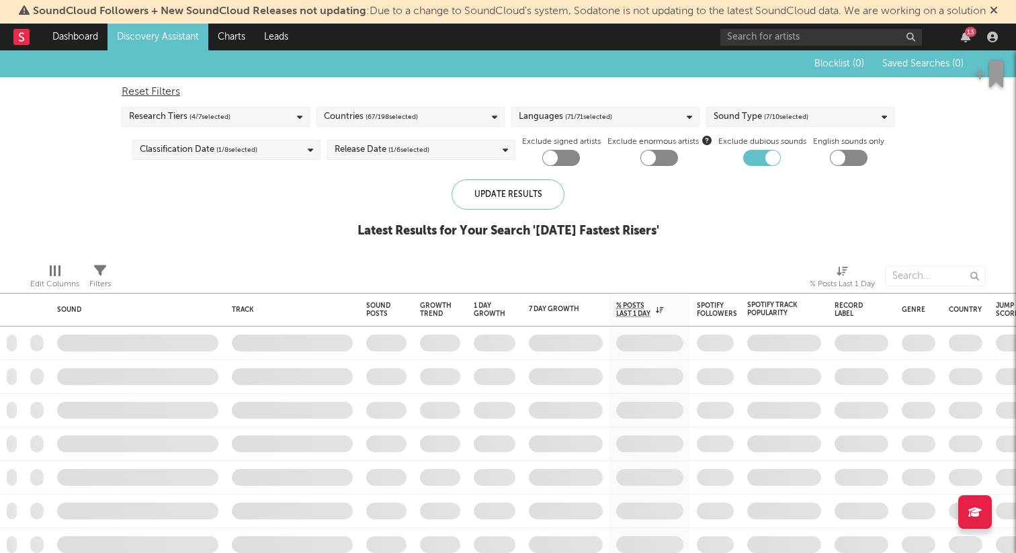
click at [559, 159] on div at bounding box center [561, 158] width 38 height 16
checkbox input "true"
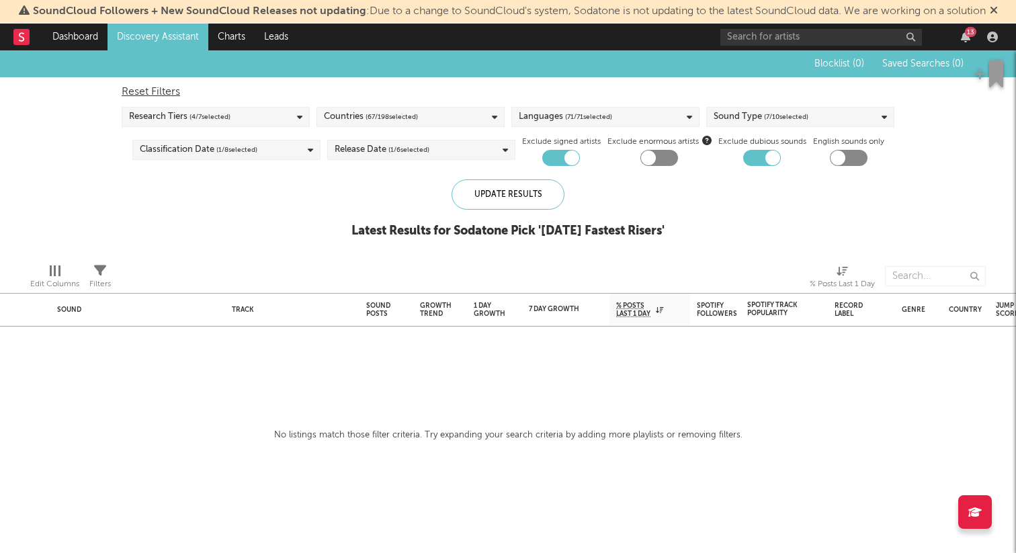
click at [652, 161] on div at bounding box center [648, 157] width 15 height 15
checkbox input "true"
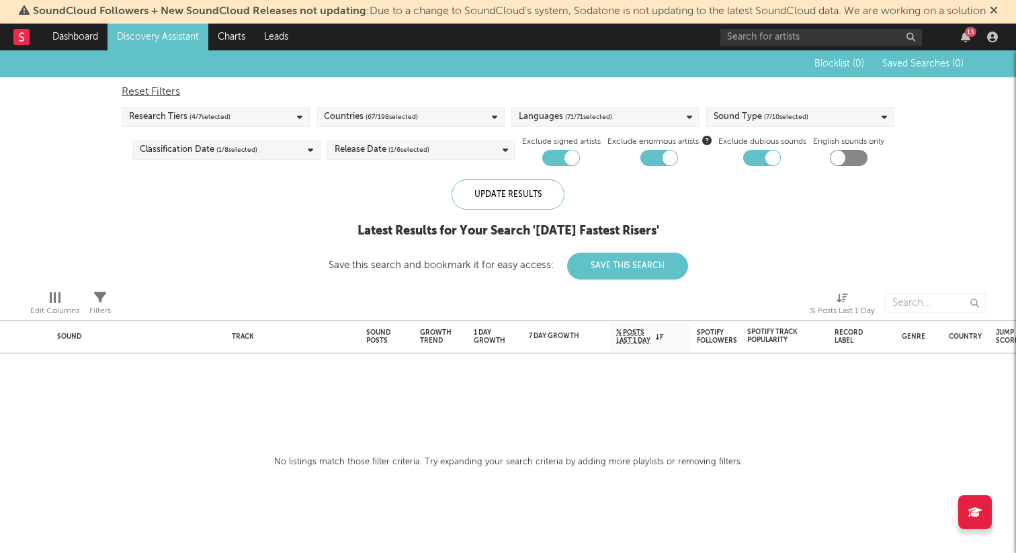
click at [440, 156] on div "Release Date ( 1 / 6 selected)" at bounding box center [421, 150] width 188 height 20
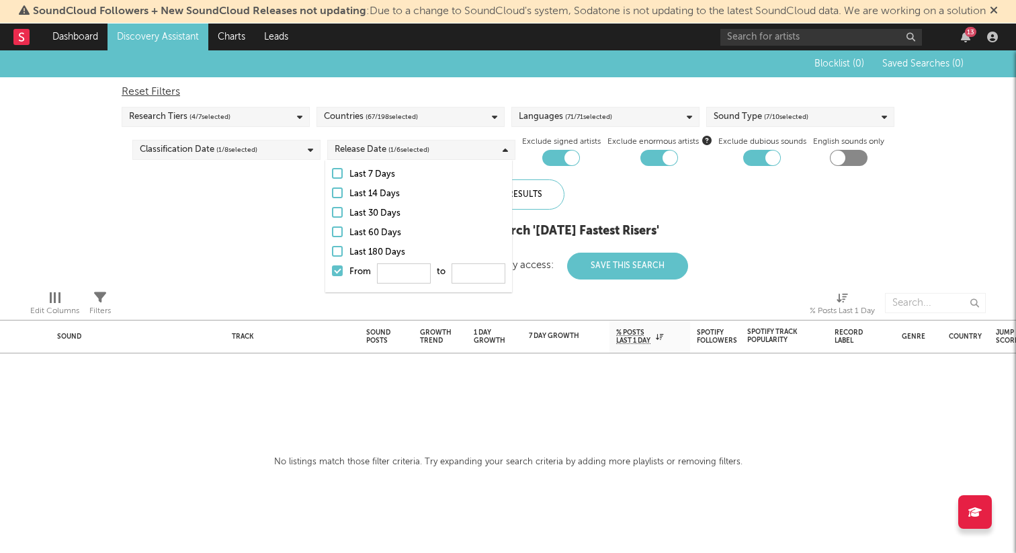
click at [339, 267] on div at bounding box center [337, 270] width 11 height 11
click at [332, 267] on input "From to" at bounding box center [332, 274] width 0 height 21
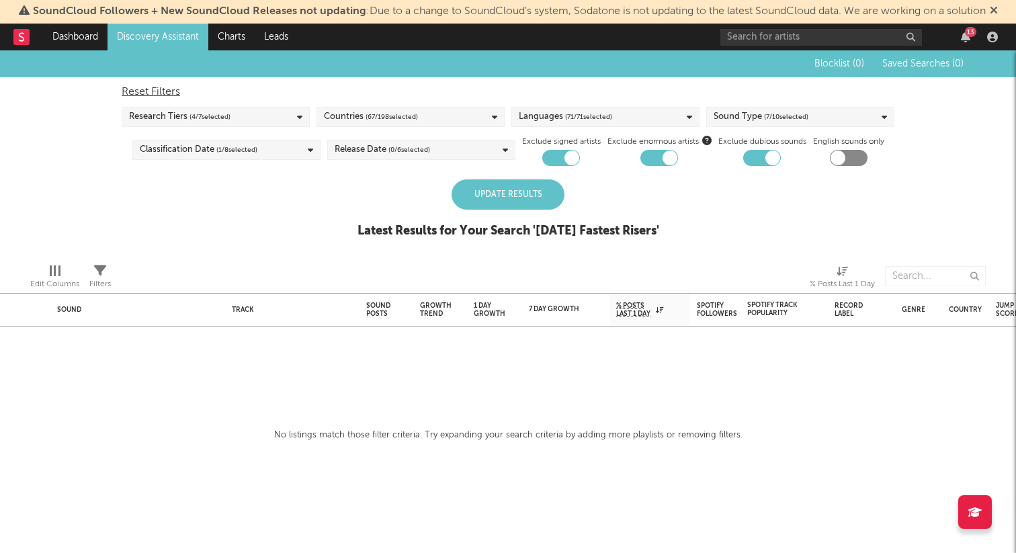
click at [551, 188] on div "Update Results" at bounding box center [507, 194] width 113 height 30
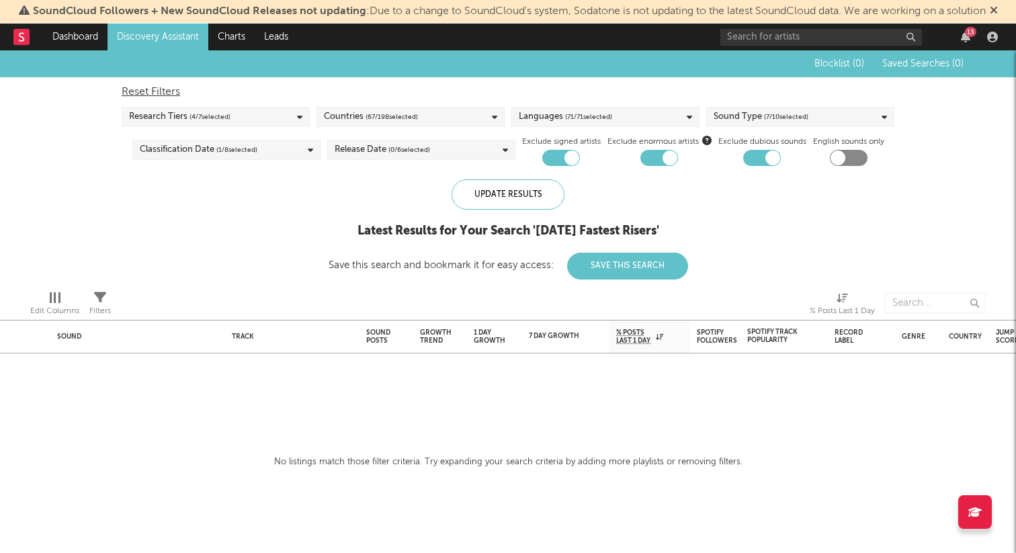
click at [234, 110] on div "Research Tiers ( 4 / 7 selected)" at bounding box center [216, 117] width 188 height 20
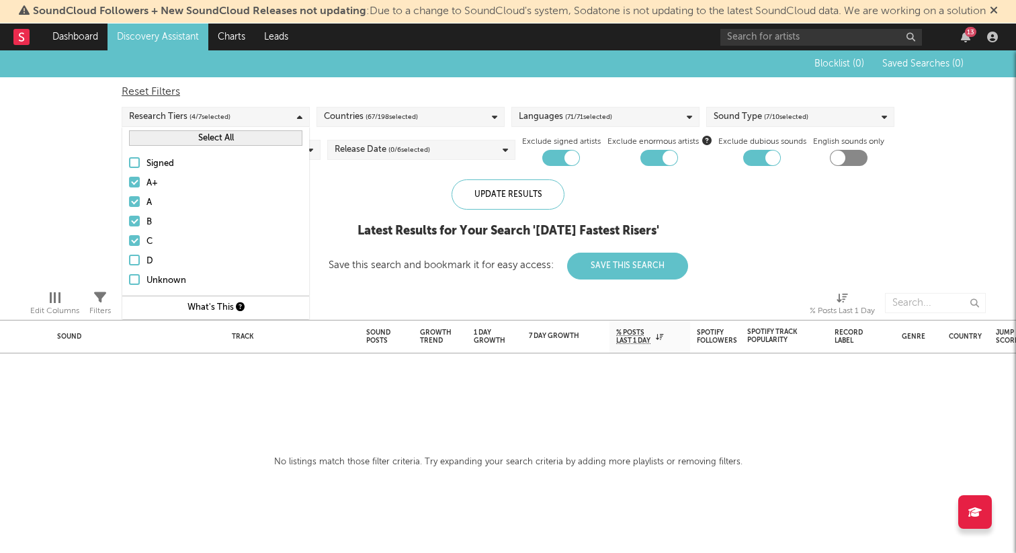
click at [571, 97] on div "Reset Filters" at bounding box center [508, 92] width 773 height 16
checkbox input "false"
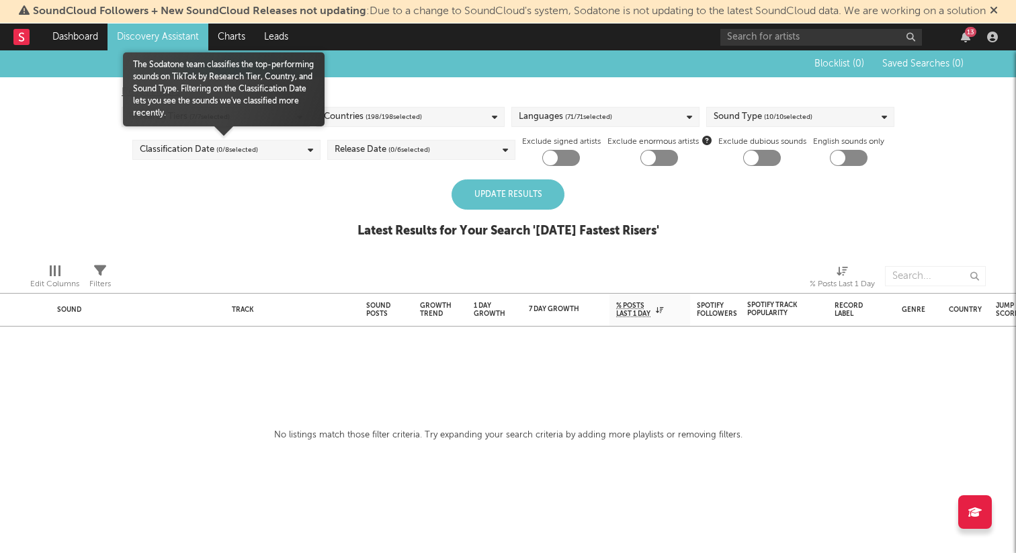
click at [185, 149] on div "Classification Date ( 0 / 8 selected)" at bounding box center [199, 150] width 118 height 16
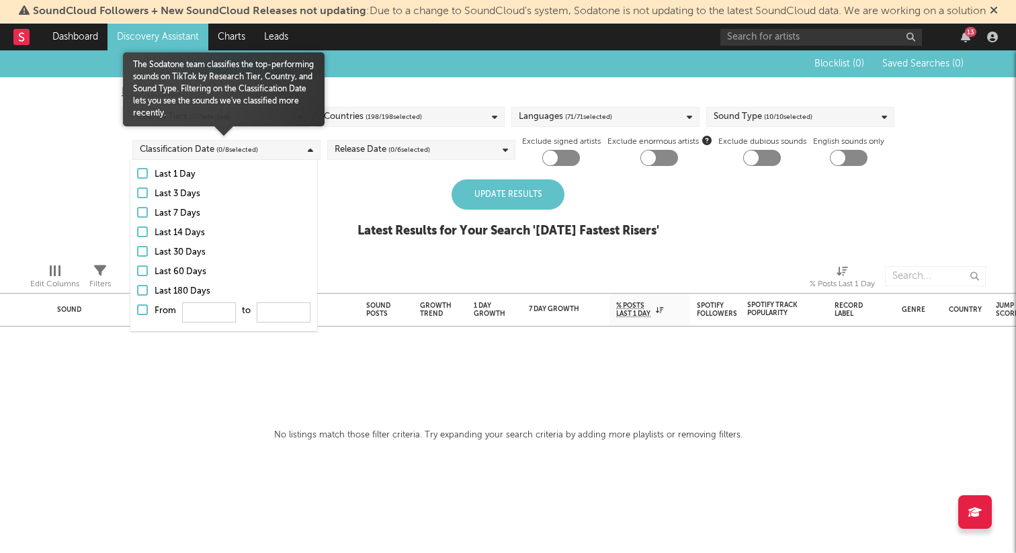
click at [146, 275] on div at bounding box center [142, 270] width 11 height 11
click at [137, 275] on input "Last 60 Days" at bounding box center [137, 272] width 0 height 16
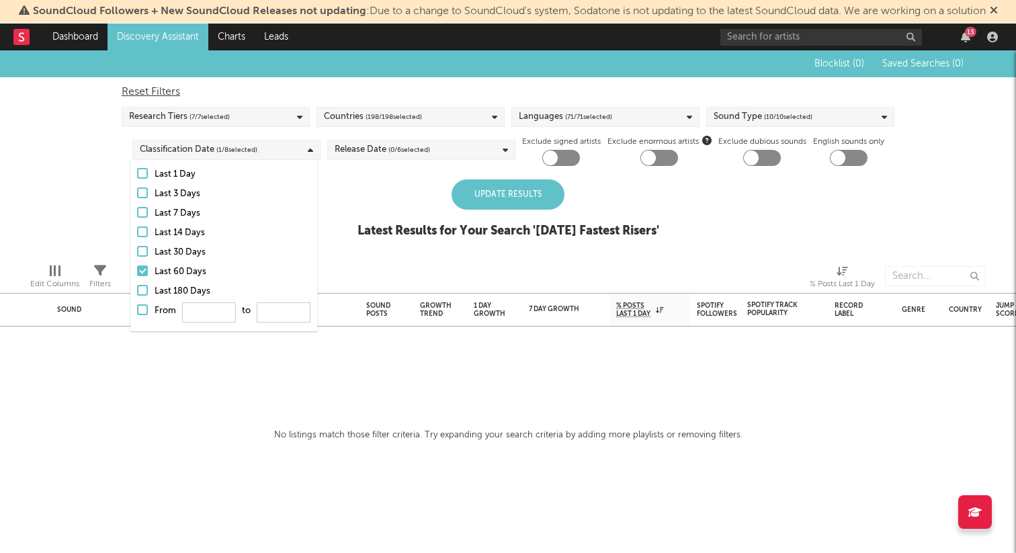
click at [488, 194] on div "Update Results" at bounding box center [507, 194] width 113 height 30
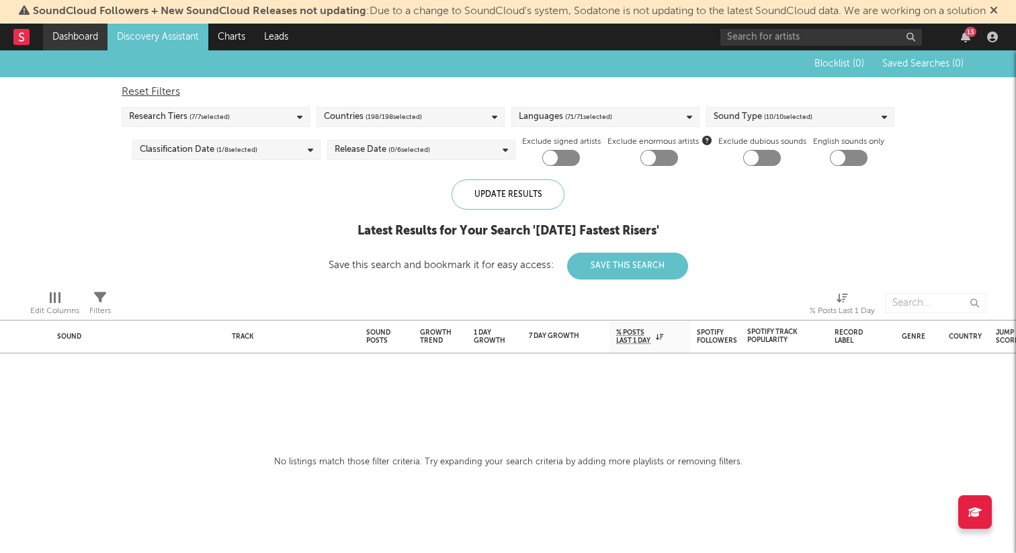
click at [70, 35] on link "Dashboard" at bounding box center [75, 37] width 64 height 27
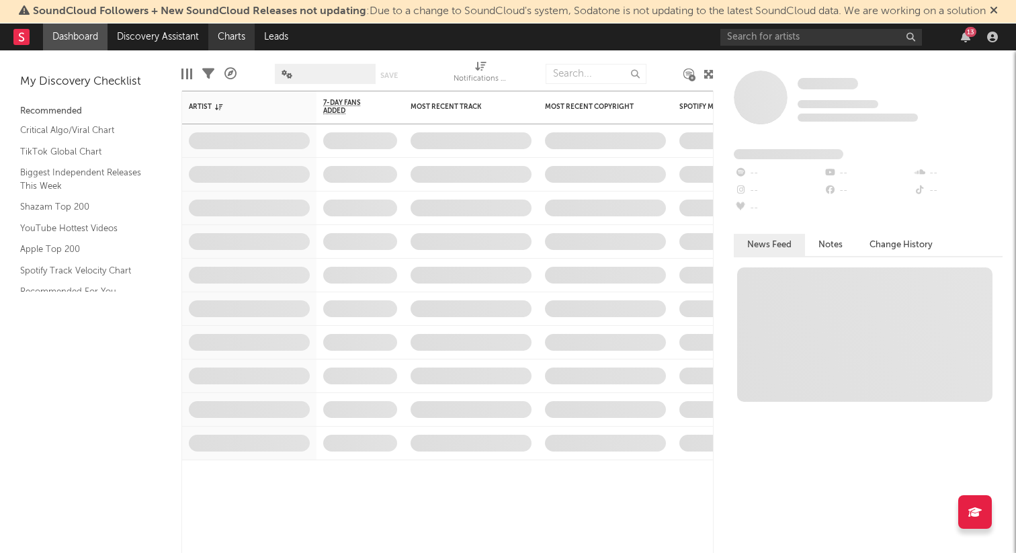
click at [243, 40] on link "Charts" at bounding box center [231, 37] width 46 height 27
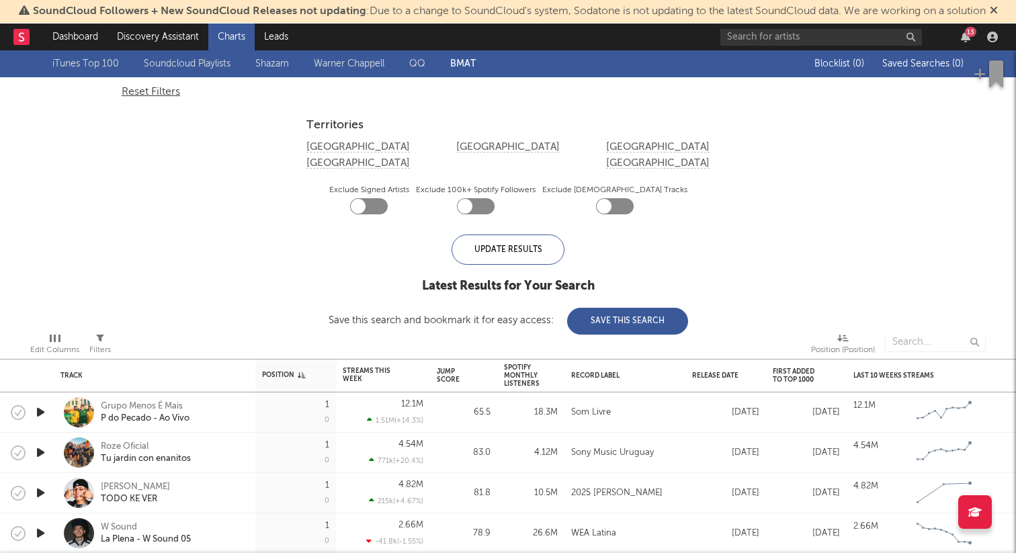
click at [353, 63] on link "Warner Chappell" at bounding box center [349, 64] width 71 height 16
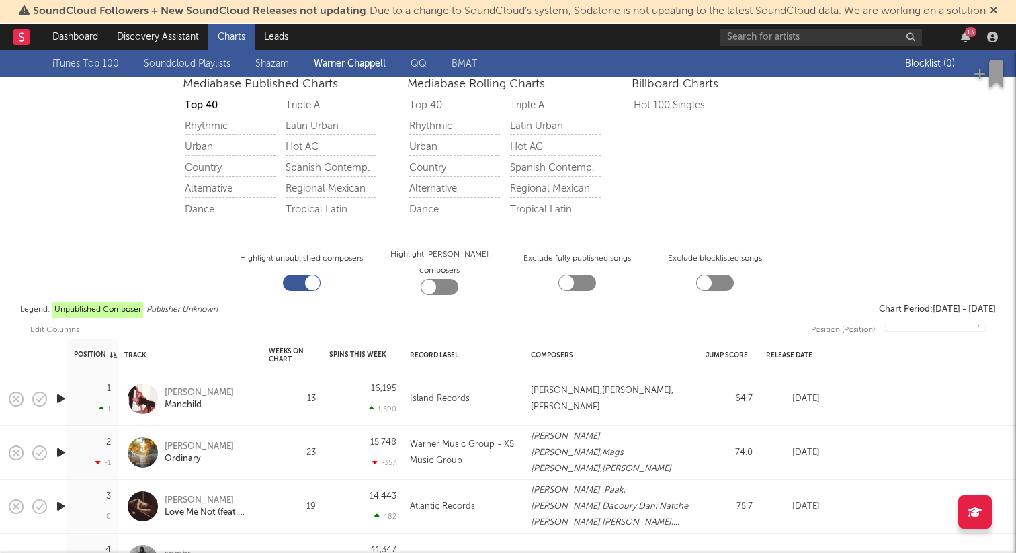
click at [60, 395] on icon "button" at bounding box center [61, 398] width 14 height 17
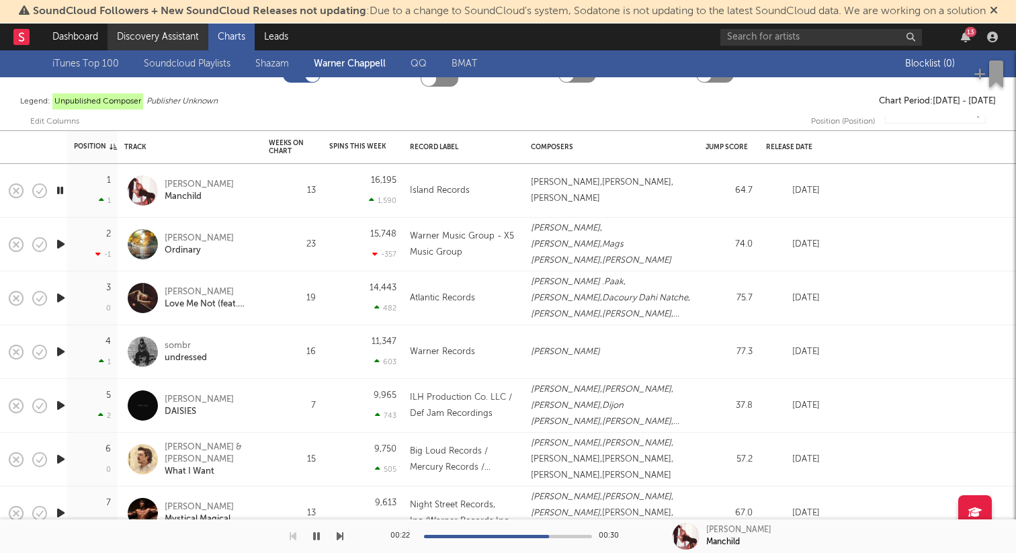
click at [124, 45] on link "Discovery Assistant" at bounding box center [157, 37] width 101 height 27
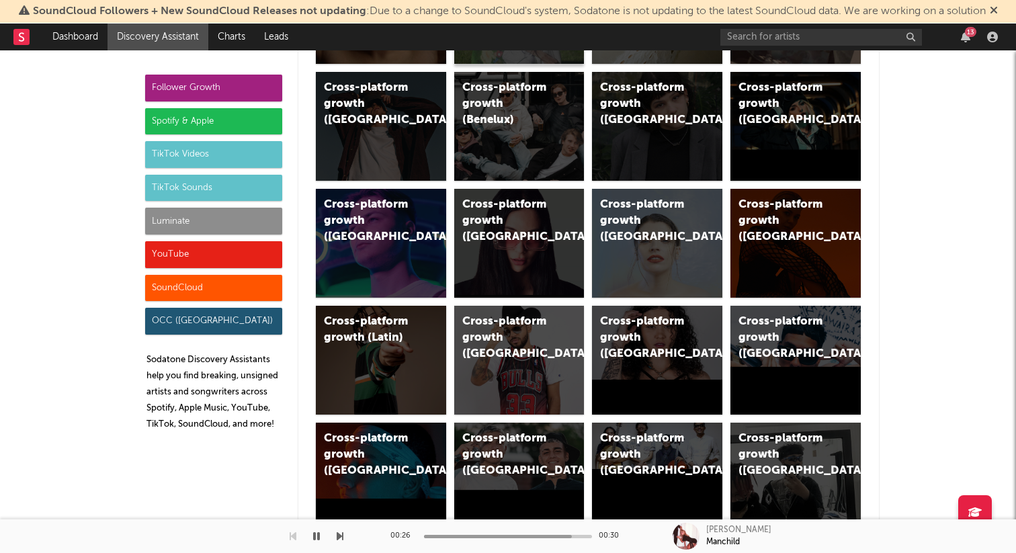
scroll to position [437, 0]
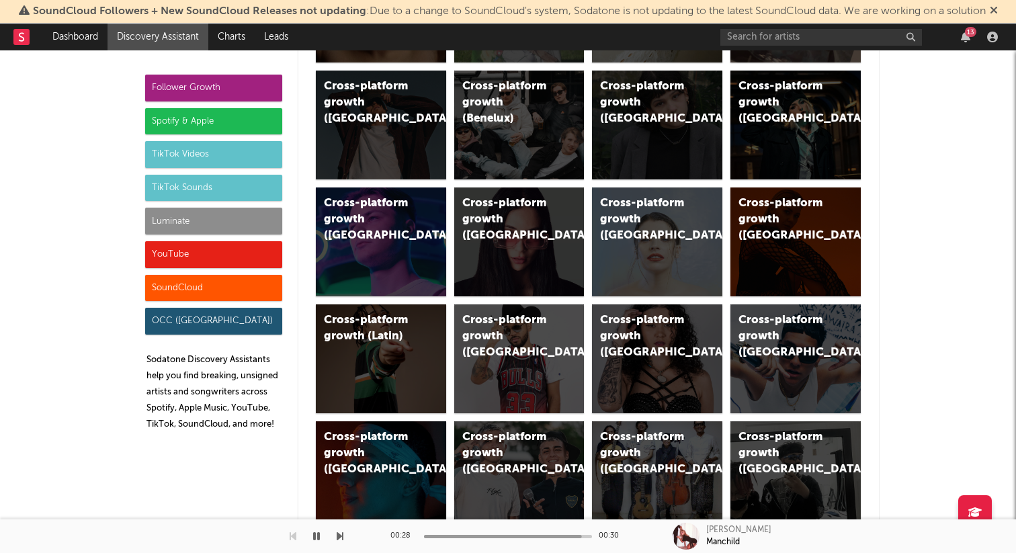
click at [236, 124] on div "Spotify & Apple" at bounding box center [213, 121] width 137 height 27
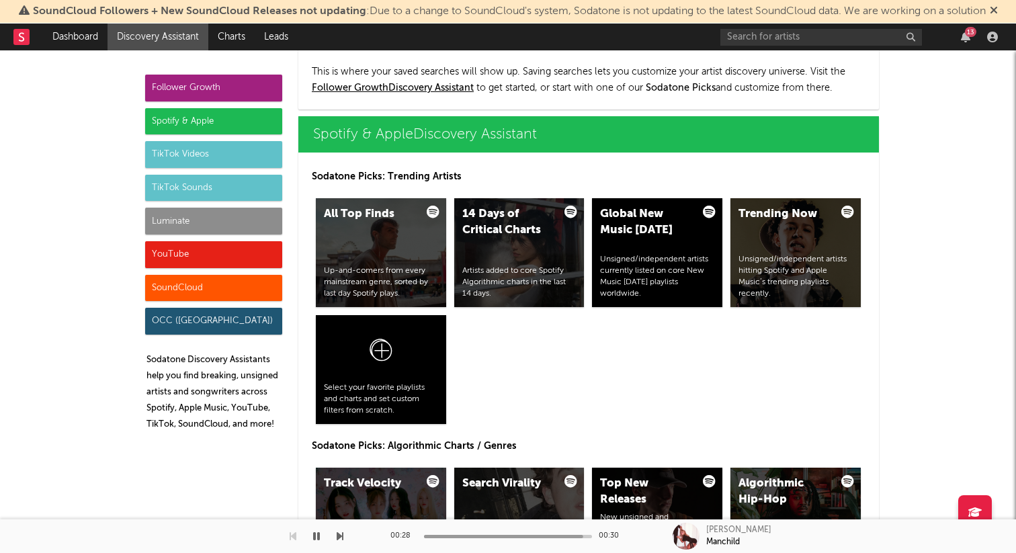
scroll to position [1343, 0]
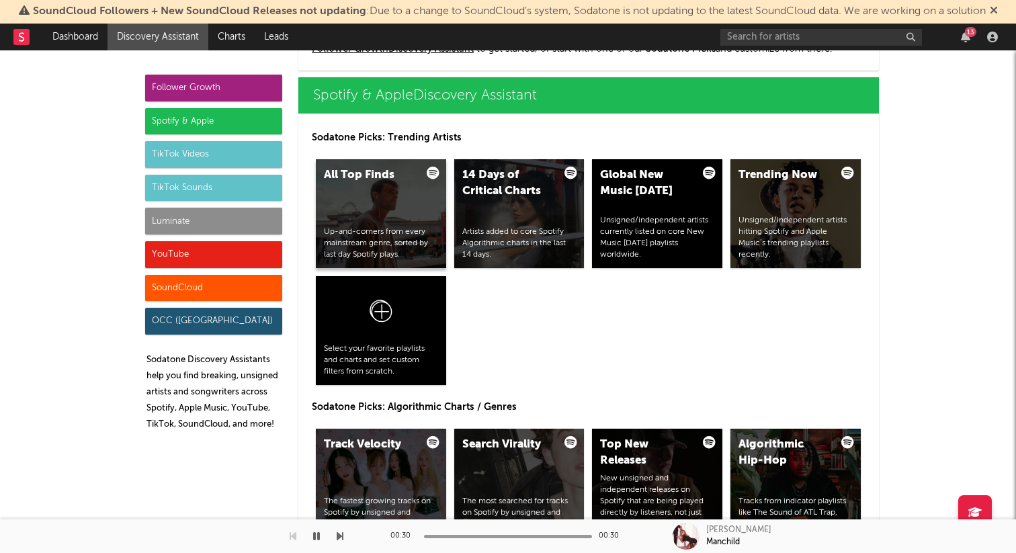
click at [369, 196] on div "All Top Finds Up-and-comers from every mainstream genre, sorted by last day Spo…" at bounding box center [381, 213] width 130 height 109
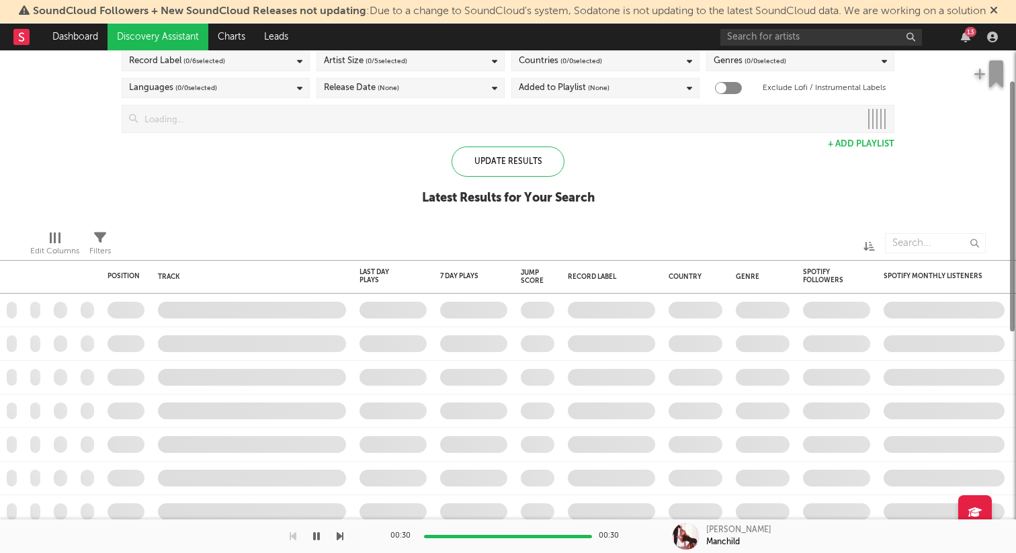
checkbox input "true"
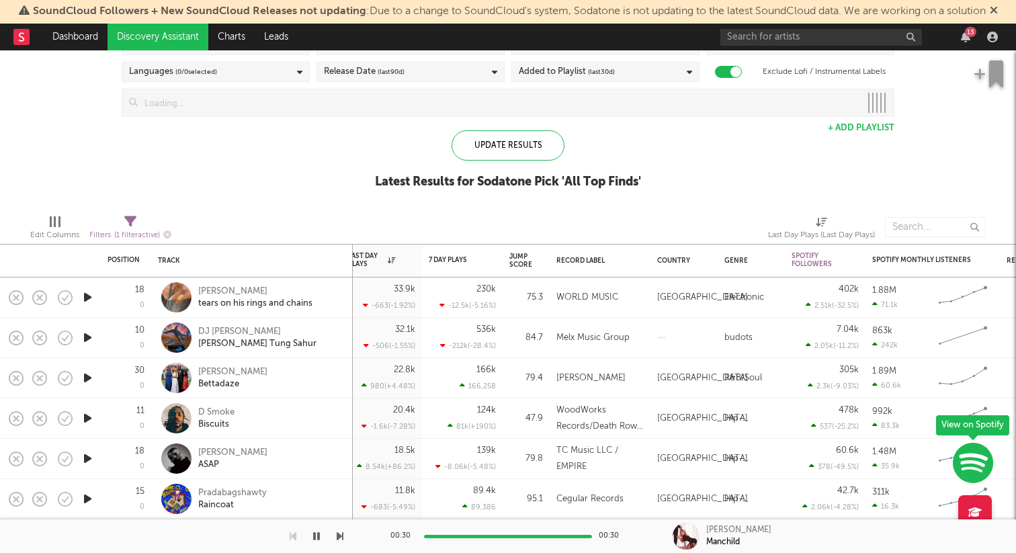
click at [95, 296] on div at bounding box center [87, 297] width 27 height 40
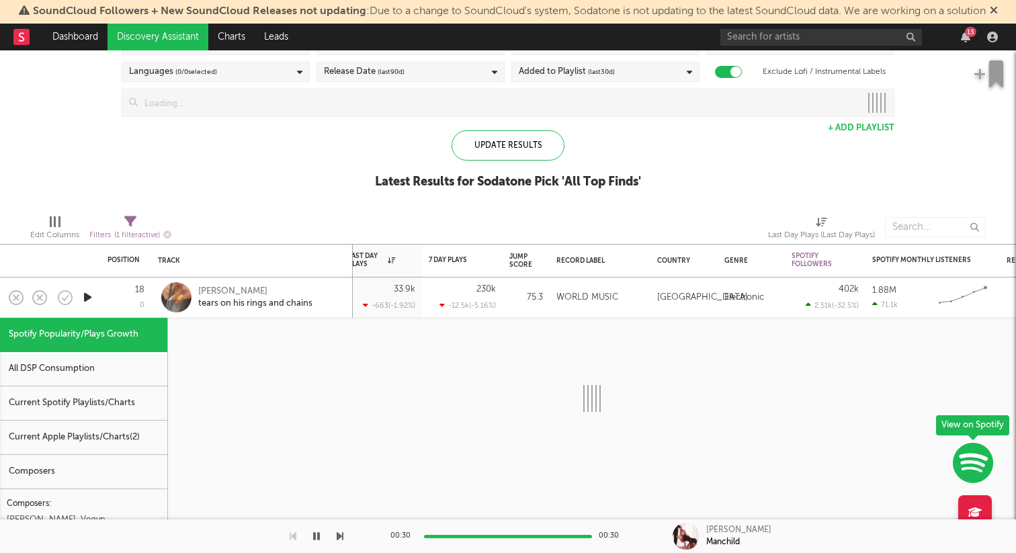
select select "1w"
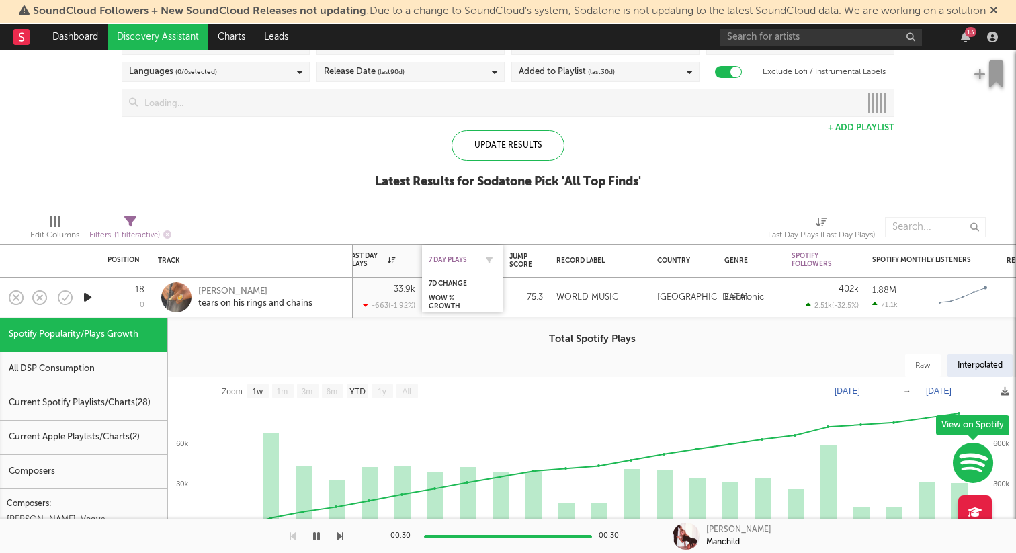
click at [451, 259] on div "7 Day Plays" at bounding box center [452, 260] width 47 height 8
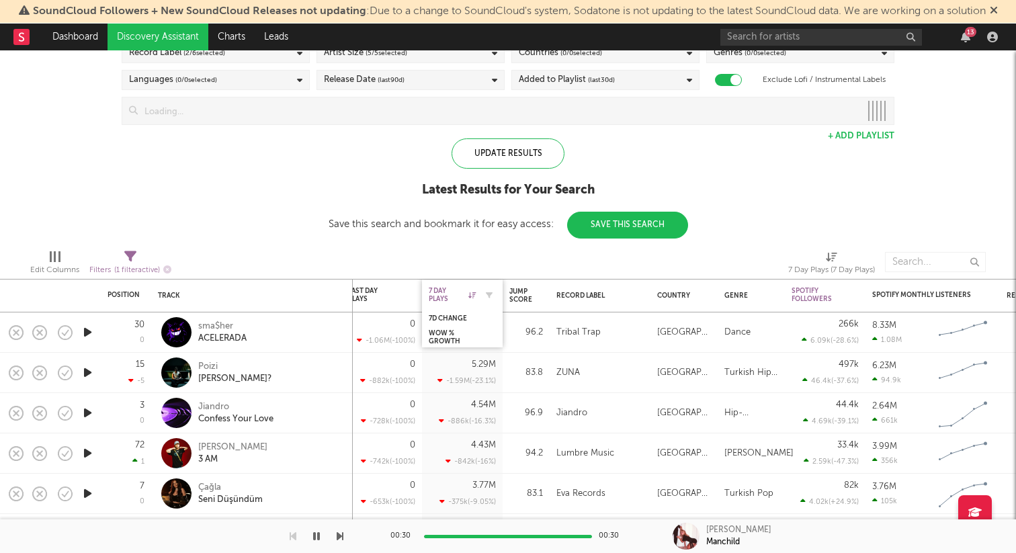
click at [474, 300] on div "7 Day Plays" at bounding box center [452, 295] width 47 height 16
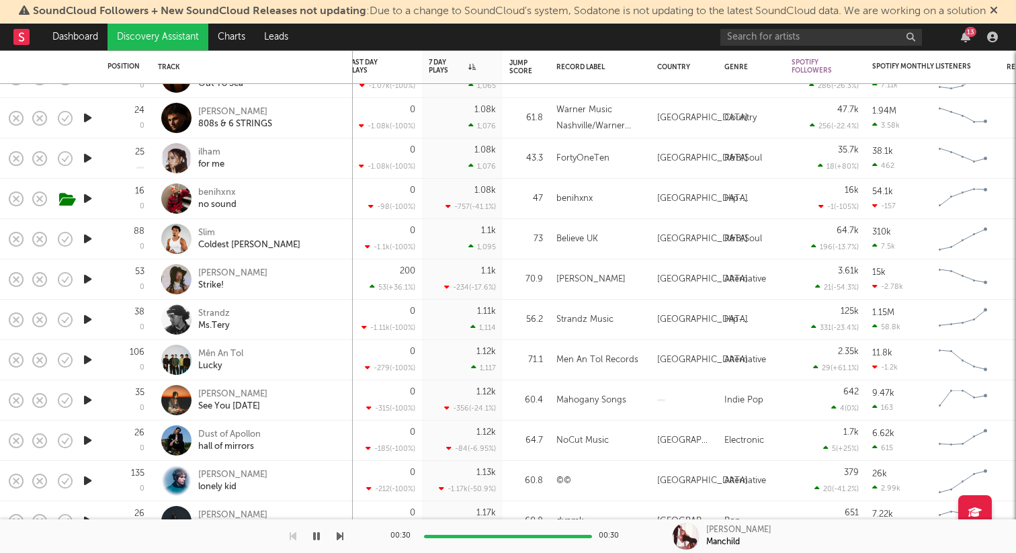
click at [90, 234] on icon "button" at bounding box center [88, 238] width 14 height 17
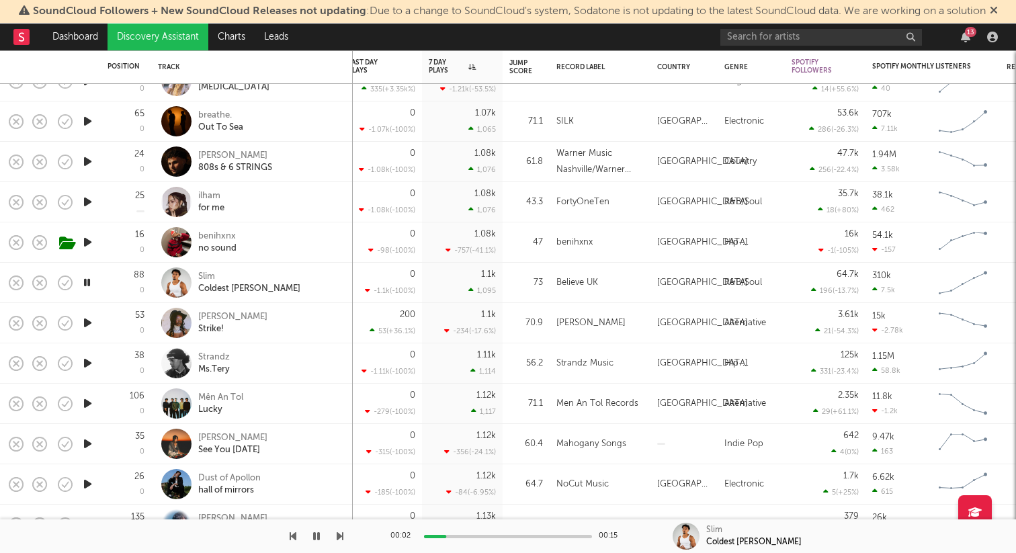
click at [85, 203] on icon "button" at bounding box center [88, 201] width 14 height 17
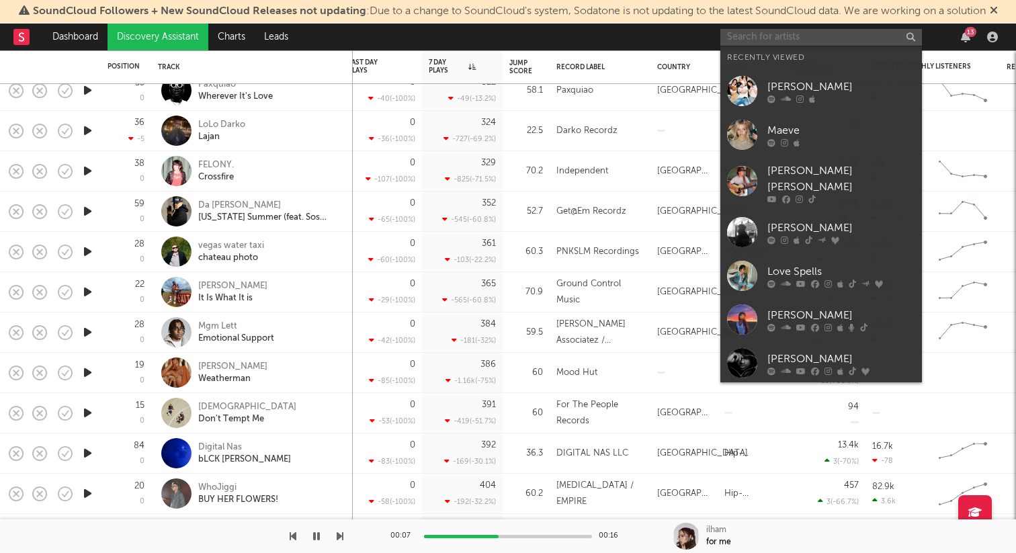
click at [840, 37] on input "text" at bounding box center [821, 37] width 202 height 17
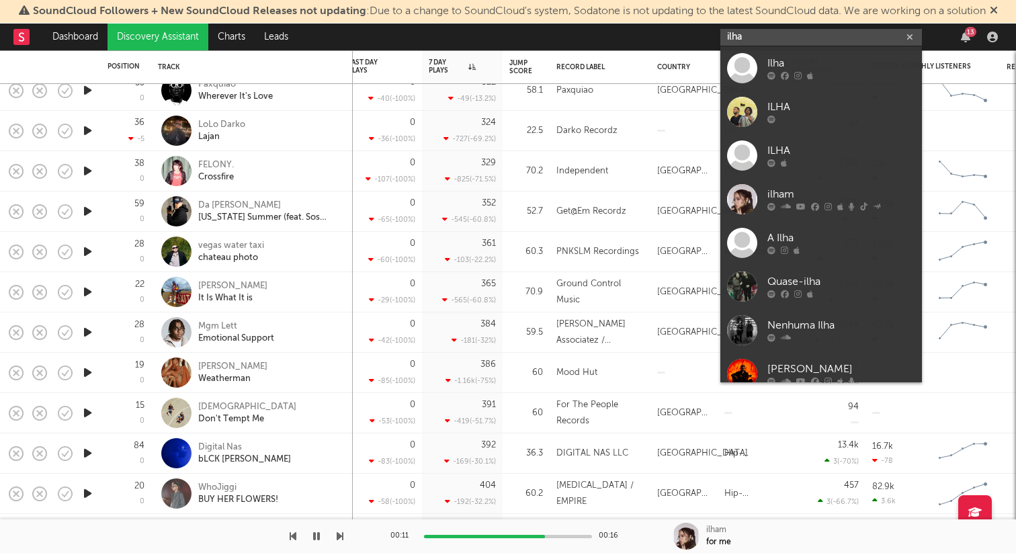
type input "ilham"
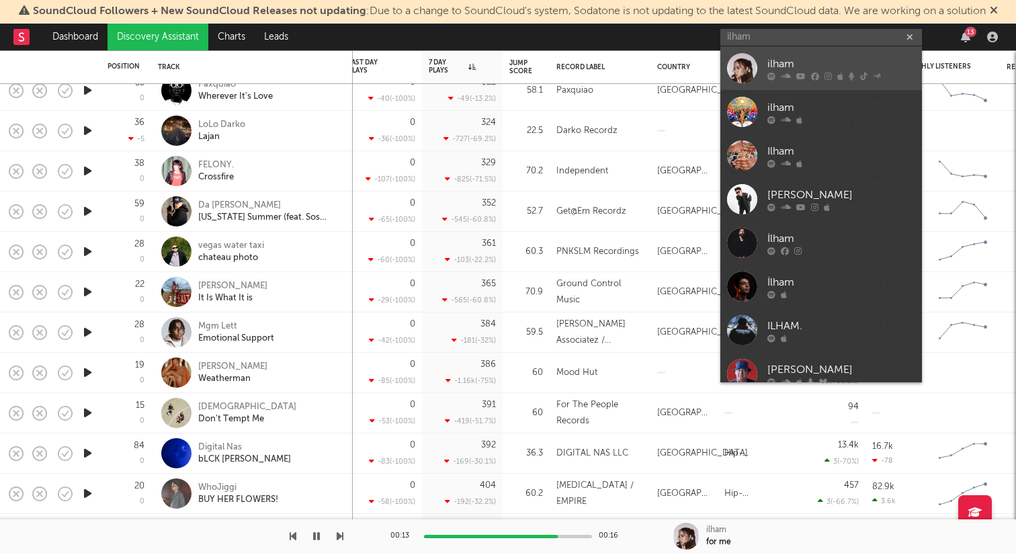
click at [794, 67] on div "ilham" at bounding box center [841, 64] width 148 height 16
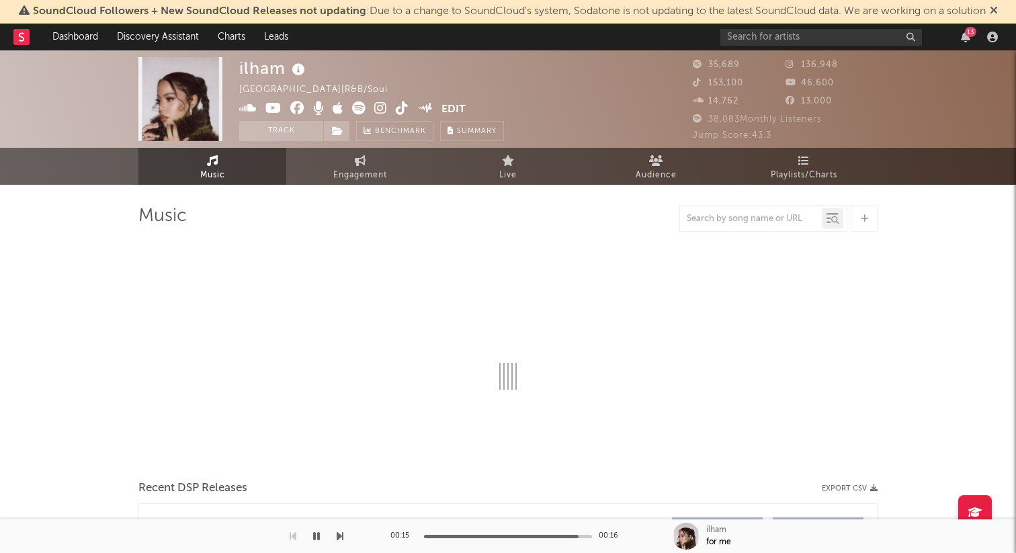
select select "6m"
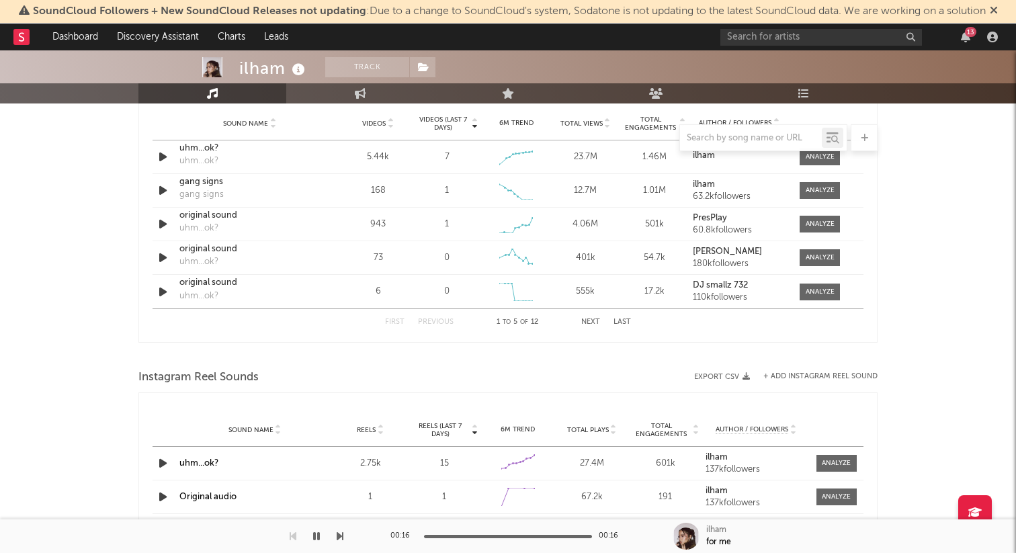
scroll to position [972, 0]
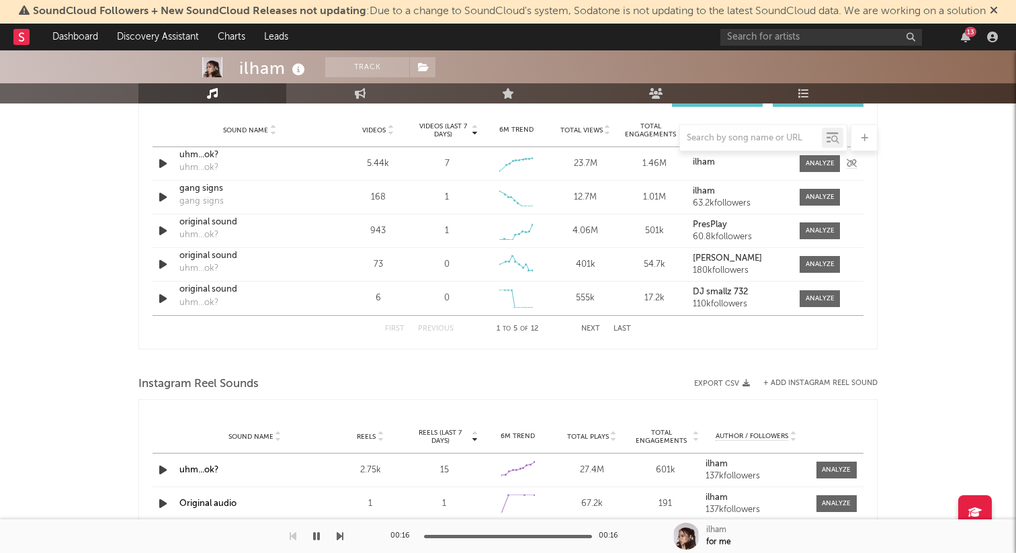
click at [159, 162] on icon "button" at bounding box center [163, 163] width 14 height 17
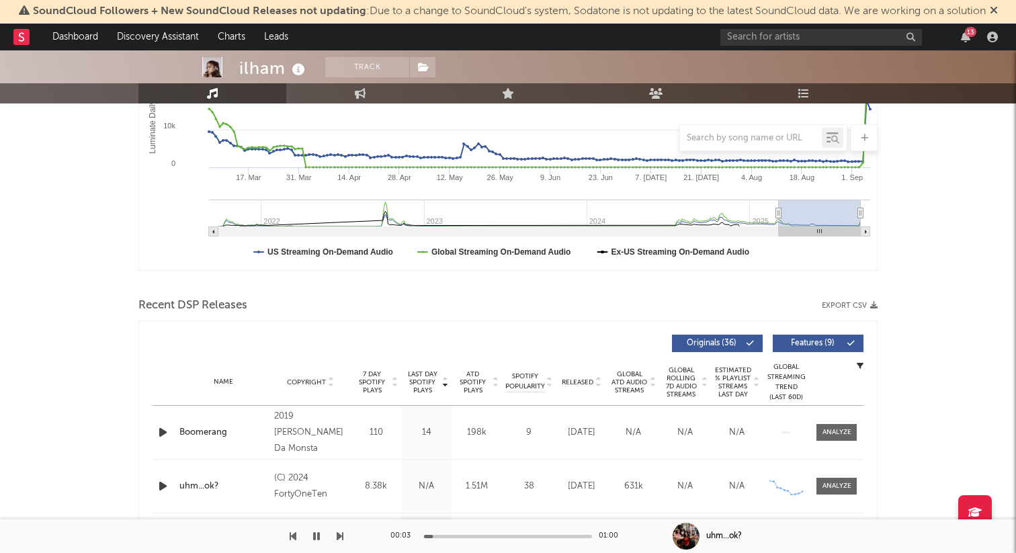
scroll to position [0, 0]
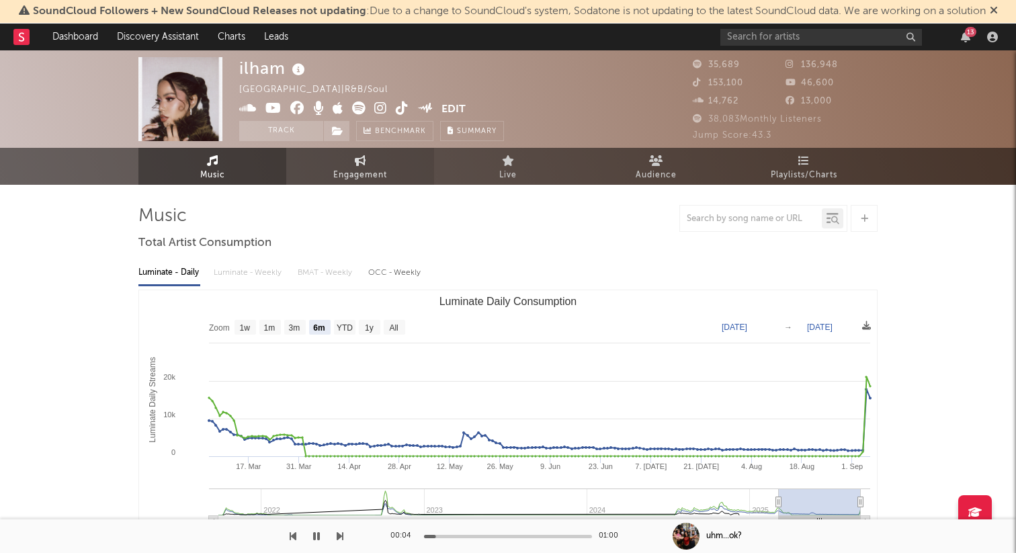
click at [339, 169] on span "Engagement" at bounding box center [360, 175] width 54 height 16
select select "1w"
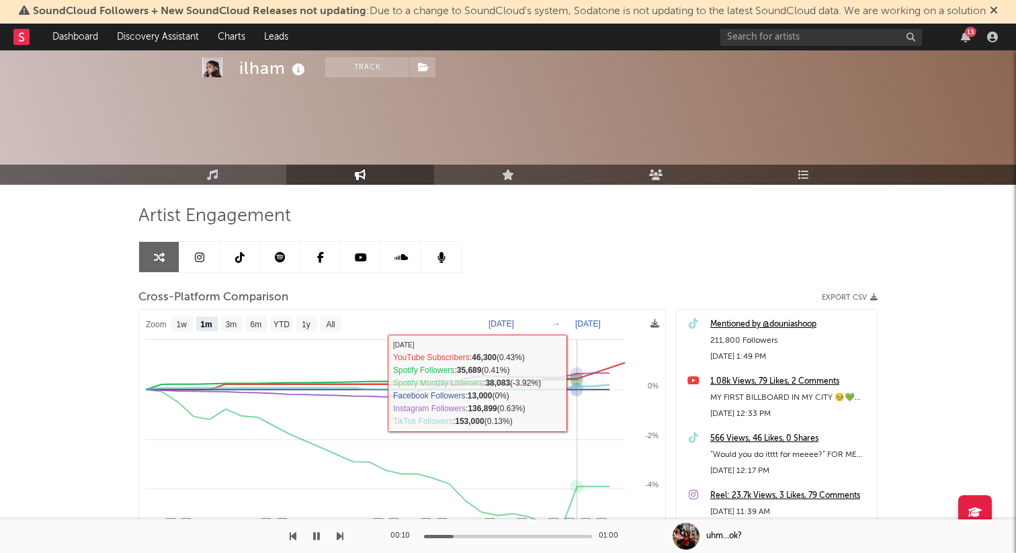
scroll to position [203, 0]
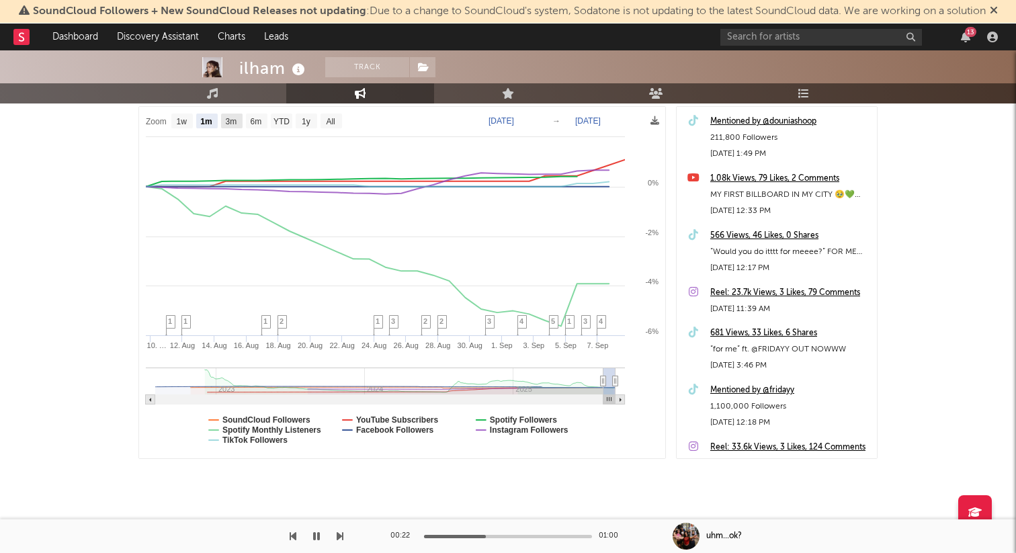
click at [235, 116] on rect at bounding box center [231, 121] width 21 height 15
select select "3m"
type input "[DATE]"
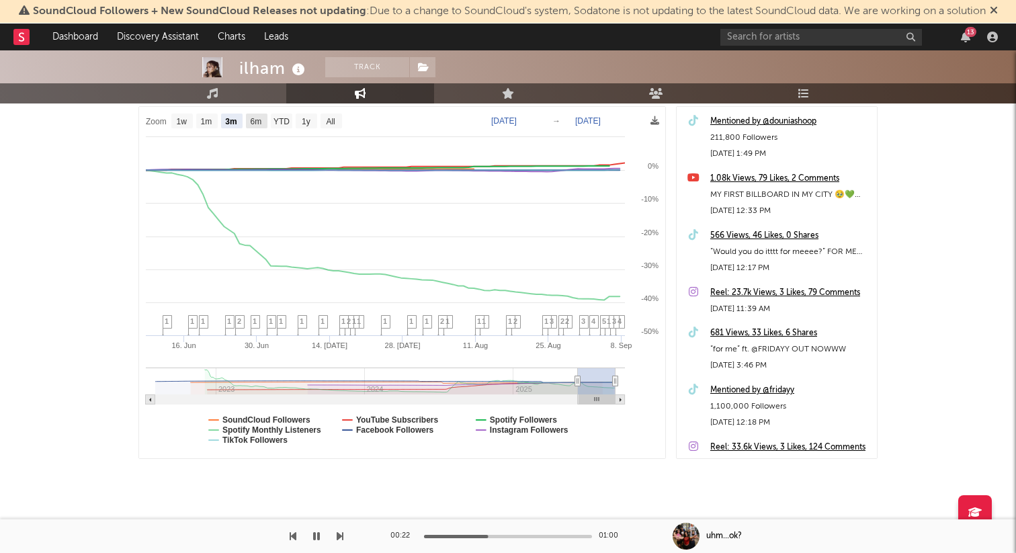
click at [255, 118] on text "6m" at bounding box center [256, 121] width 11 height 9
select select "6m"
type input "2025-03-08"
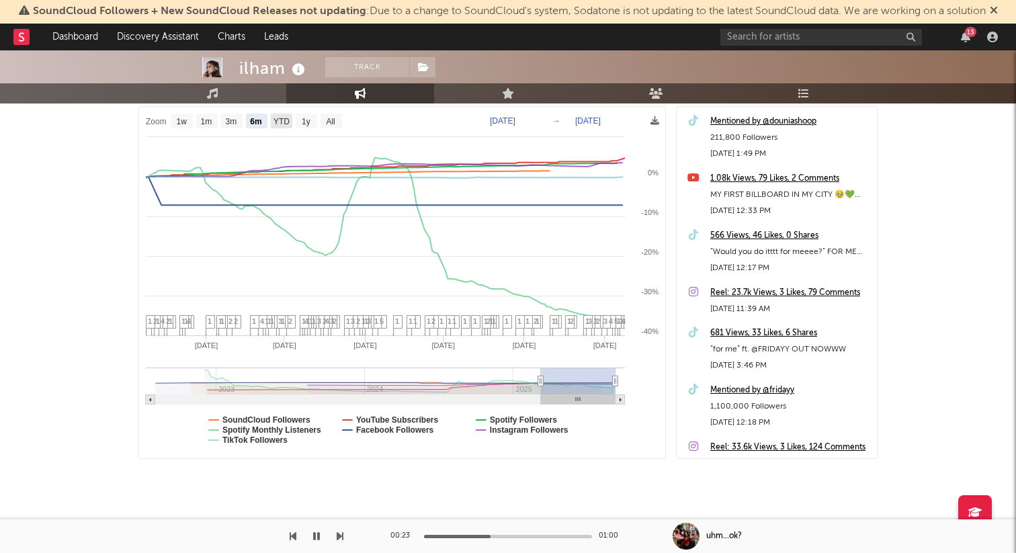
click at [271, 122] on rect at bounding box center [281, 121] width 21 height 15
select select "YTD"
type input "2025-01-01"
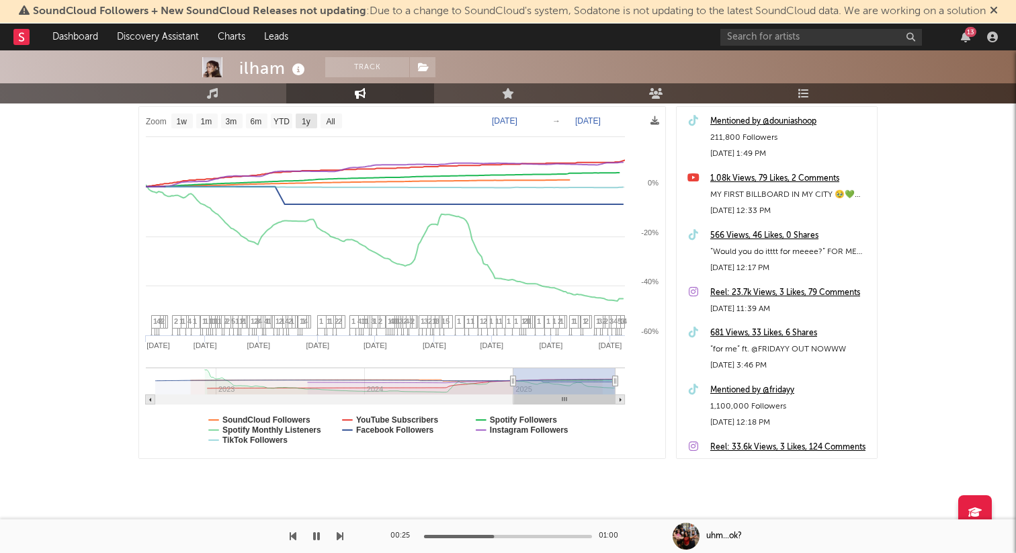
click at [300, 119] on rect at bounding box center [306, 121] width 21 height 15
select select "1y"
type input "2024-09-08"
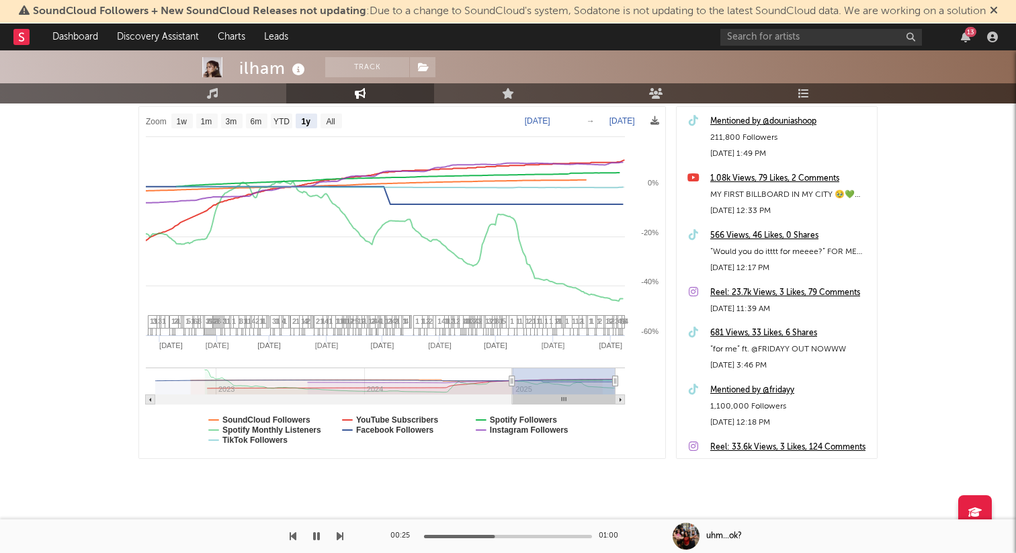
select select "1y"
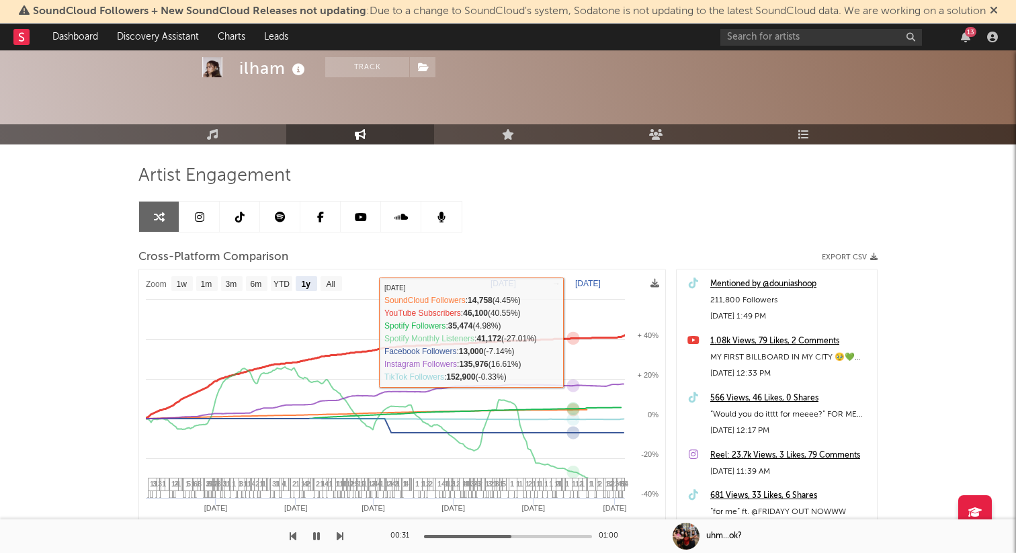
scroll to position [0, 0]
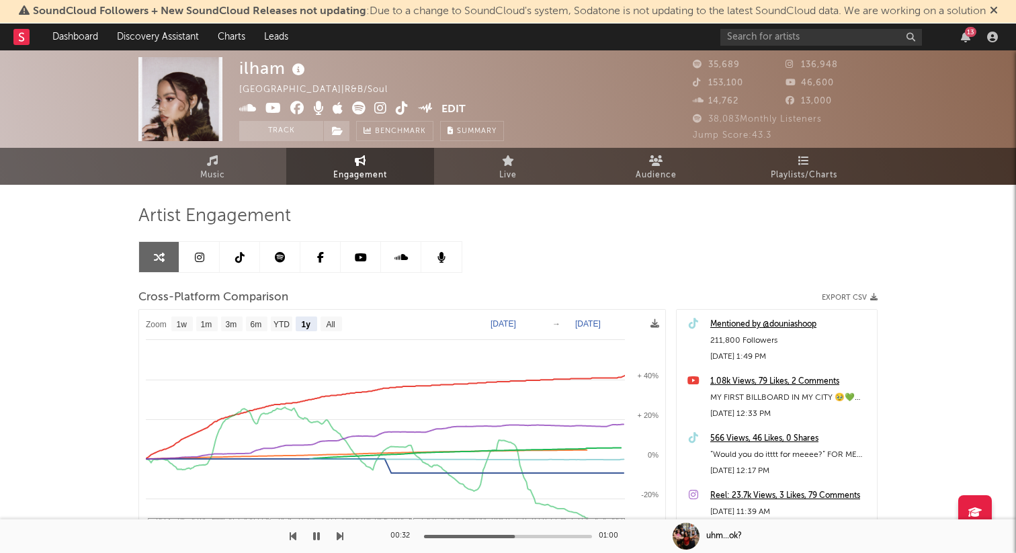
click at [357, 107] on icon at bounding box center [358, 107] width 13 height 13
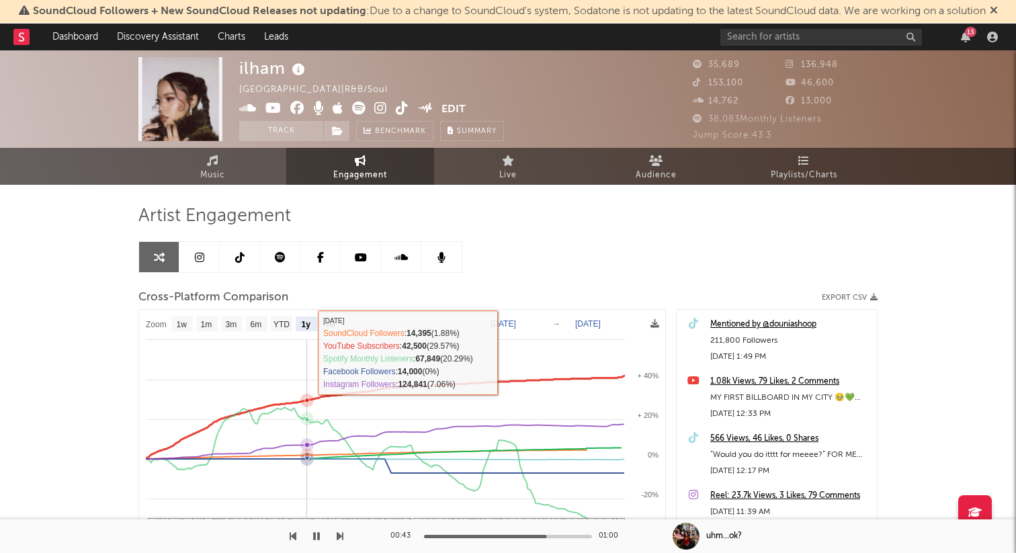
scroll to position [203, 0]
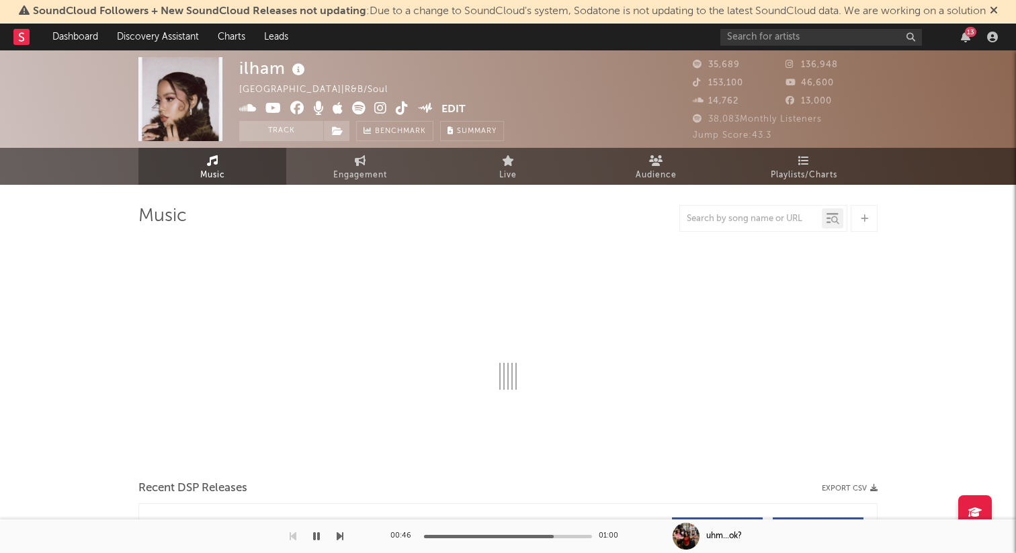
select select "6m"
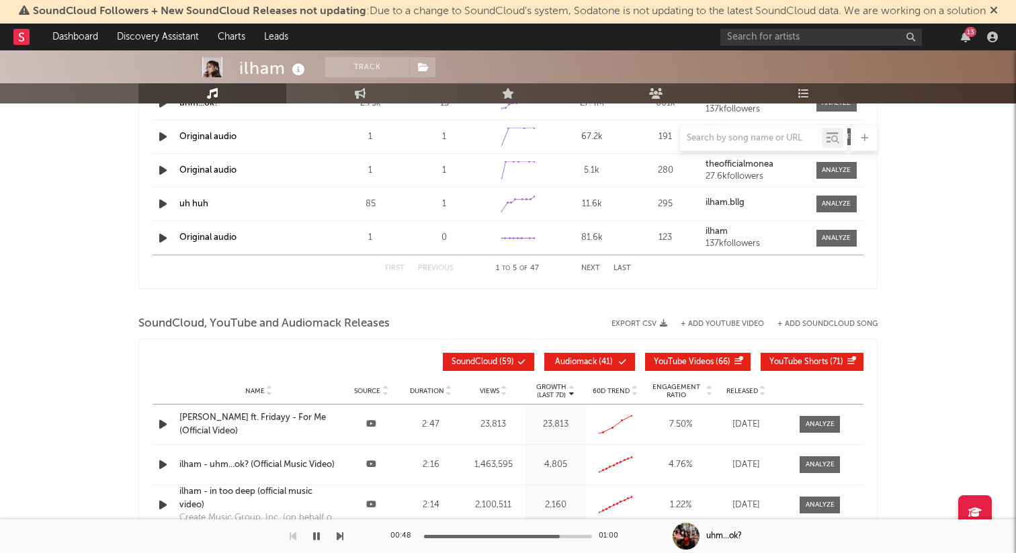
scroll to position [1329, 0]
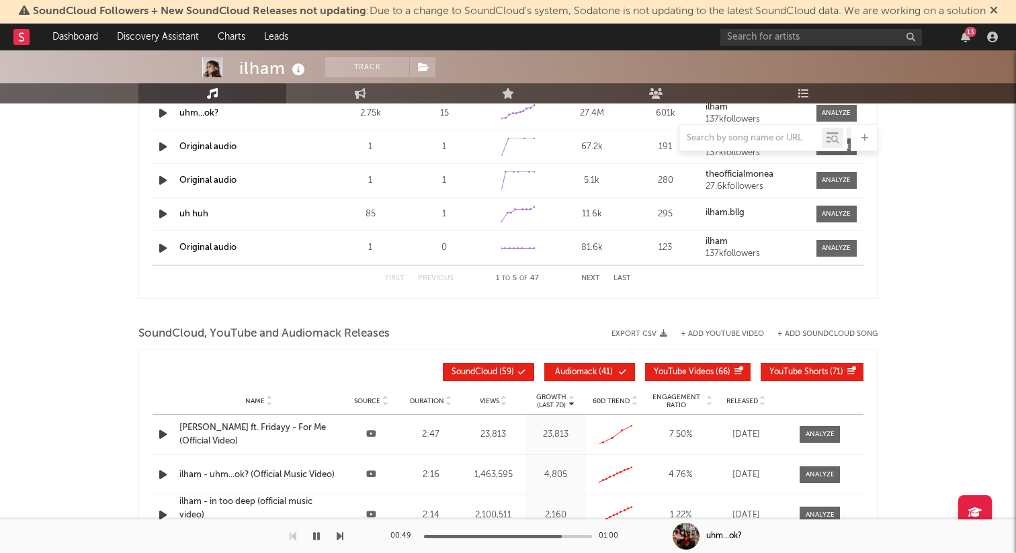
click at [159, 435] on icon "button" at bounding box center [163, 434] width 14 height 17
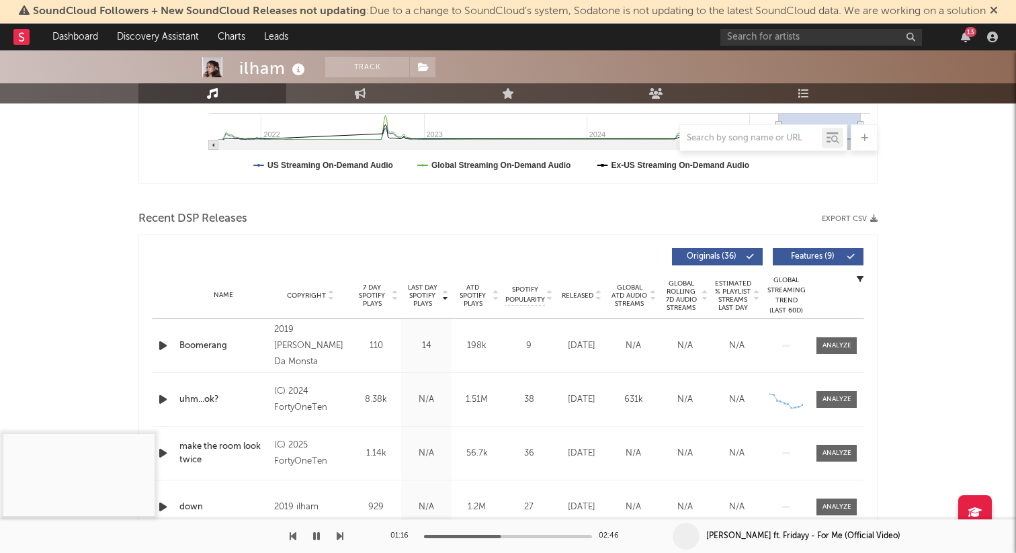
scroll to position [372, 0]
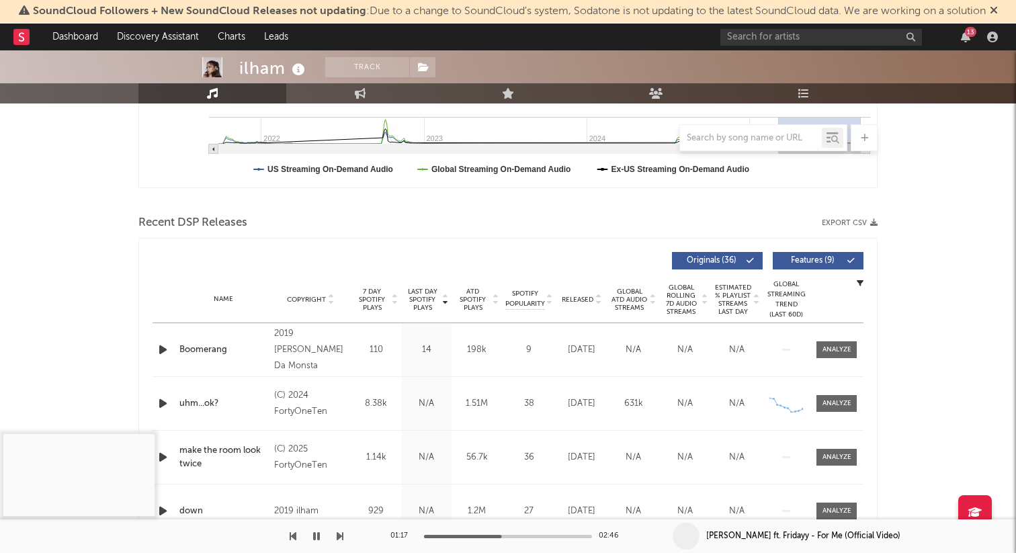
click at [160, 351] on icon "button" at bounding box center [163, 349] width 14 height 17
click at [468, 537] on div "00:00 00:29" at bounding box center [507, 536] width 235 height 34
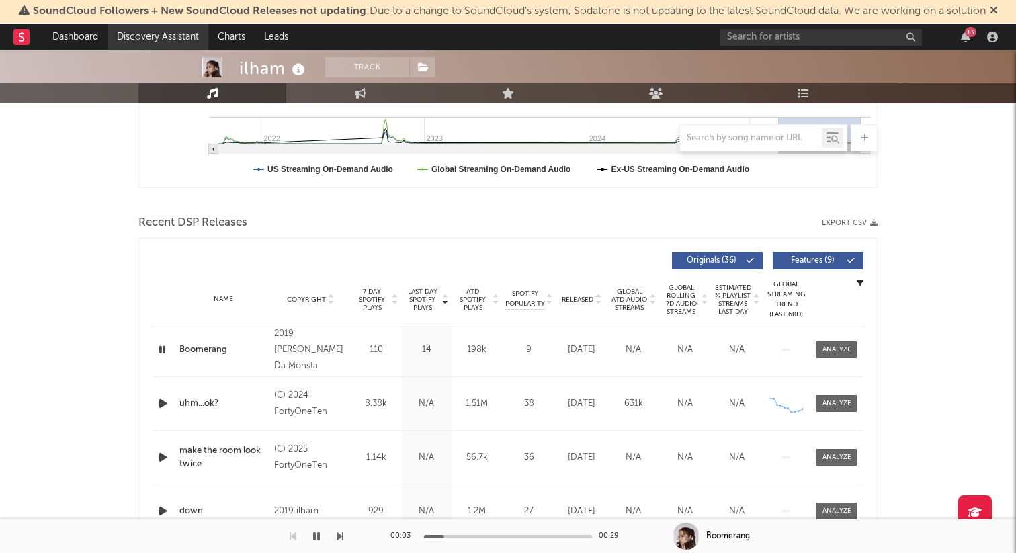
click at [173, 39] on link "Discovery Assistant" at bounding box center [157, 37] width 101 height 27
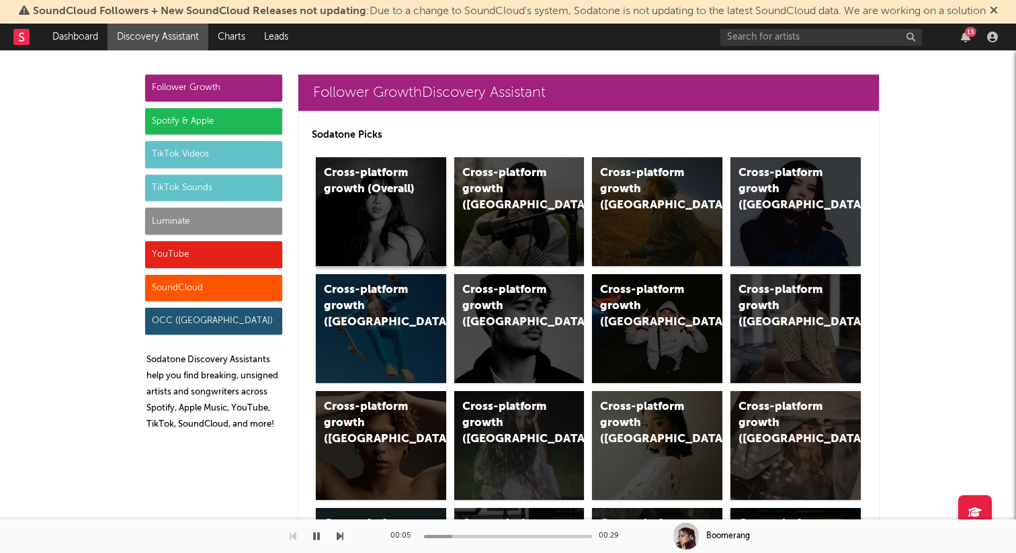
click at [402, 217] on div "Cross-platform growth (Overall)" at bounding box center [381, 211] width 130 height 109
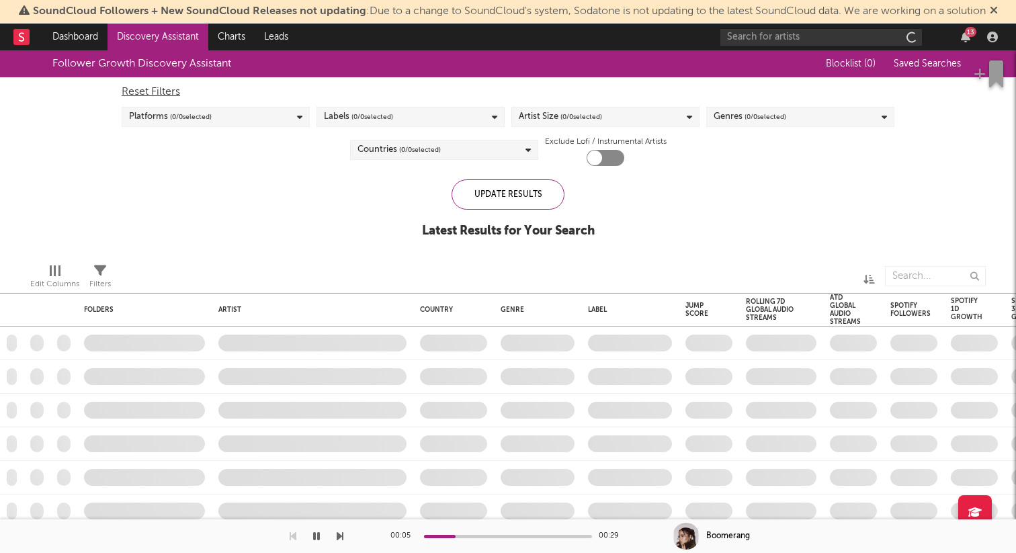
checkbox input "true"
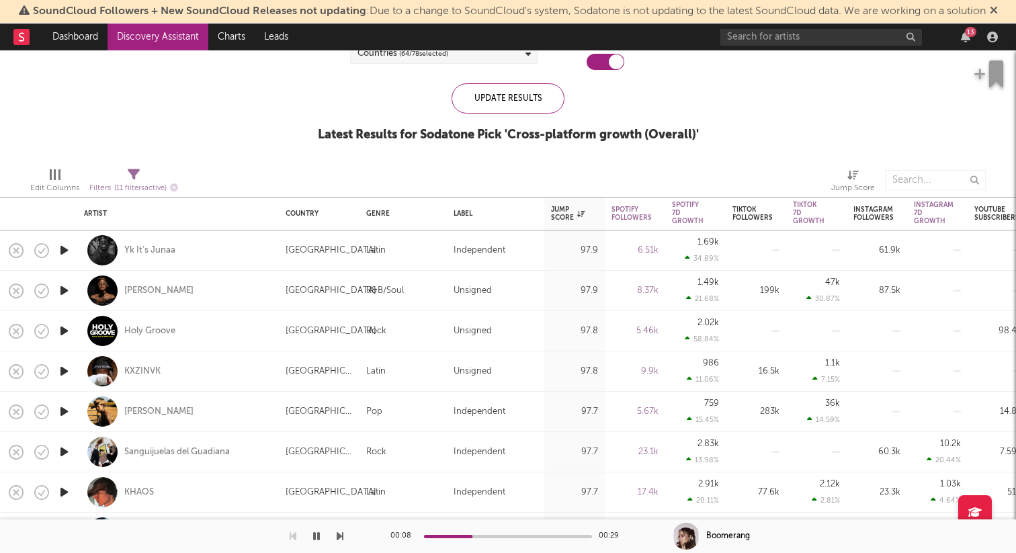
click at [62, 249] on icon "button" at bounding box center [64, 250] width 14 height 17
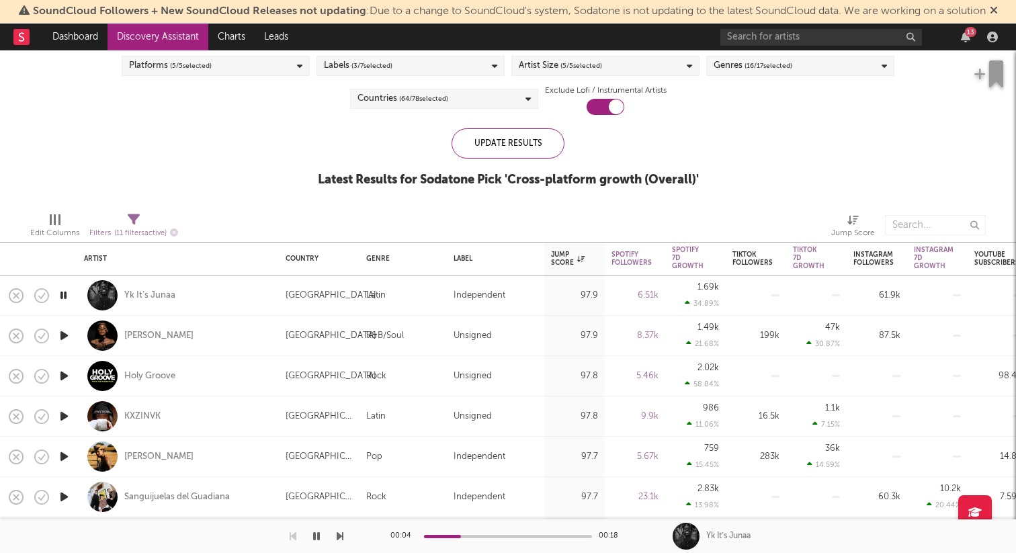
click at [63, 338] on icon "button" at bounding box center [64, 335] width 14 height 17
click at [140, 335] on div "Xania Monet" at bounding box center [158, 336] width 69 height 12
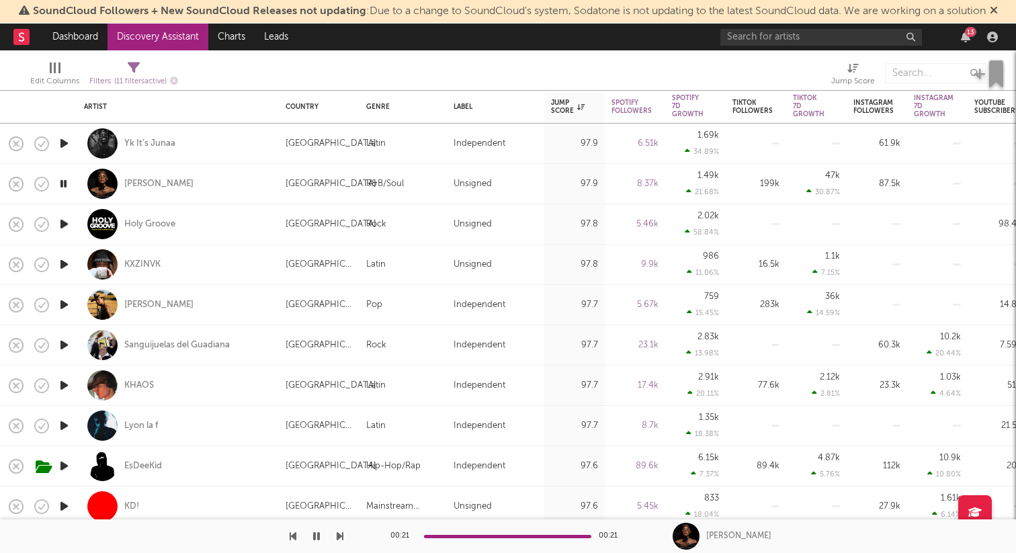
click at [67, 427] on icon "button" at bounding box center [64, 425] width 14 height 17
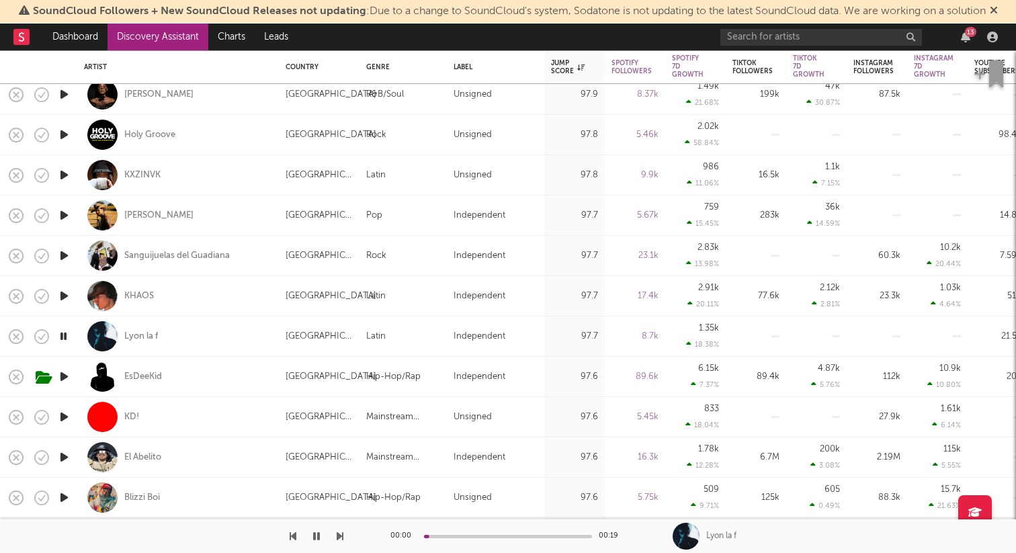
click at [65, 377] on icon "button" at bounding box center [64, 376] width 14 height 17
click at [63, 213] on icon "button" at bounding box center [64, 215] width 14 height 17
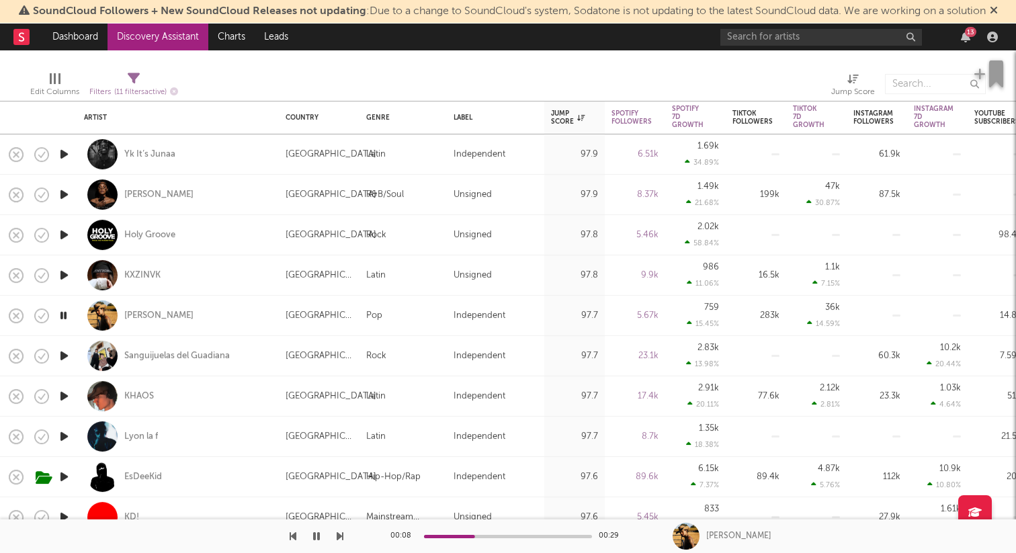
click at [64, 358] on icon "button" at bounding box center [64, 355] width 14 height 17
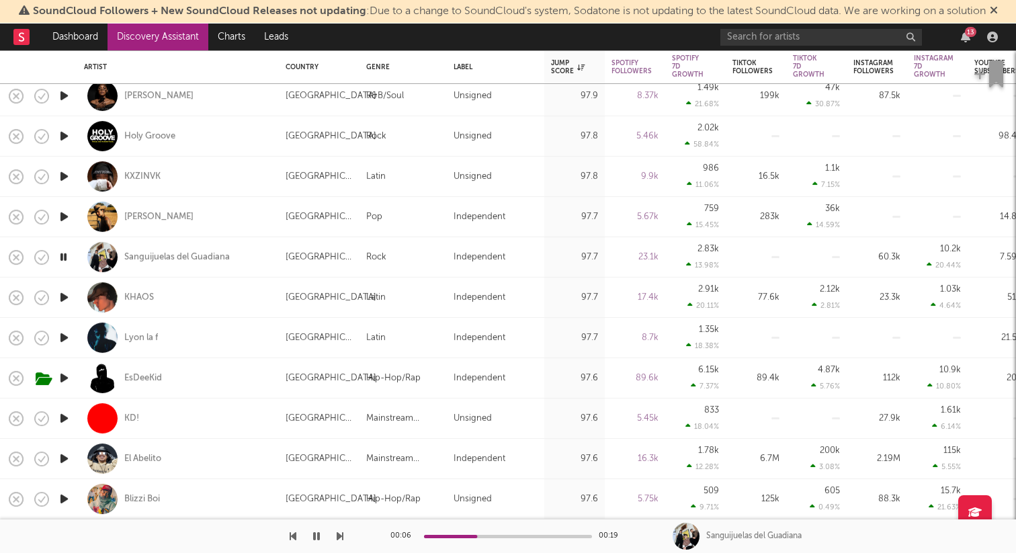
click at [63, 415] on icon "button" at bounding box center [64, 418] width 14 height 17
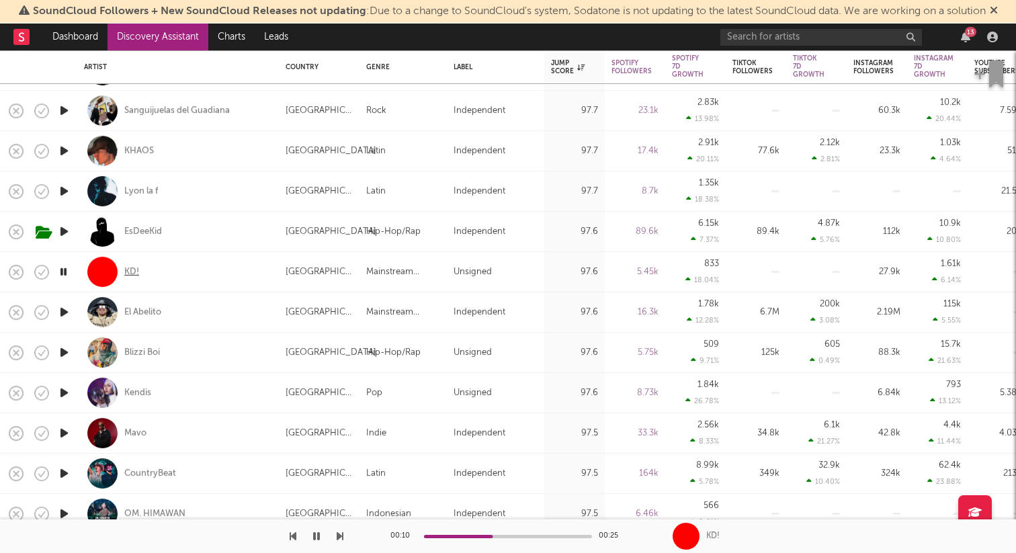
click at [130, 268] on div "KD!" at bounding box center [131, 272] width 15 height 12
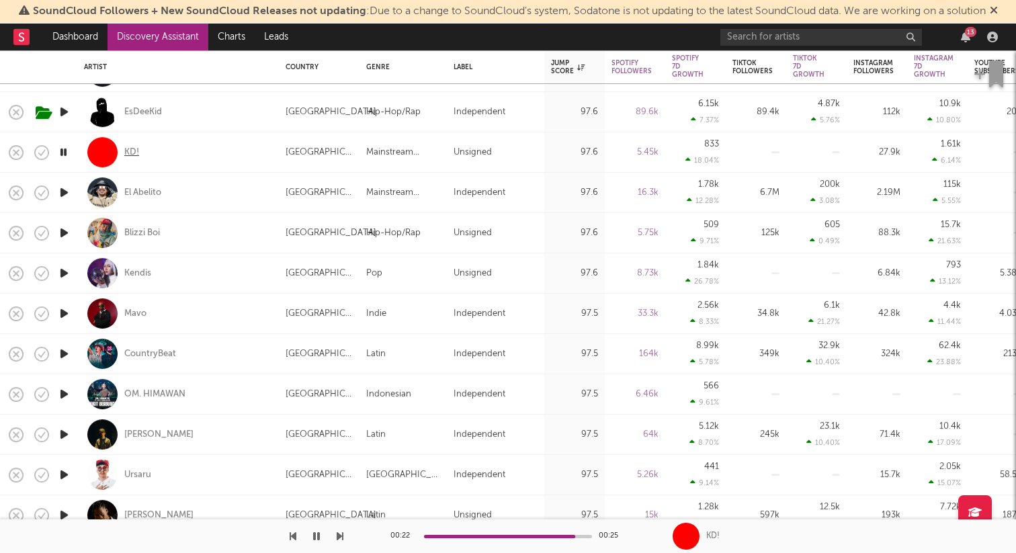
click at [127, 147] on div "KD!" at bounding box center [131, 152] width 15 height 12
click at [71, 308] on icon "button" at bounding box center [64, 313] width 14 height 17
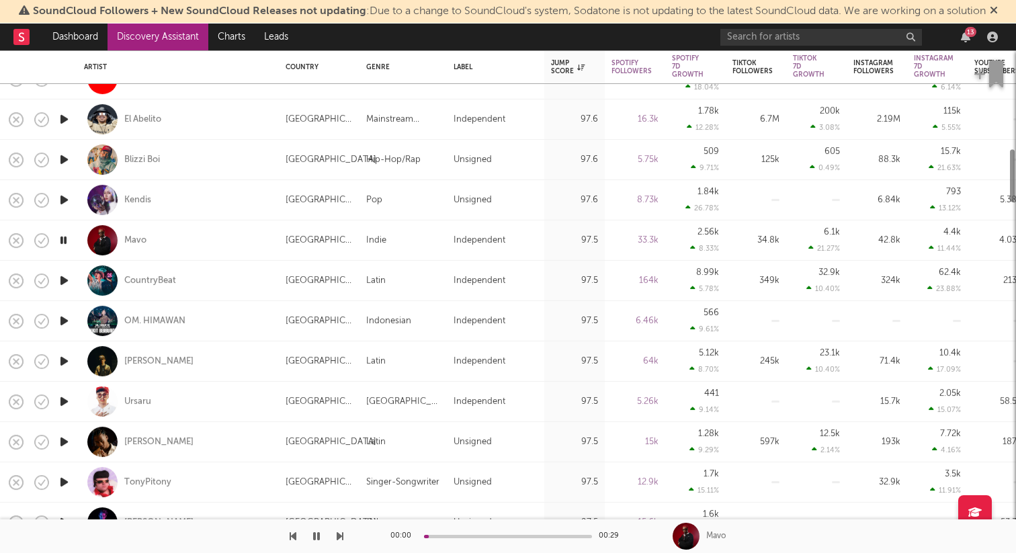
click at [63, 279] on icon "button" at bounding box center [64, 280] width 14 height 17
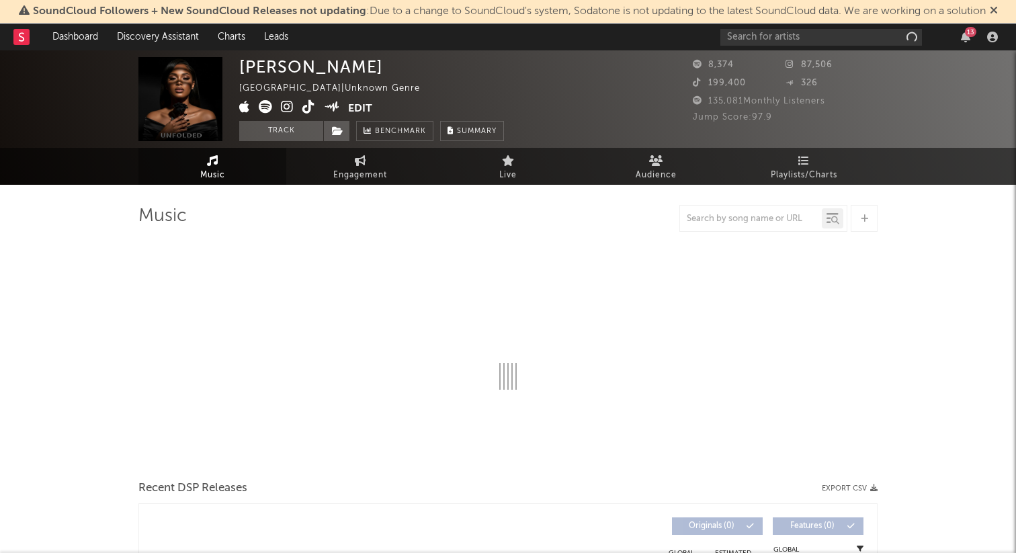
select select "1w"
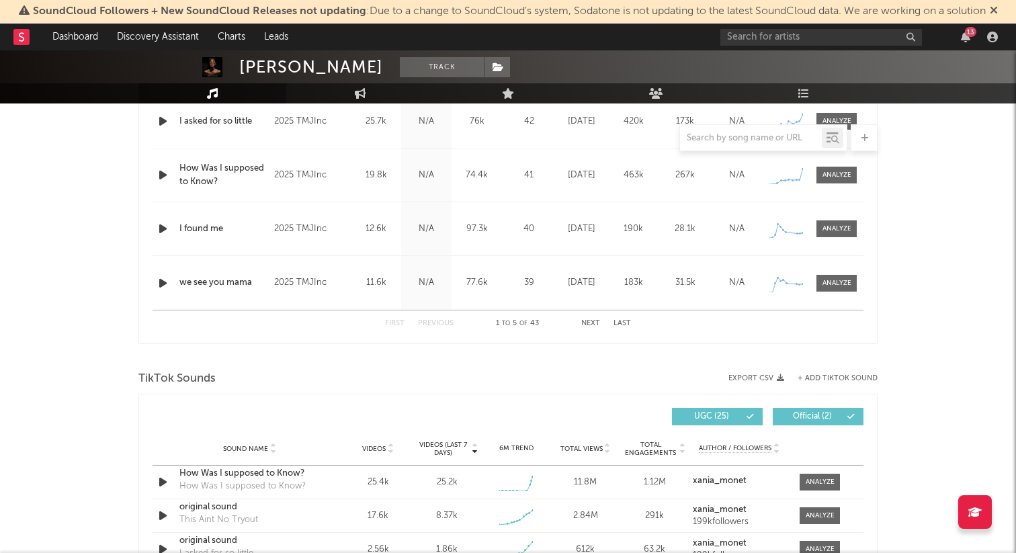
scroll to position [658, 0]
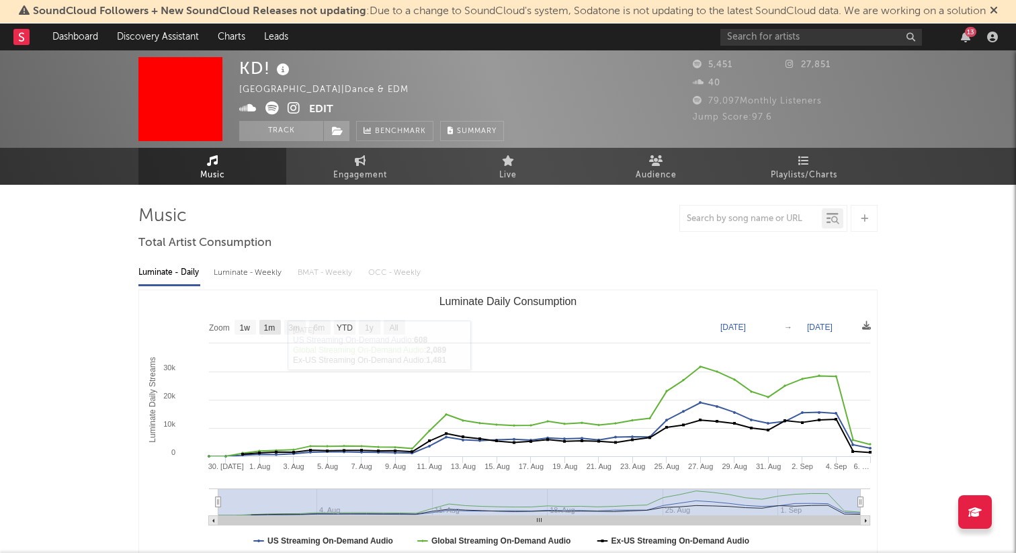
click at [269, 329] on text "1m" at bounding box center [269, 327] width 11 height 9
select select "1m"
type input "[DATE]"
click at [295, 103] on icon at bounding box center [294, 107] width 13 height 13
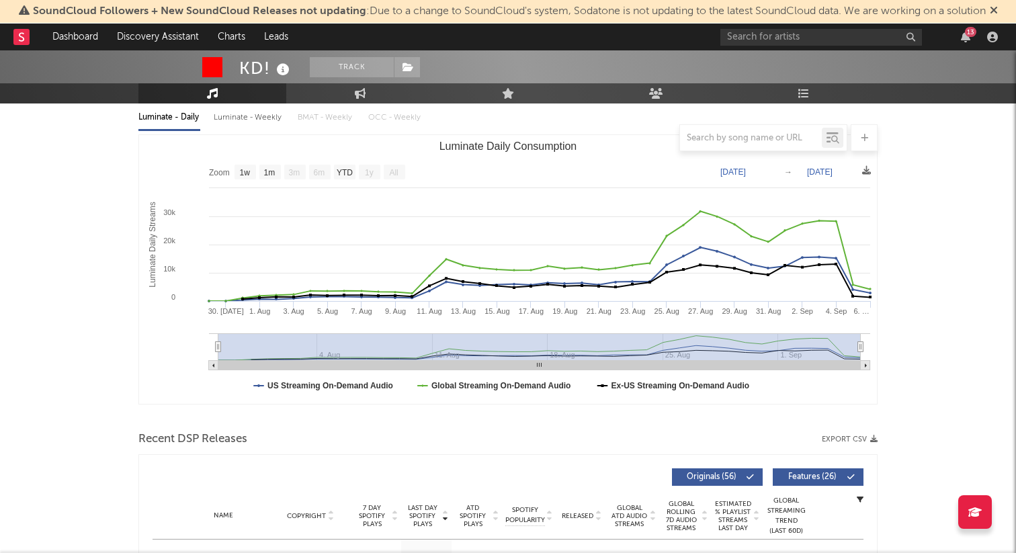
scroll to position [149, 0]
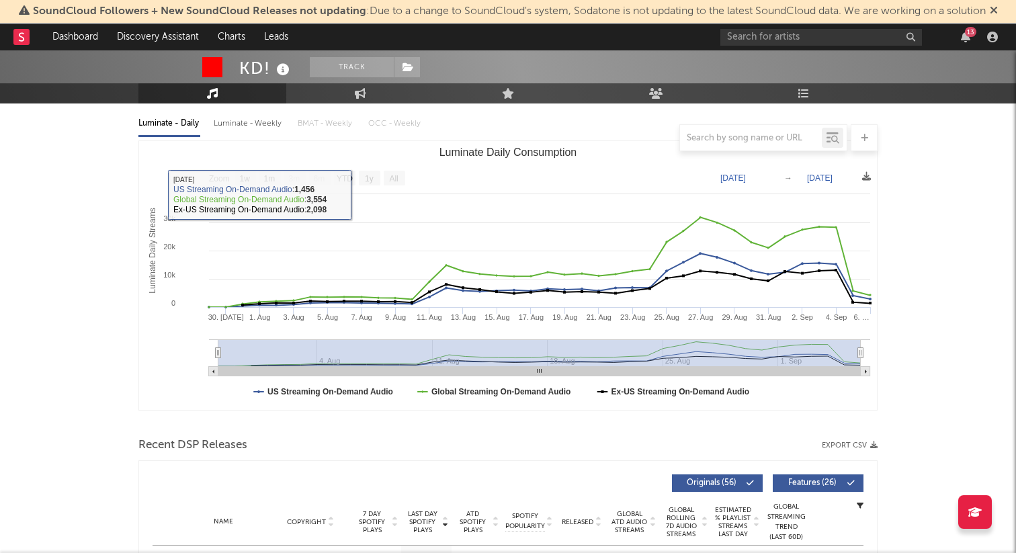
click at [234, 169] on rect "Luminate Daily Consumption" at bounding box center [508, 275] width 738 height 269
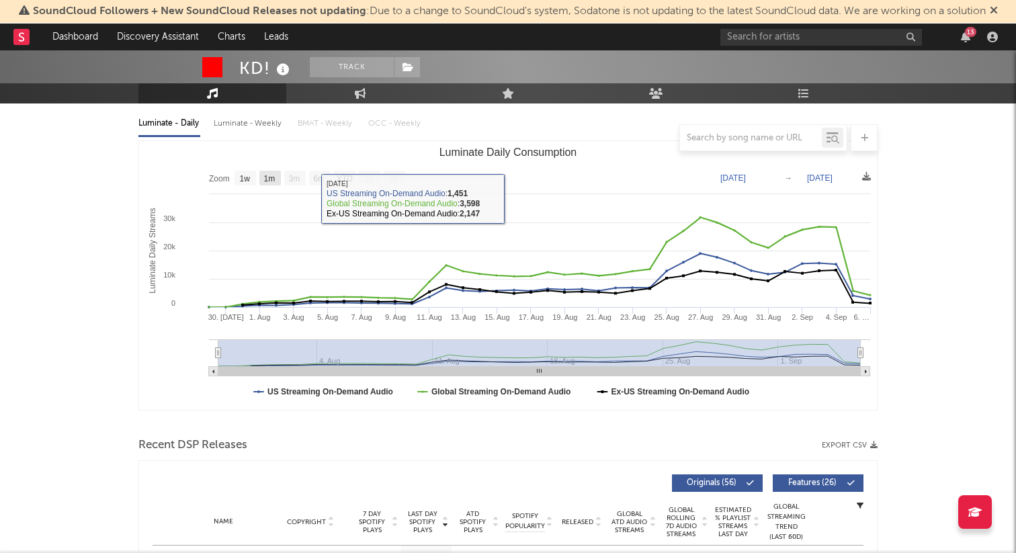
click at [273, 179] on text "1m" at bounding box center [269, 178] width 11 height 9
select select "1m"
type input "[DATE]"
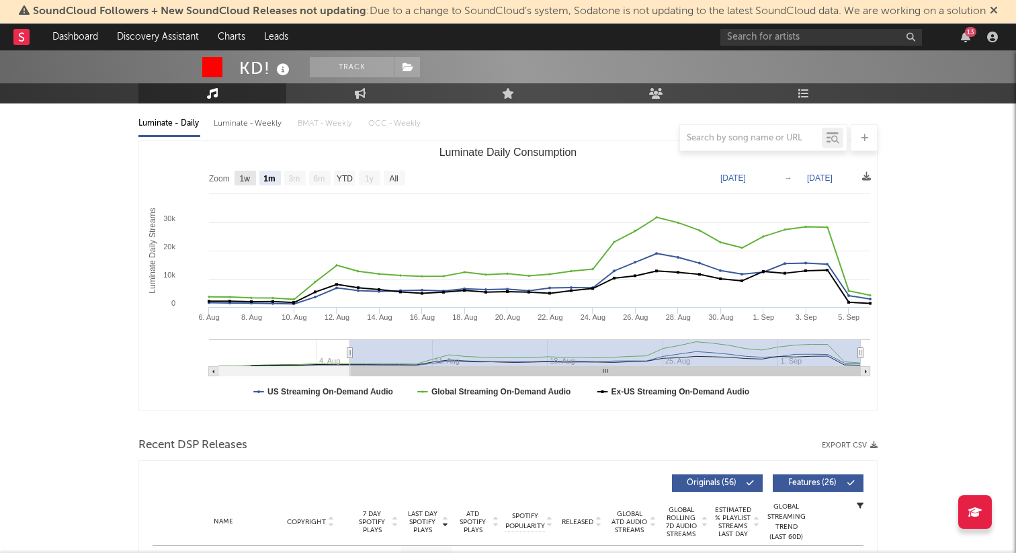
click at [240, 179] on text "1w" at bounding box center [245, 178] width 11 height 9
select select "1w"
type input "[DATE]"
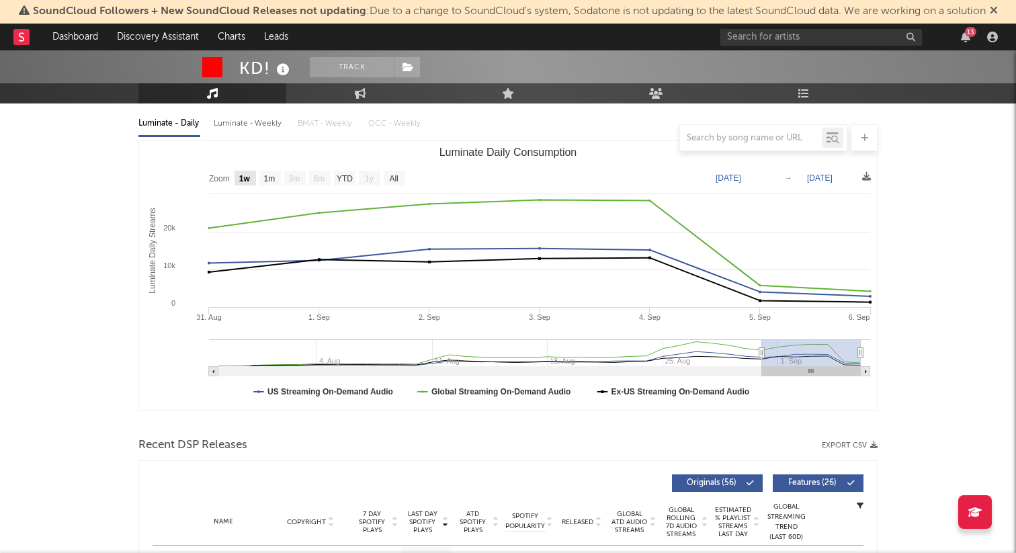
click at [244, 179] on text "1w" at bounding box center [244, 178] width 11 height 9
click at [269, 179] on text "1m" at bounding box center [269, 178] width 11 height 9
select select "1m"
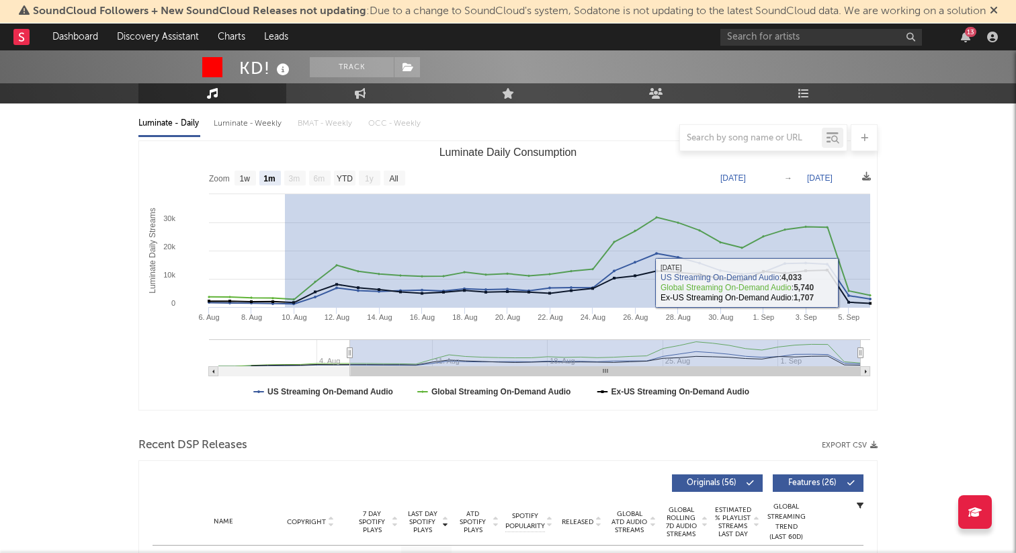
drag, startPoint x: 285, startPoint y: 302, endPoint x: 909, endPoint y: 279, distance: 624.6
type input "[DATE]"
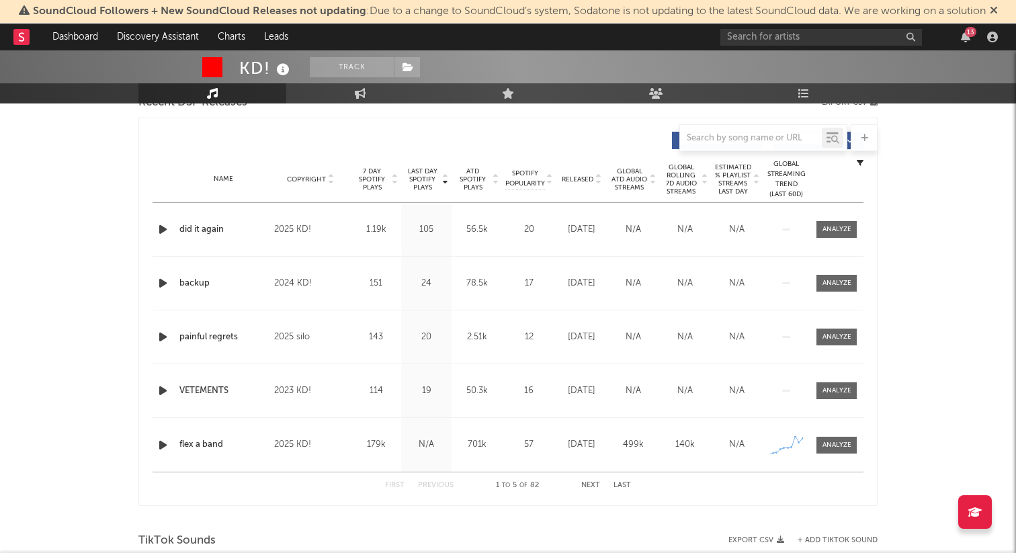
scroll to position [459, 0]
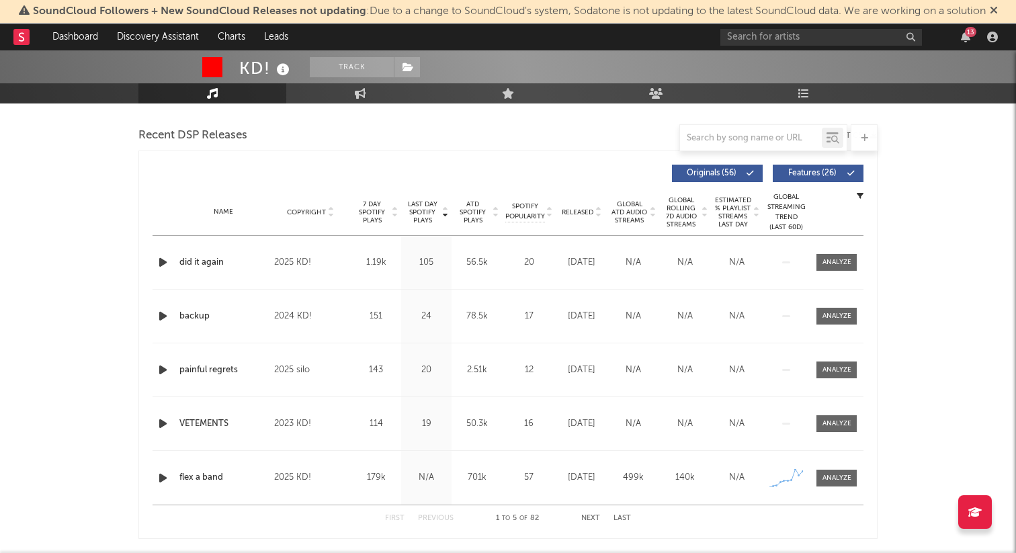
click at [152, 260] on div "Last Day Spotify Plays Copyright 7 Day Spotify Plays Last Day Spotify Plays ATD…" at bounding box center [507, 344] width 739 height 388
click at [160, 263] on icon "button" at bounding box center [163, 262] width 14 height 17
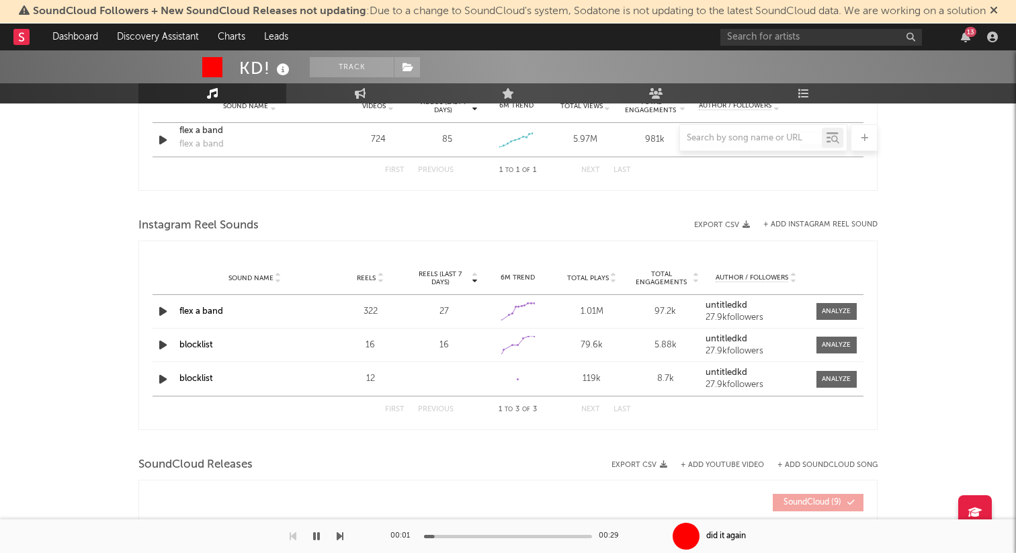
scroll to position [989, 0]
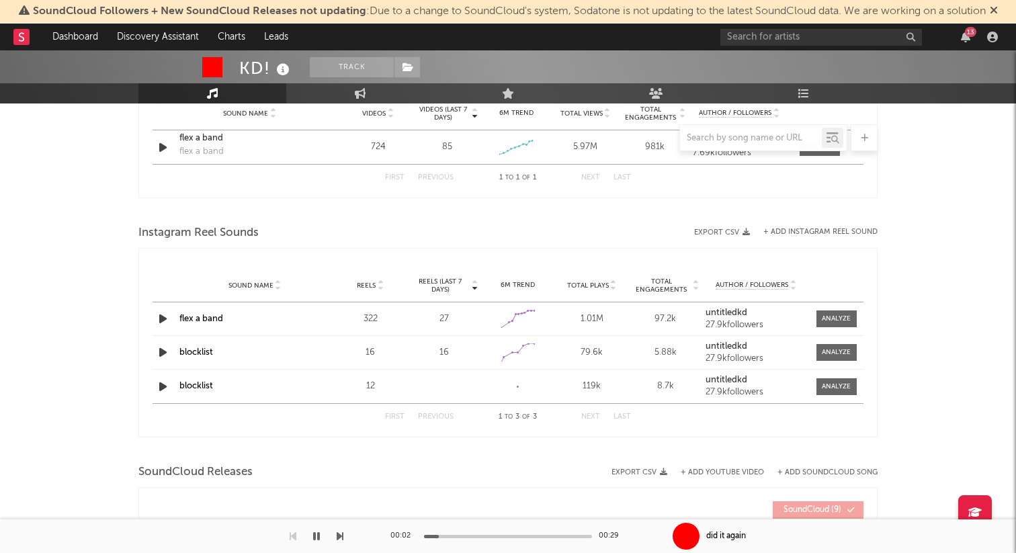
click at [159, 316] on icon "button" at bounding box center [163, 318] width 14 height 17
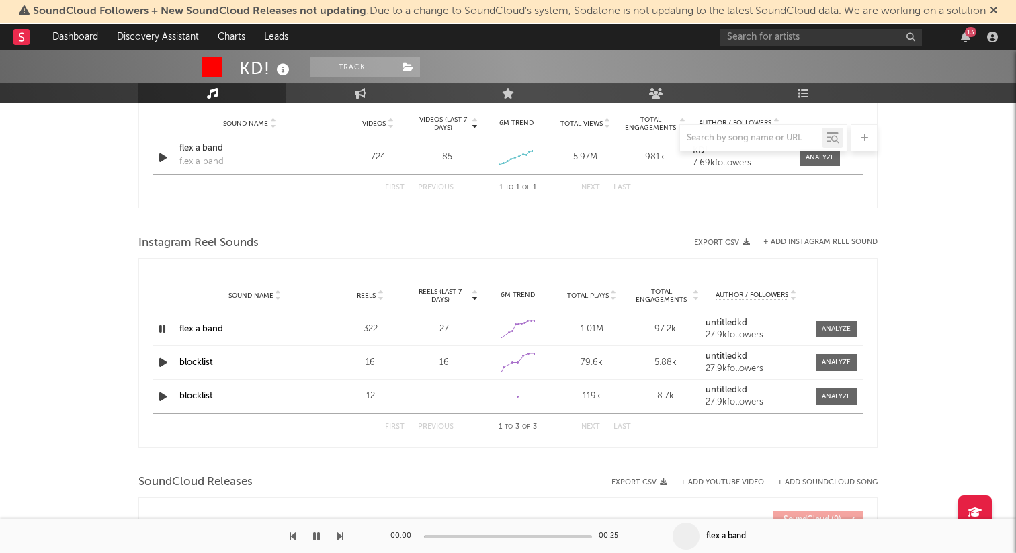
scroll to position [976, 0]
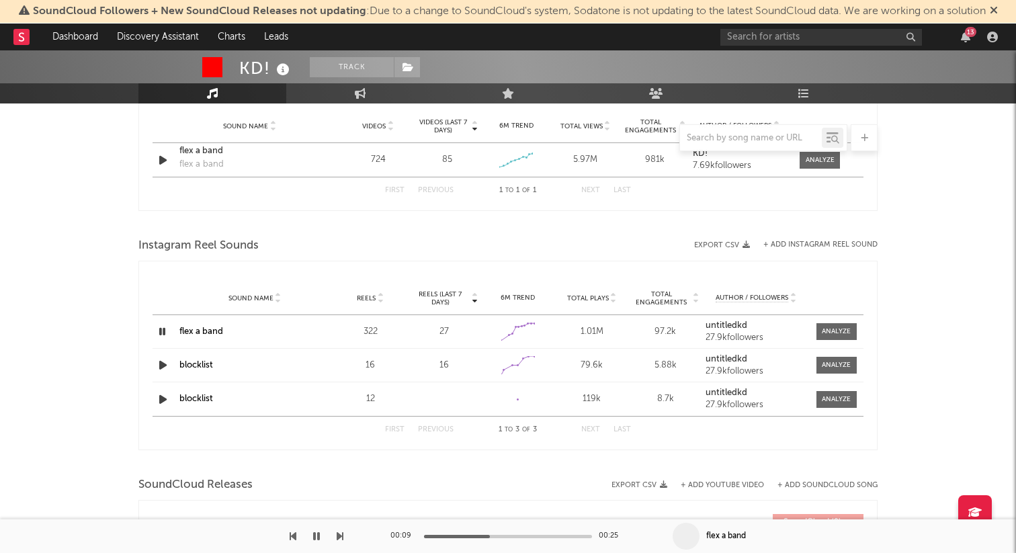
click at [490, 536] on div at bounding box center [508, 536] width 168 height 3
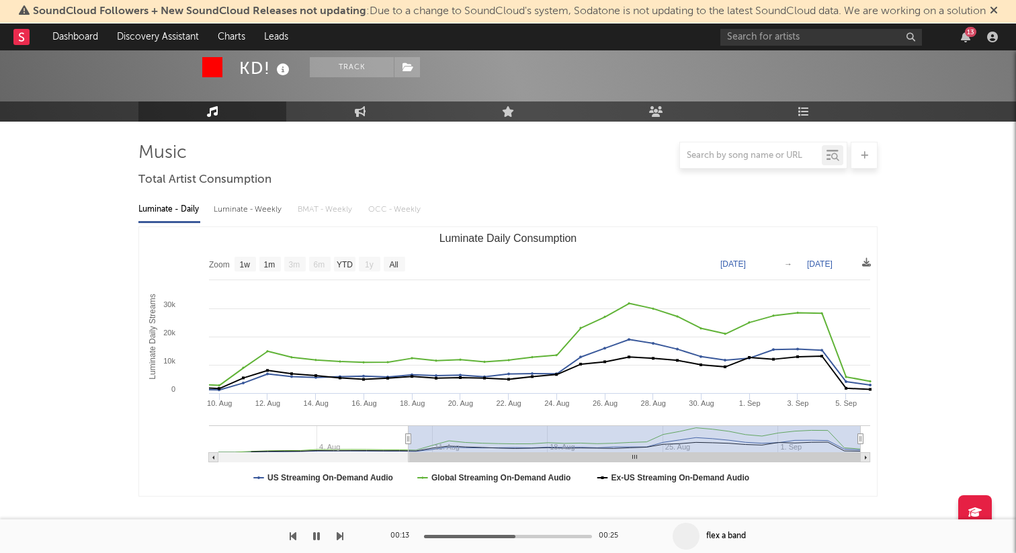
scroll to position [0, 0]
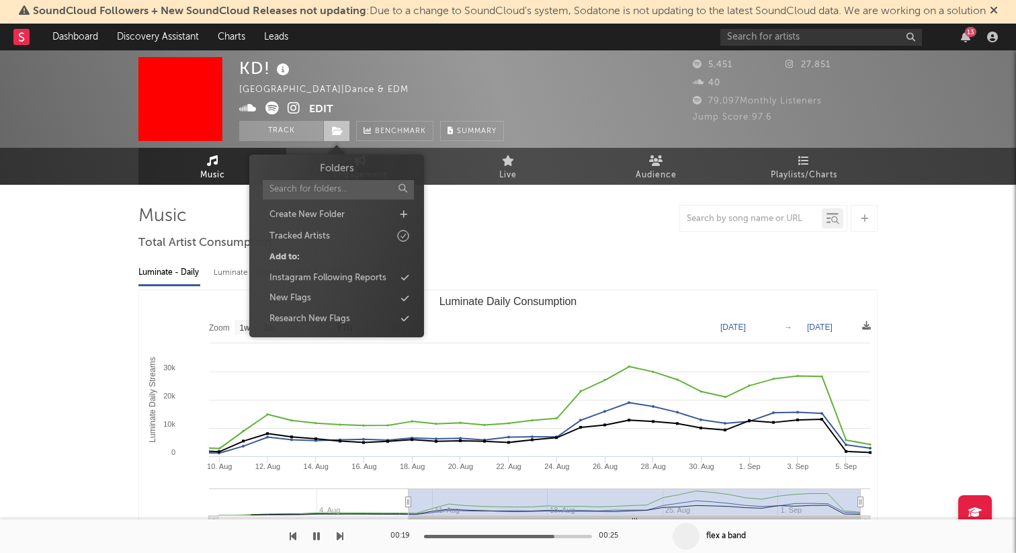
click at [337, 132] on icon at bounding box center [337, 130] width 11 height 9
click at [384, 218] on div "Create New Folder" at bounding box center [336, 214] width 155 height 17
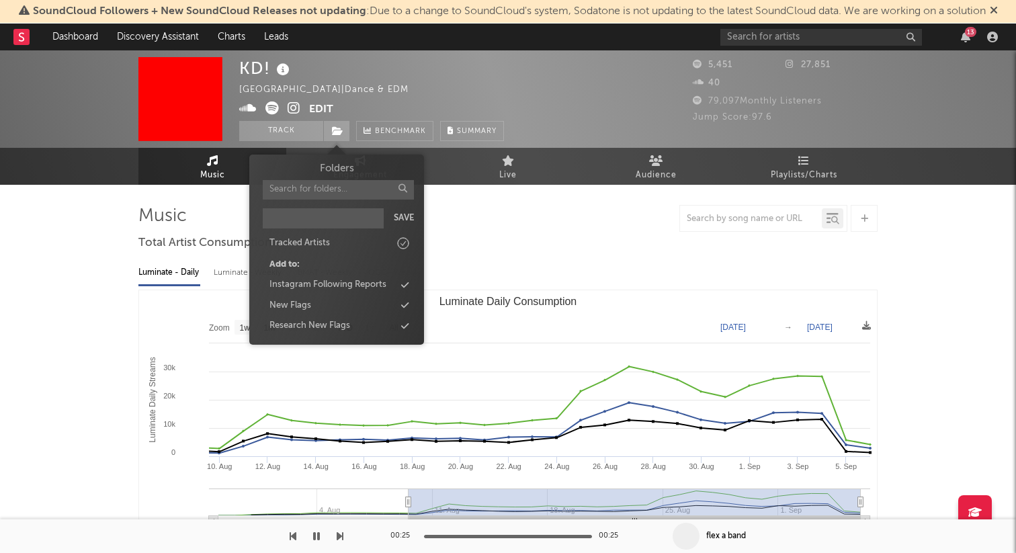
click at [353, 223] on input "text" at bounding box center [323, 218] width 121 height 20
drag, startPoint x: 318, startPoint y: 216, endPoint x: 301, endPoint y: 217, distance: 16.8
click at [301, 217] on input "Konrad FLAGS" at bounding box center [323, 218] width 121 height 20
type input "Konrad flags"
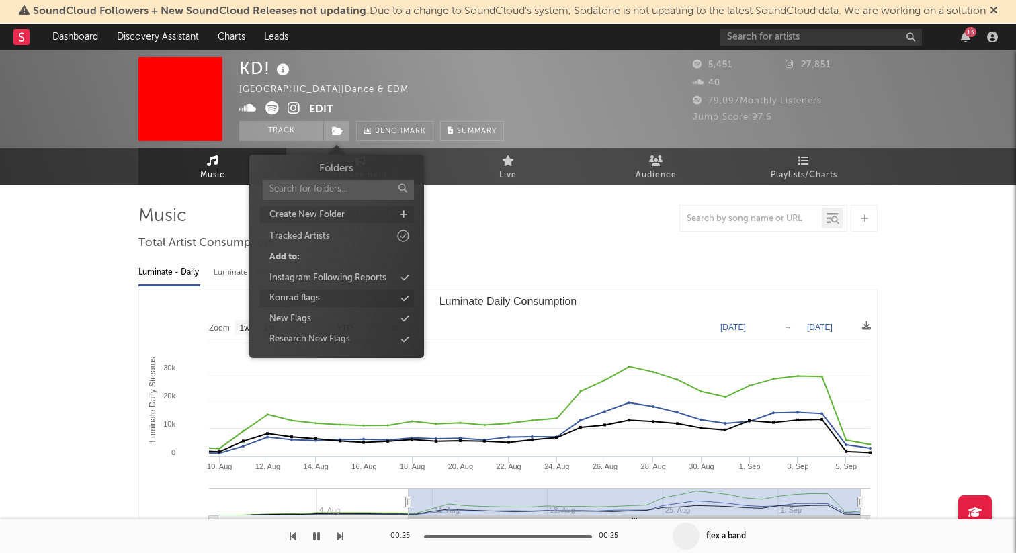
click at [352, 298] on div "Konrad flags" at bounding box center [336, 298] width 155 height 17
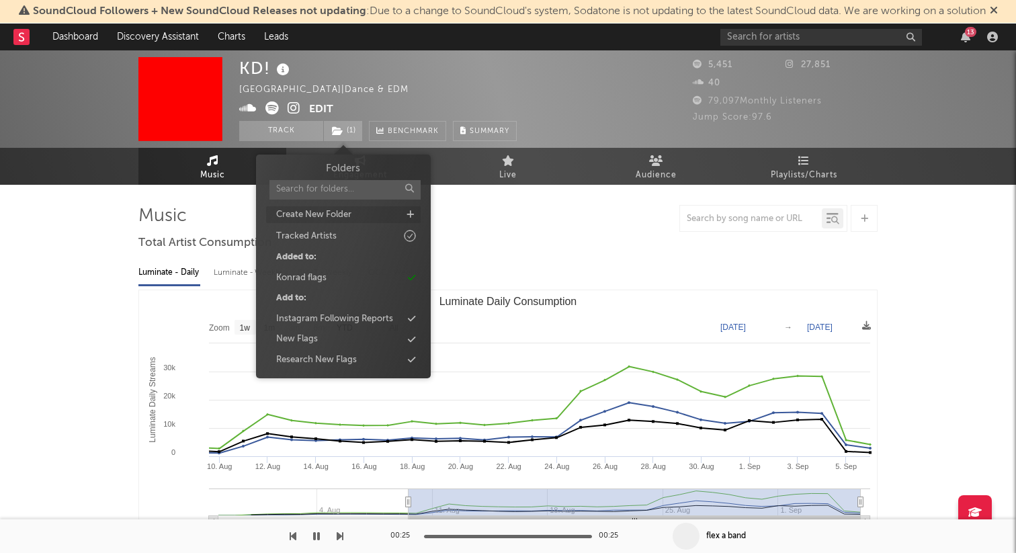
click at [548, 228] on div at bounding box center [507, 218] width 739 height 27
